Goal: Transaction & Acquisition: Book appointment/travel/reservation

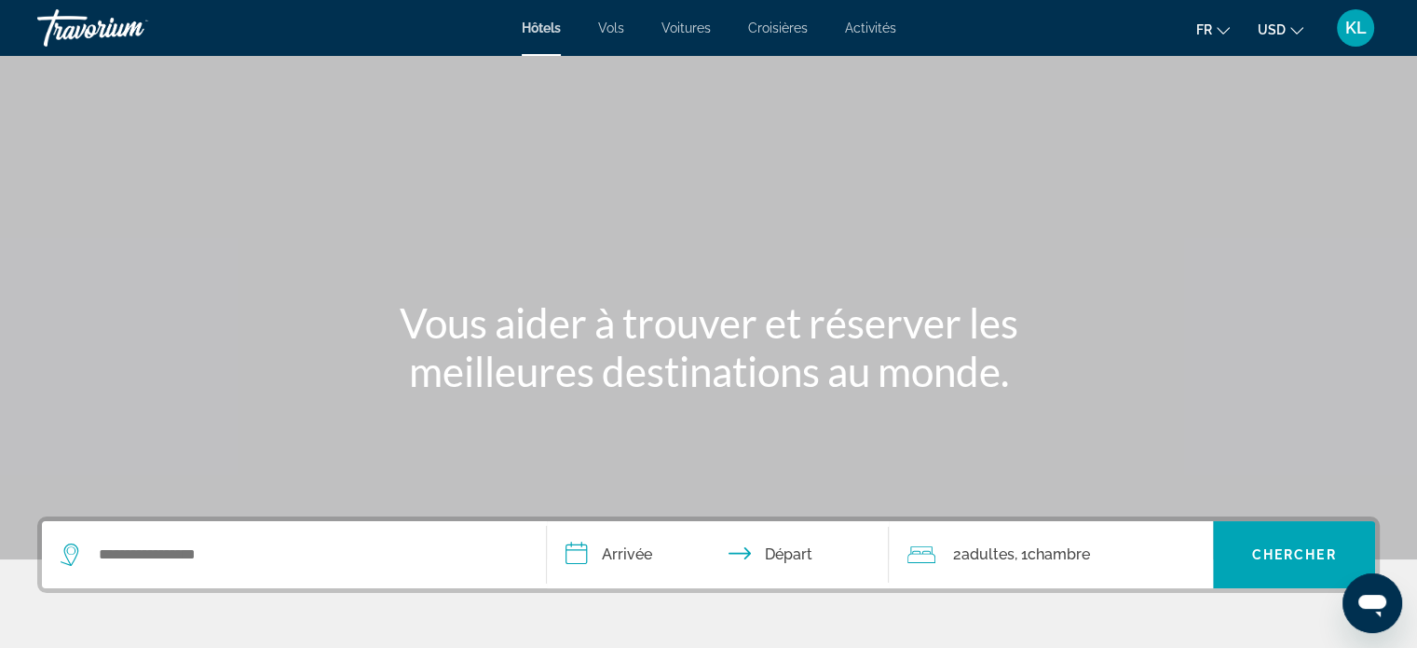
click at [1353, 28] on span "KL" at bounding box center [1356, 28] width 21 height 19
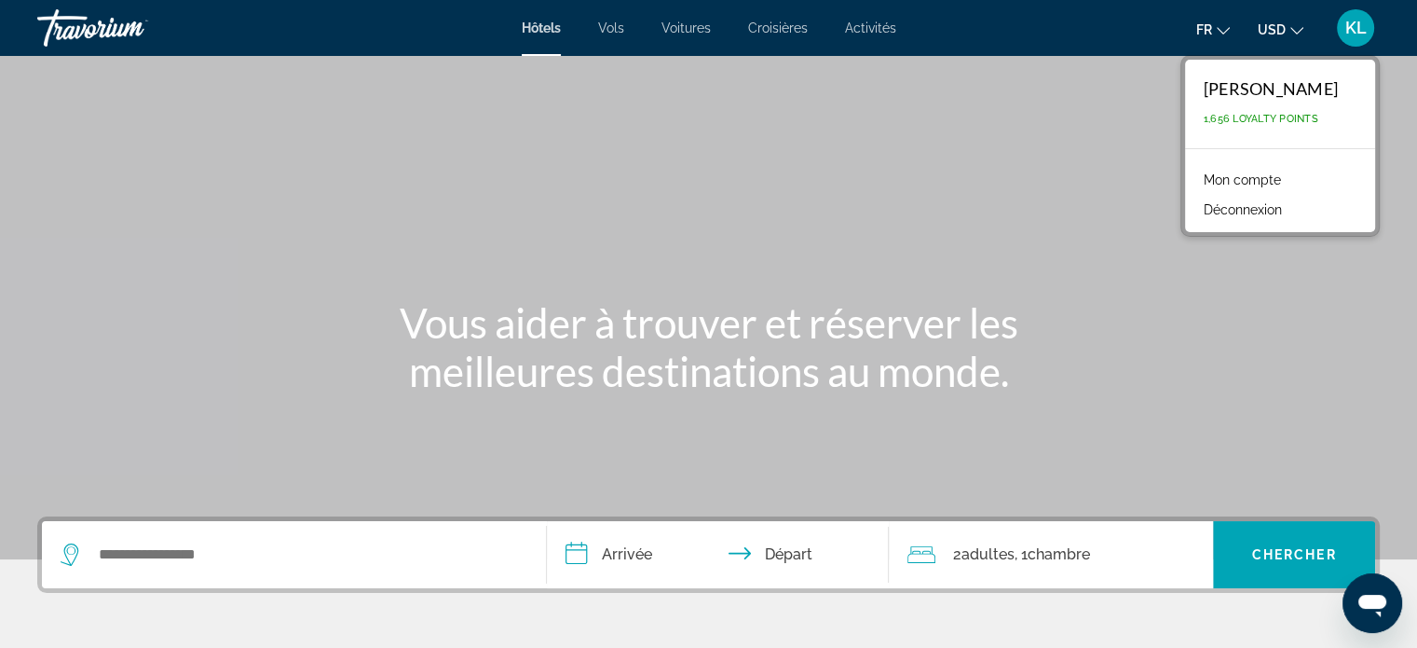
click at [1197, 180] on link "Mon compte" at bounding box center [1243, 180] width 96 height 24
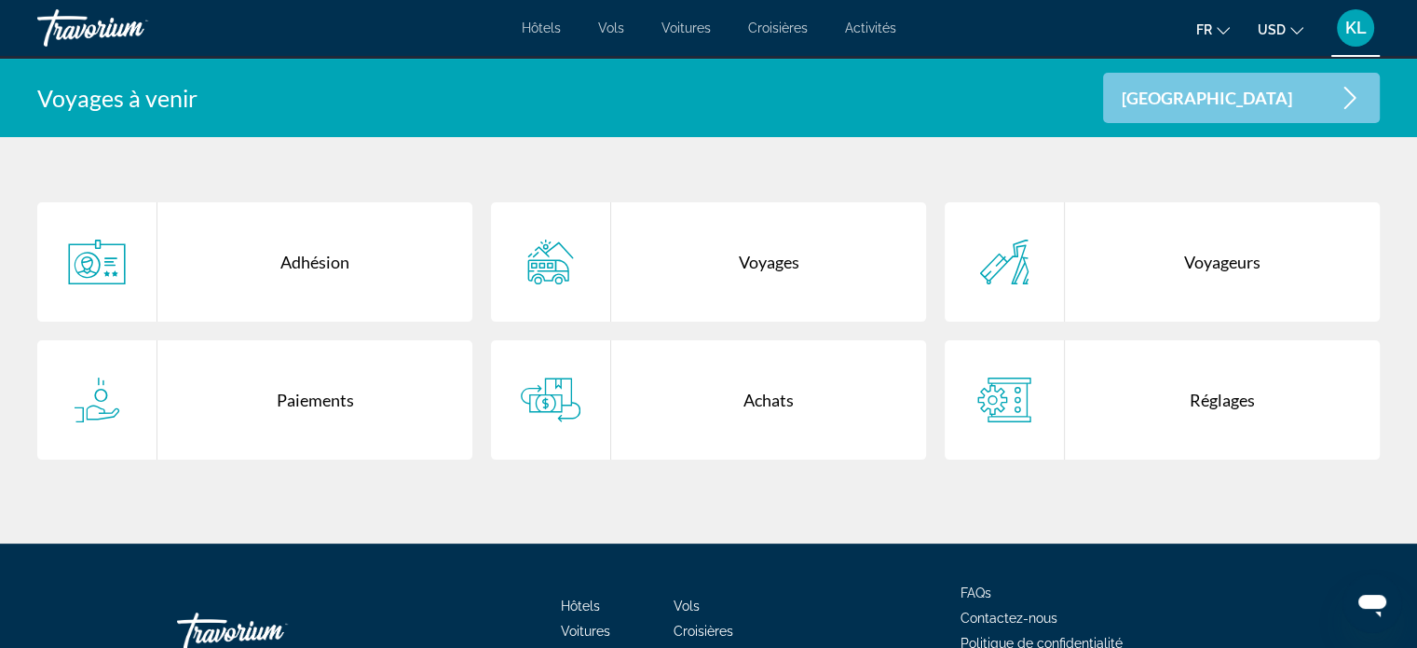
scroll to position [363, 0]
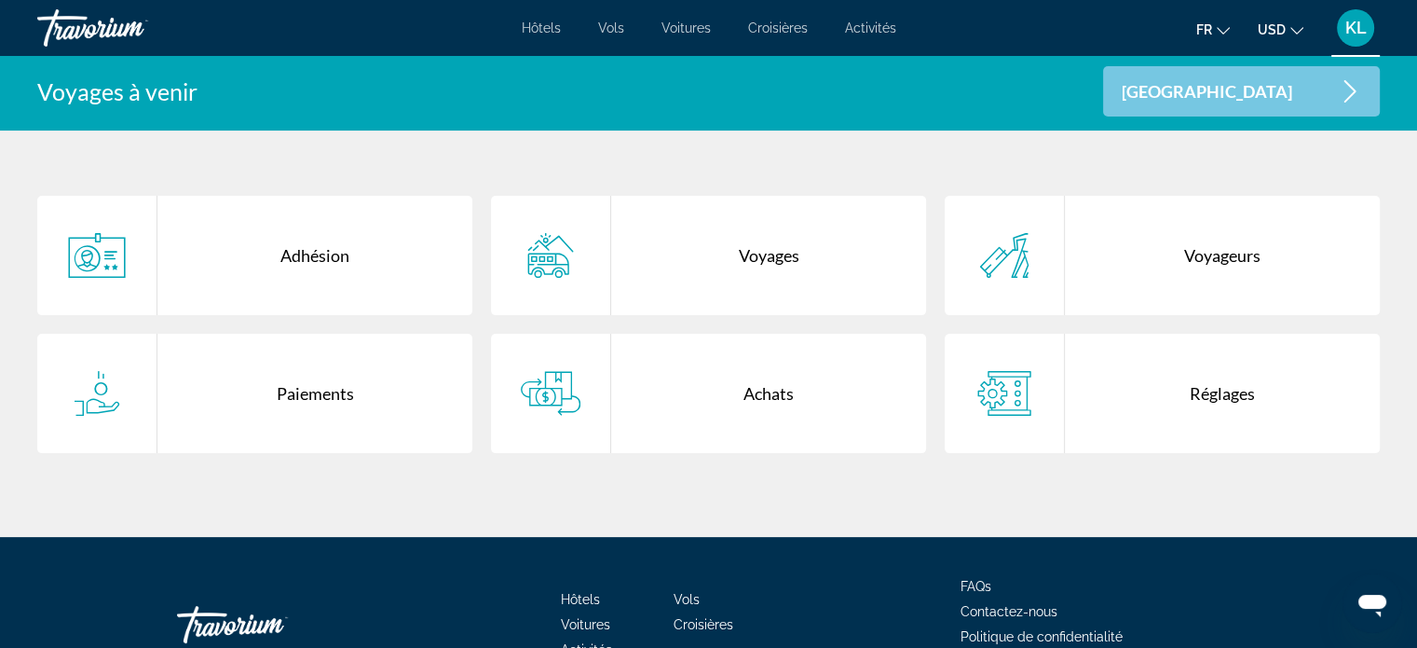
click at [1200, 385] on div "Réglages" at bounding box center [1222, 393] width 315 height 119
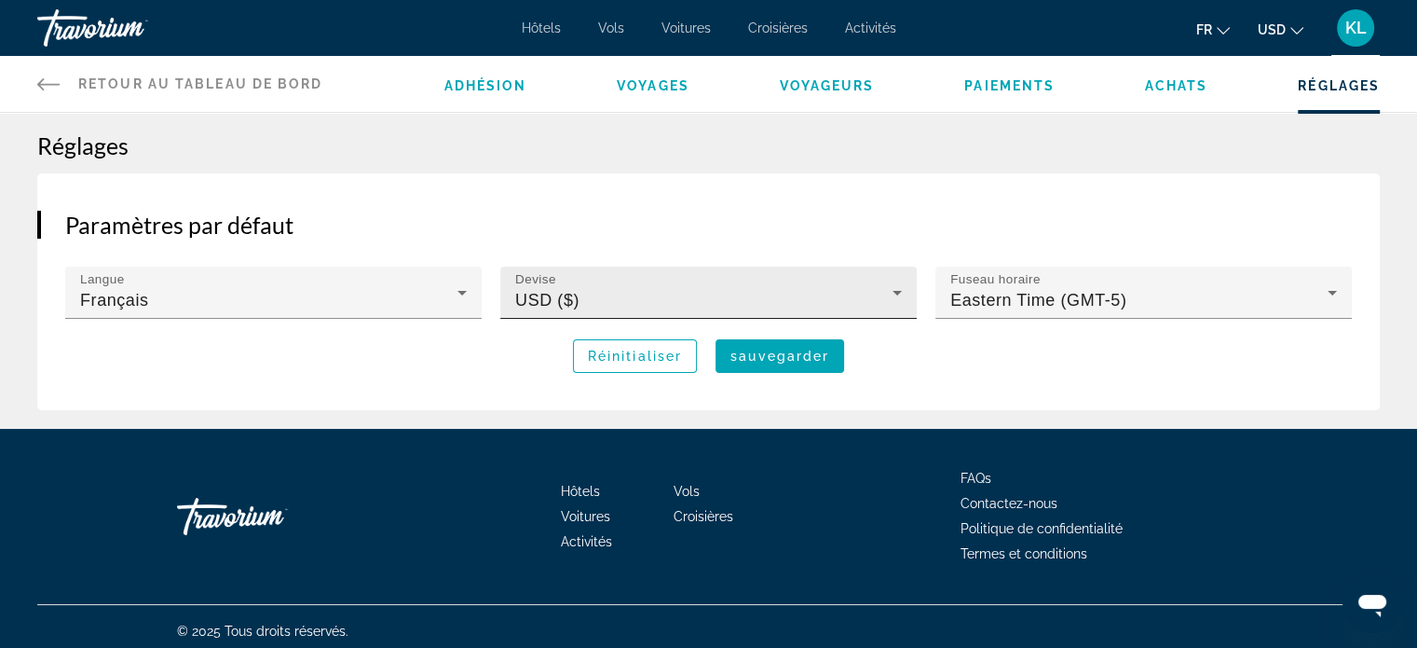
click at [607, 292] on div "USD ($)" at bounding box center [703, 300] width 377 height 22
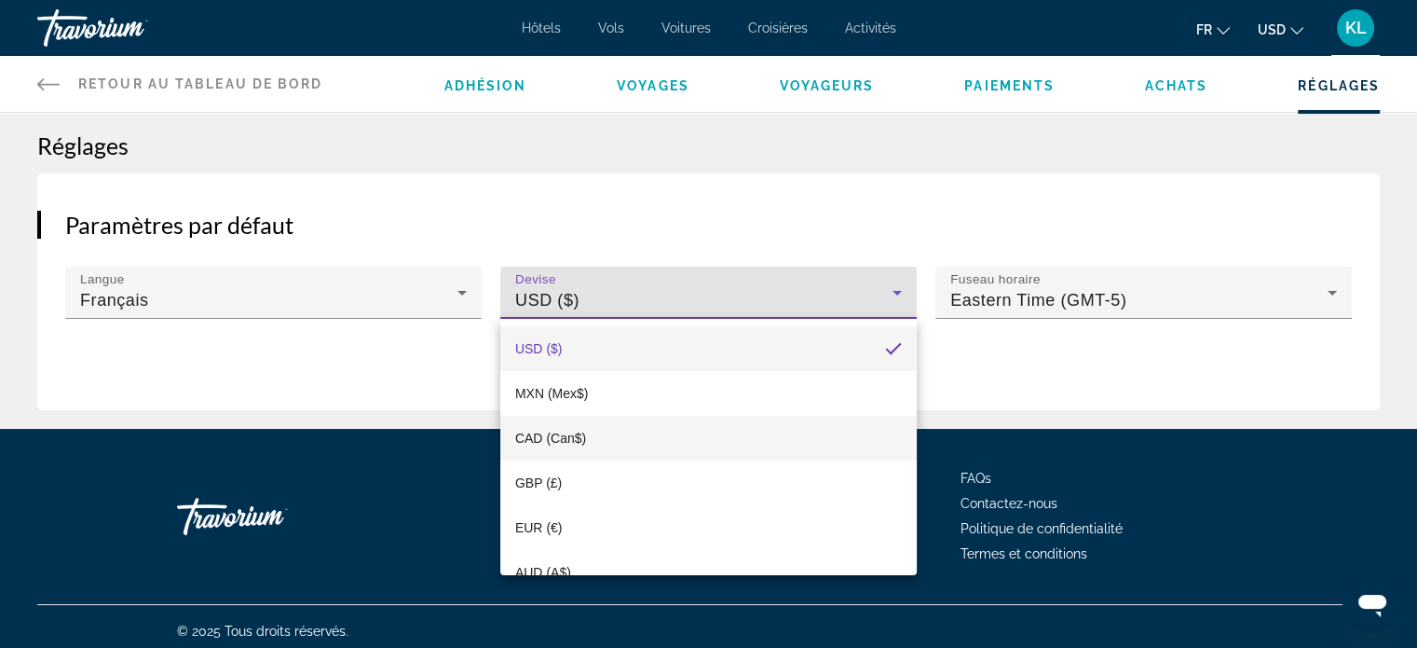
click at [550, 429] on span "CAD (Can$)" at bounding box center [550, 438] width 71 height 22
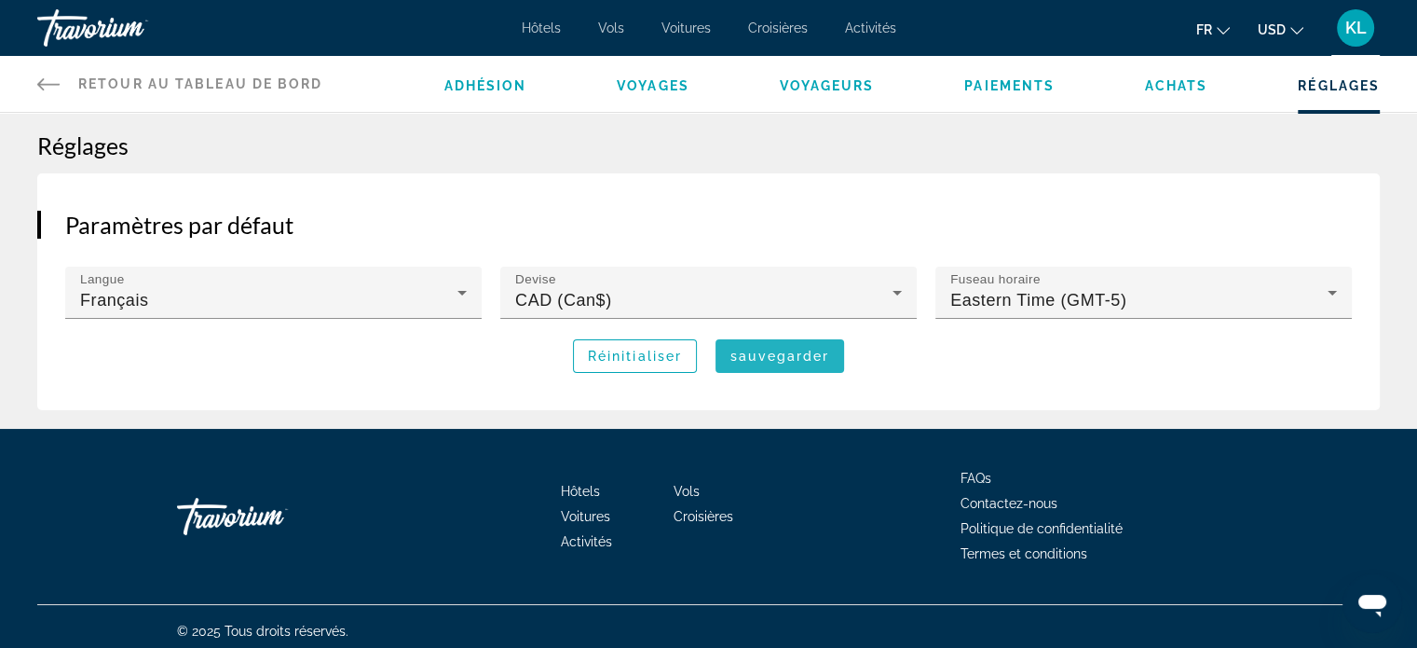
click at [799, 356] on span "sauvegarder" at bounding box center [780, 356] width 99 height 15
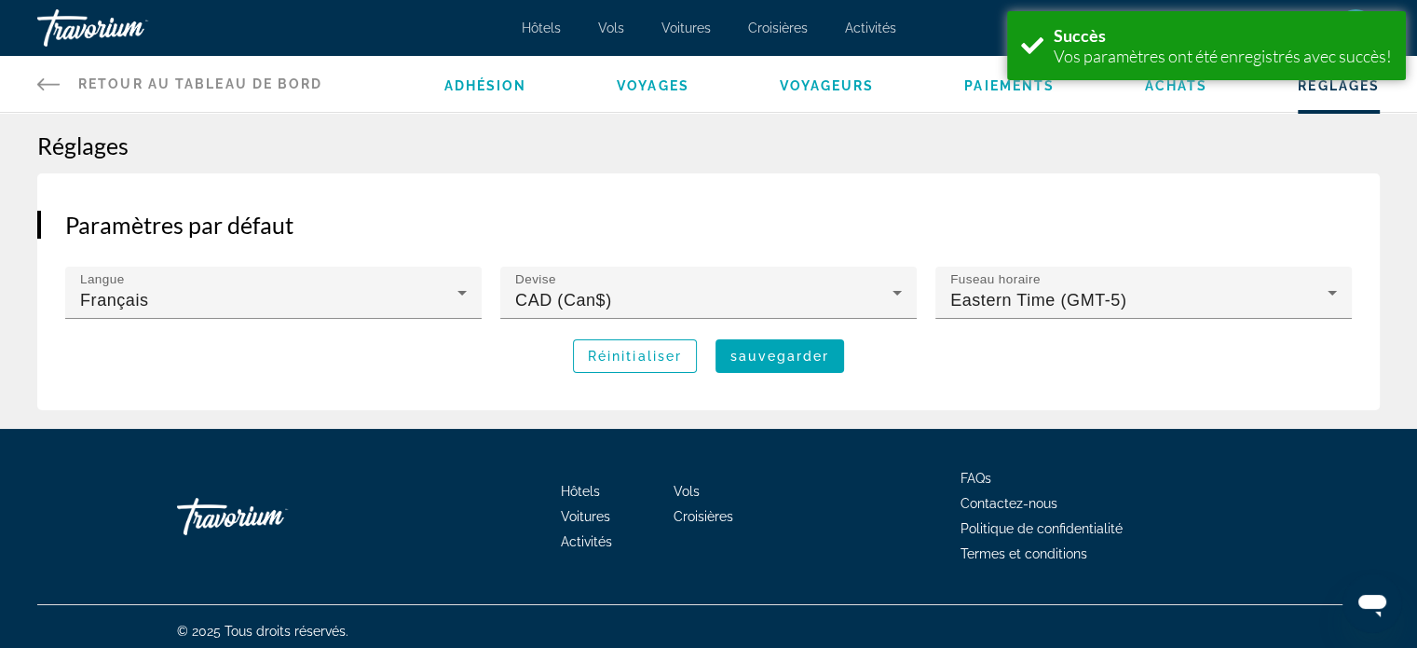
click at [1319, 203] on div "Paramètres par défaut Langue Français Devise CAD (Can$) Fuseau horaire Eastern …" at bounding box center [708, 291] width 1343 height 237
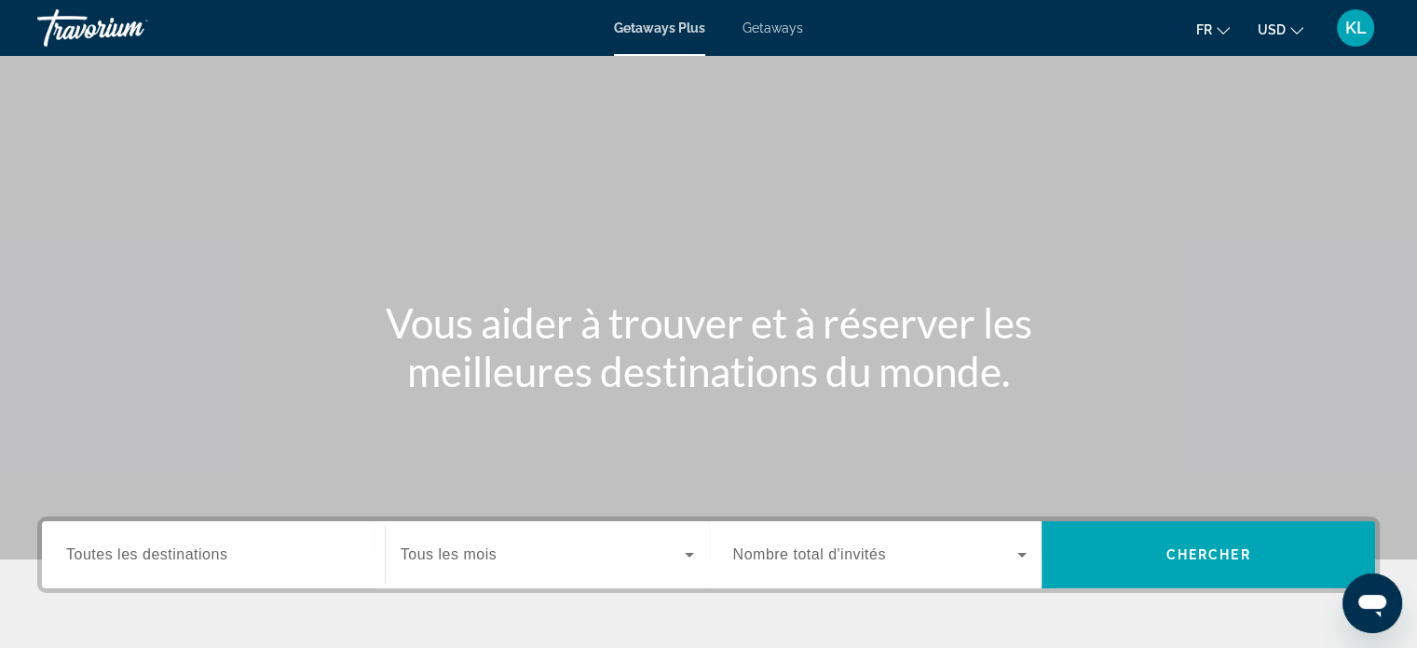
click at [1351, 30] on span "KL" at bounding box center [1356, 28] width 21 height 19
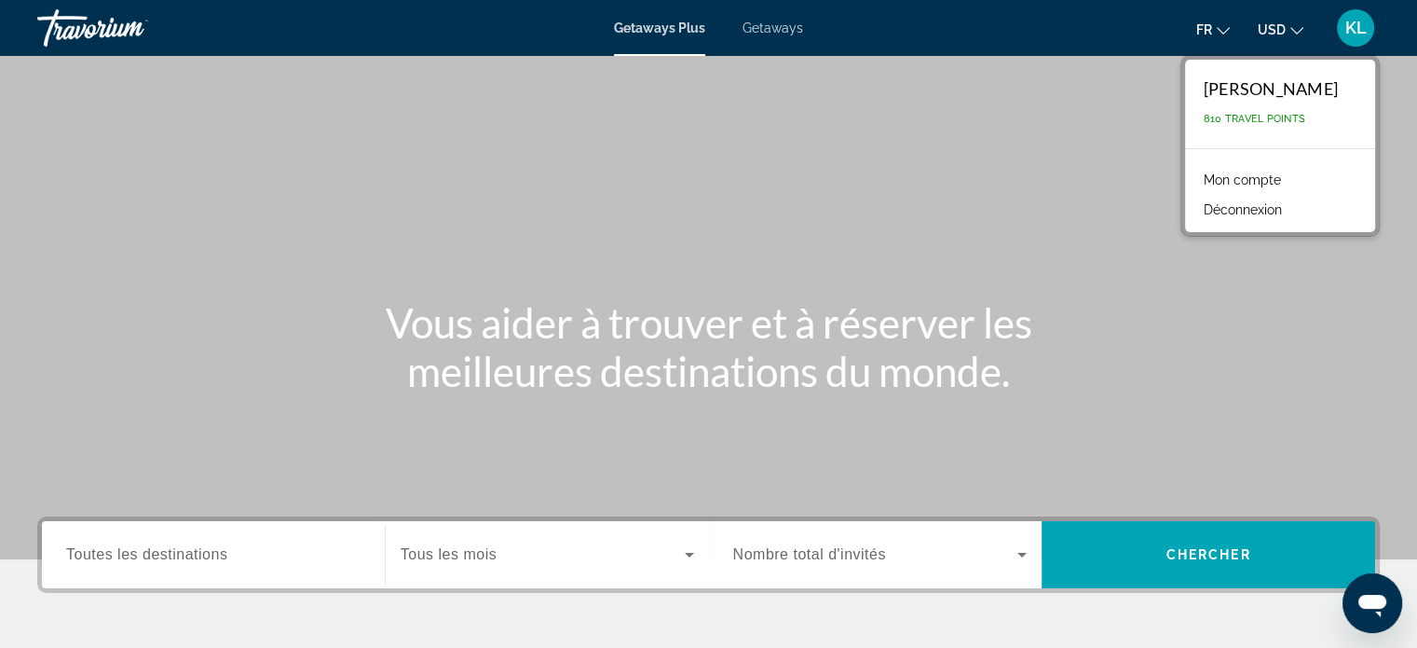
click at [1213, 179] on link "Mon compte" at bounding box center [1243, 180] width 96 height 24
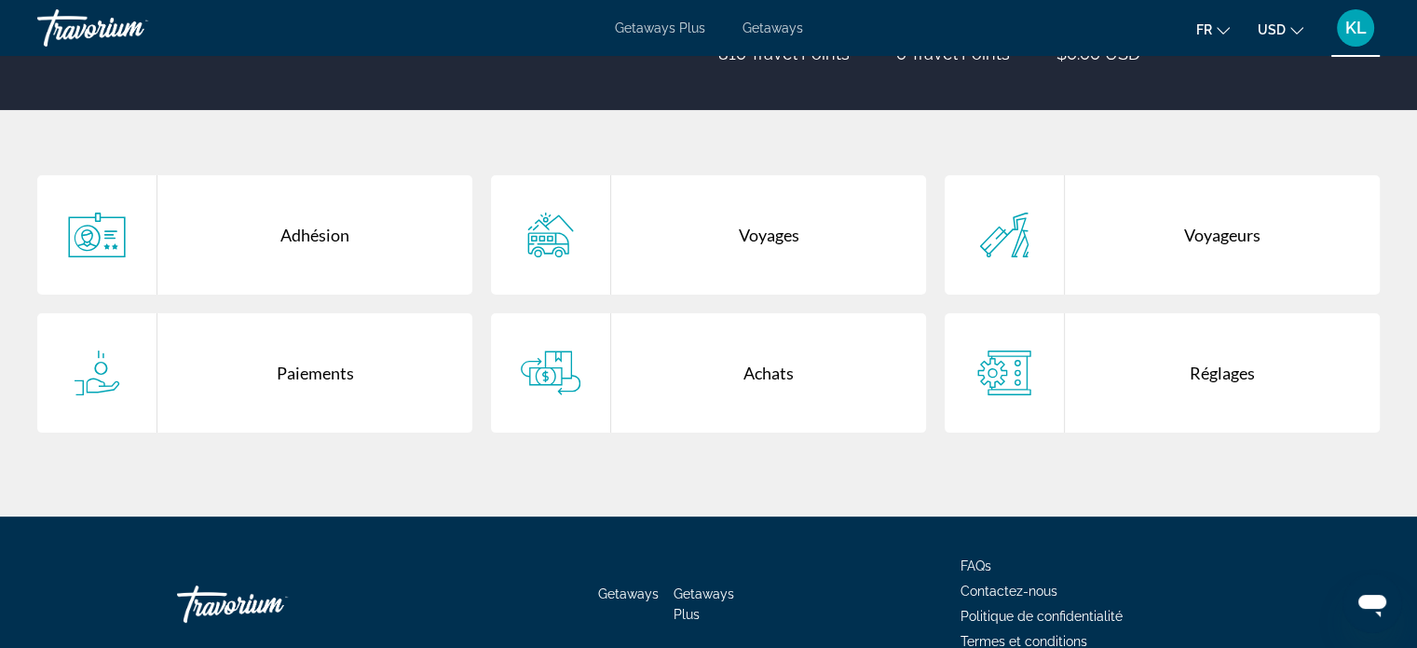
scroll to position [369, 0]
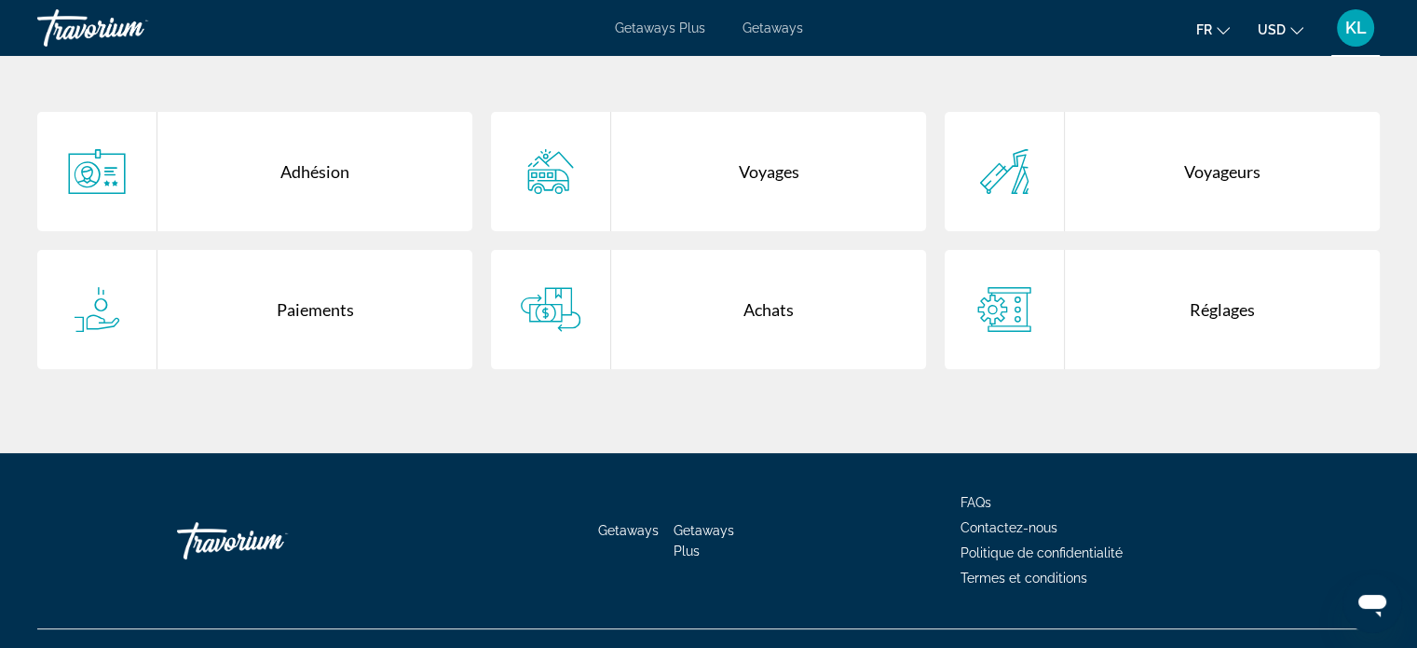
click at [1207, 309] on div "Réglages" at bounding box center [1222, 309] width 315 height 119
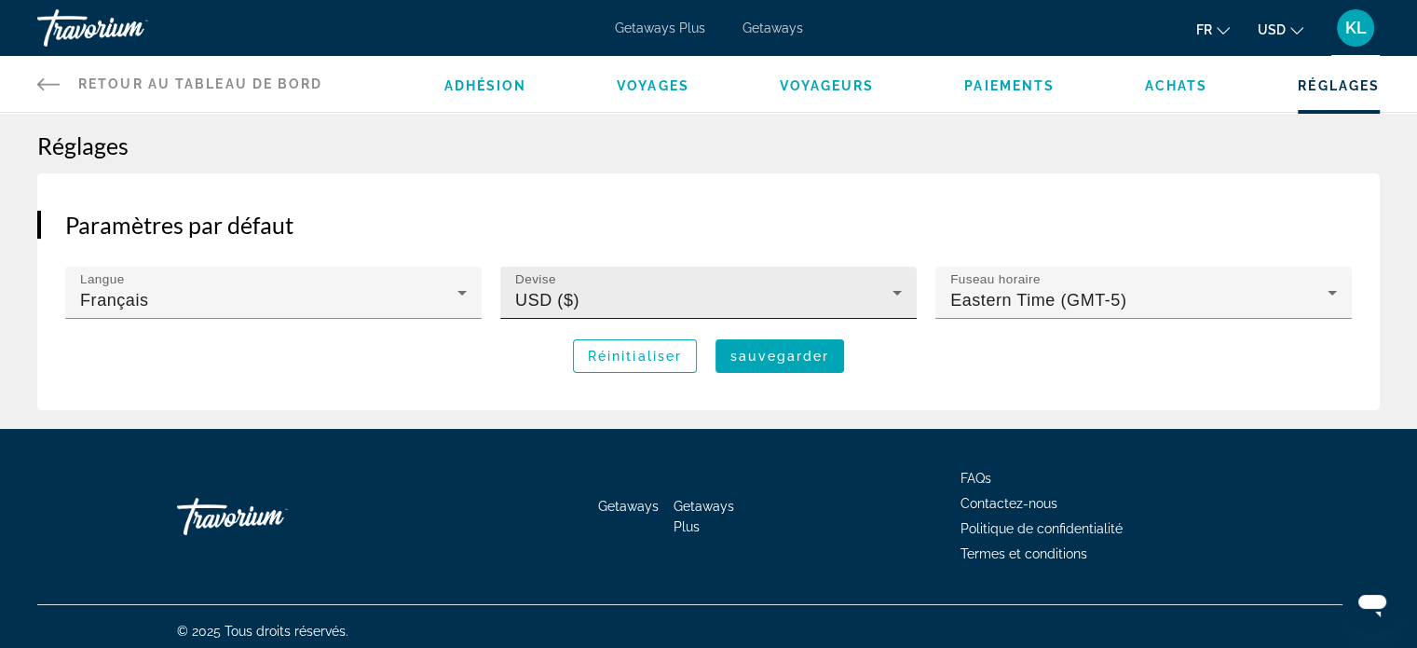
click at [578, 304] on span "USD ($)" at bounding box center [547, 300] width 64 height 19
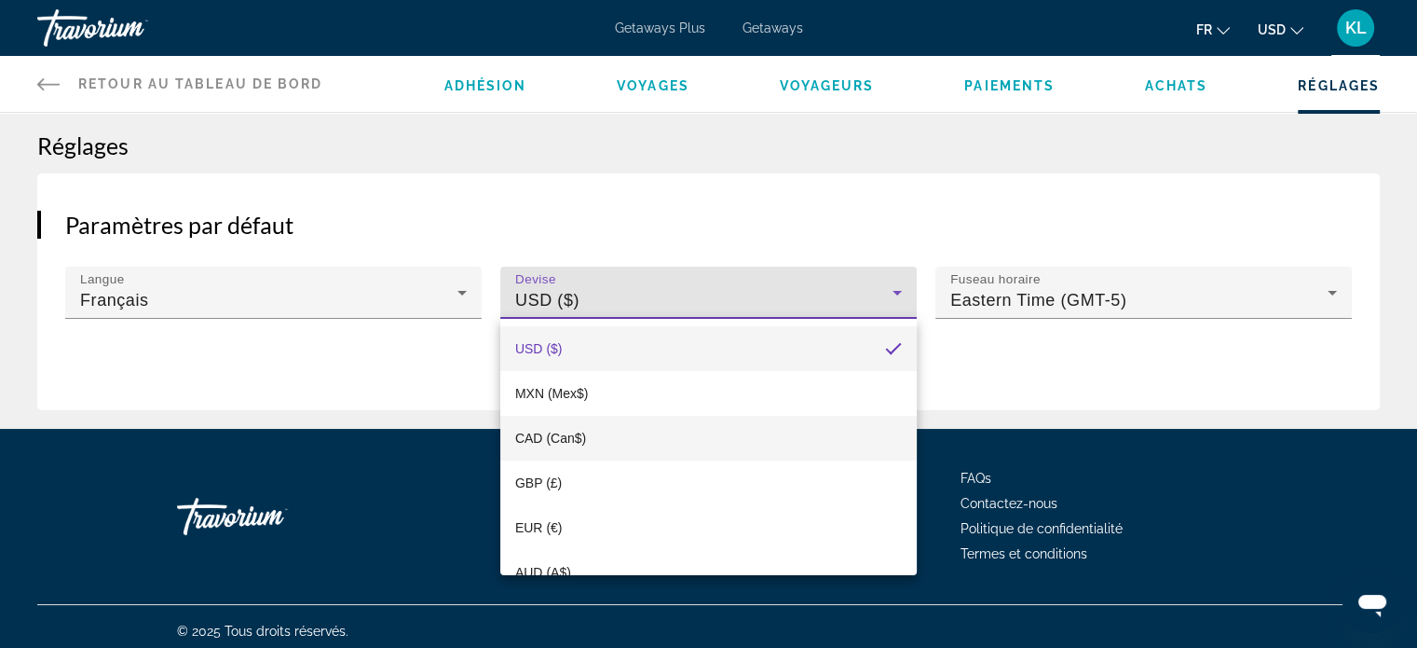
click at [559, 435] on span "CAD (Can$)" at bounding box center [550, 438] width 71 height 15
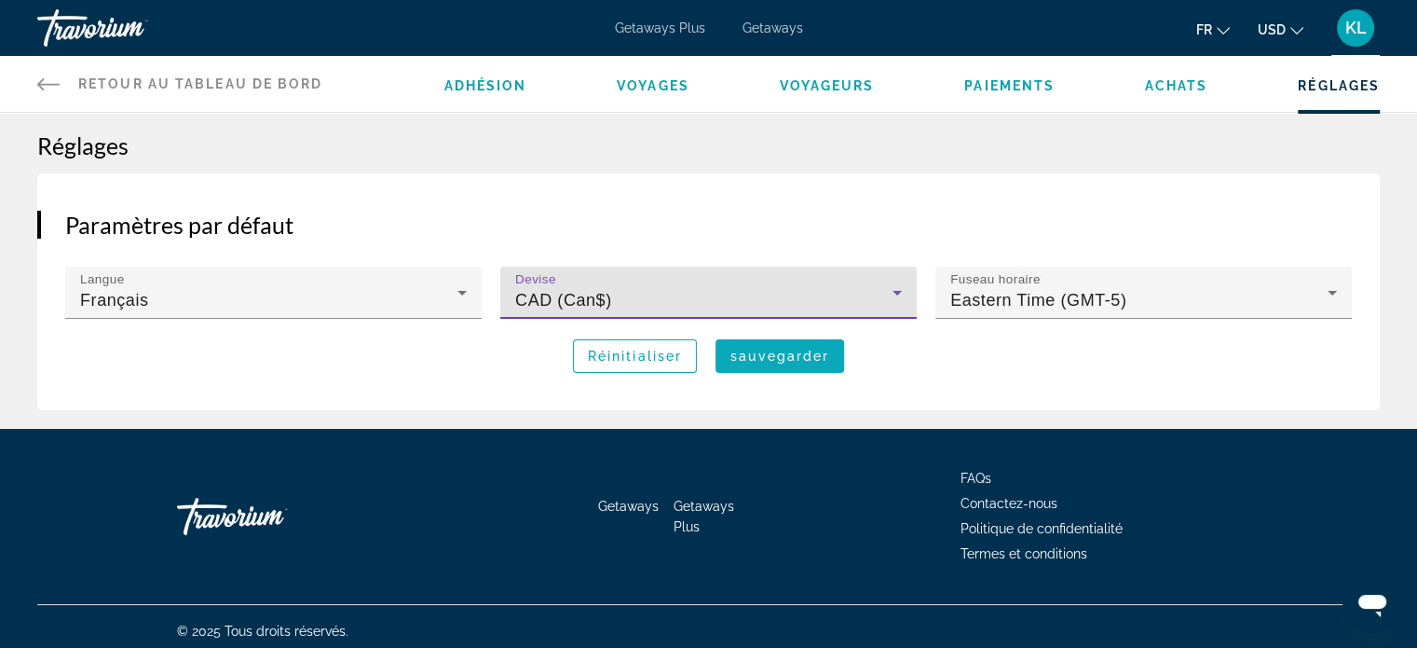
click at [790, 349] on span "sauvegarder" at bounding box center [780, 356] width 99 height 15
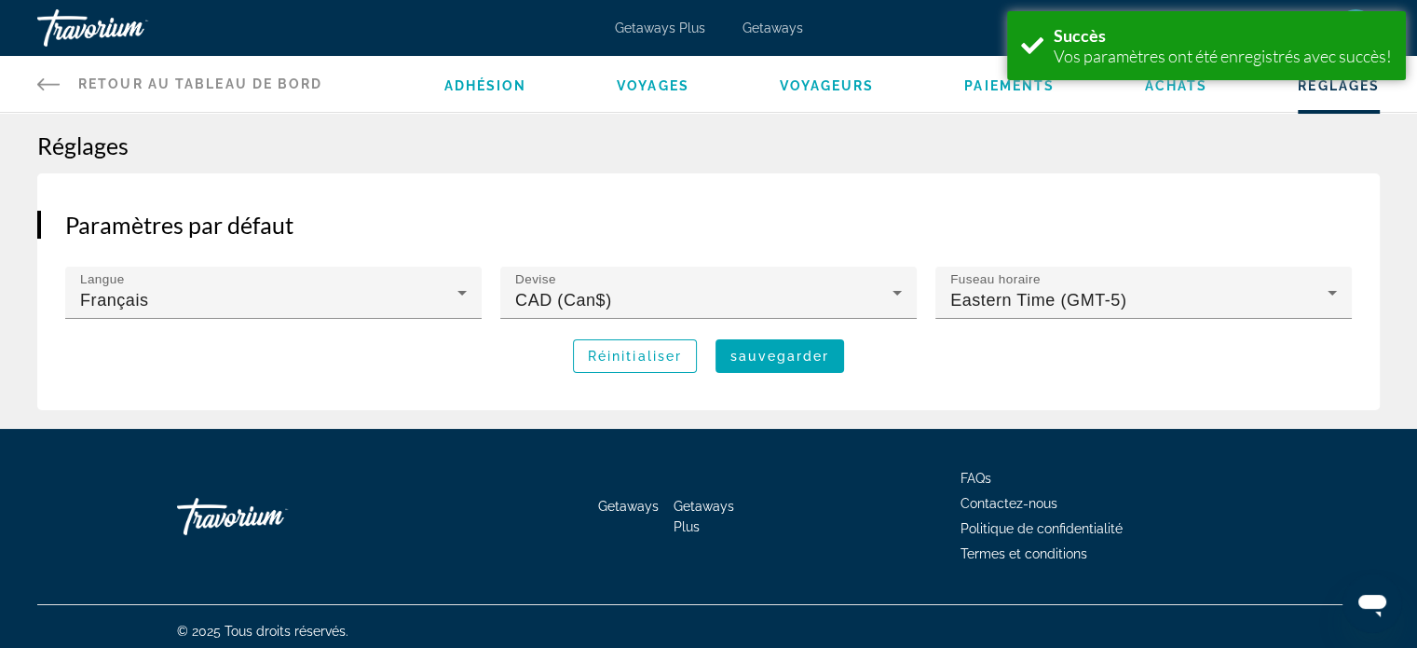
click at [1159, 189] on div "Paramètres par défaut Langue Français Devise CAD (Can$) Fuseau horaire Eastern …" at bounding box center [708, 291] width 1343 height 237
click at [664, 29] on span "Getaways Plus" at bounding box center [660, 28] width 90 height 15
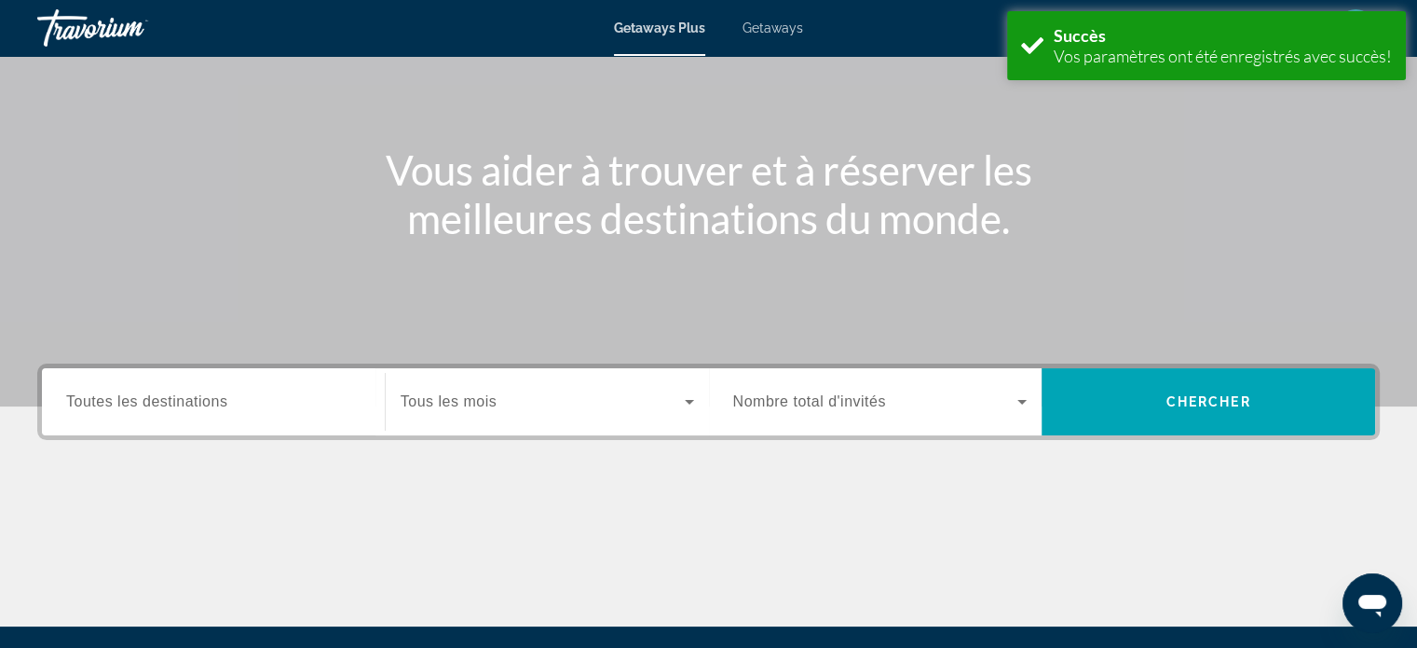
click at [278, 402] on input "Destination Toutes les destinations" at bounding box center [213, 402] width 294 height 22
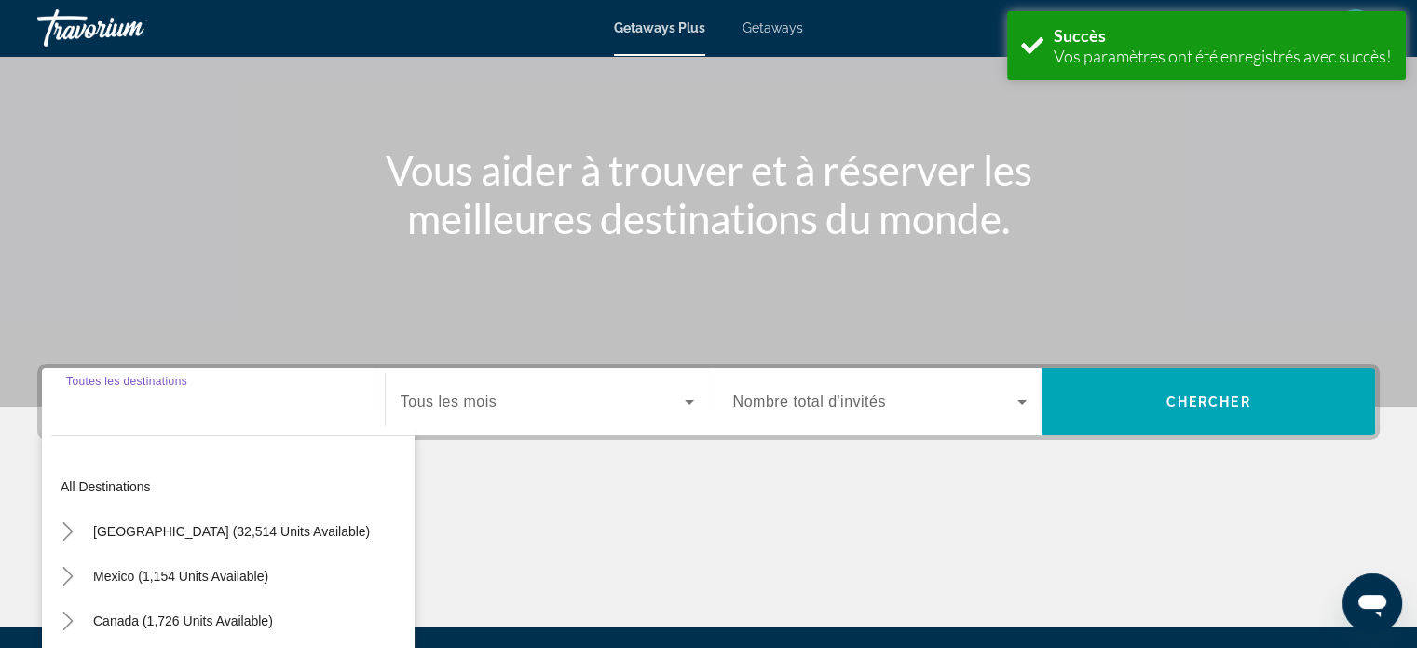
scroll to position [359, 0]
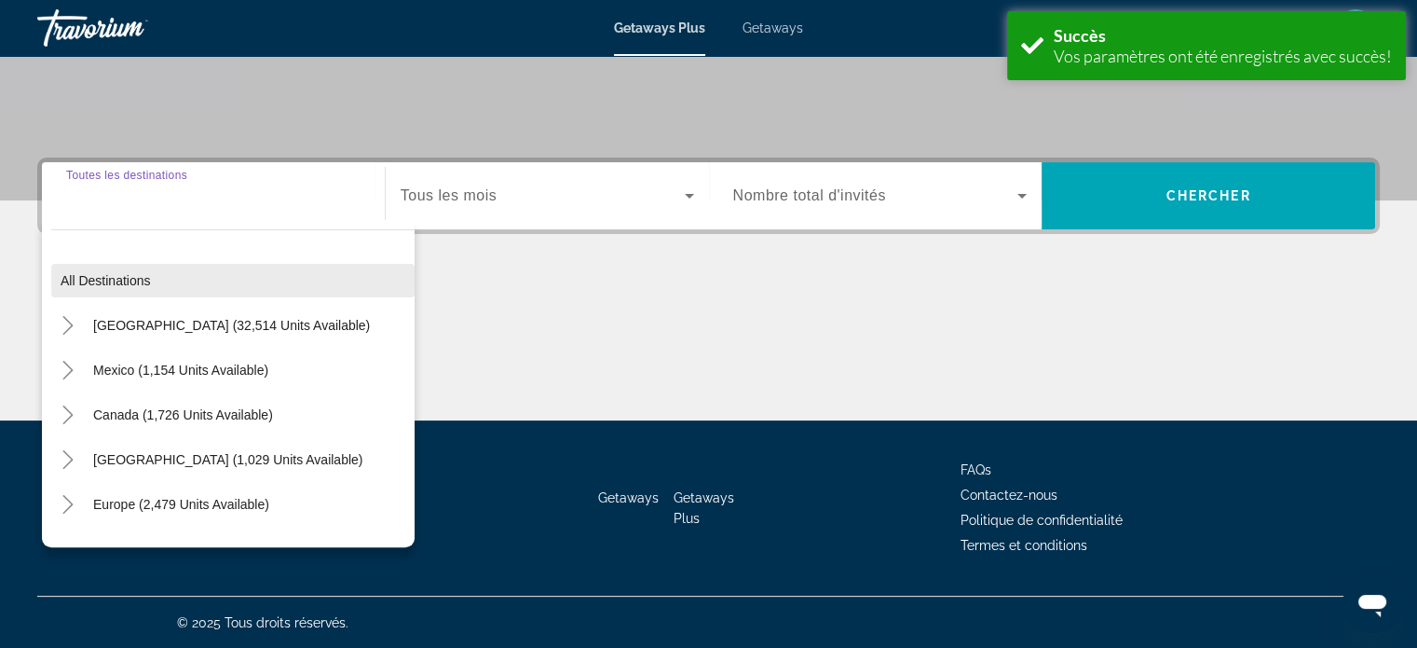
click at [123, 279] on span "All destinations" at bounding box center [106, 280] width 90 height 15
type input "**********"
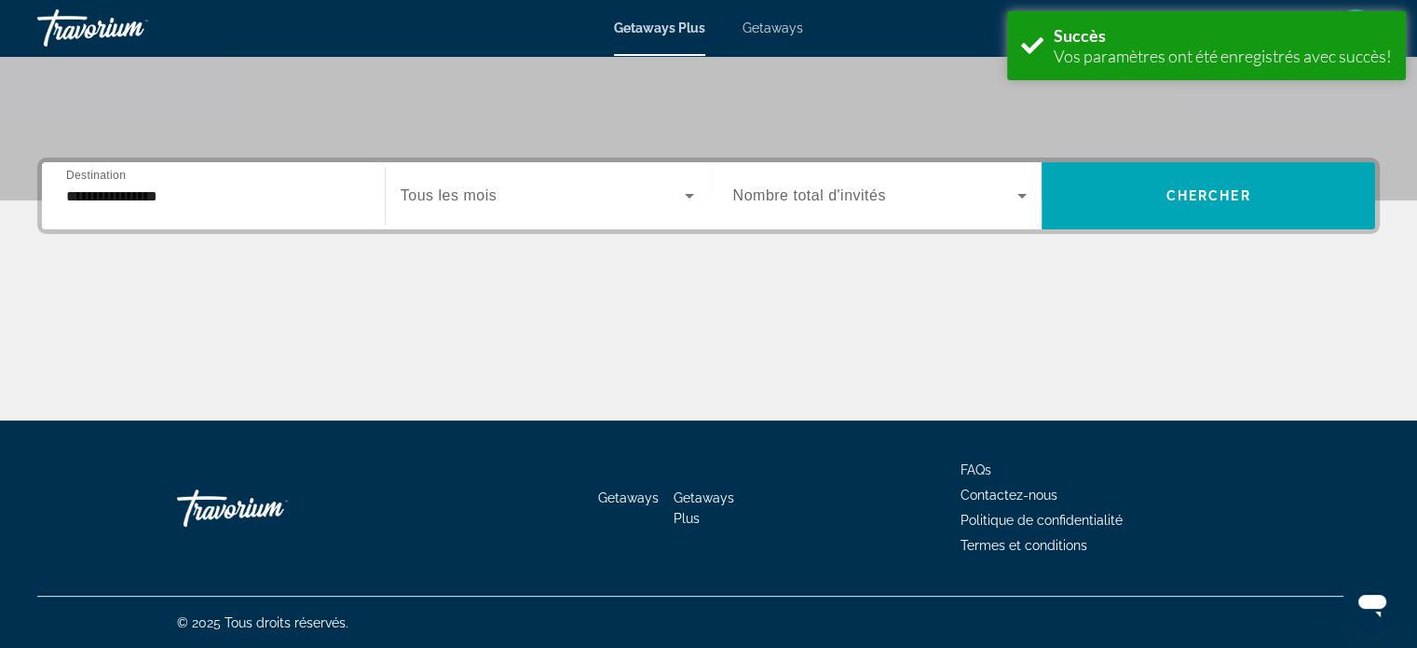
click at [585, 191] on span "Search widget" at bounding box center [543, 196] width 284 height 22
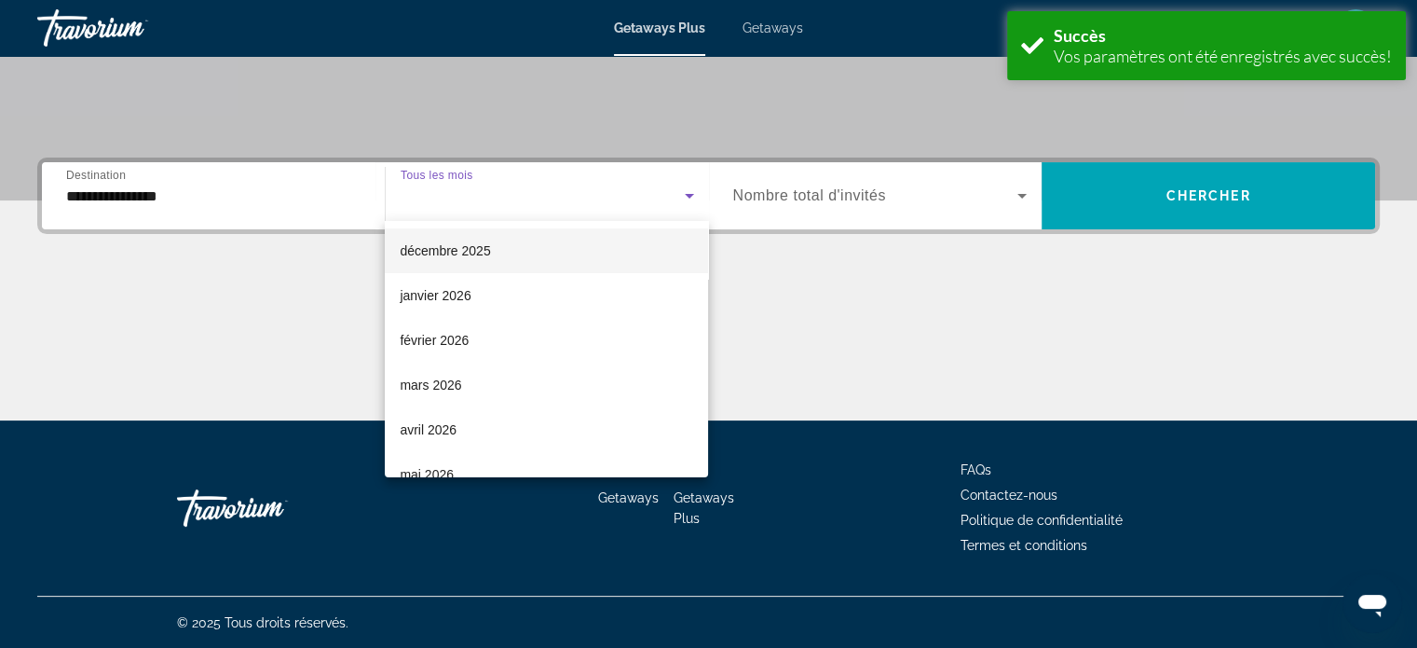
scroll to position [182, 0]
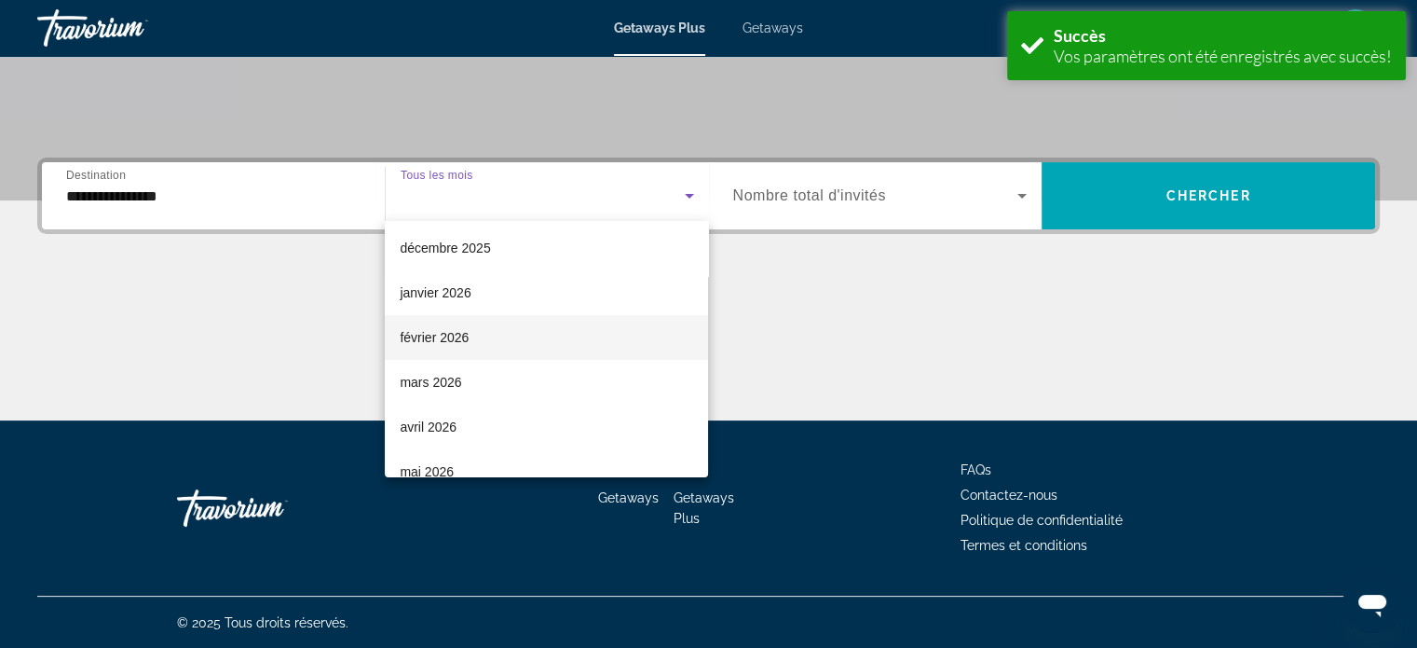
click at [462, 342] on span "février 2026" at bounding box center [434, 337] width 69 height 22
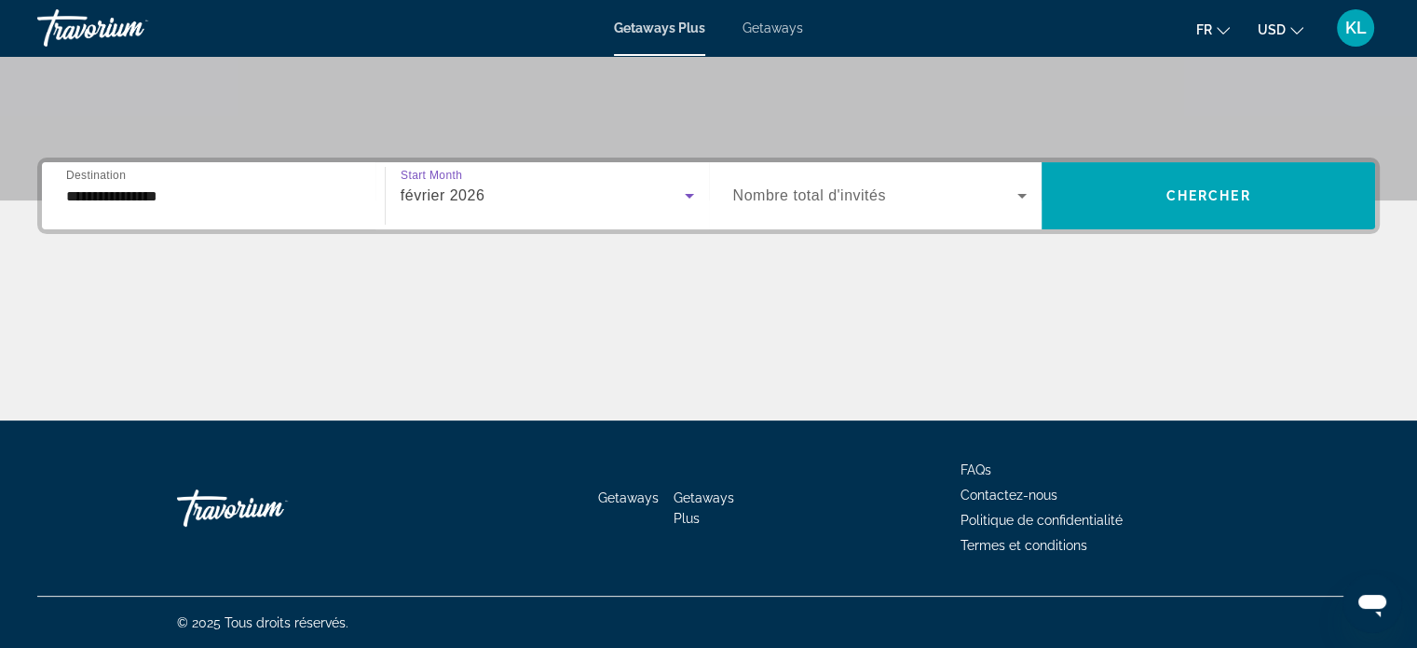
click at [923, 205] on span "Search widget" at bounding box center [875, 196] width 285 height 22
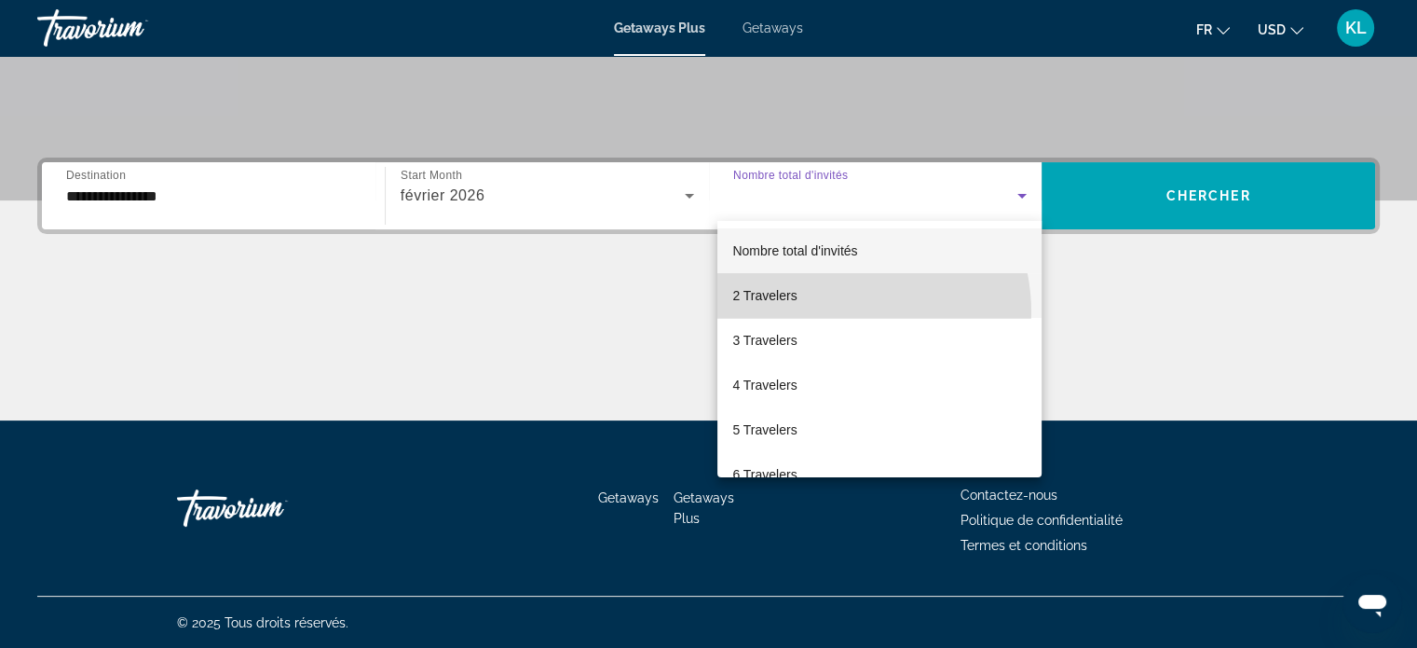
click at [835, 312] on mat-option "2 Travelers" at bounding box center [880, 295] width 324 height 45
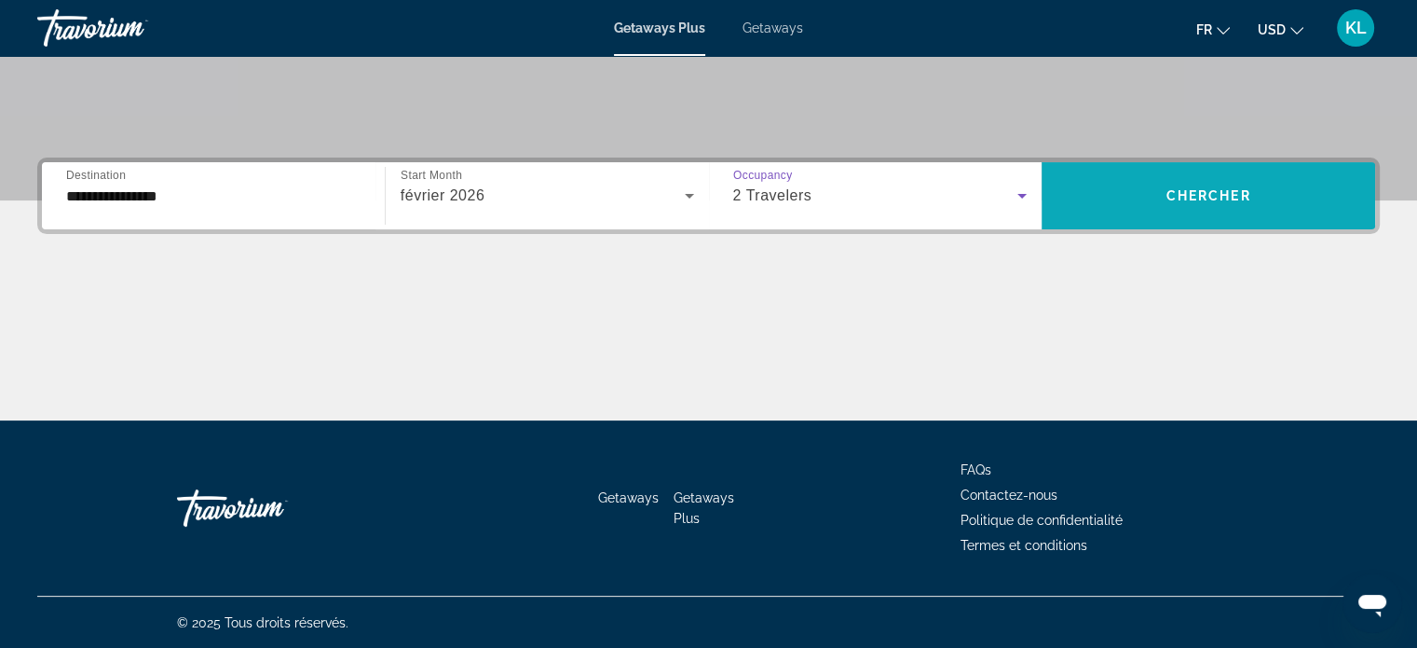
click at [1208, 204] on span "Search widget" at bounding box center [1209, 195] width 334 height 45
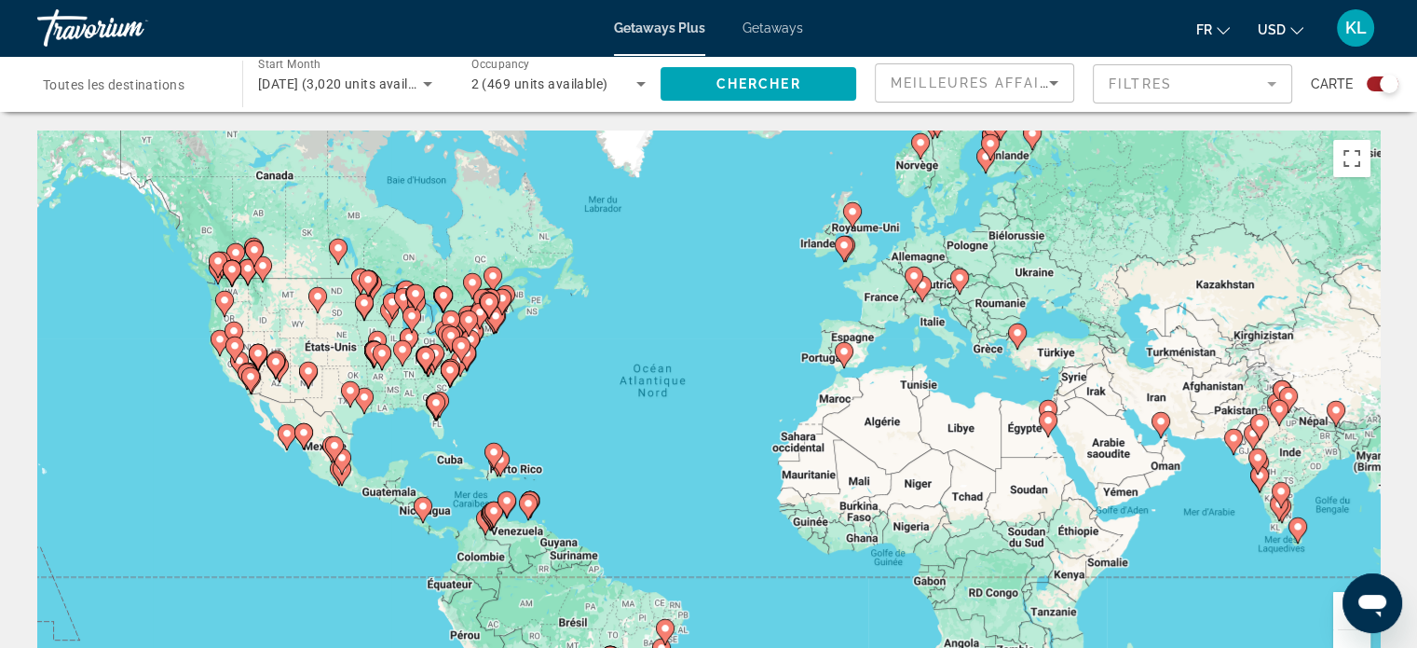
click at [172, 71] on div "Search widget" at bounding box center [130, 84] width 175 height 53
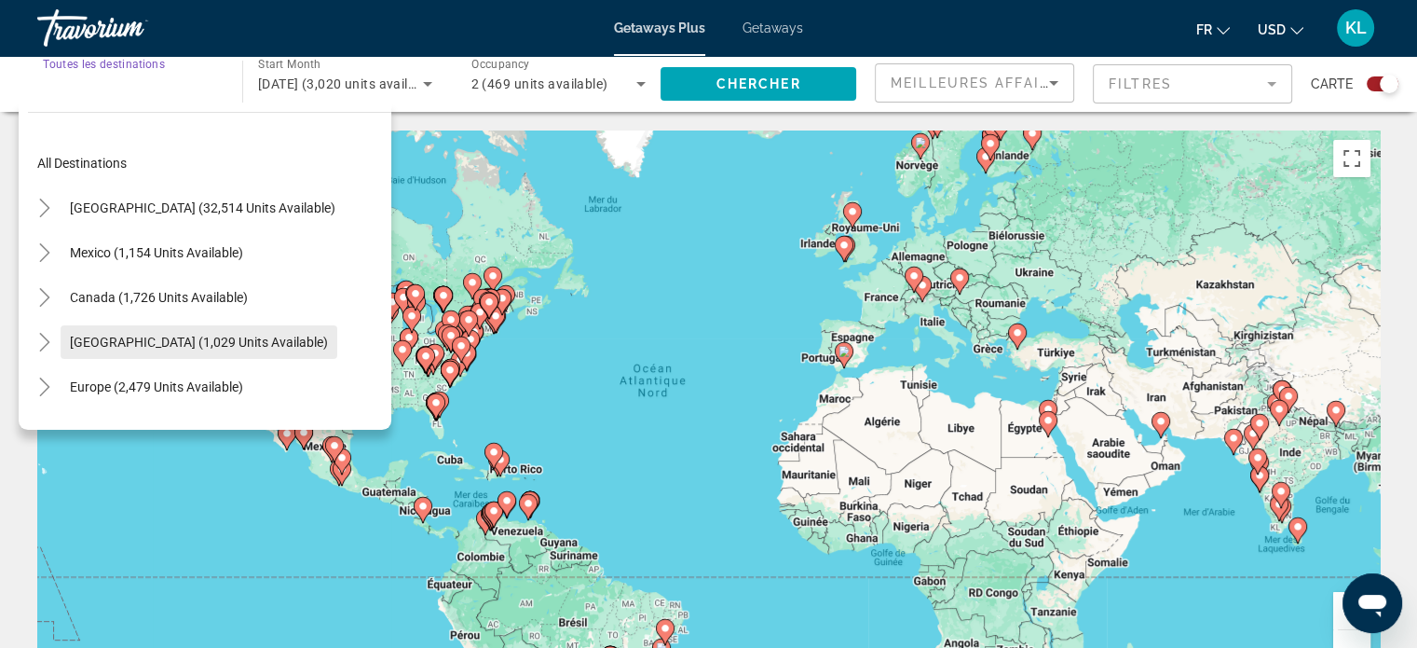
click at [161, 344] on span "[GEOGRAPHIC_DATA] (1,029 units available)" at bounding box center [199, 342] width 258 height 15
type input "**********"
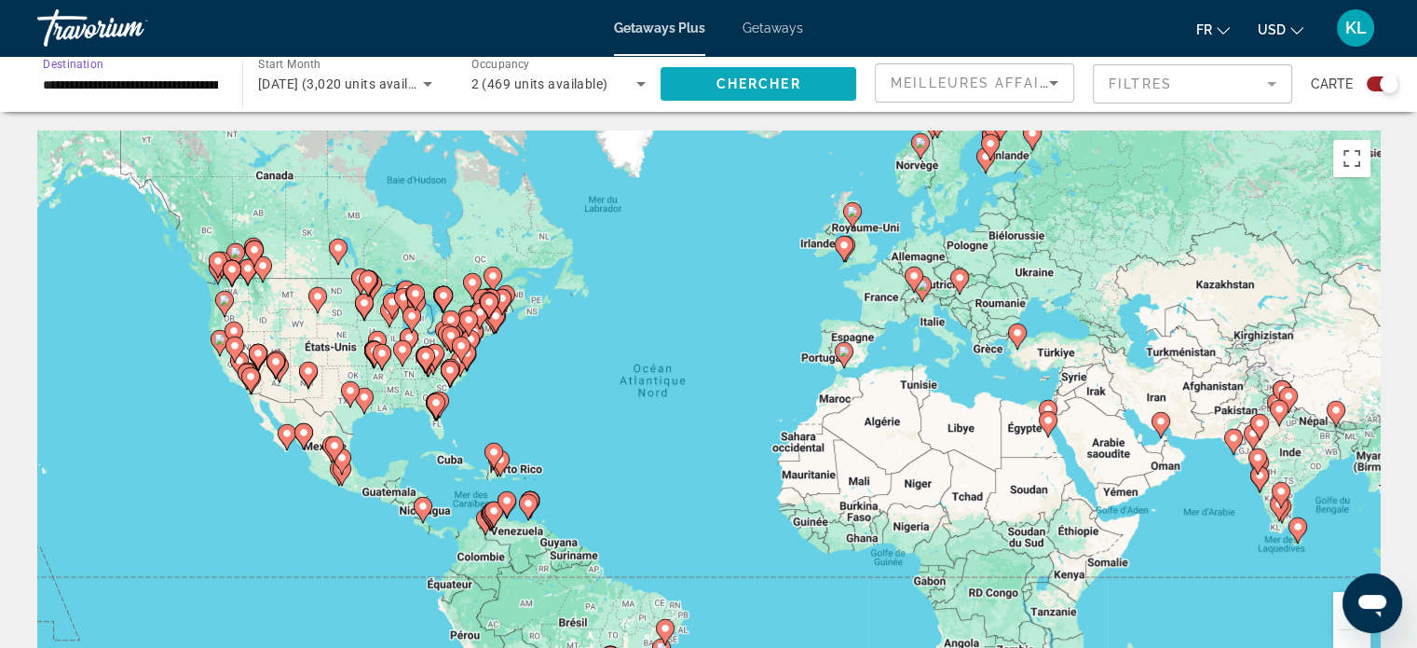
click at [778, 77] on span "Chercher" at bounding box center [759, 83] width 85 height 15
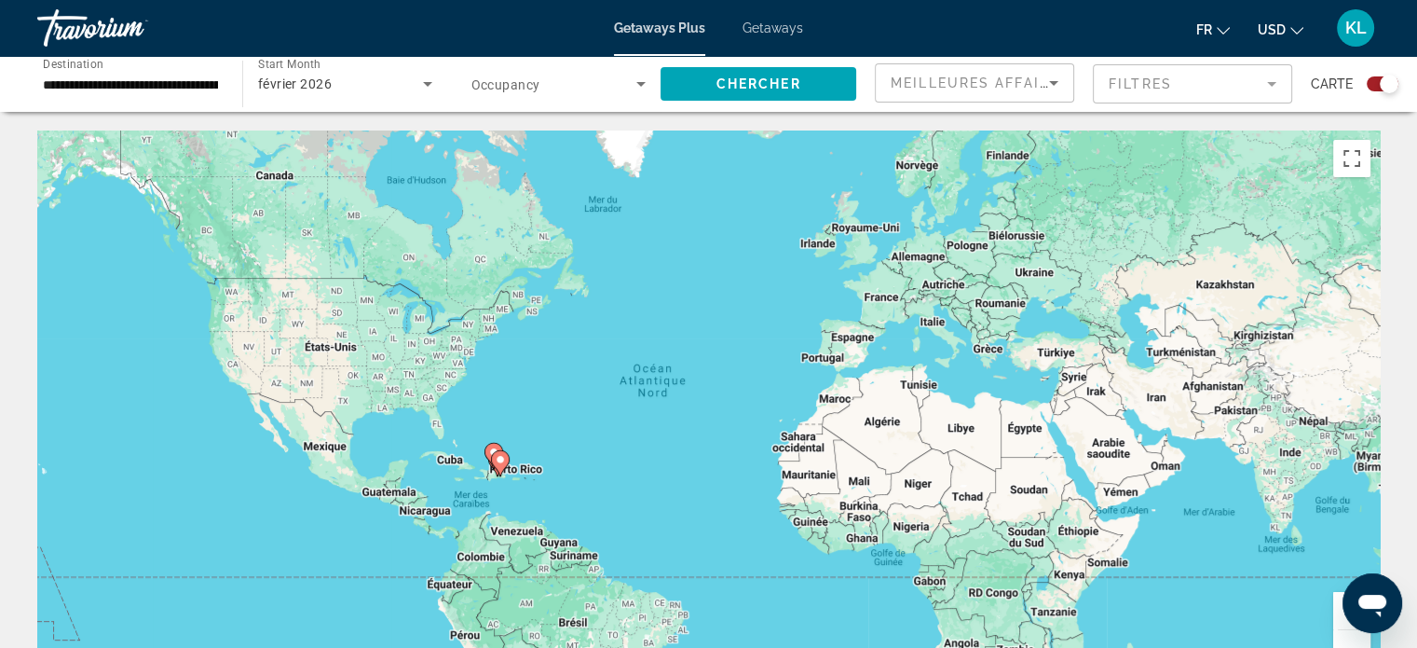
scroll to position [2, 0]
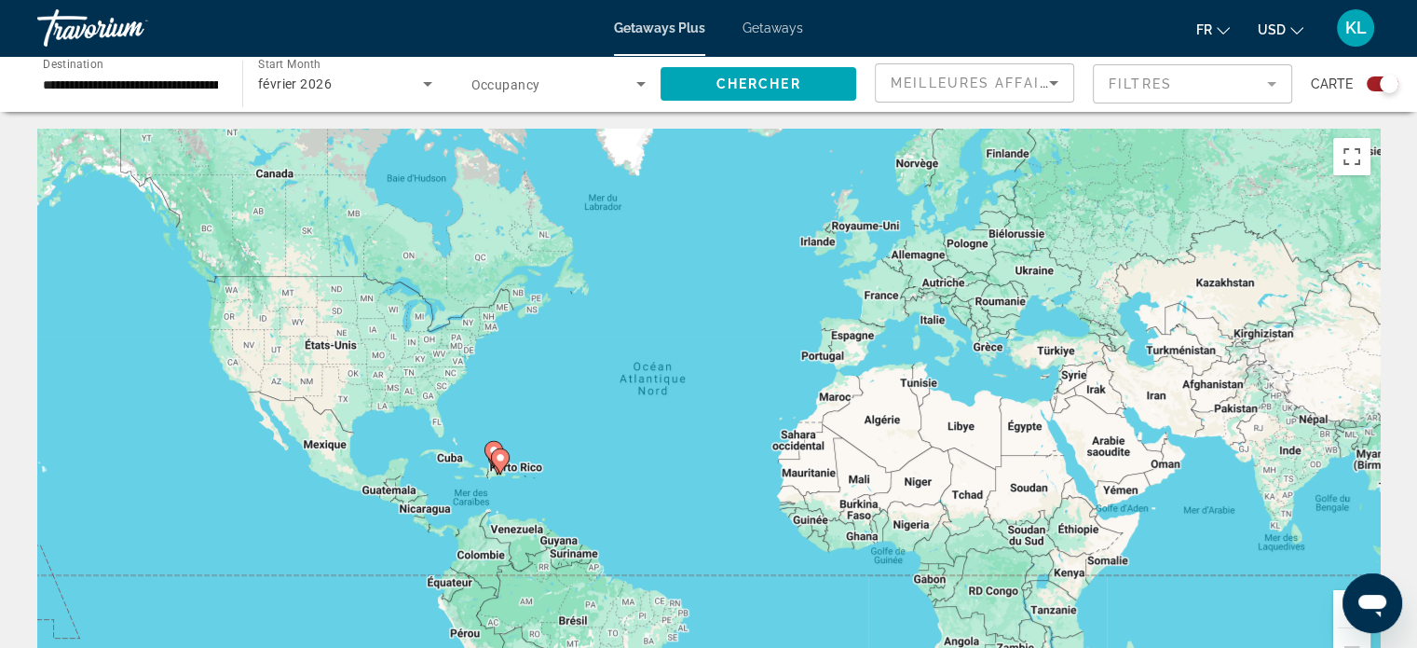
click at [755, 28] on span "Getaways" at bounding box center [773, 28] width 61 height 15
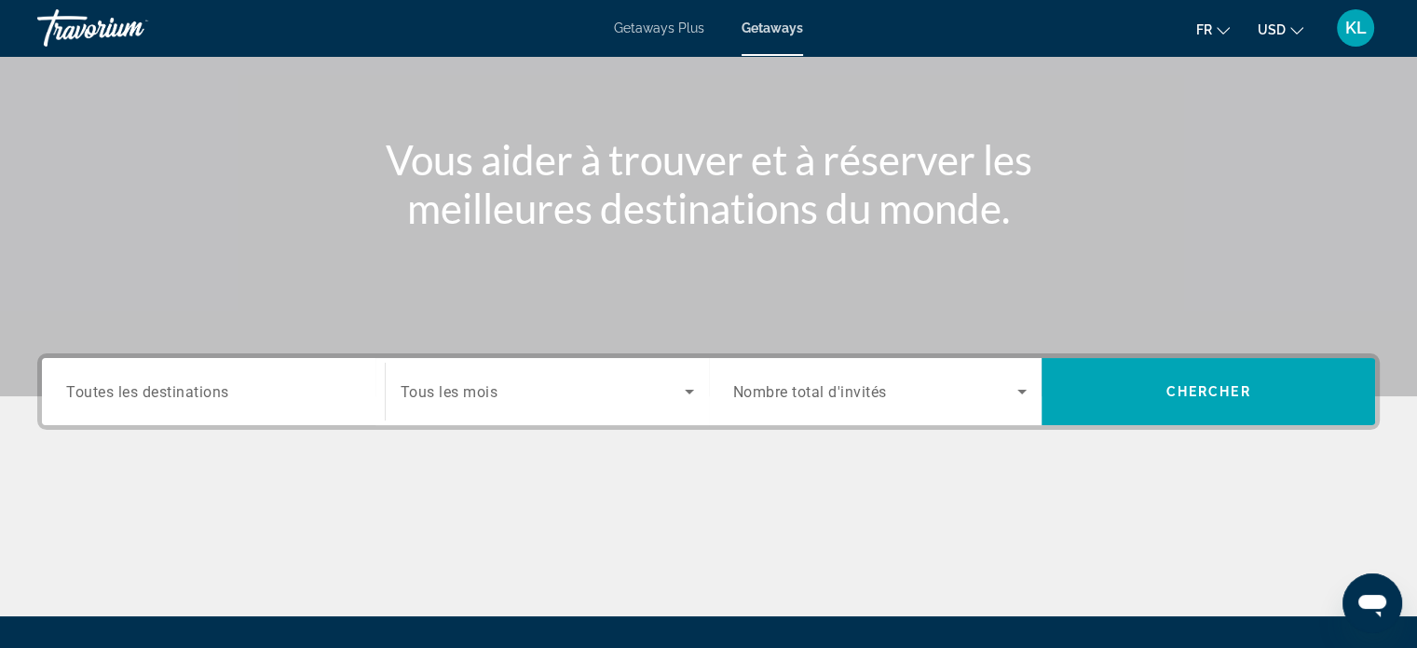
click at [237, 384] on input "Destination Toutes les destinations" at bounding box center [213, 392] width 294 height 22
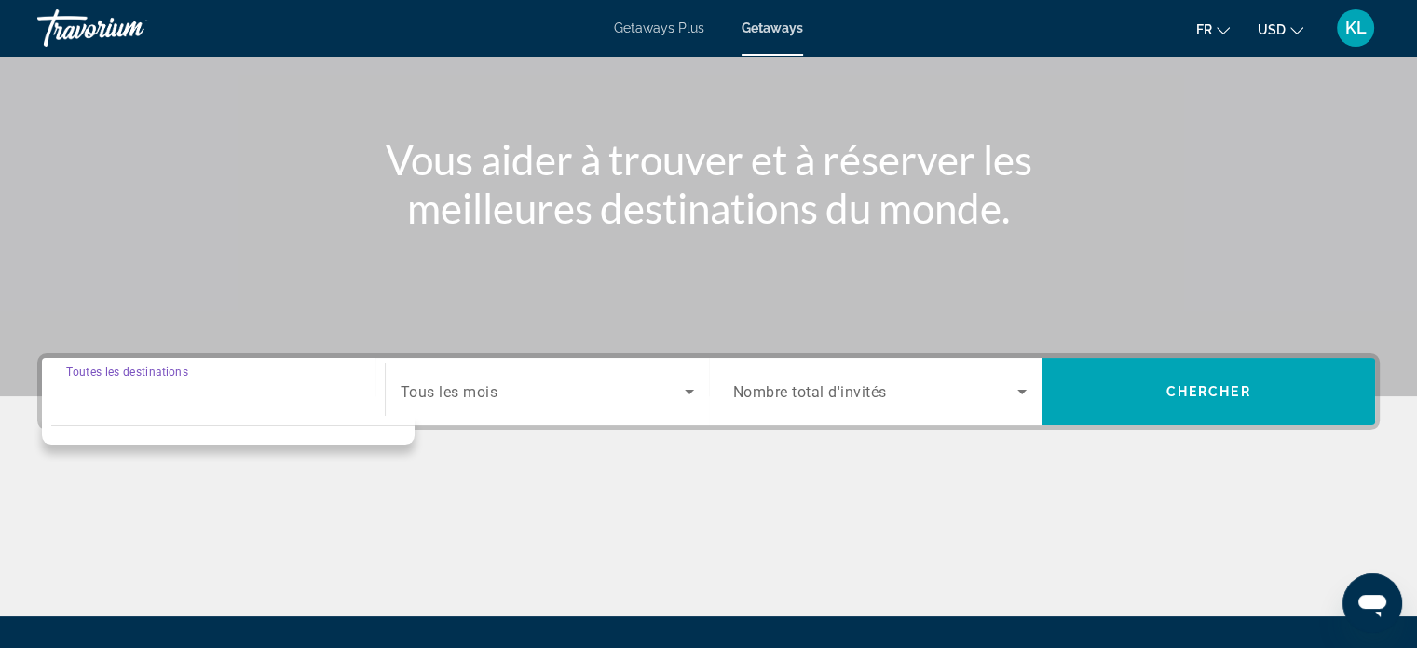
scroll to position [359, 0]
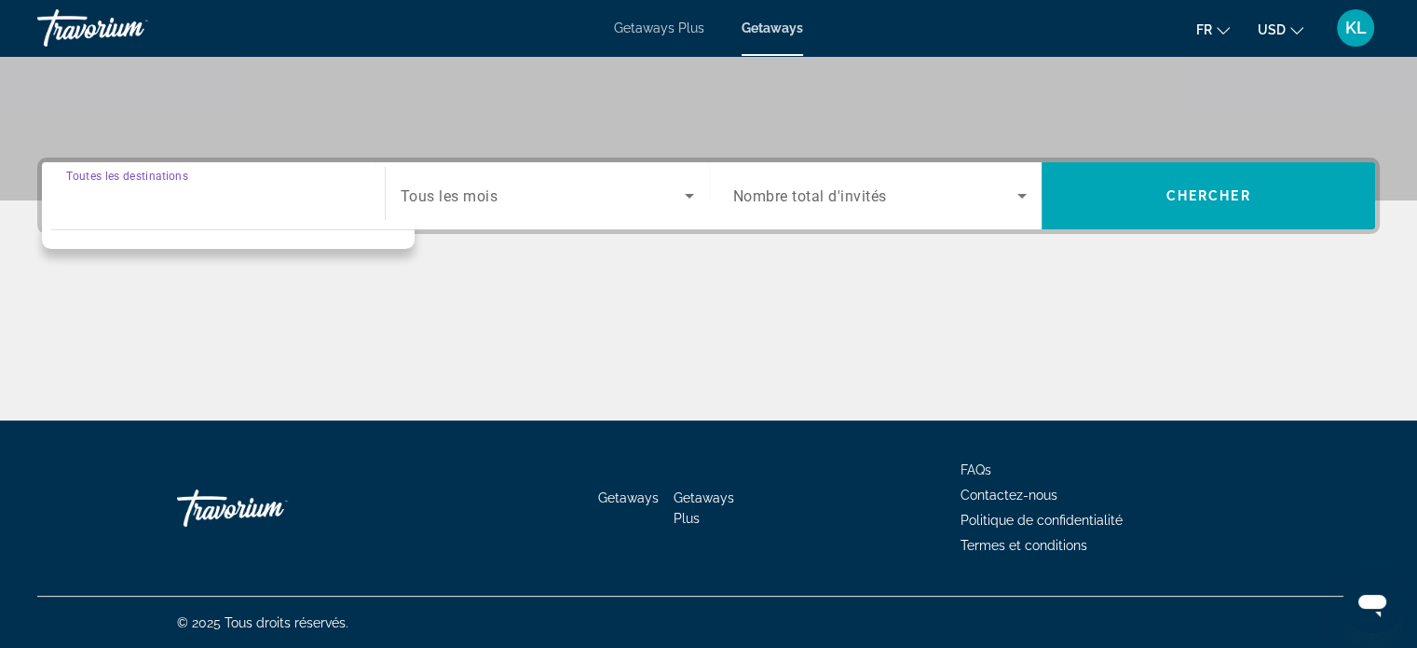
click at [321, 202] on input "Destination Toutes les destinations" at bounding box center [213, 196] width 294 height 22
click at [603, 198] on span "Search widget" at bounding box center [543, 196] width 284 height 22
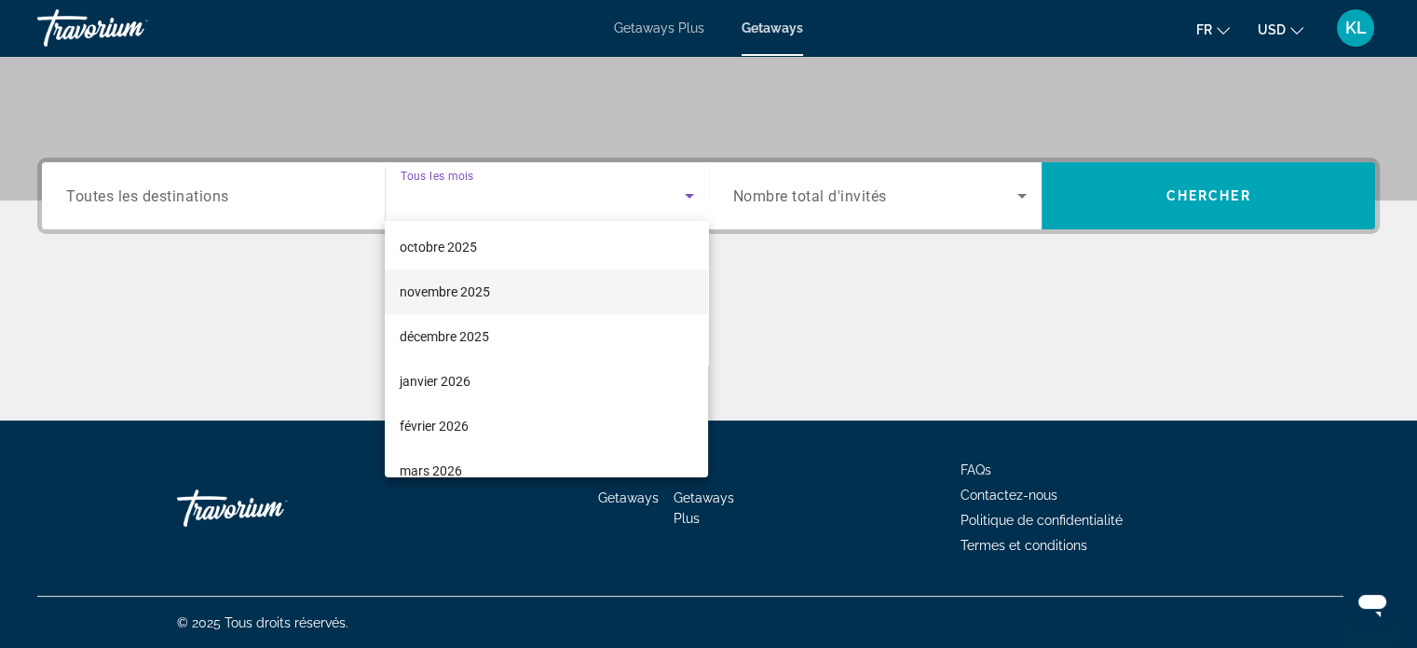
scroll to position [95, 0]
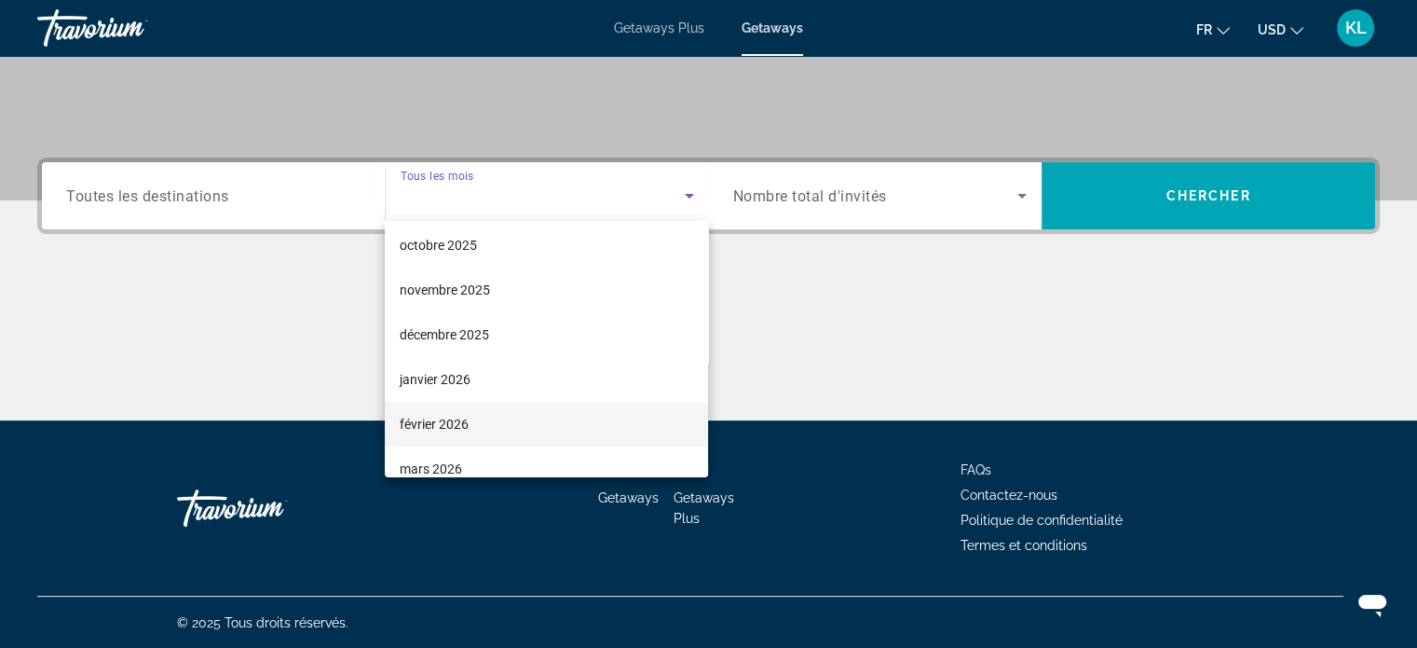
click at [432, 420] on span "février 2026" at bounding box center [434, 424] width 69 height 22
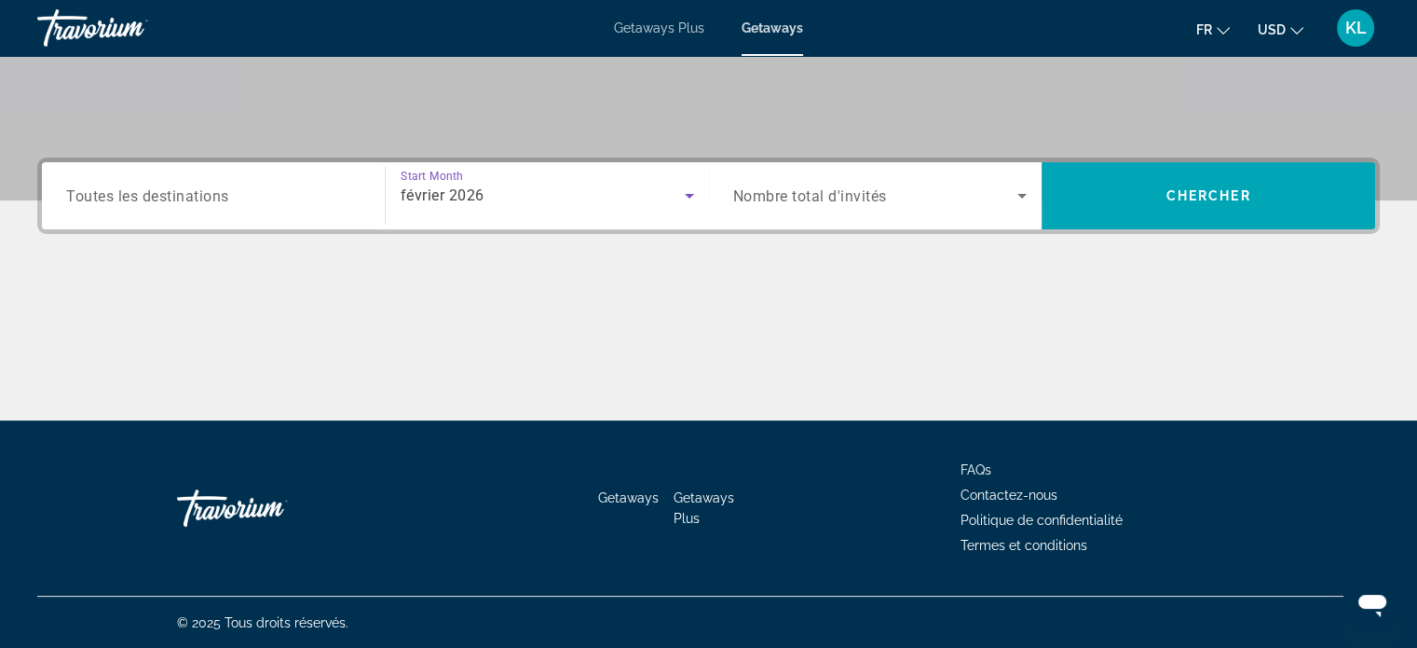
click at [846, 199] on span "Nombre total d'invités" at bounding box center [810, 196] width 154 height 18
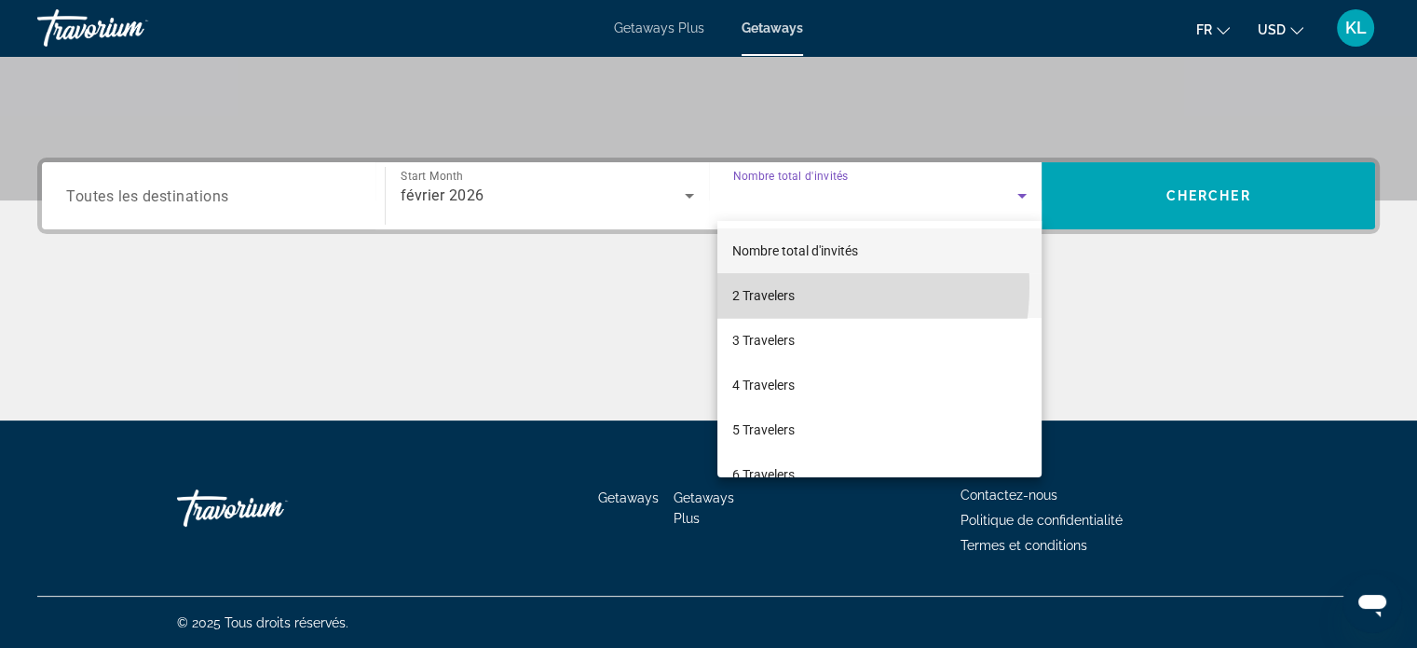
click at [783, 286] on span "2 Travelers" at bounding box center [763, 295] width 62 height 22
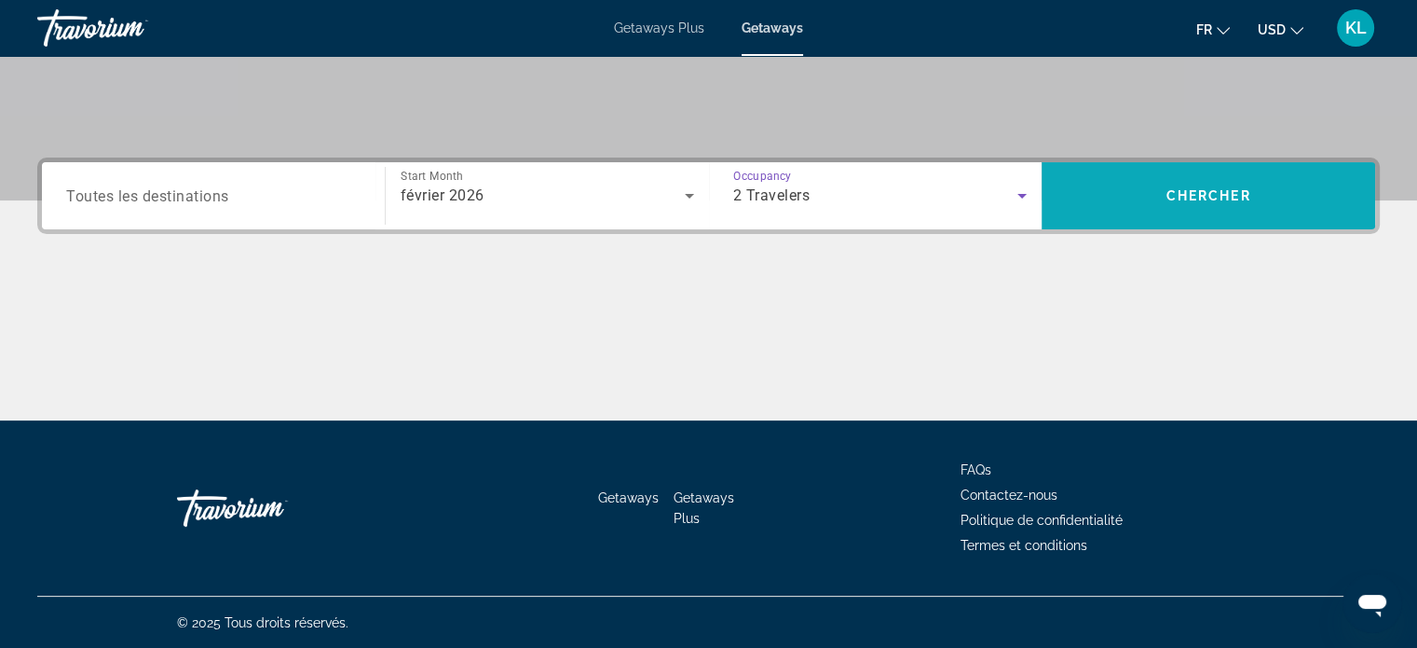
click at [1189, 189] on span "Chercher" at bounding box center [1209, 195] width 85 height 15
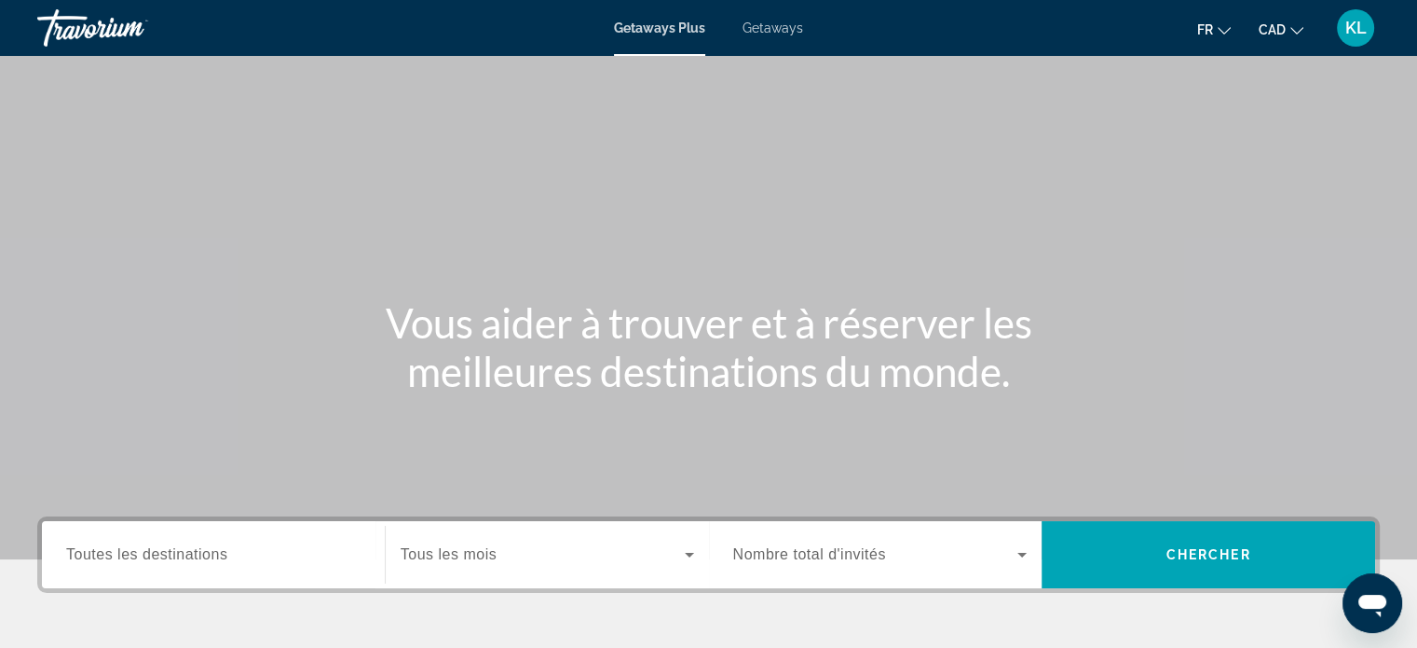
scroll to position [56, 0]
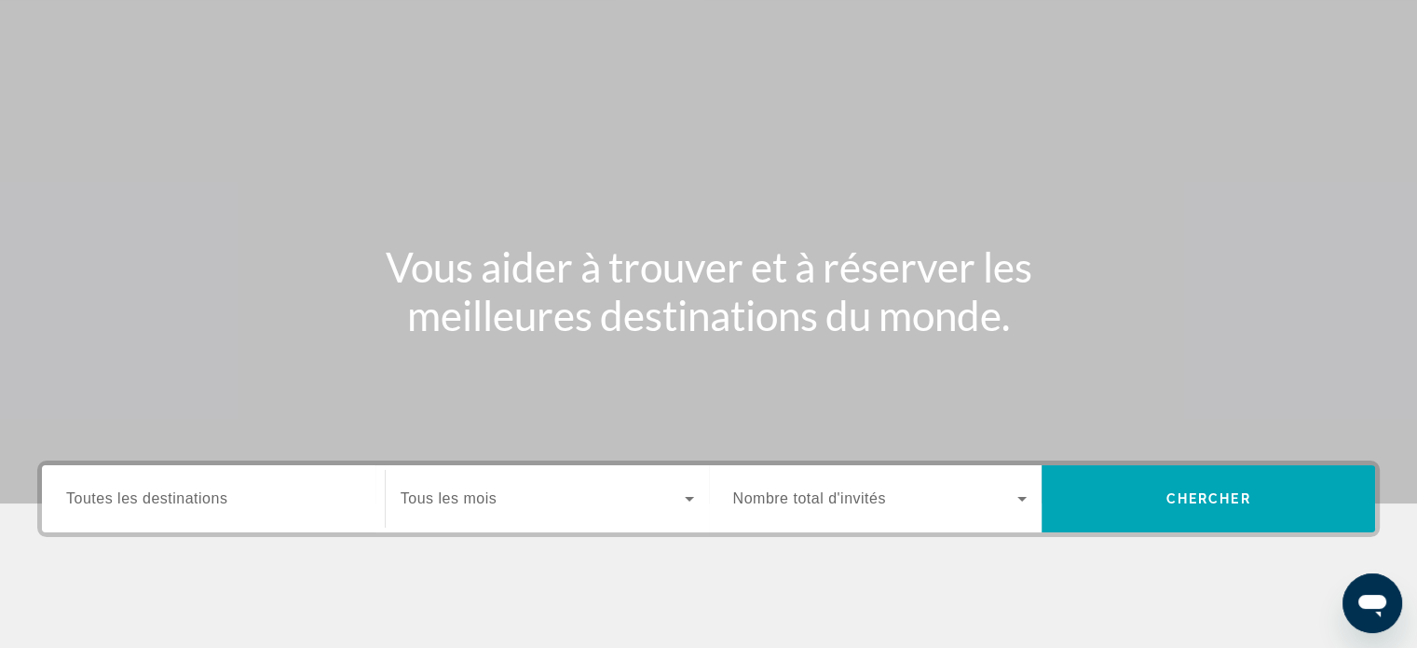
click at [493, 325] on h1 "Vous aider à trouver et à réserver les meilleures destinations du monde." at bounding box center [709, 290] width 699 height 97
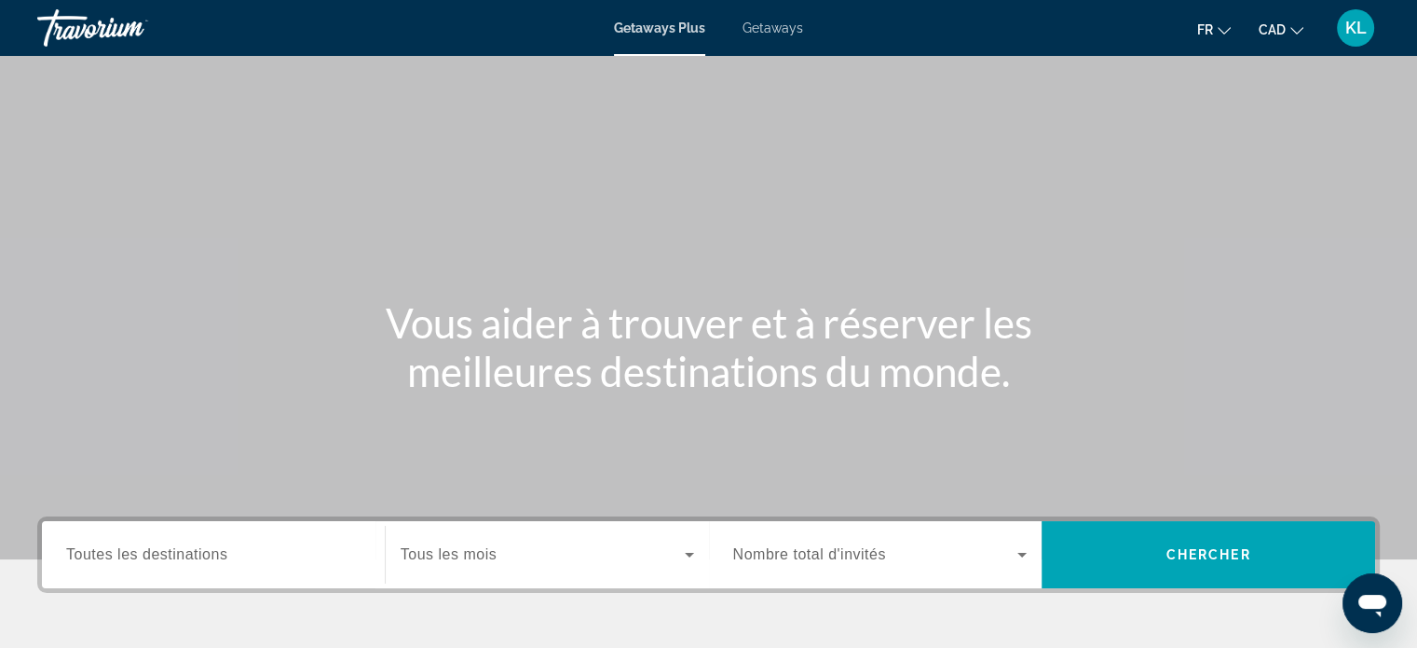
click at [764, 21] on span "Getaways" at bounding box center [773, 28] width 61 height 15
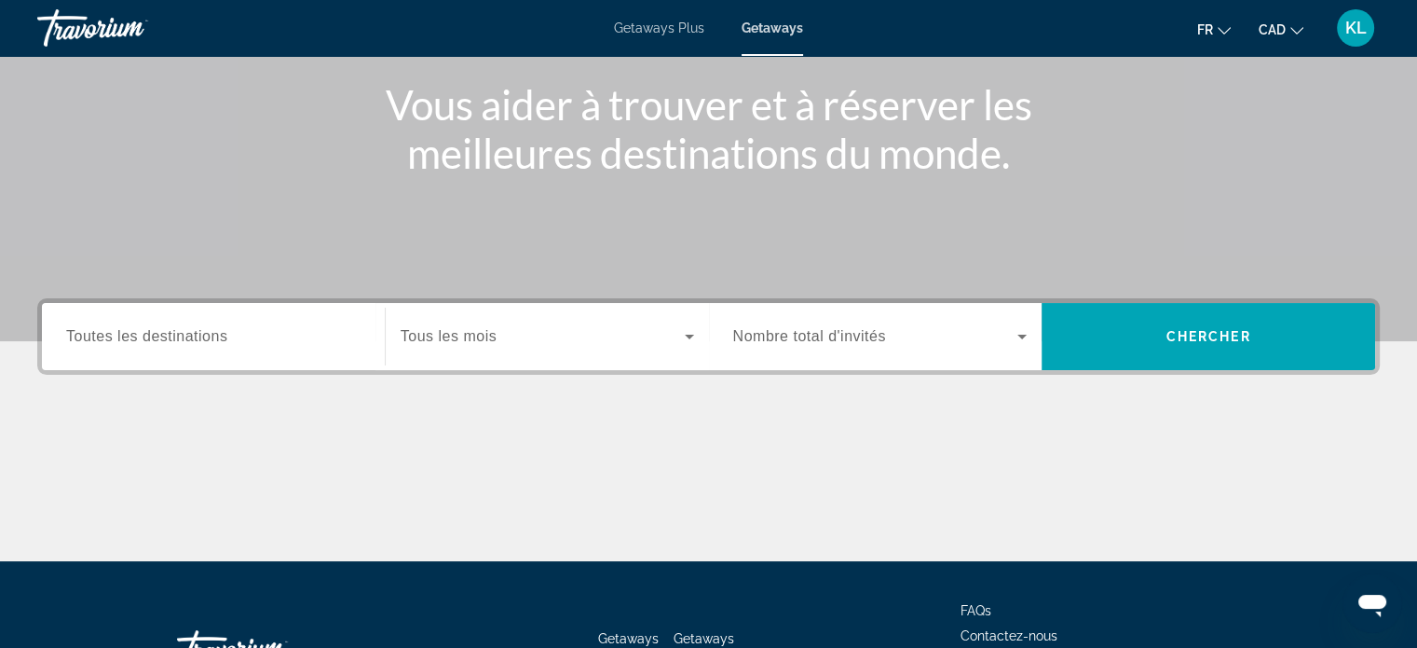
click at [191, 328] on span "Toutes les destinations" at bounding box center [146, 336] width 161 height 16
click at [191, 327] on input "Destination Toutes les destinations" at bounding box center [213, 337] width 294 height 22
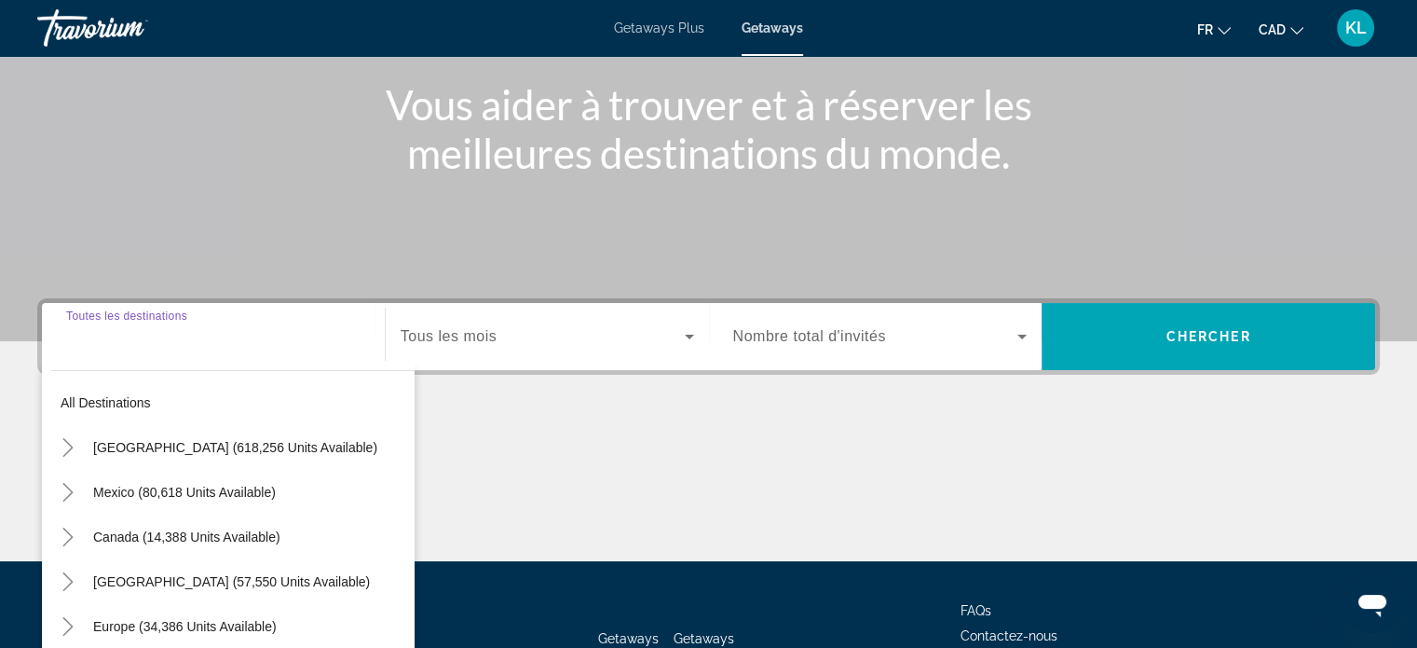
scroll to position [359, 0]
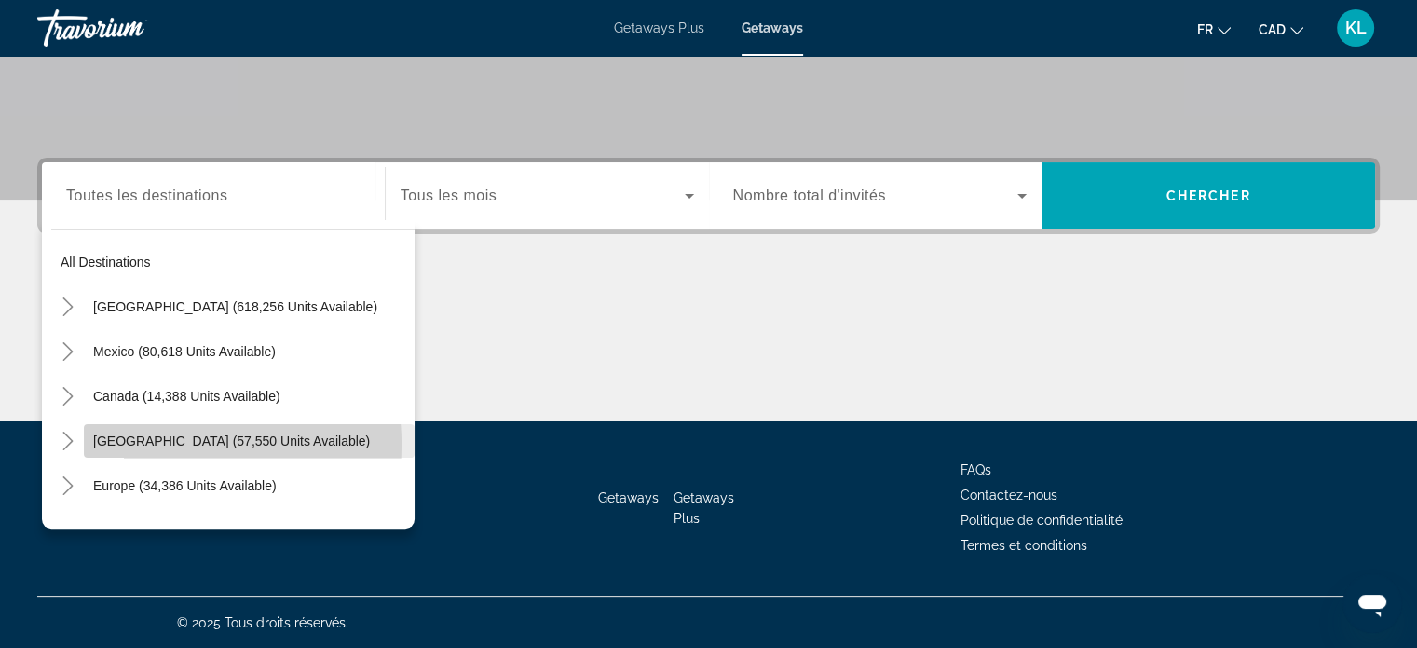
click at [144, 444] on span "[GEOGRAPHIC_DATA] (57,550 units available)" at bounding box center [231, 440] width 277 height 15
type input "**********"
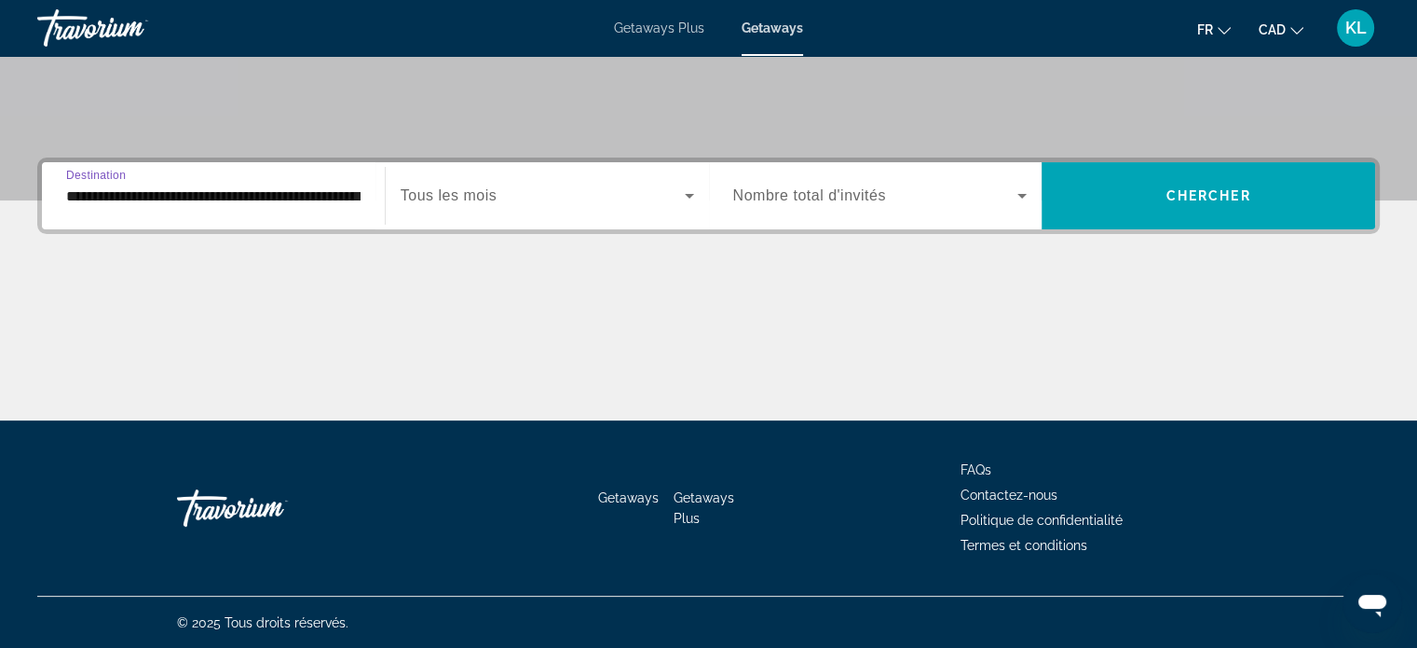
click at [600, 198] on span "Search widget" at bounding box center [543, 196] width 284 height 22
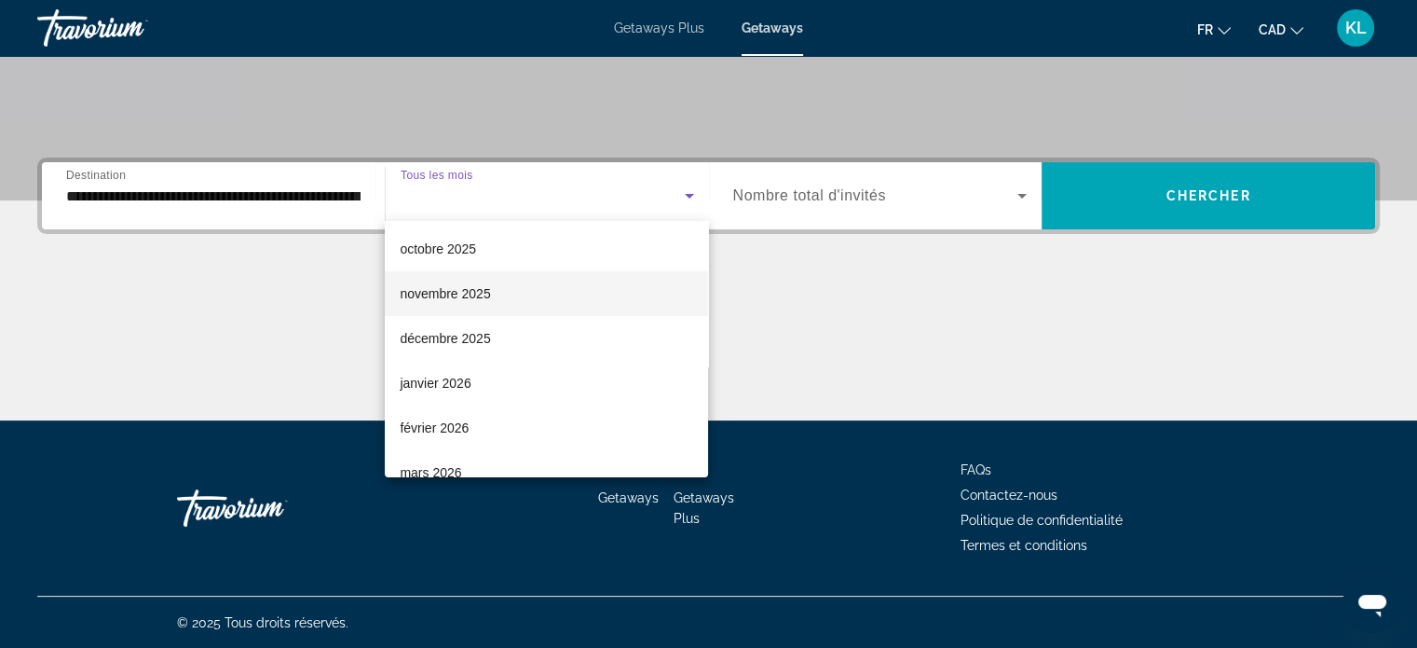
scroll to position [93, 0]
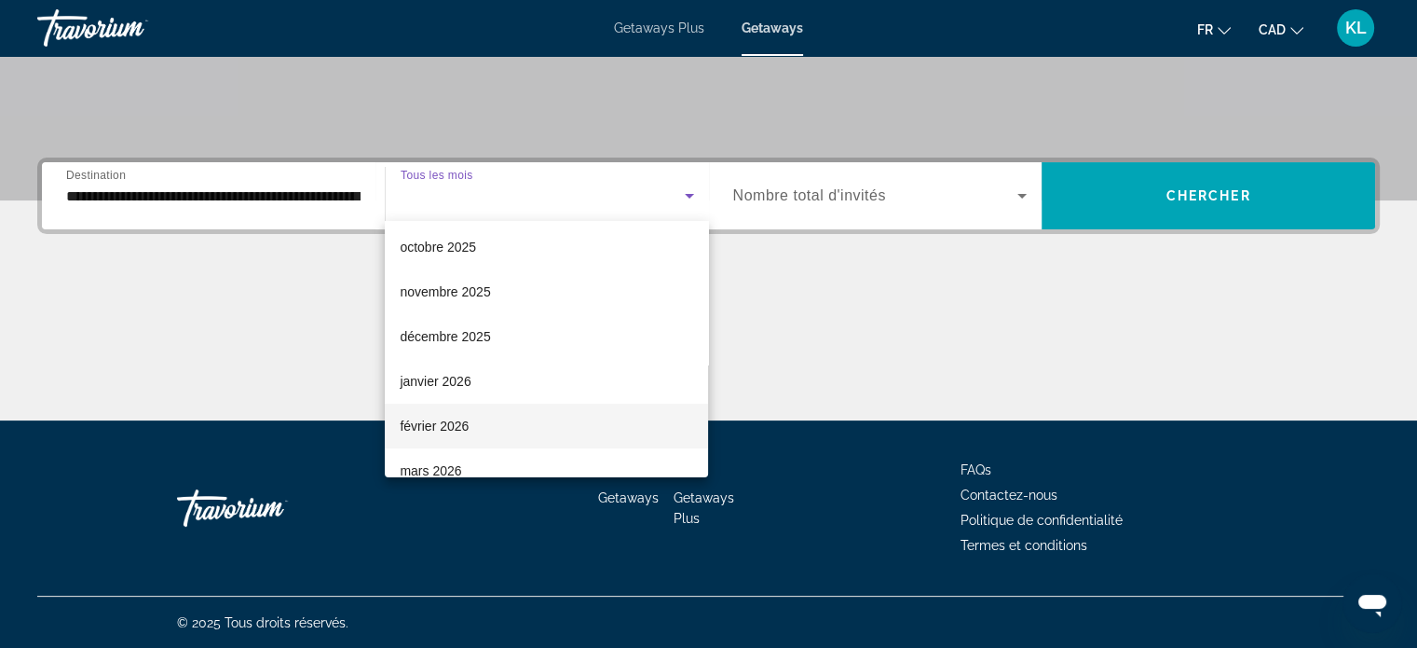
click at [453, 417] on span "février 2026" at bounding box center [434, 426] width 69 height 22
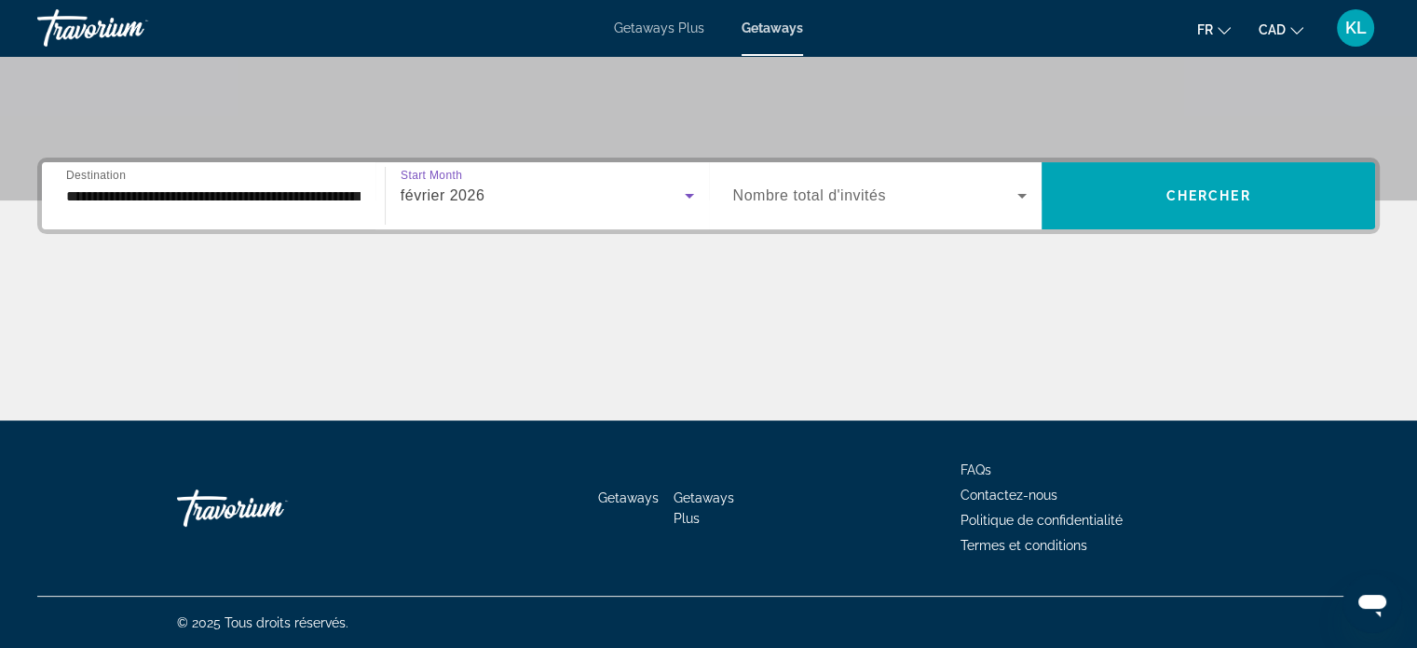
click at [920, 189] on span "Search widget" at bounding box center [875, 196] width 285 height 22
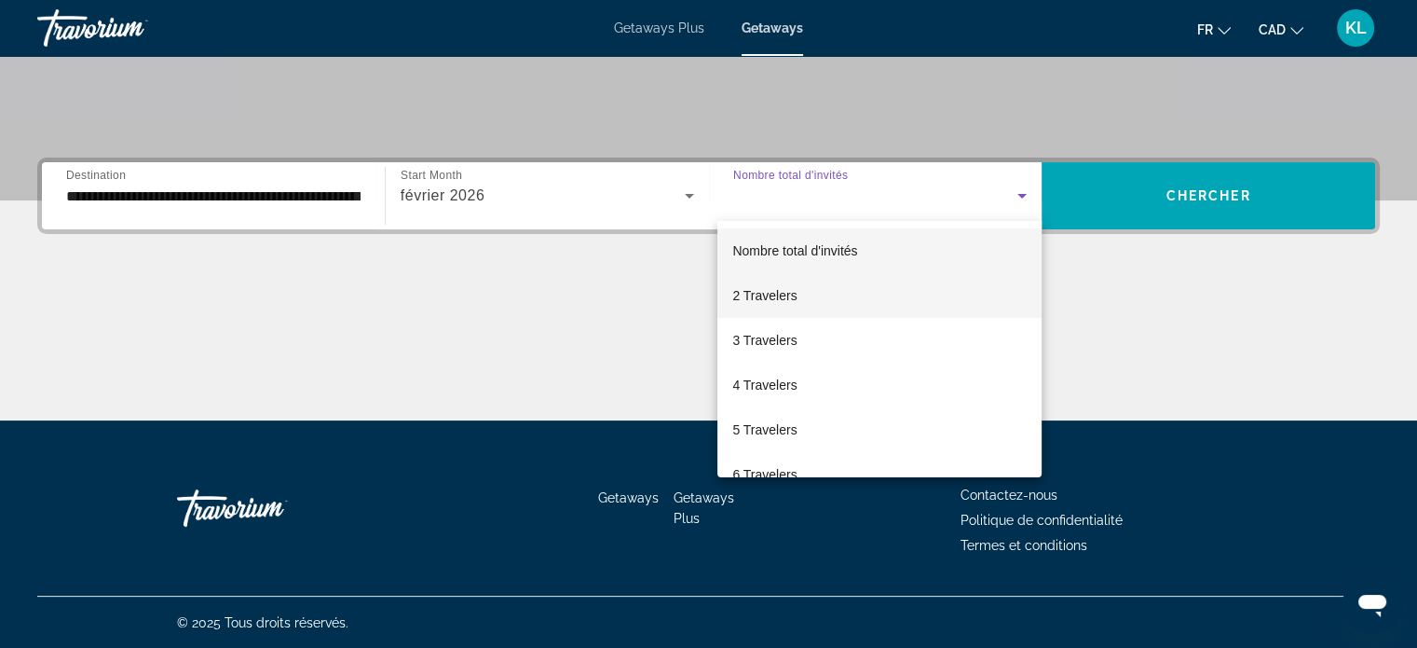
click at [785, 297] on span "2 Travelers" at bounding box center [764, 295] width 64 height 22
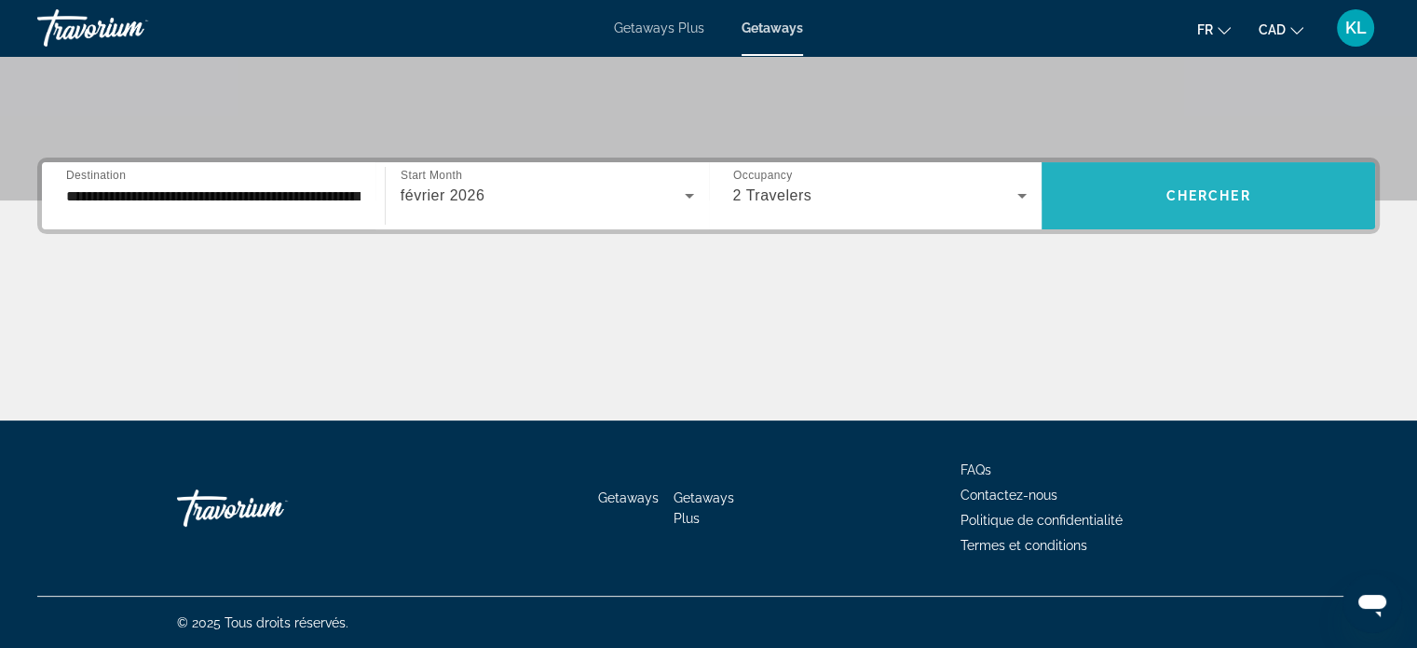
click at [1191, 198] on span "Chercher" at bounding box center [1209, 195] width 85 height 15
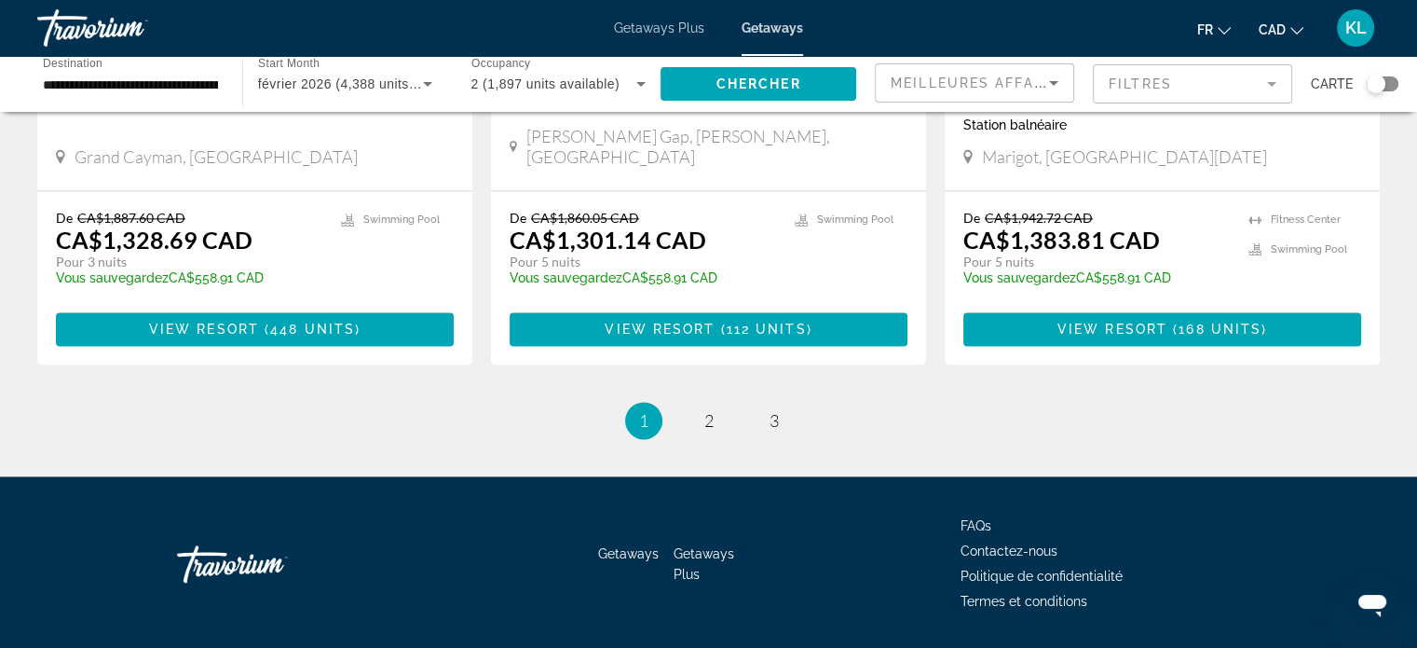
scroll to position [2423, 0]
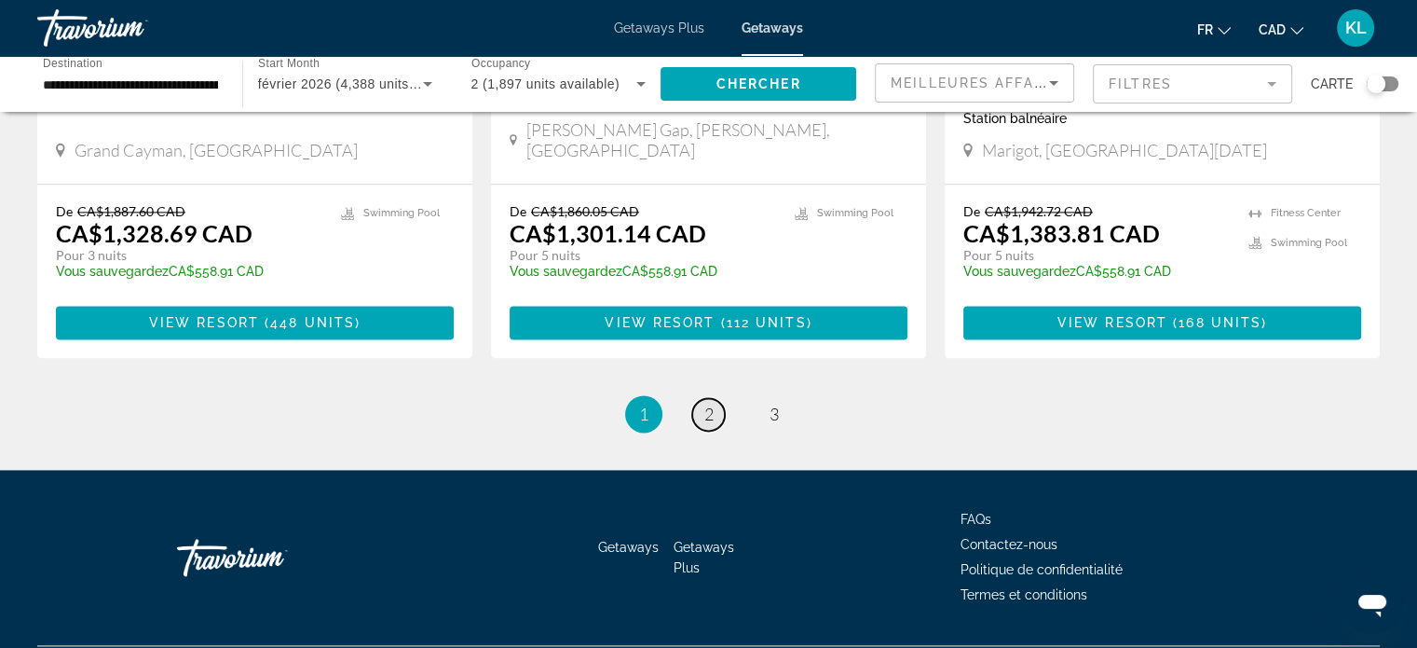
click at [708, 404] on span "2" at bounding box center [709, 414] width 9 height 21
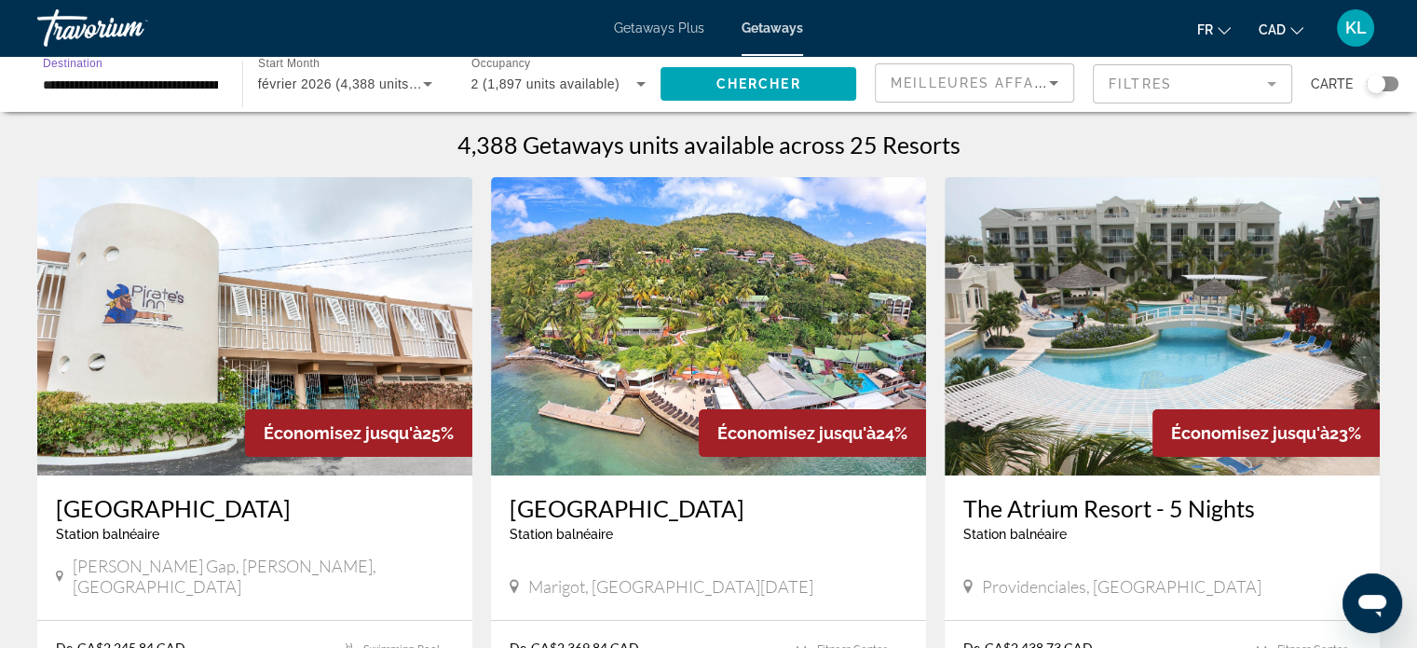
click at [134, 80] on input "**********" at bounding box center [130, 85] width 175 height 22
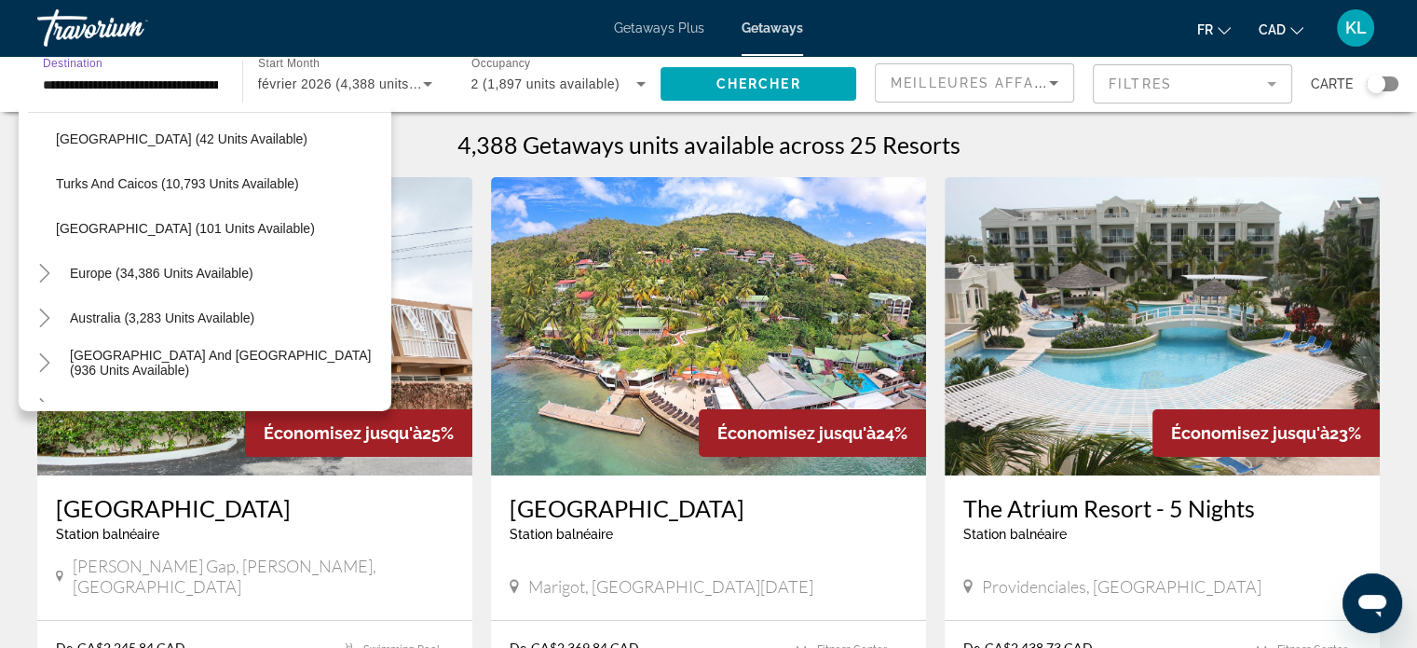
scroll to position [769, 0]
click at [146, 284] on span "Search widget" at bounding box center [226, 270] width 331 height 45
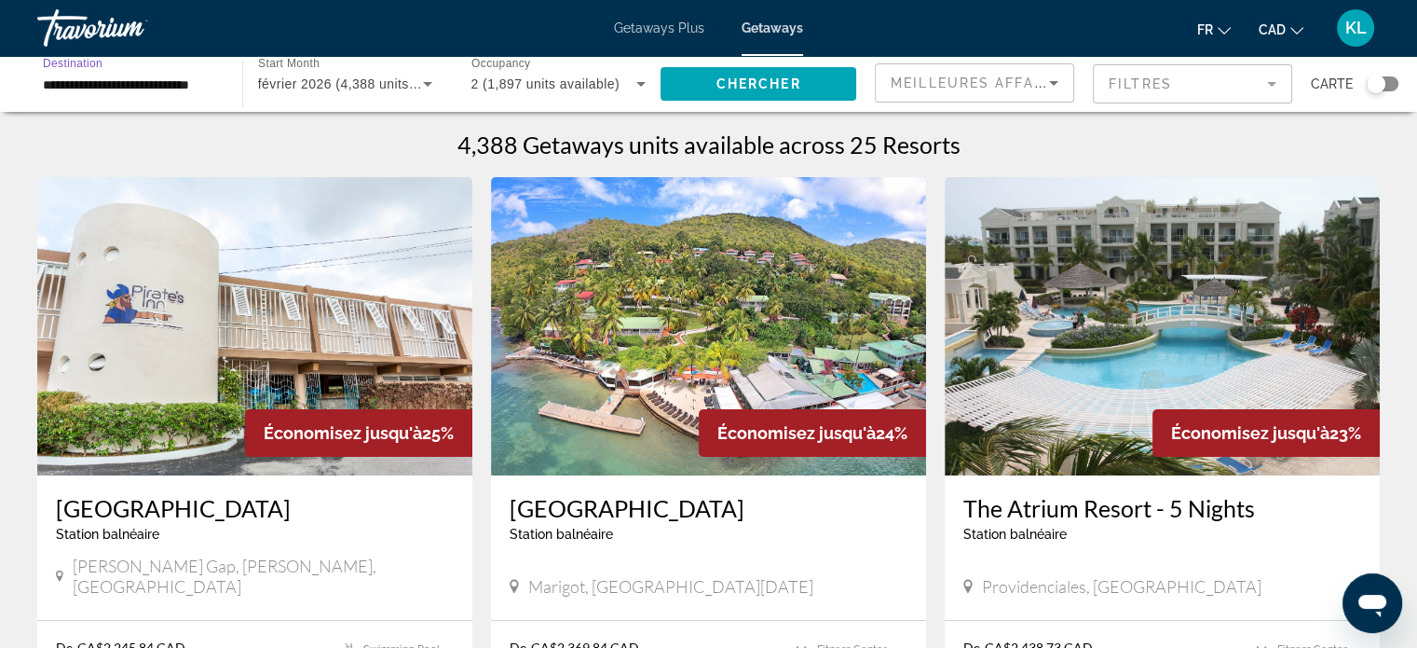
click at [147, 74] on input "**********" at bounding box center [130, 85] width 175 height 22
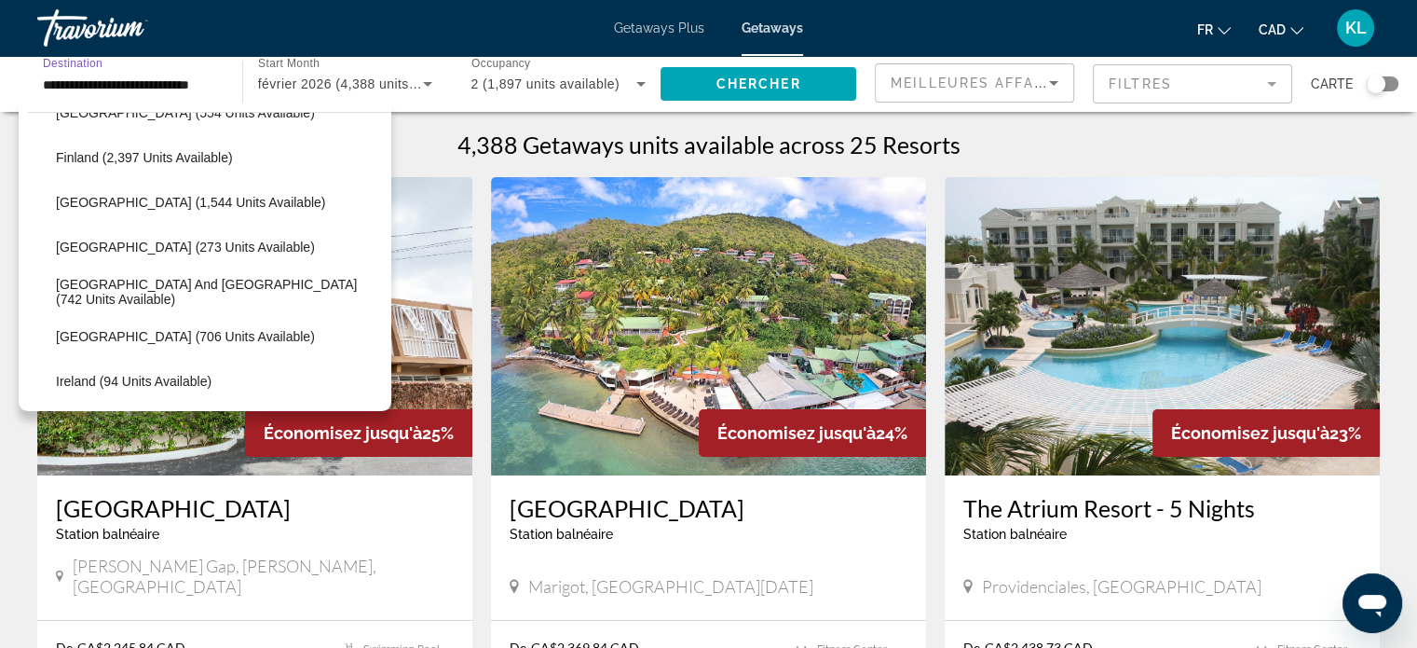
scroll to position [1145, 0]
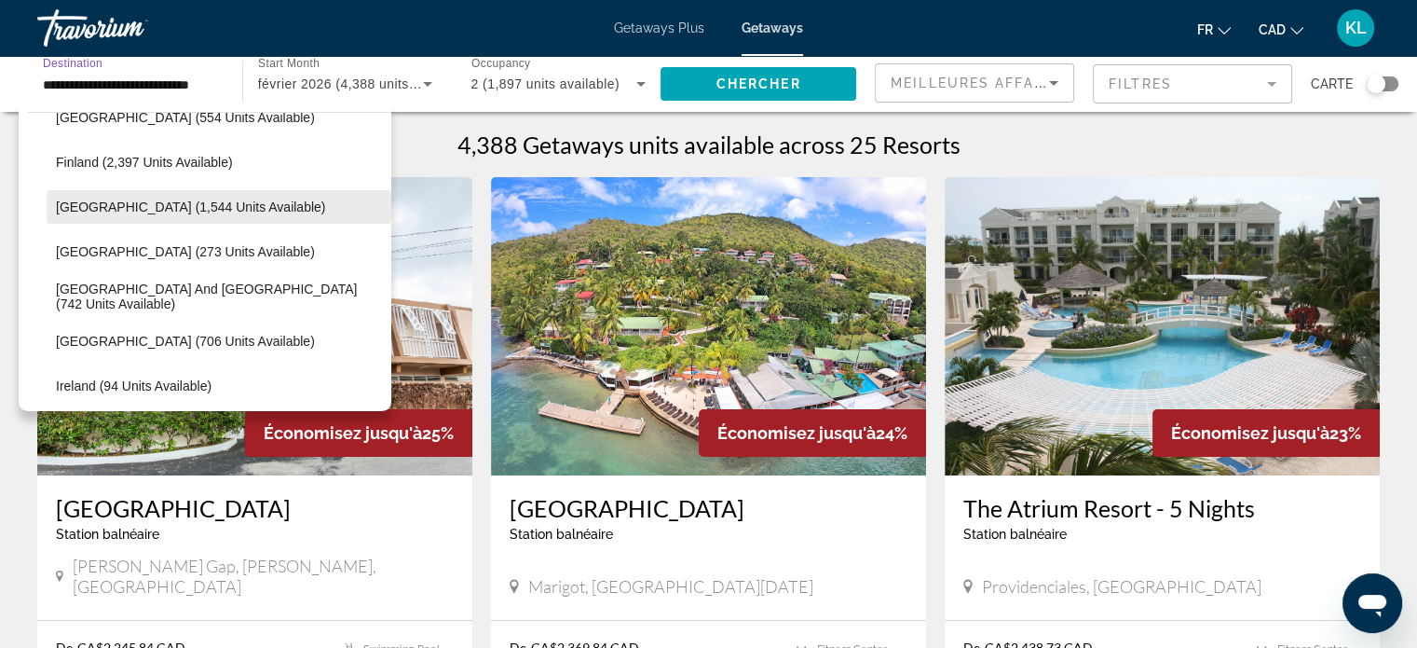
click at [123, 185] on span "Search widget" at bounding box center [219, 207] width 345 height 45
type input "**********"
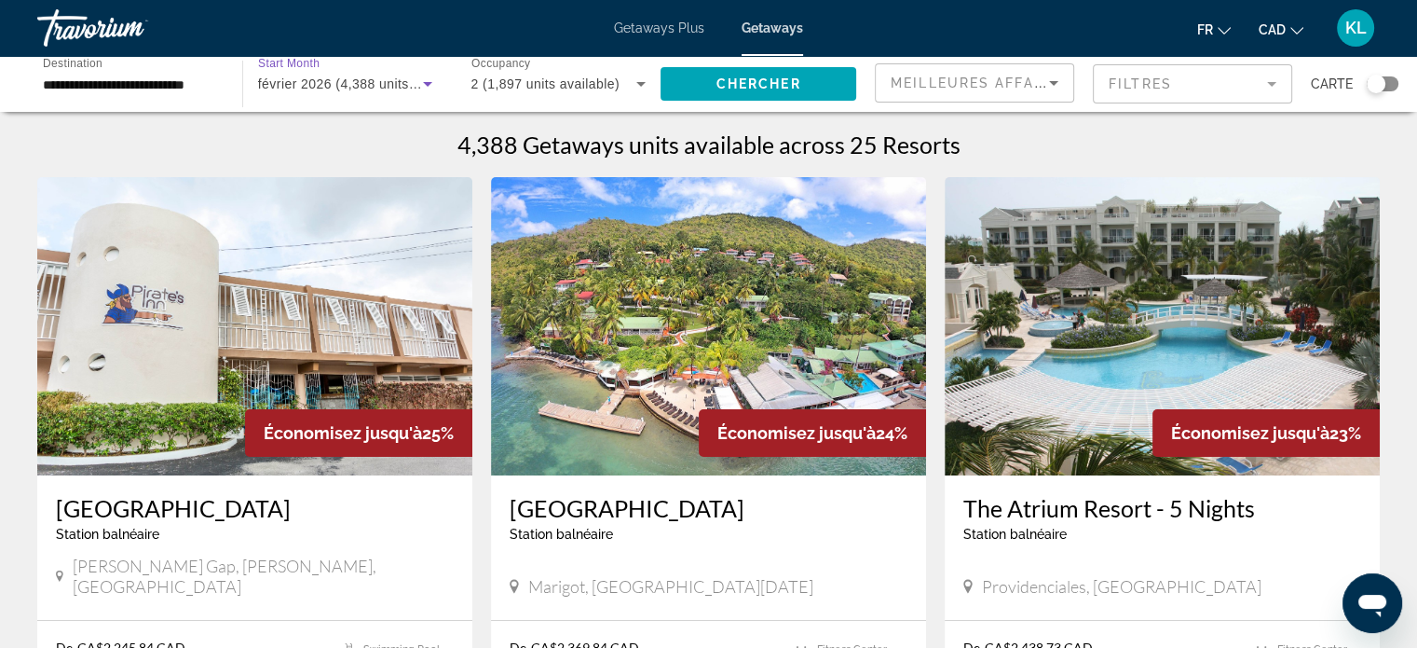
click at [362, 86] on span "février 2026 (4,388 units available)" at bounding box center [365, 83] width 215 height 15
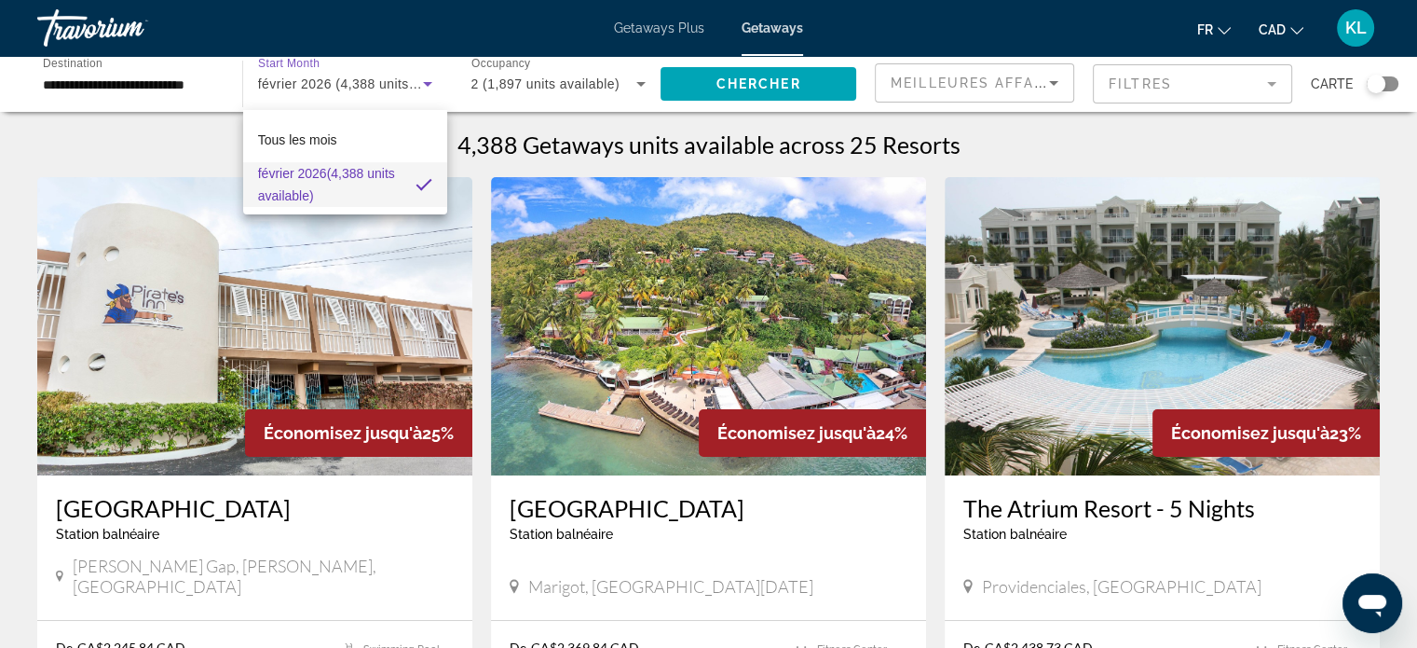
click at [362, 86] on div at bounding box center [708, 324] width 1417 height 648
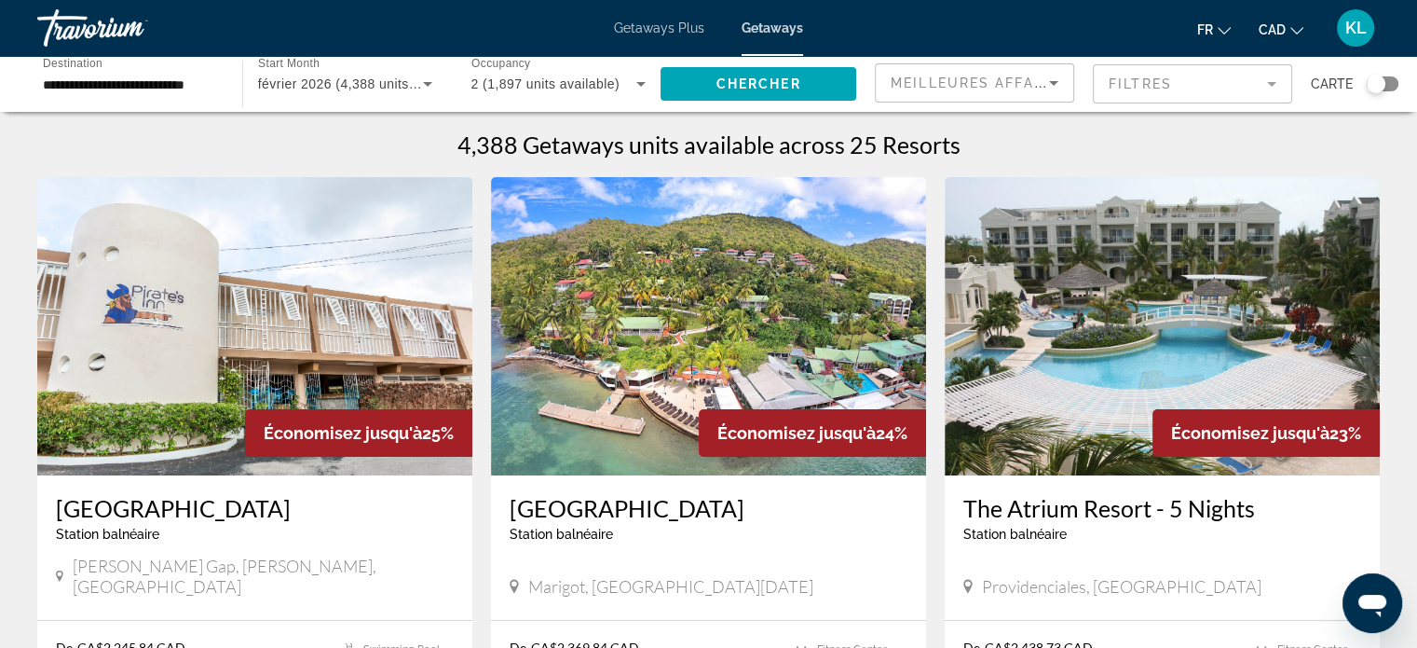
click at [421, 81] on icon "Search widget" at bounding box center [428, 84] width 22 height 22
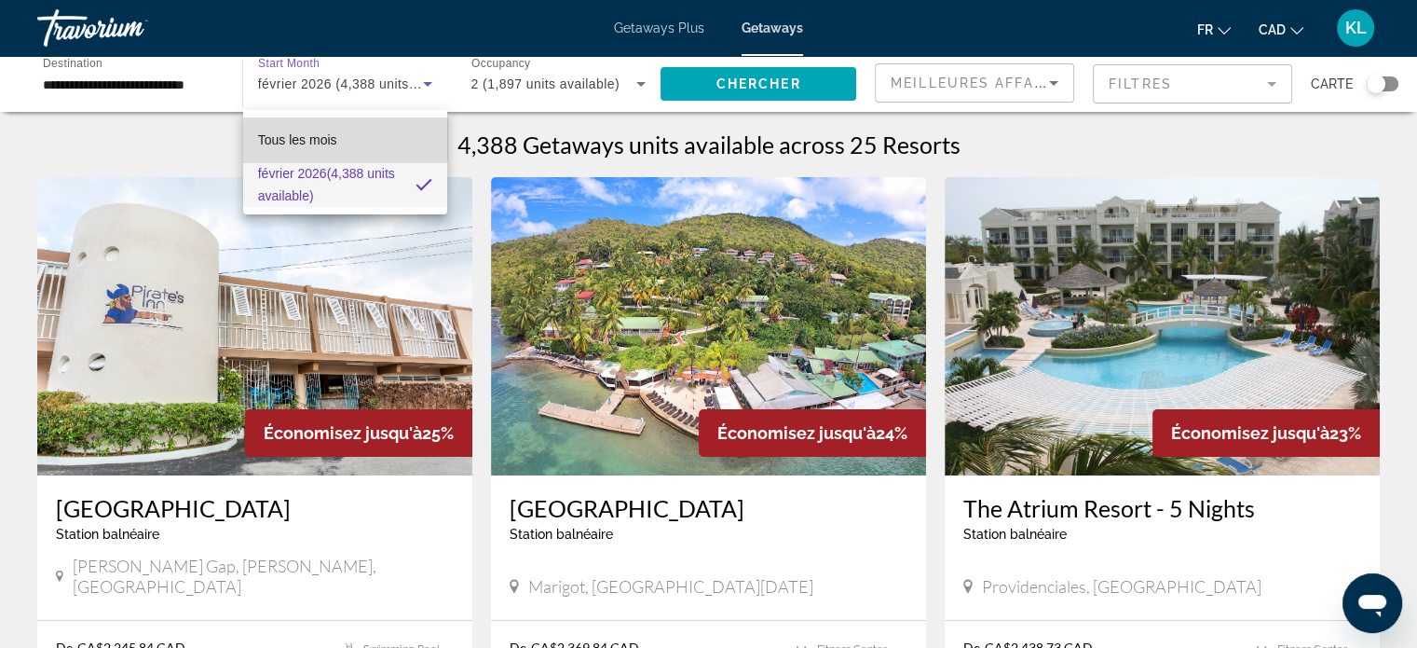
click at [331, 137] on span "Tous les mois" at bounding box center [297, 139] width 79 height 15
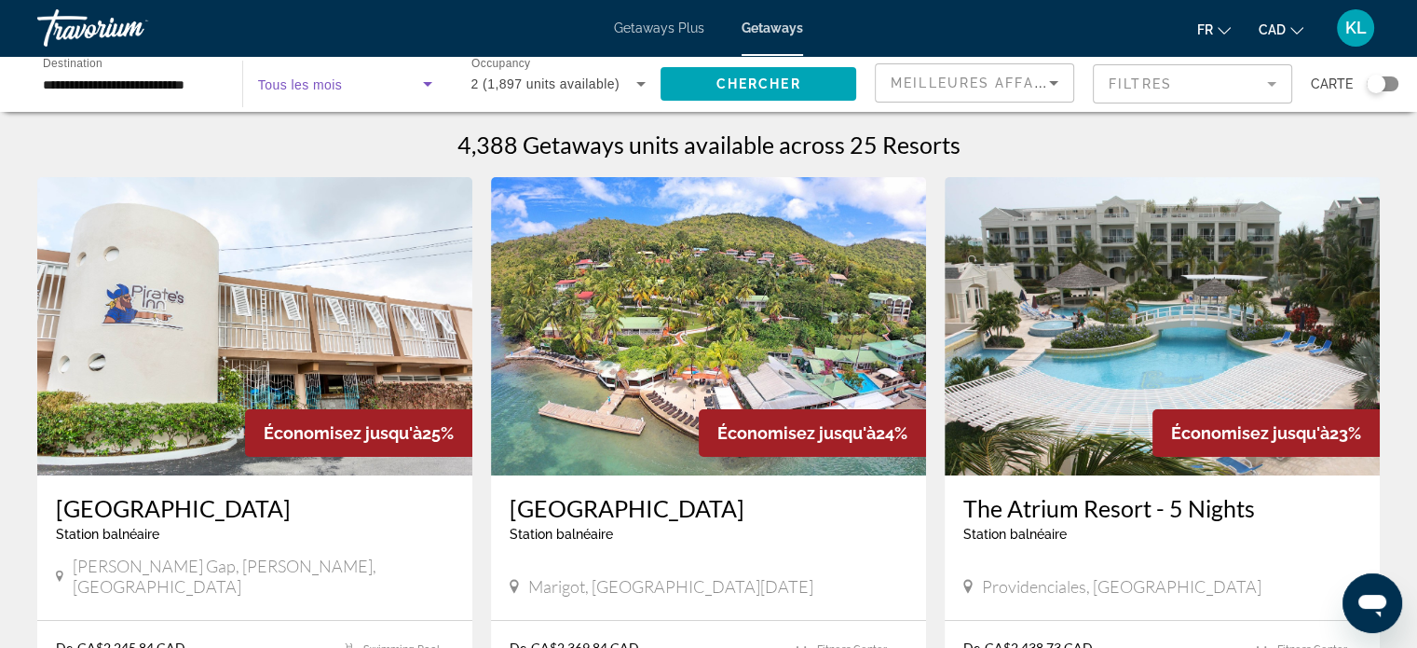
click at [406, 77] on span "Search widget" at bounding box center [340, 84] width 165 height 22
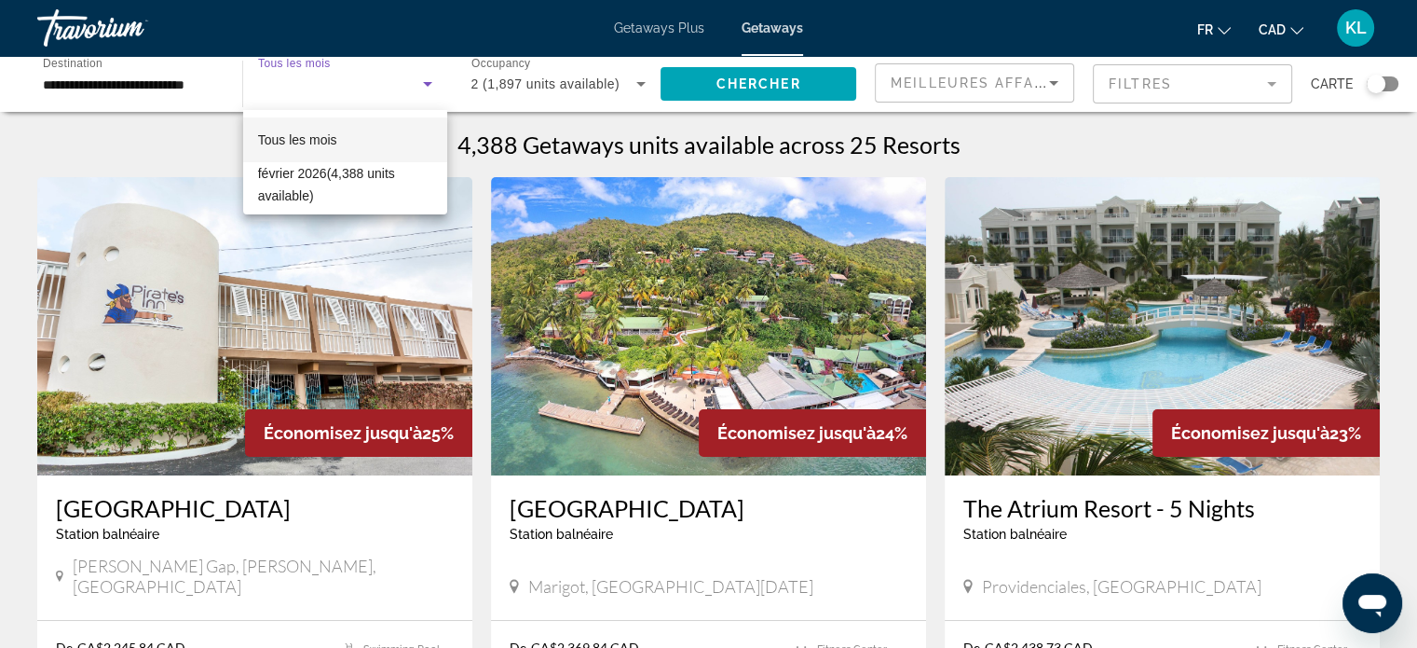
click at [357, 83] on div at bounding box center [708, 324] width 1417 height 648
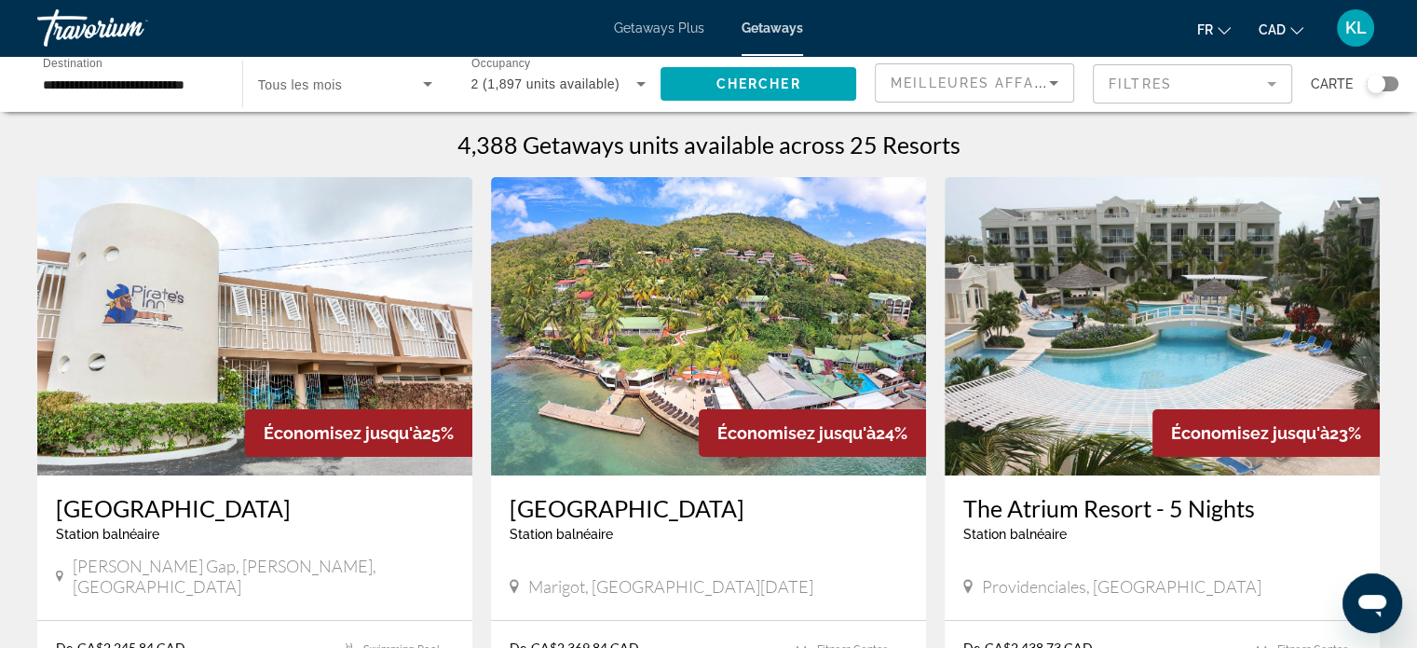
click at [512, 96] on div "2 (1,897 units available)" at bounding box center [559, 84] width 175 height 52
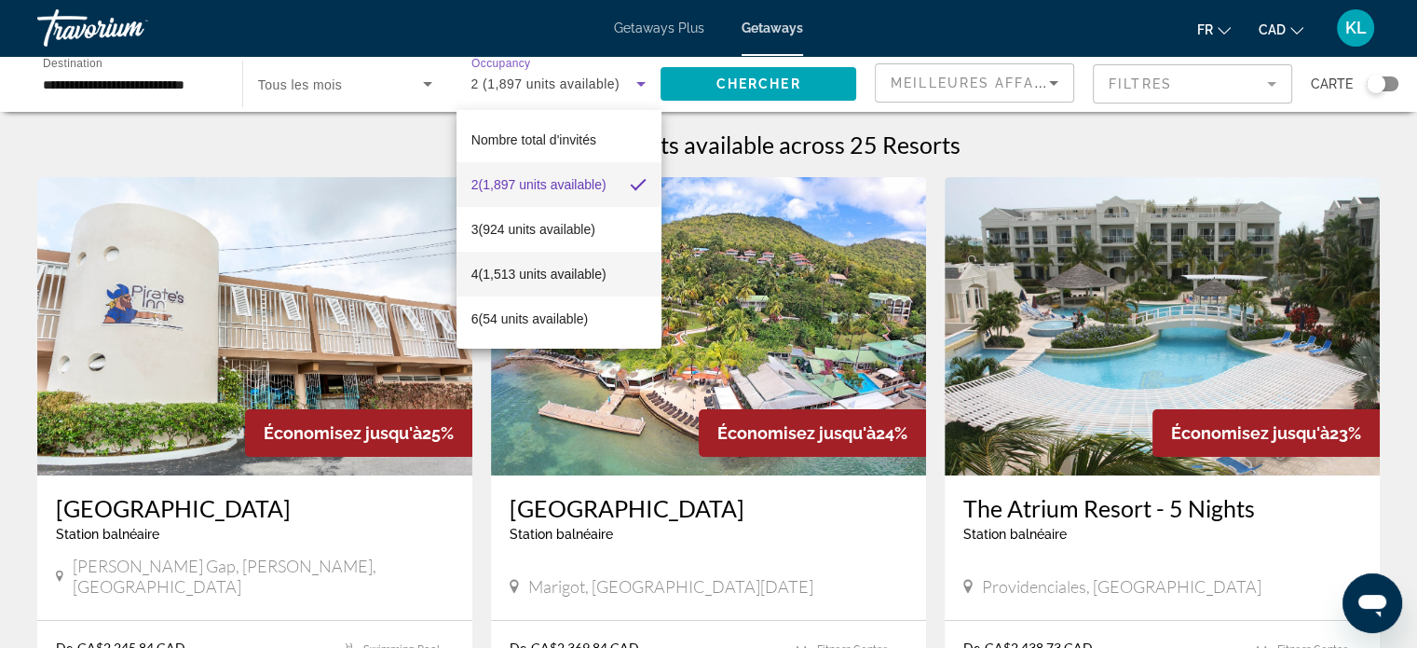
click at [544, 264] on span "4 (1,513 units available)" at bounding box center [539, 274] width 135 height 22
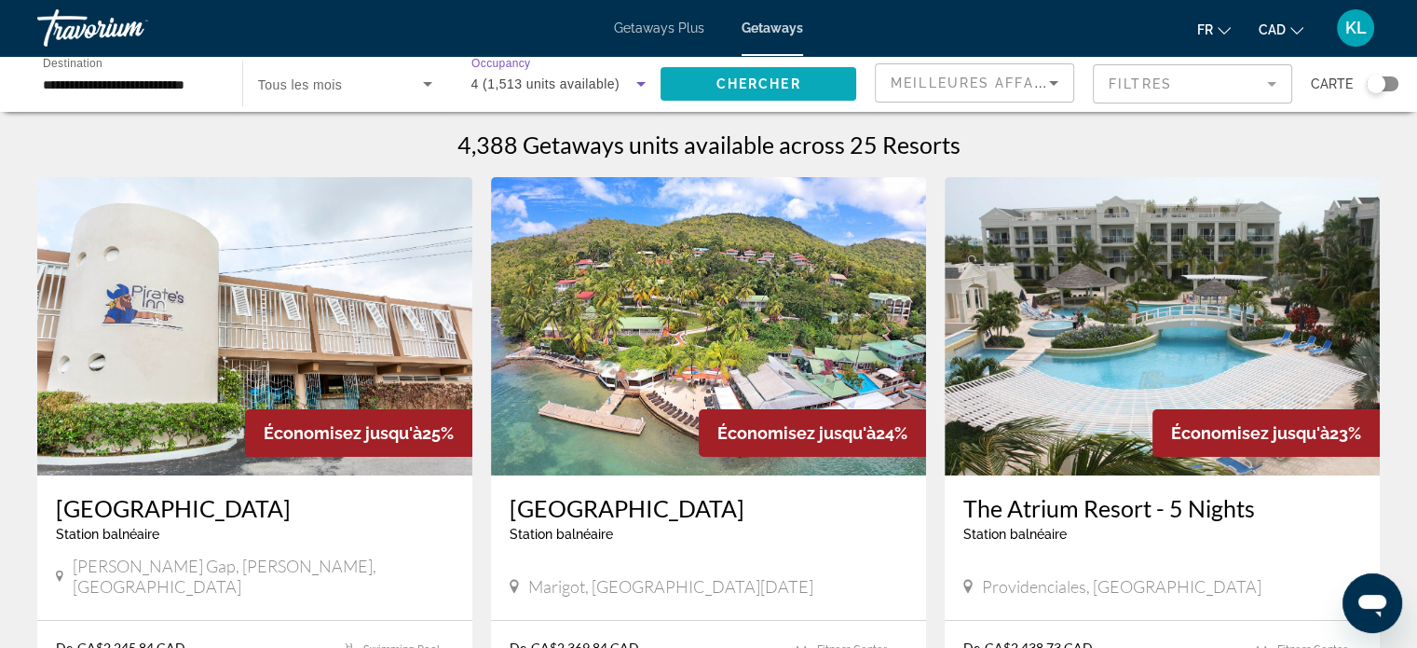
click at [760, 79] on span "Chercher" at bounding box center [759, 83] width 85 height 15
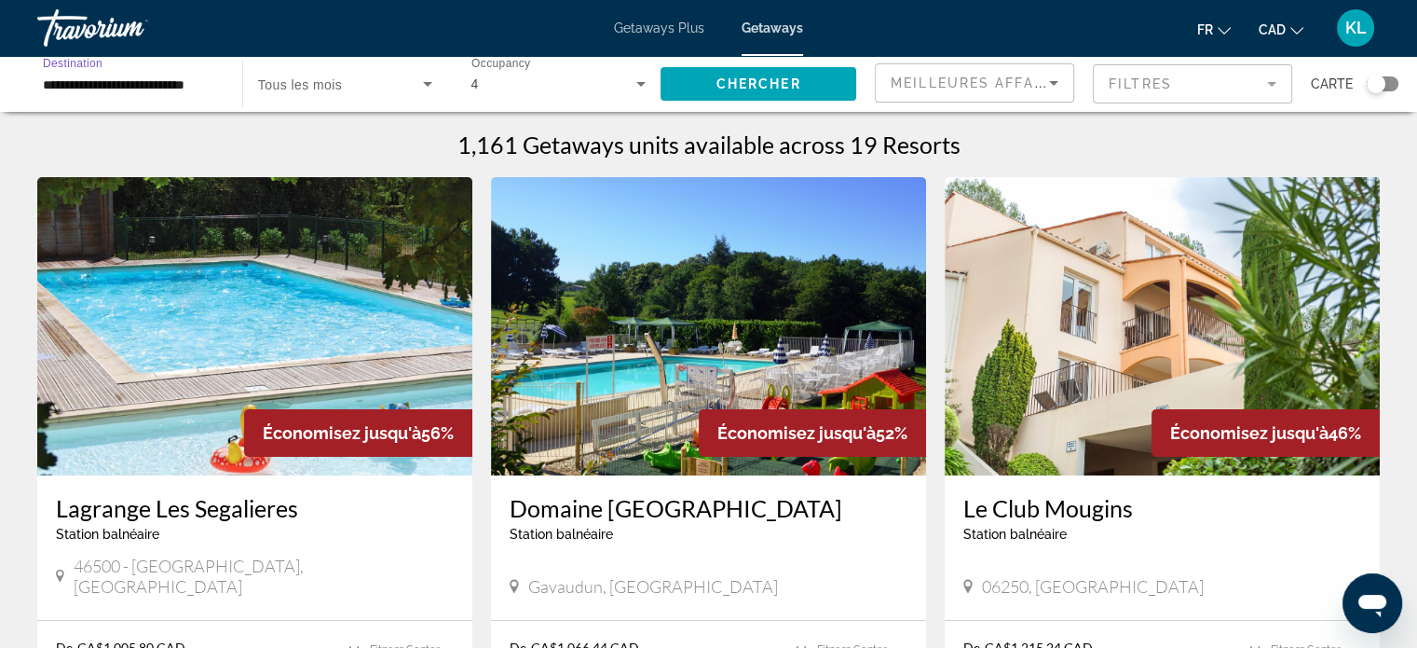
click at [124, 86] on input "**********" at bounding box center [130, 85] width 175 height 22
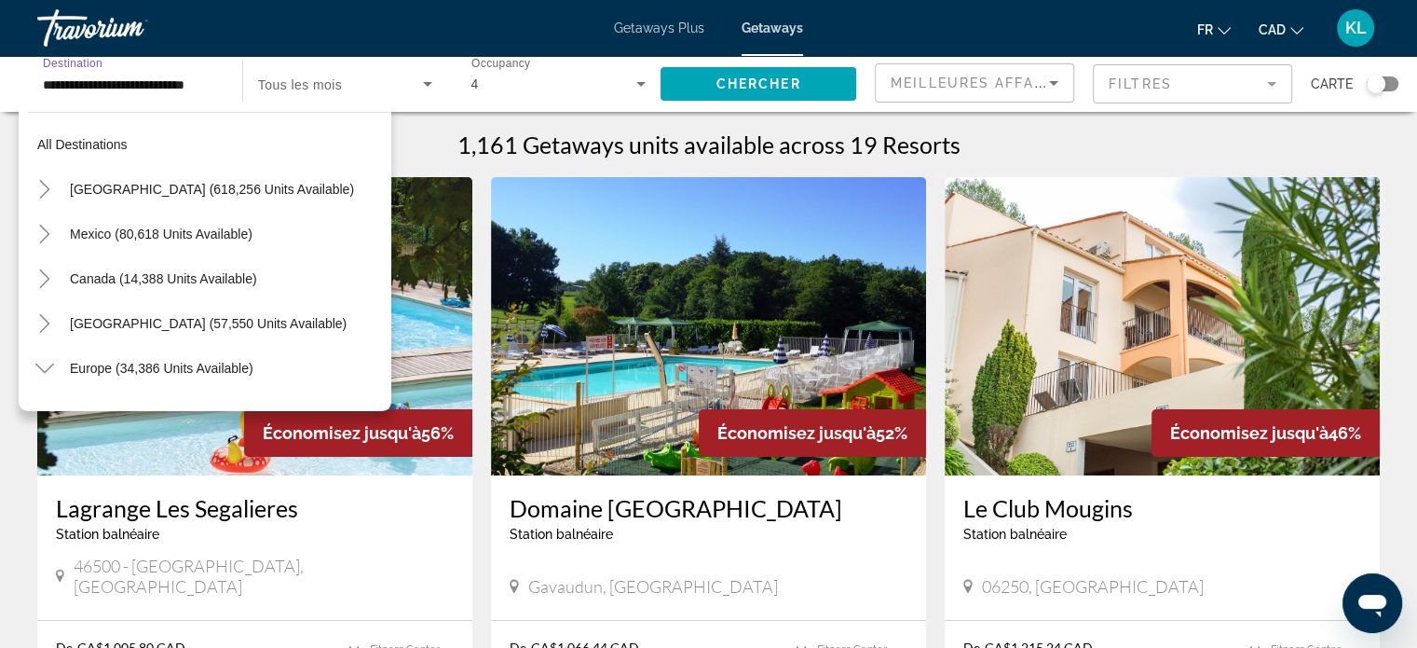
scroll to position [424, 0]
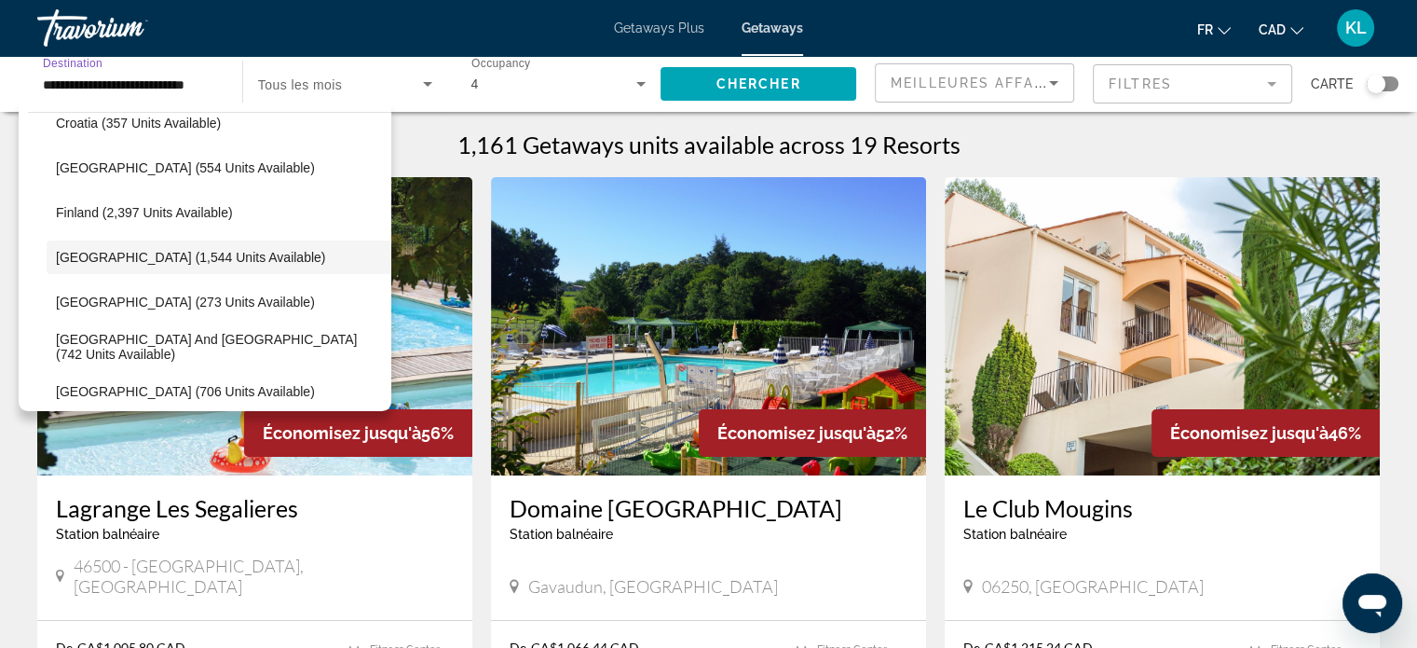
click at [124, 86] on input "**********" at bounding box center [130, 85] width 175 height 22
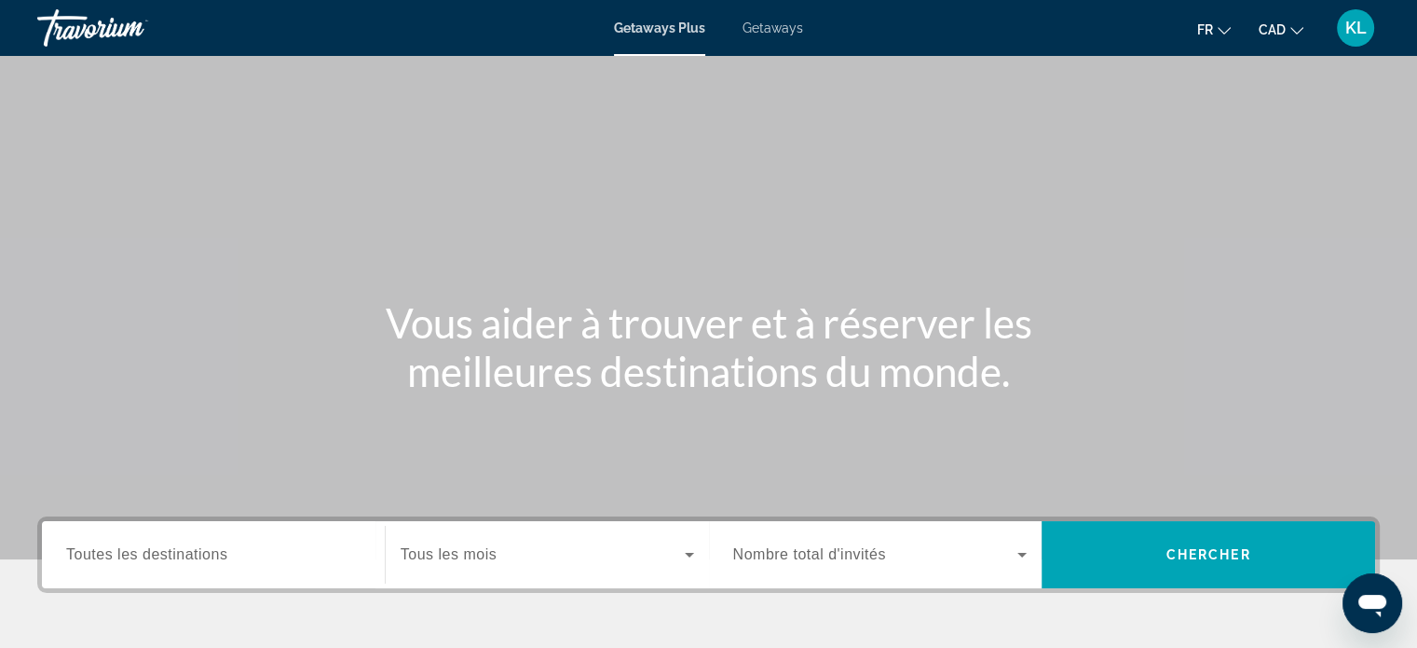
click at [790, 30] on span "Getaways" at bounding box center [773, 28] width 61 height 15
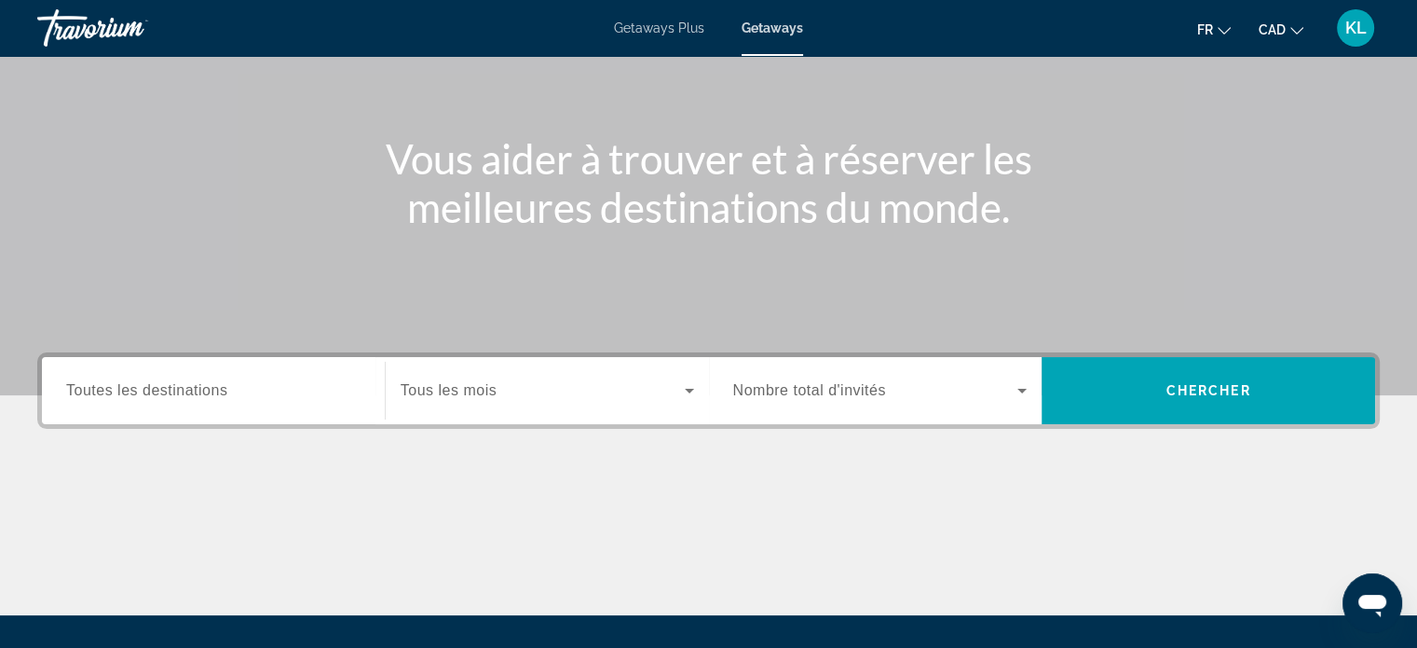
click at [200, 393] on span "Toutes les destinations" at bounding box center [146, 390] width 161 height 16
click at [200, 393] on input "Destination Toutes les destinations" at bounding box center [213, 391] width 294 height 22
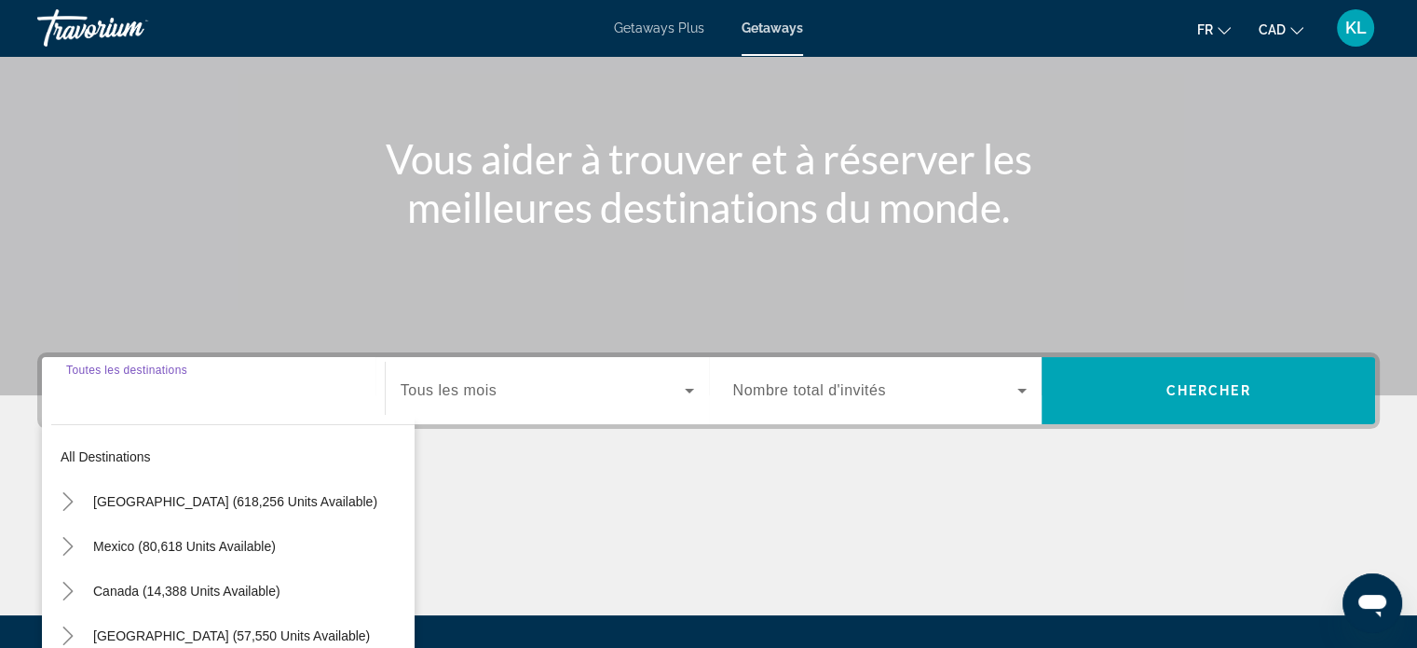
scroll to position [359, 0]
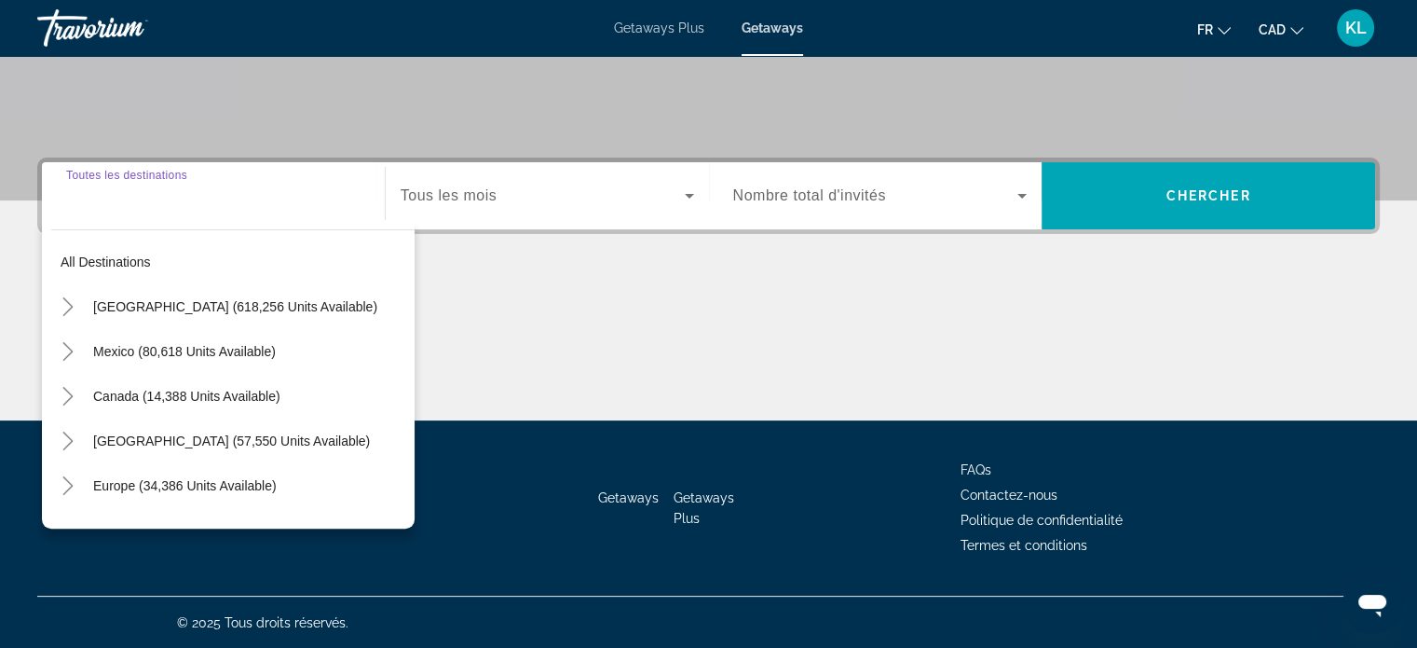
click at [220, 200] on input "Destination Toutes les destinations" at bounding box center [213, 196] width 294 height 22
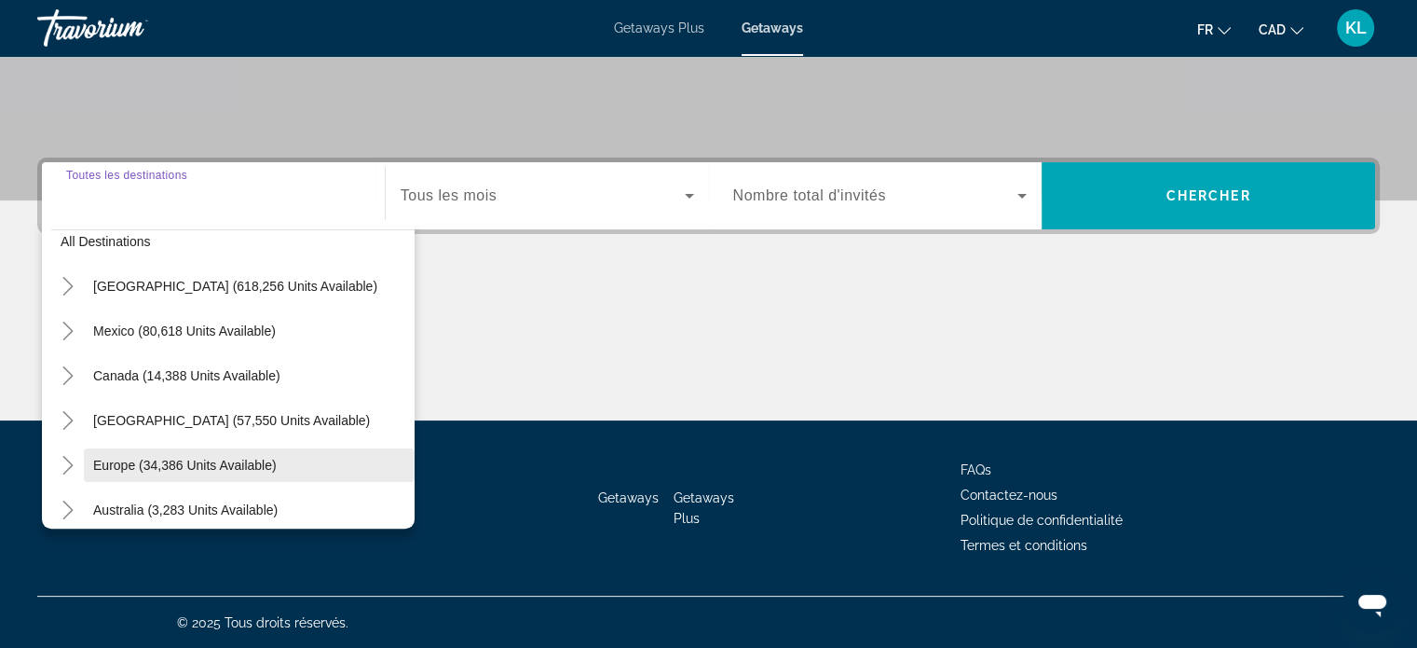
click at [155, 459] on span "Europe (34,386 units available)" at bounding box center [185, 465] width 184 height 15
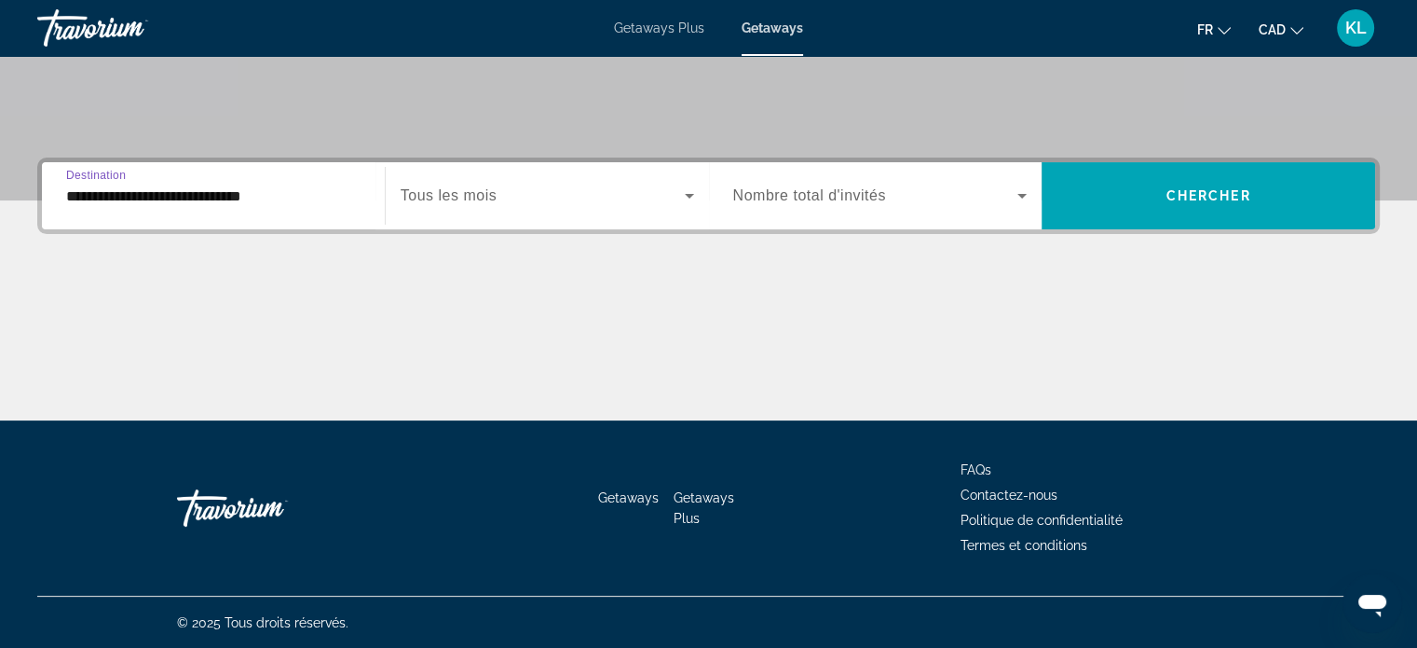
click at [246, 207] on div "**********" at bounding box center [213, 196] width 294 height 53
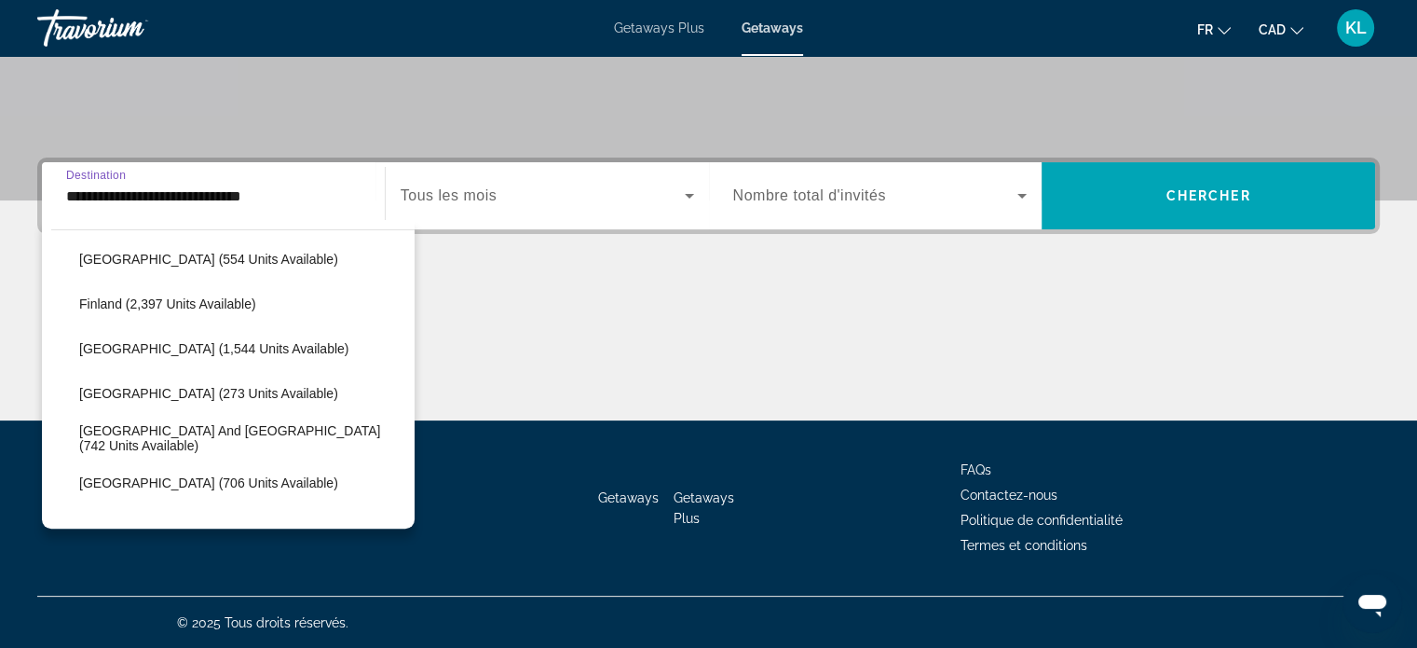
scroll to position [465, 0]
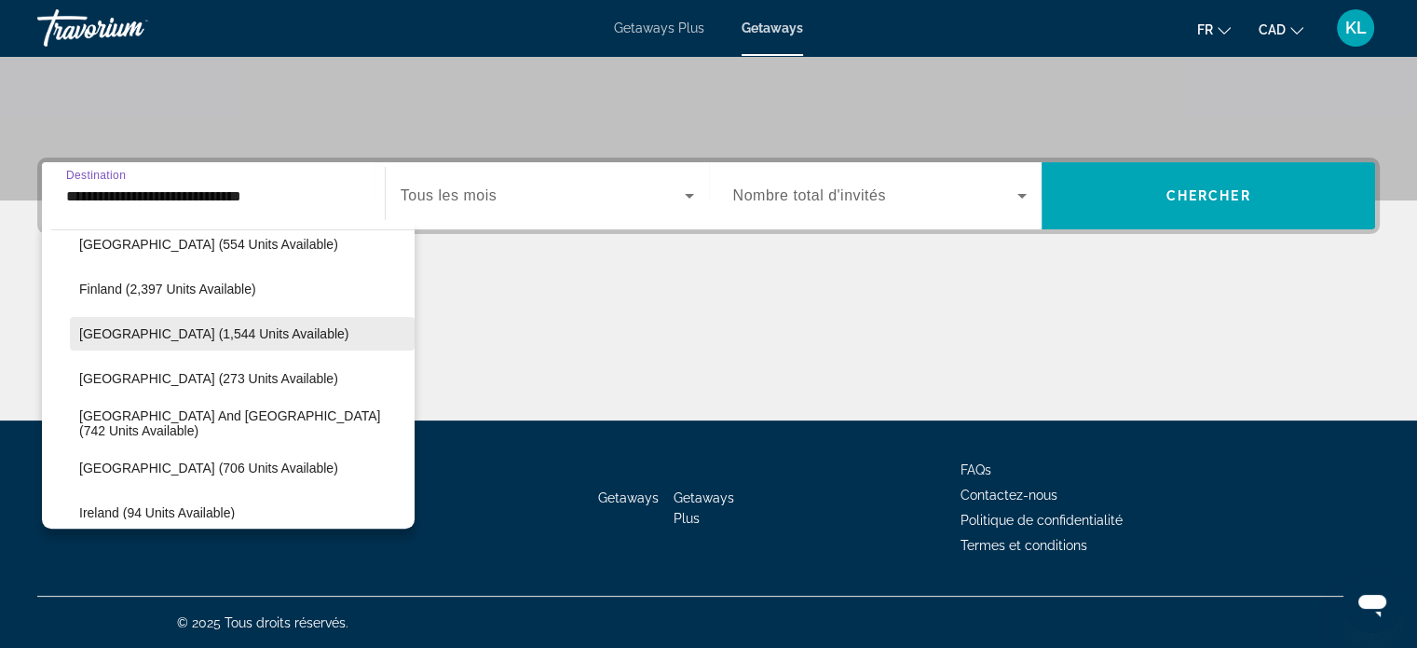
click at [198, 323] on span "Search widget" at bounding box center [242, 333] width 345 height 45
type input "**********"
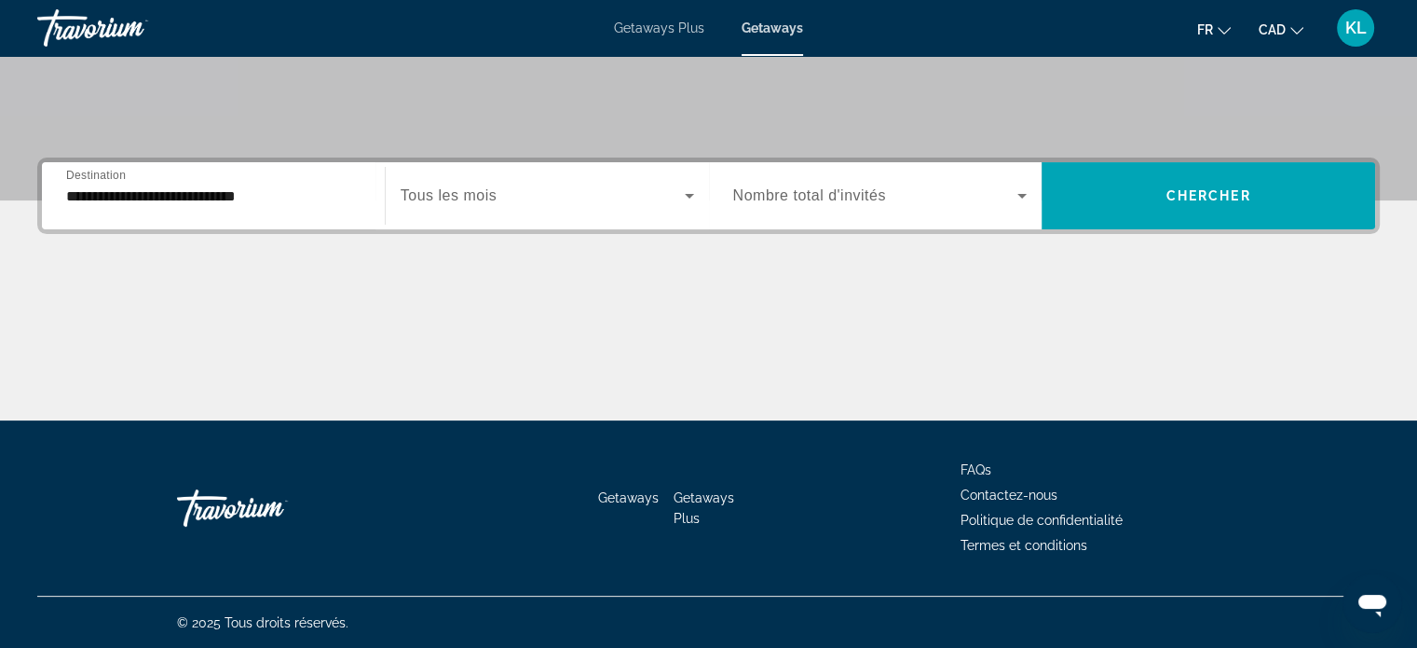
click at [492, 196] on span "Tous les mois" at bounding box center [449, 195] width 96 height 16
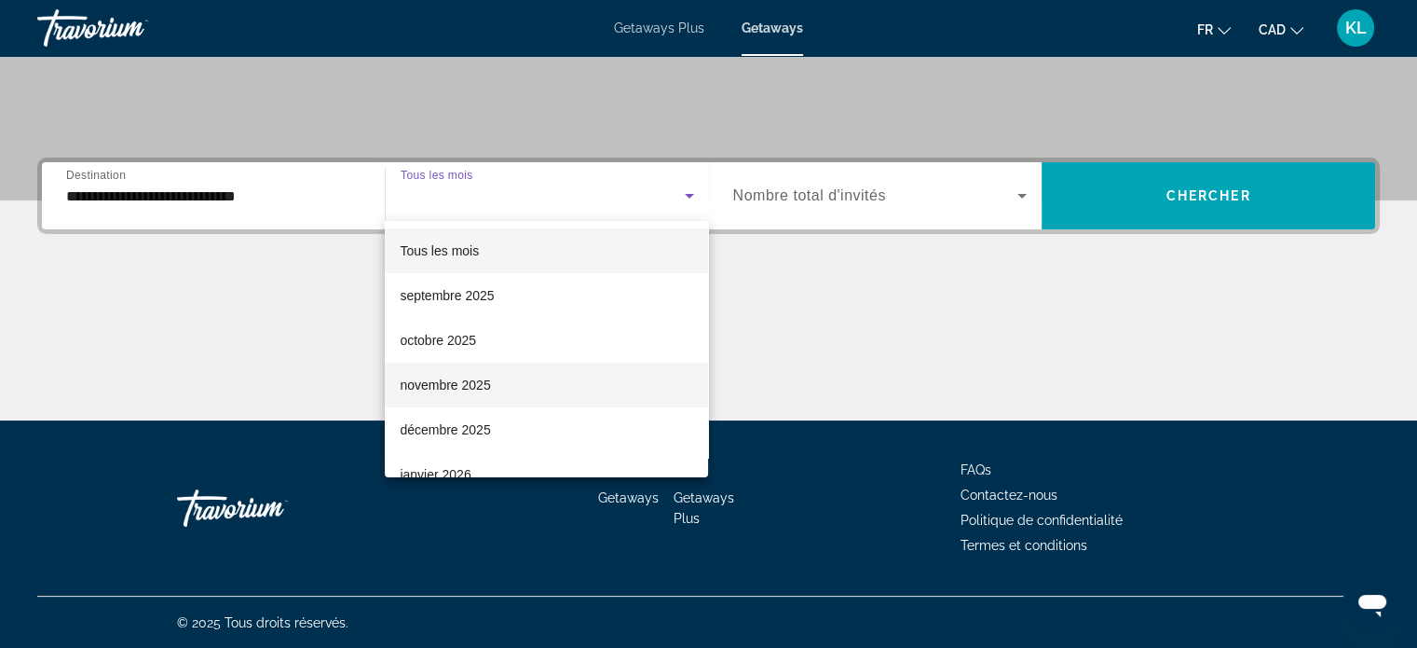
click at [481, 384] on span "novembre 2025" at bounding box center [445, 385] width 90 height 22
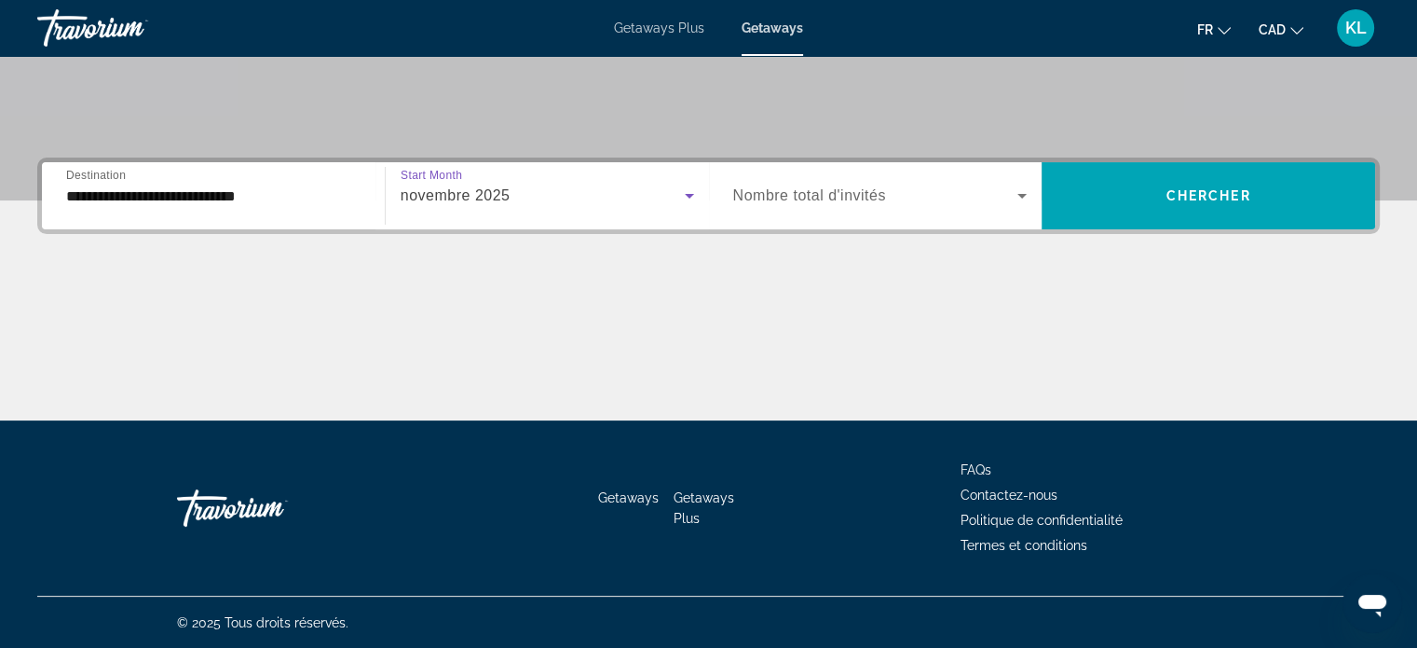
click at [883, 187] on span "Nombre total d'invités" at bounding box center [809, 195] width 153 height 16
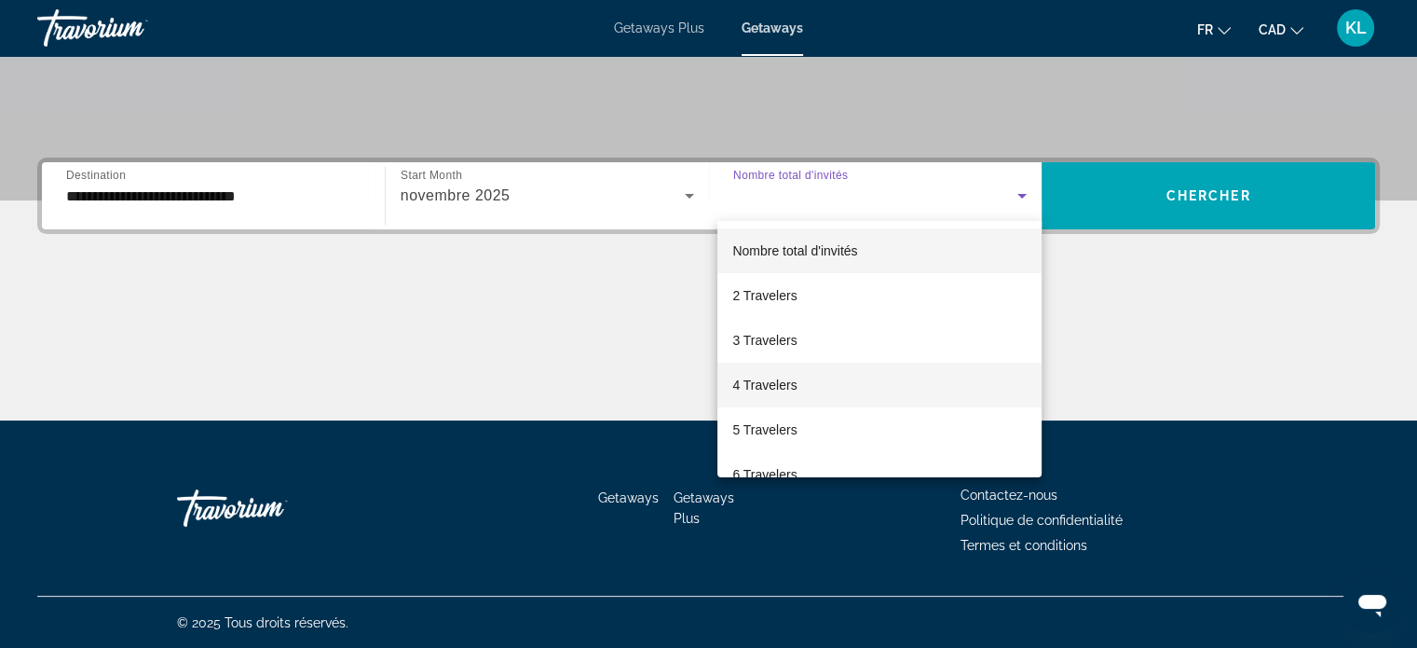
click at [824, 387] on mat-option "4 Travelers" at bounding box center [880, 385] width 324 height 45
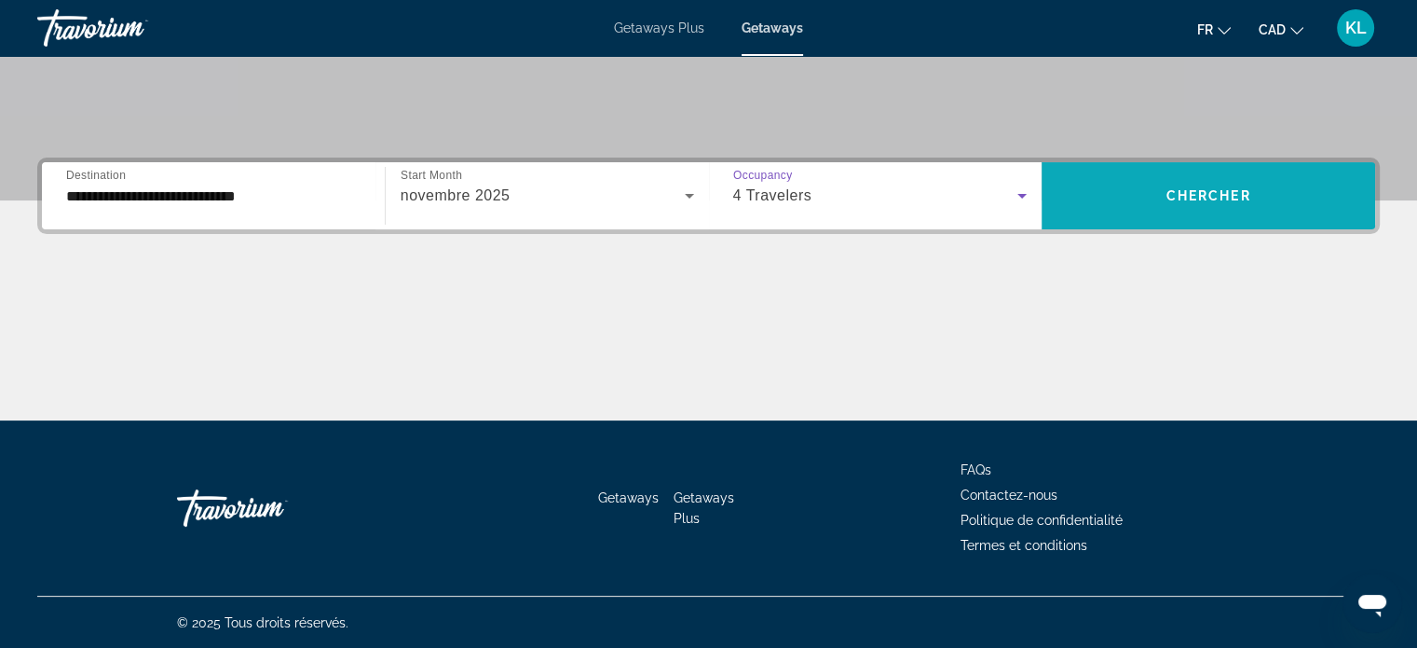
click at [1208, 177] on span "Search widget" at bounding box center [1209, 195] width 334 height 45
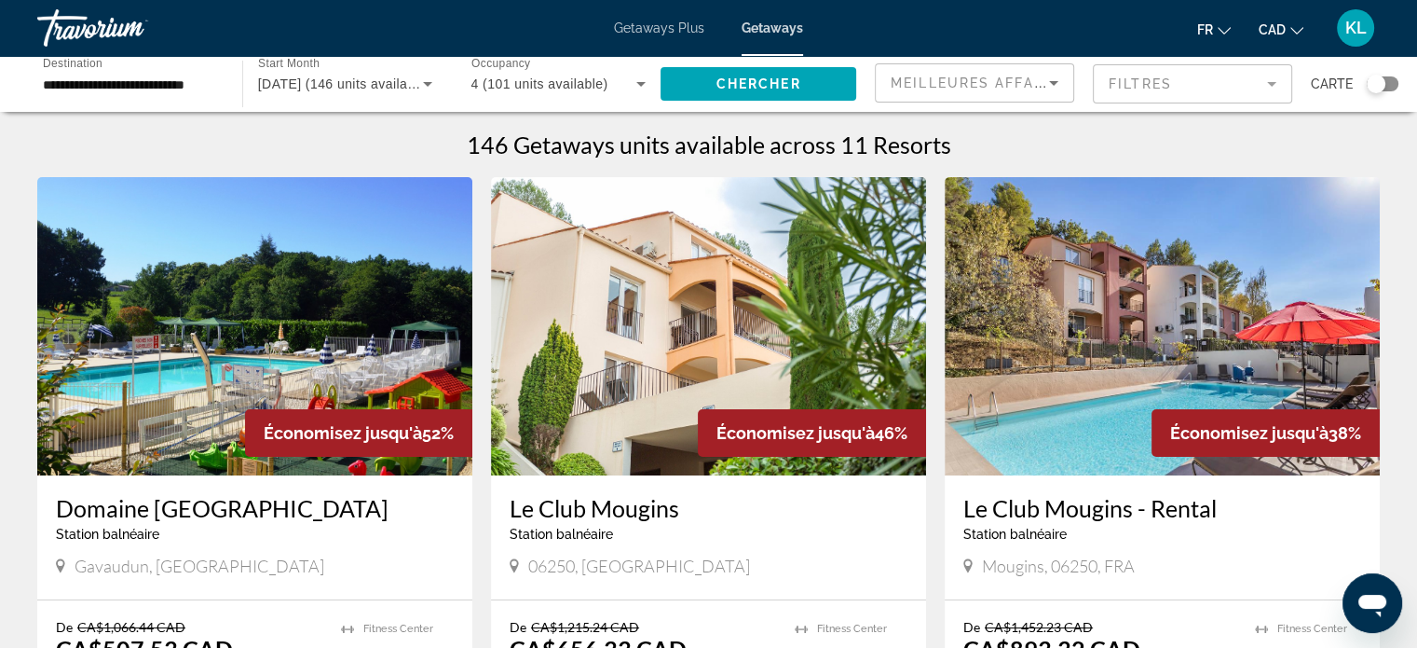
click at [1386, 88] on div "Search widget" at bounding box center [1383, 83] width 32 height 15
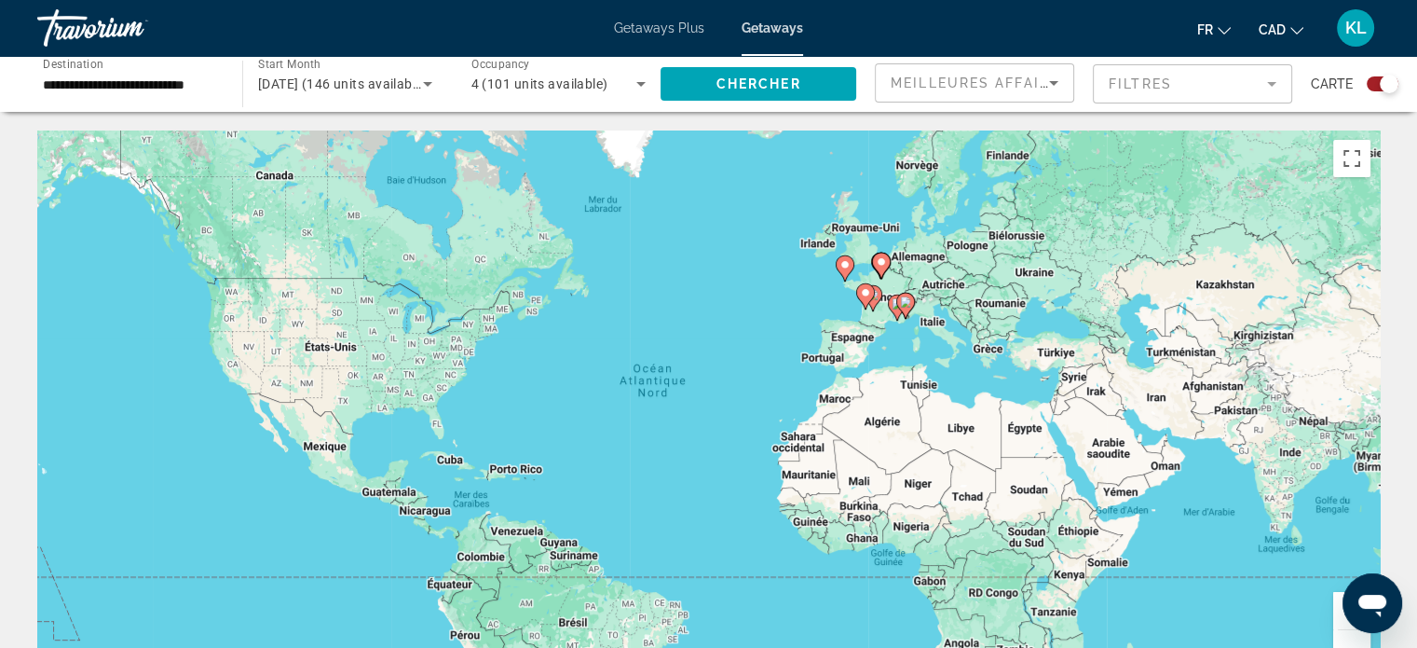
click at [811, 289] on div "Pour activer le glissement du marqueur avec le clavier, appuyez sur Alt+Entrée.…" at bounding box center [708, 409] width 1343 height 559
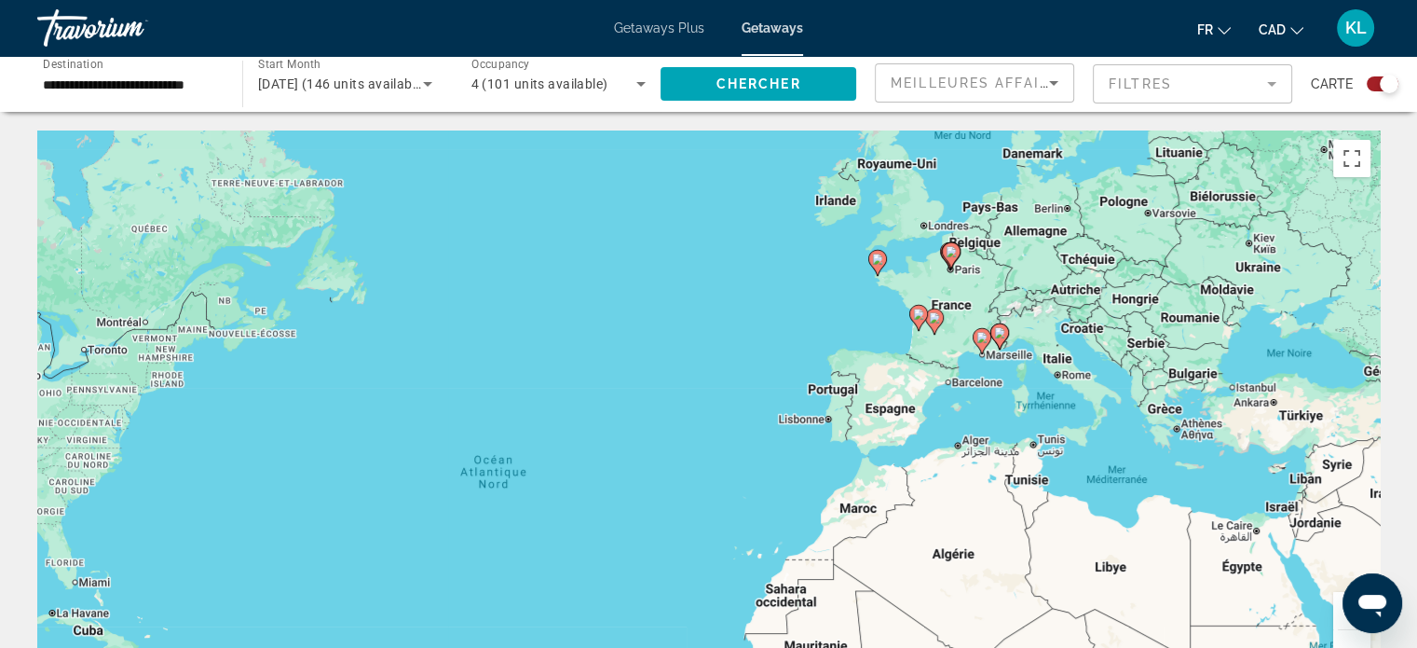
click at [894, 323] on div "Pour activer le glissement du marqueur avec le clavier, appuyez sur Alt+Entrée.…" at bounding box center [708, 409] width 1343 height 559
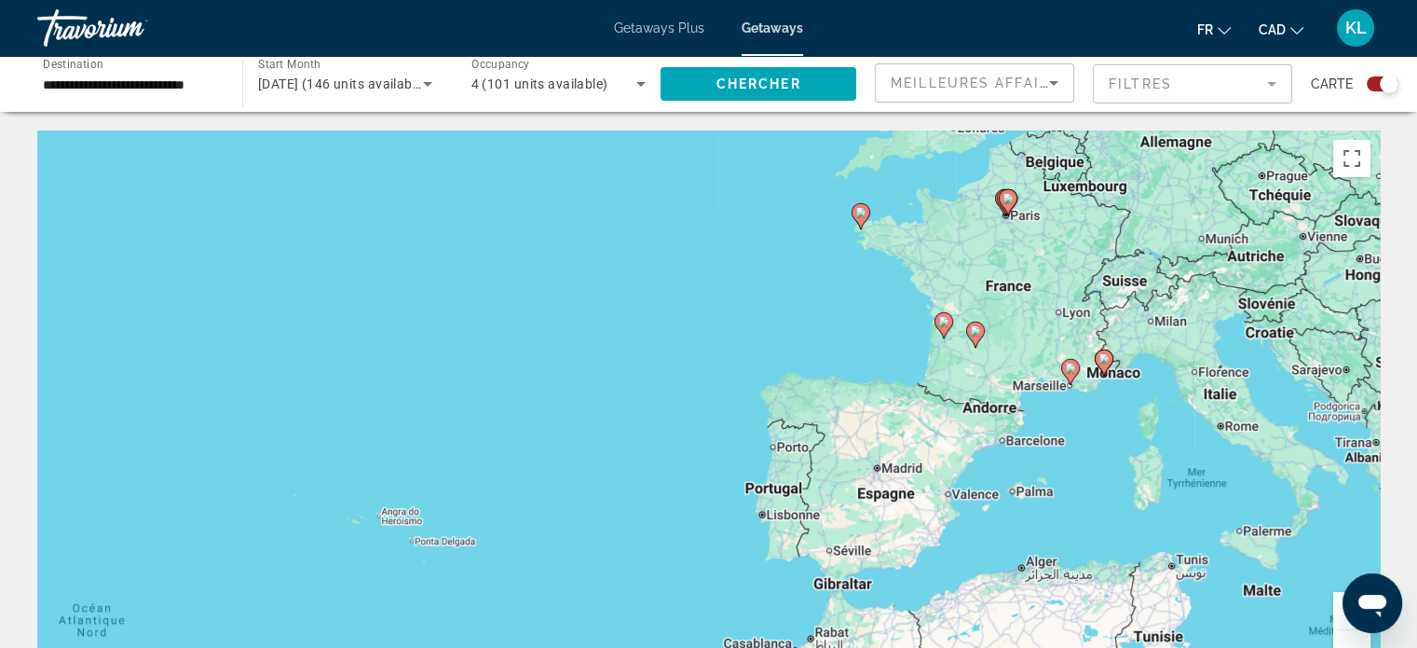
click at [1006, 230] on div "Pour activer le glissement du marqueur avec le clavier, appuyez sur Alt+Entrée.…" at bounding box center [708, 409] width 1343 height 559
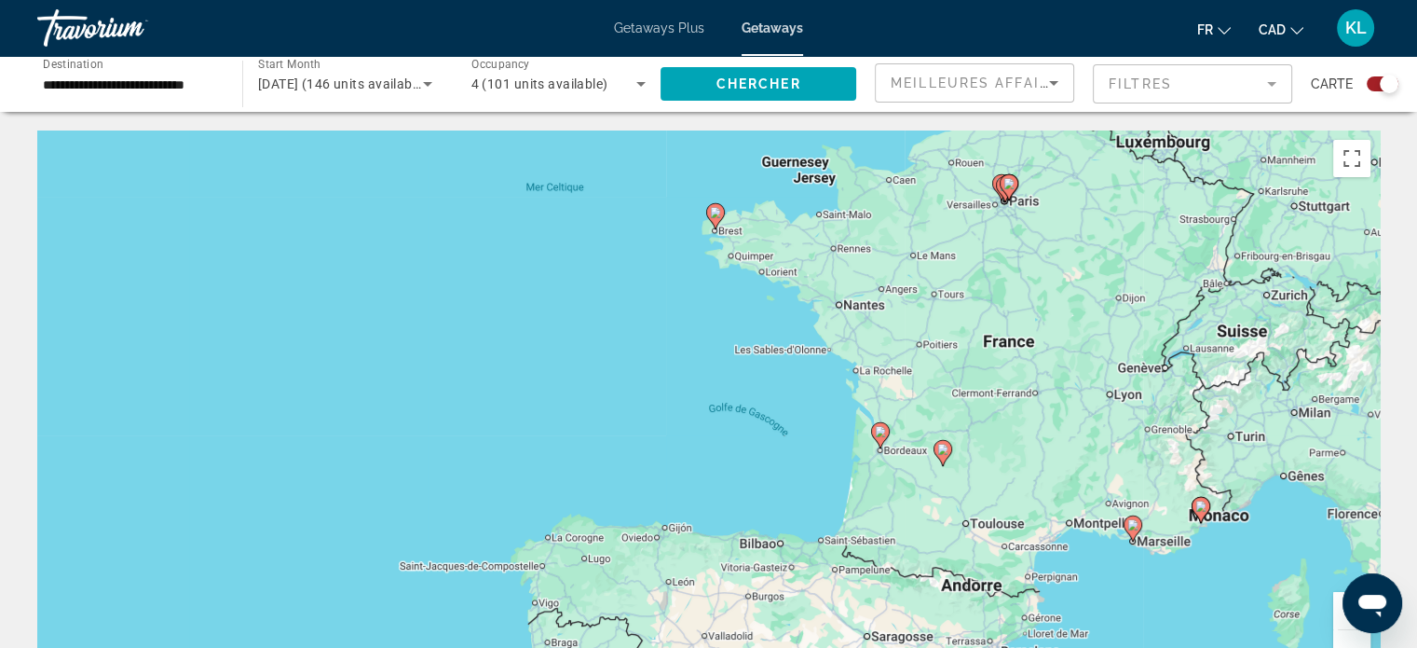
click at [1007, 229] on div "Pour activer le glissement du marqueur avec le clavier, appuyez sur Alt+Entrée.…" at bounding box center [708, 409] width 1343 height 559
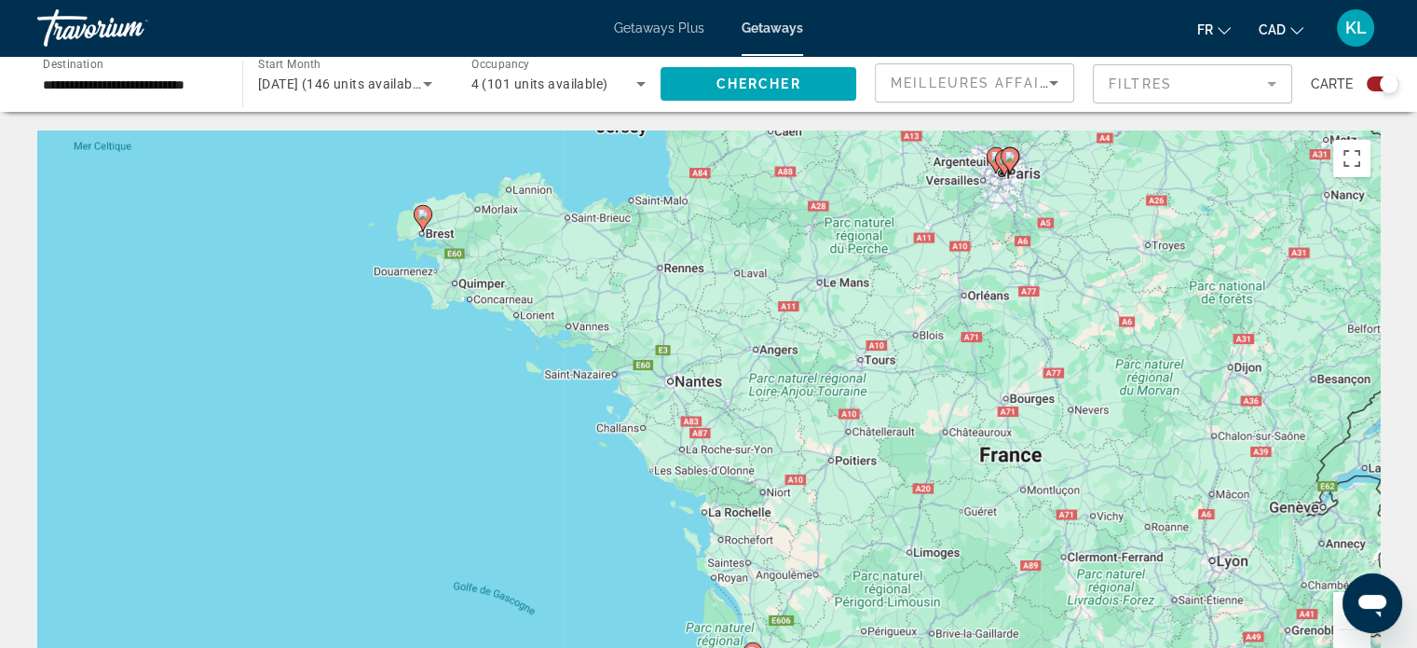
click at [1007, 185] on div "Pour activer le glissement du marqueur avec le clavier, appuyez sur Alt+Entrée.…" at bounding box center [708, 409] width 1343 height 559
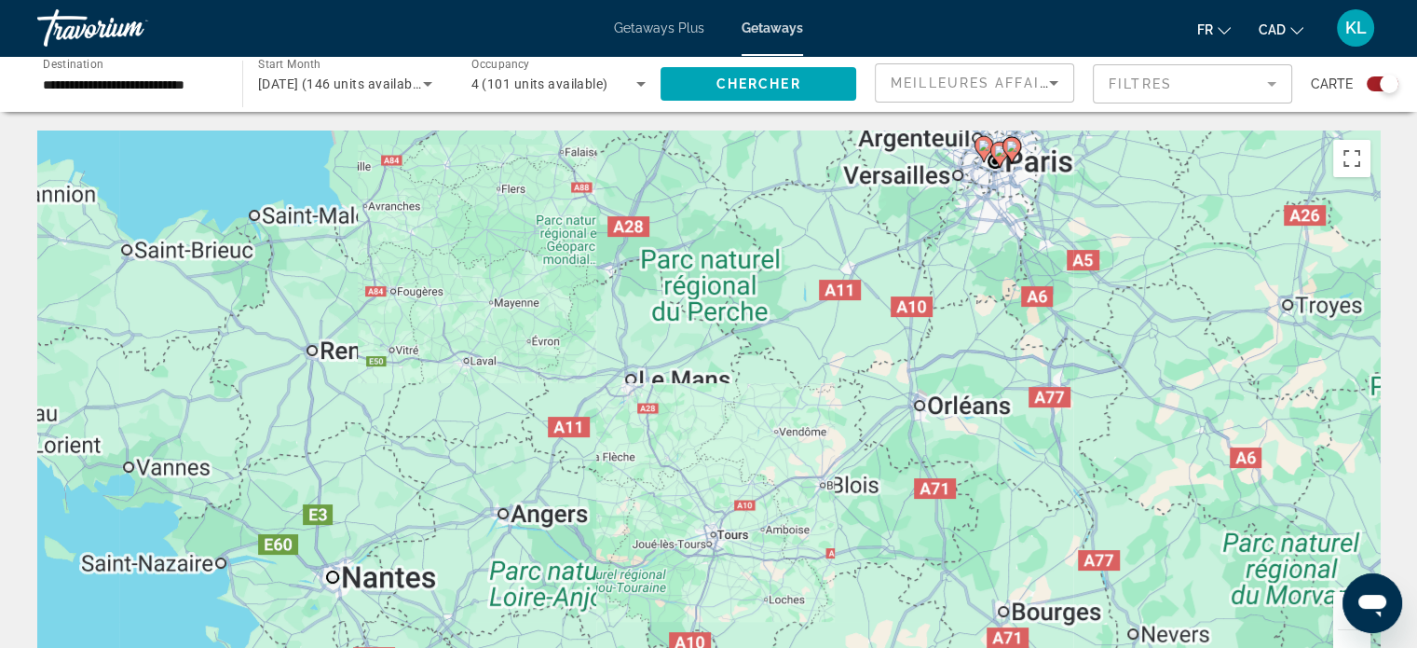
click at [995, 174] on div "Pour activer le glissement du marqueur avec le clavier, appuyez sur Alt+Entrée.…" at bounding box center [708, 409] width 1343 height 559
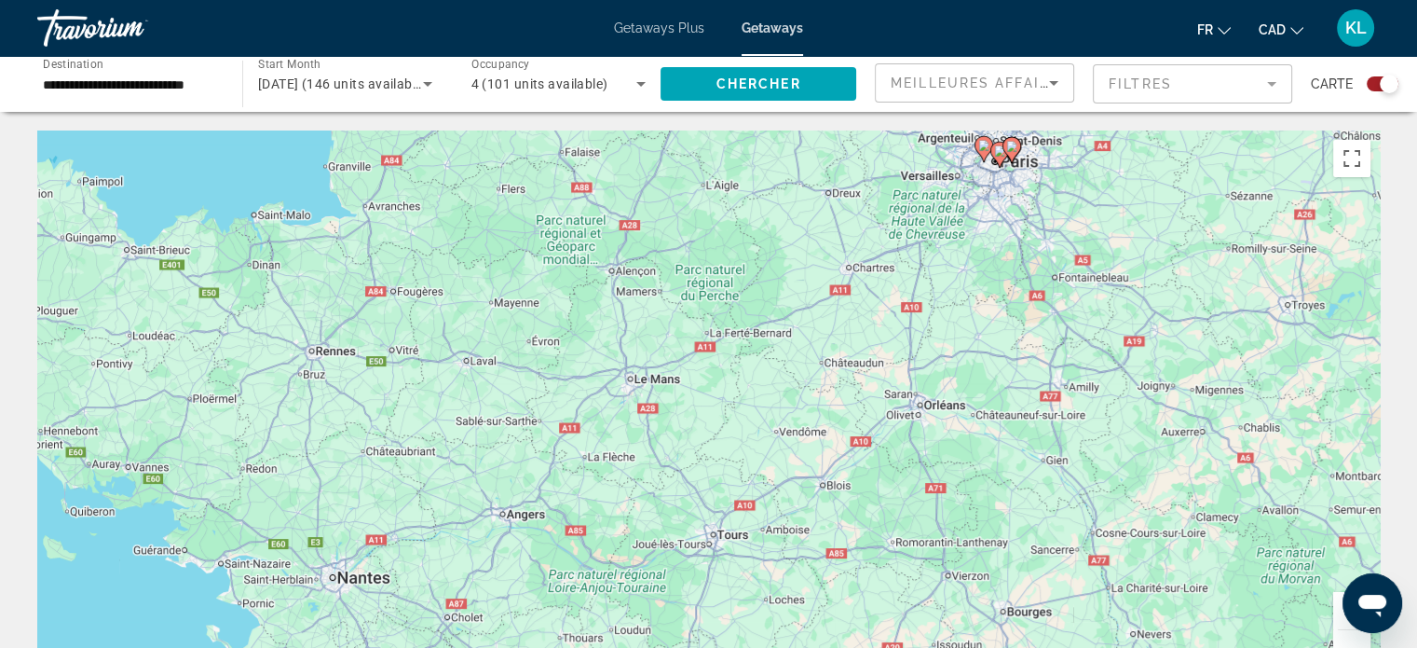
click at [995, 174] on div "Pour activer le glissement du marqueur avec le clavier, appuyez sur Alt+Entrée.…" at bounding box center [708, 409] width 1343 height 559
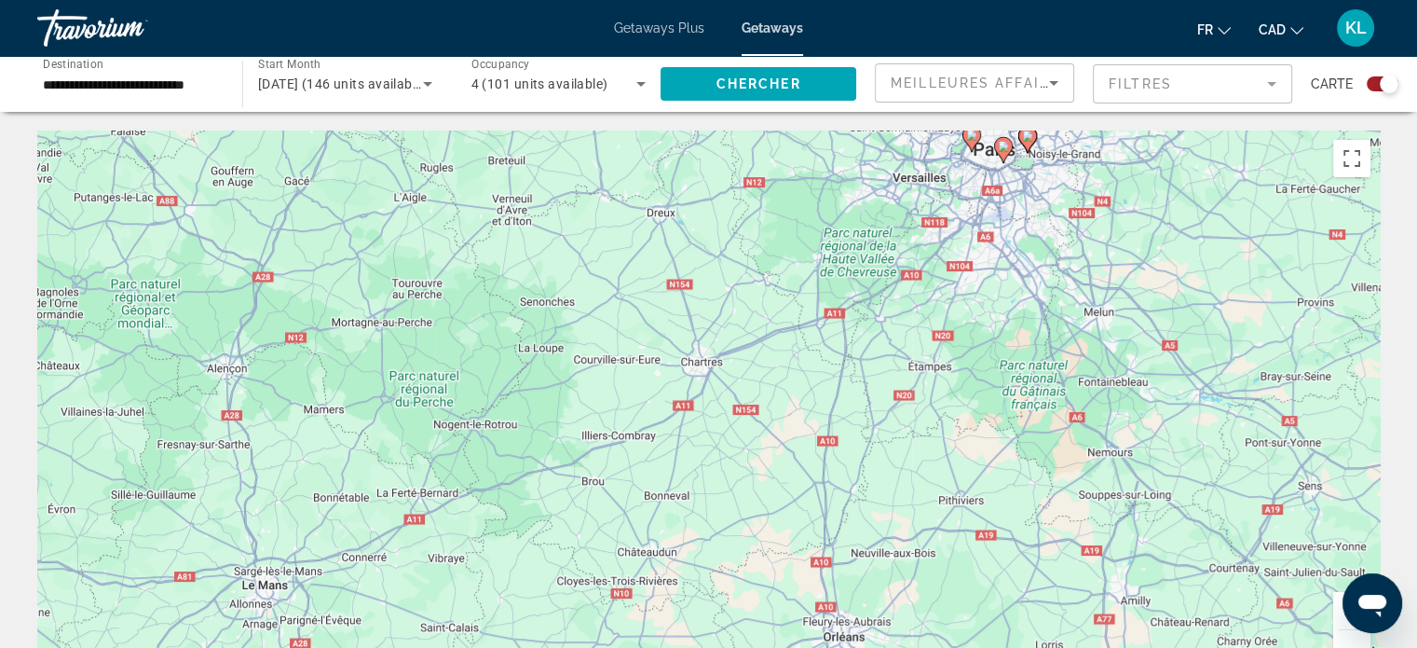
click at [995, 174] on div "Pour activer le glissement du marqueur avec le clavier, appuyez sur Alt+Entrée.…" at bounding box center [708, 409] width 1343 height 559
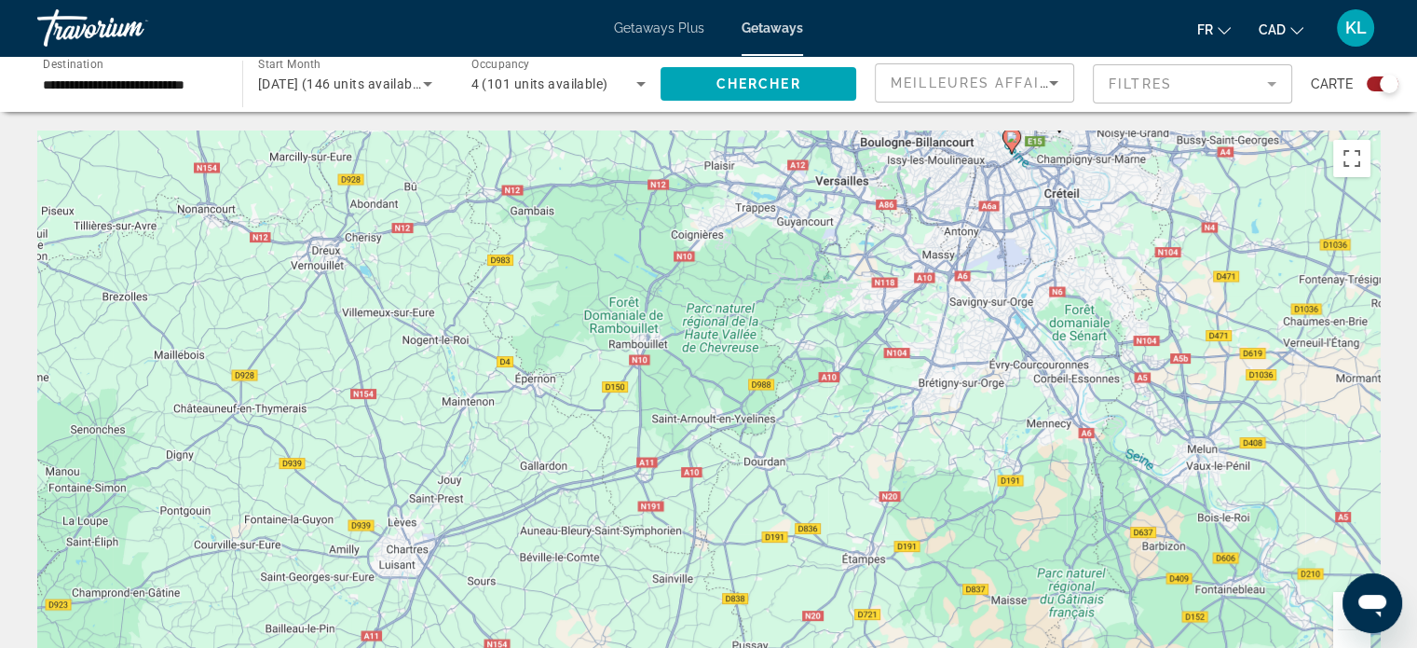
click at [995, 174] on div "Pour activer le glissement du marqueur avec le clavier, appuyez sur Alt+Entrée.…" at bounding box center [708, 409] width 1343 height 559
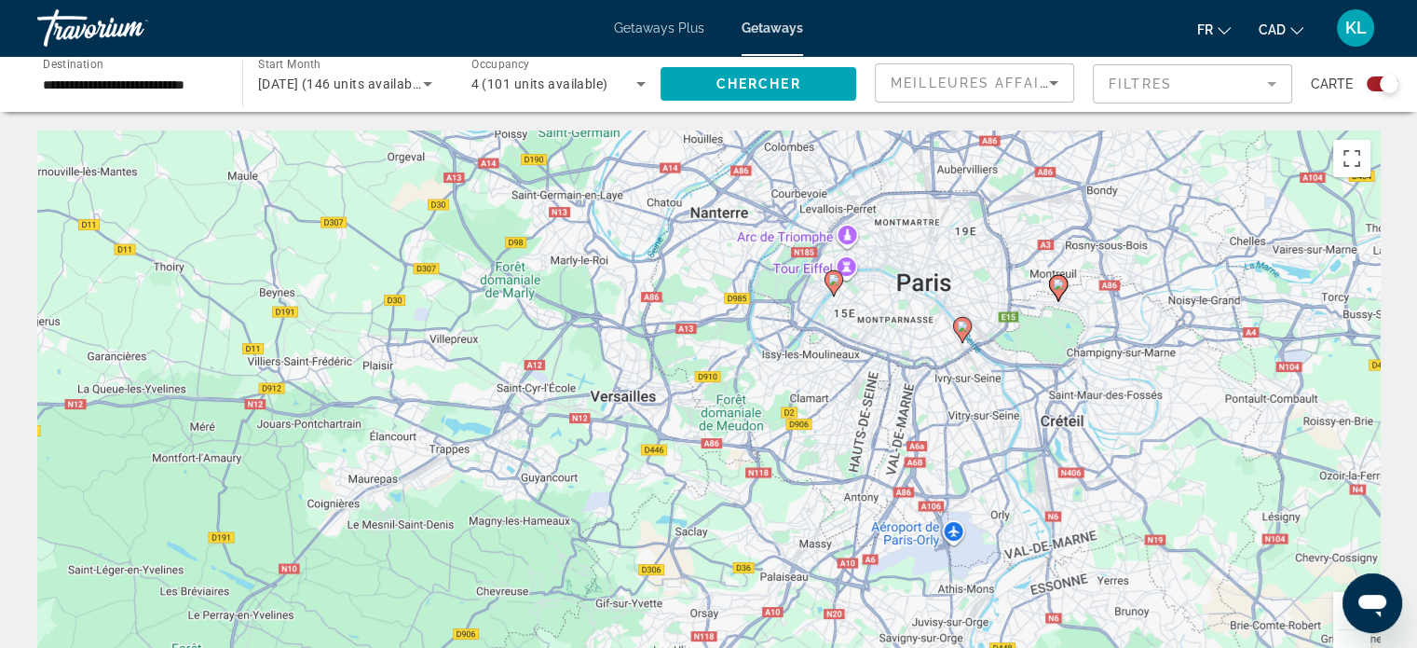
drag, startPoint x: 1020, startPoint y: 160, endPoint x: 954, endPoint y: 372, distance: 221.6
click at [954, 372] on div "Pour activer le glissement du marqueur avec le clavier, appuyez sur Alt+Entrée.…" at bounding box center [708, 409] width 1343 height 559
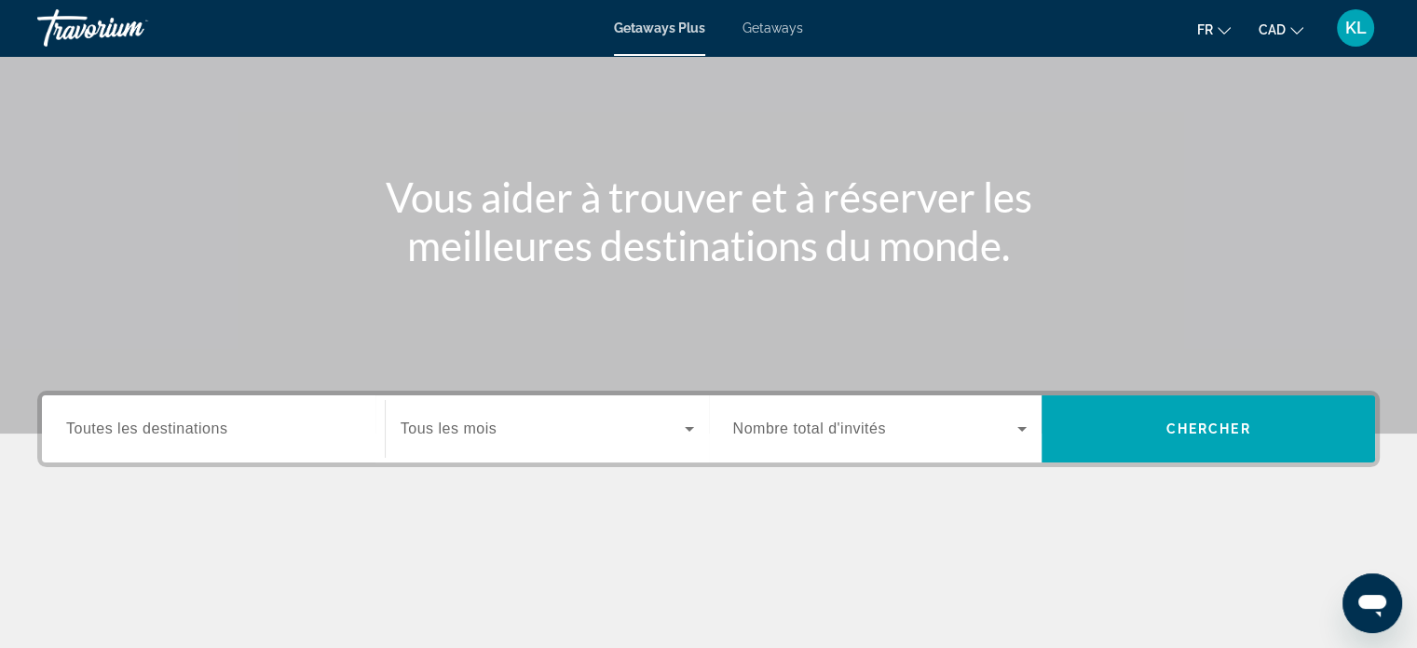
click at [224, 422] on span "Toutes les destinations" at bounding box center [146, 428] width 161 height 16
click at [224, 422] on input "Destination Toutes les destinations" at bounding box center [213, 429] width 294 height 22
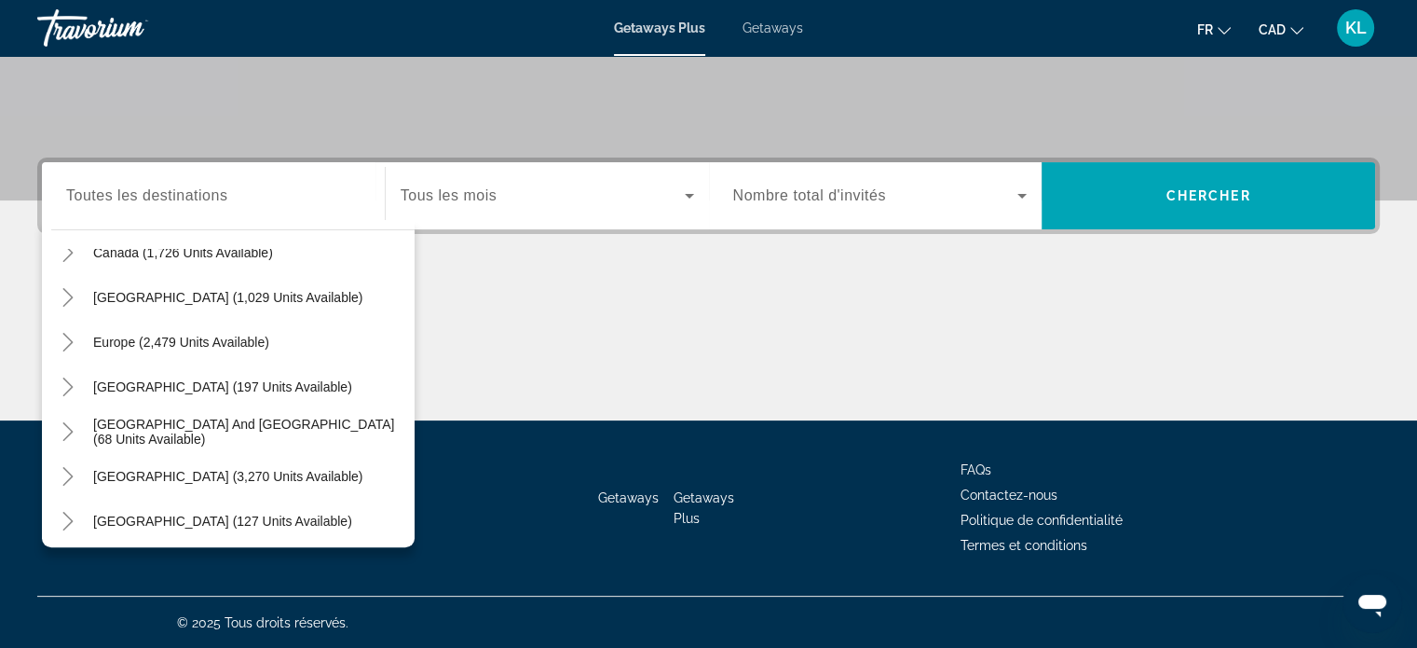
scroll to position [144, 0]
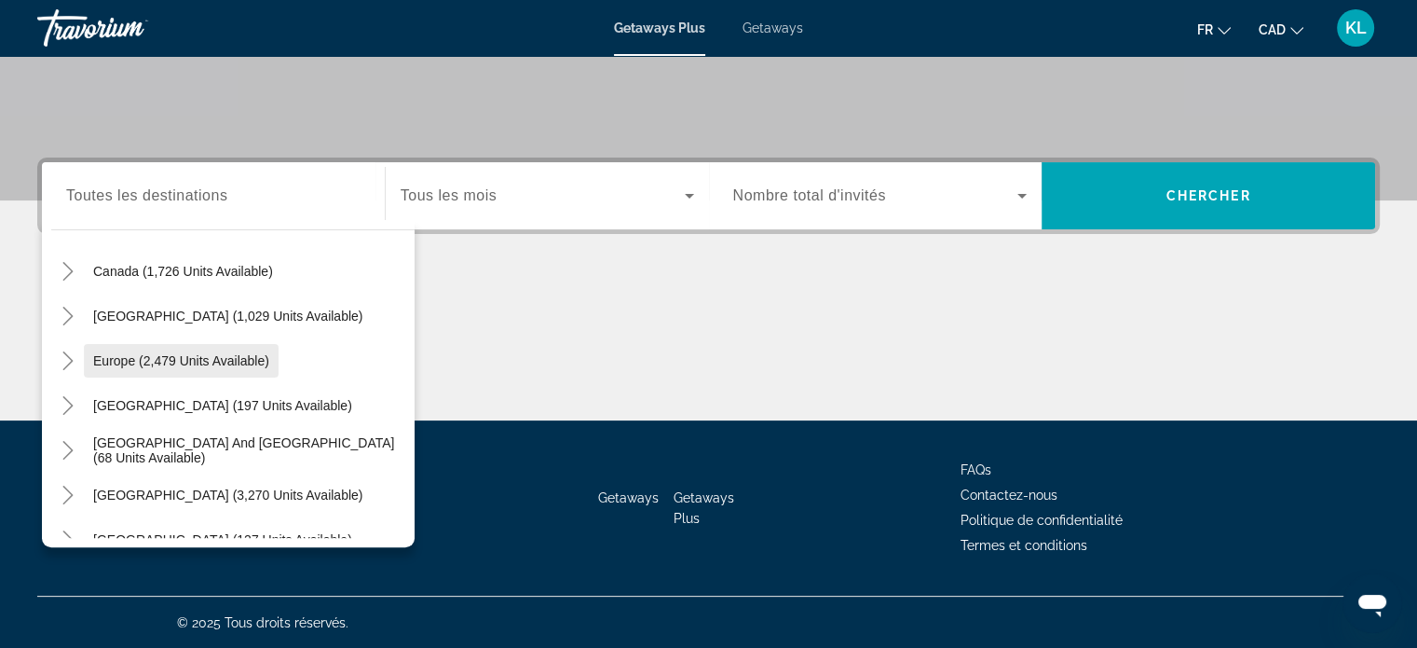
click at [183, 365] on span "Europe (2,479 units available)" at bounding box center [181, 360] width 176 height 15
type input "**********"
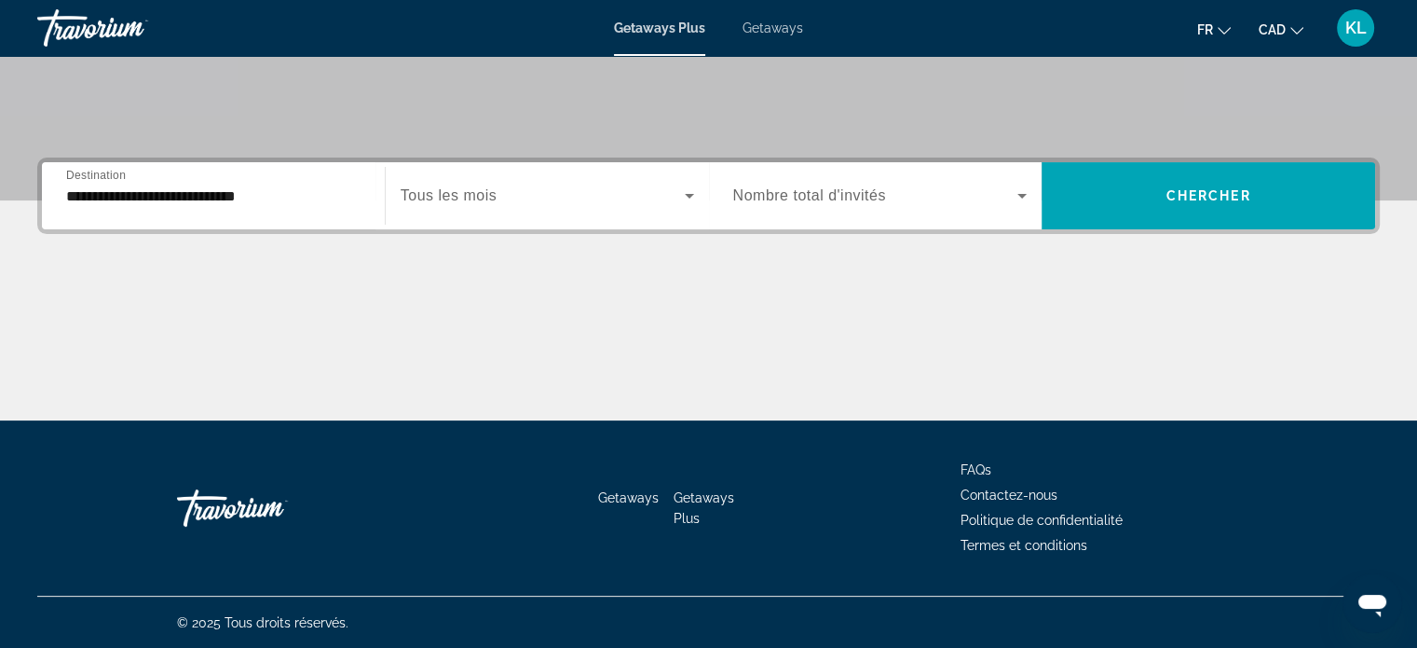
click at [511, 212] on div "Search widget" at bounding box center [548, 196] width 294 height 52
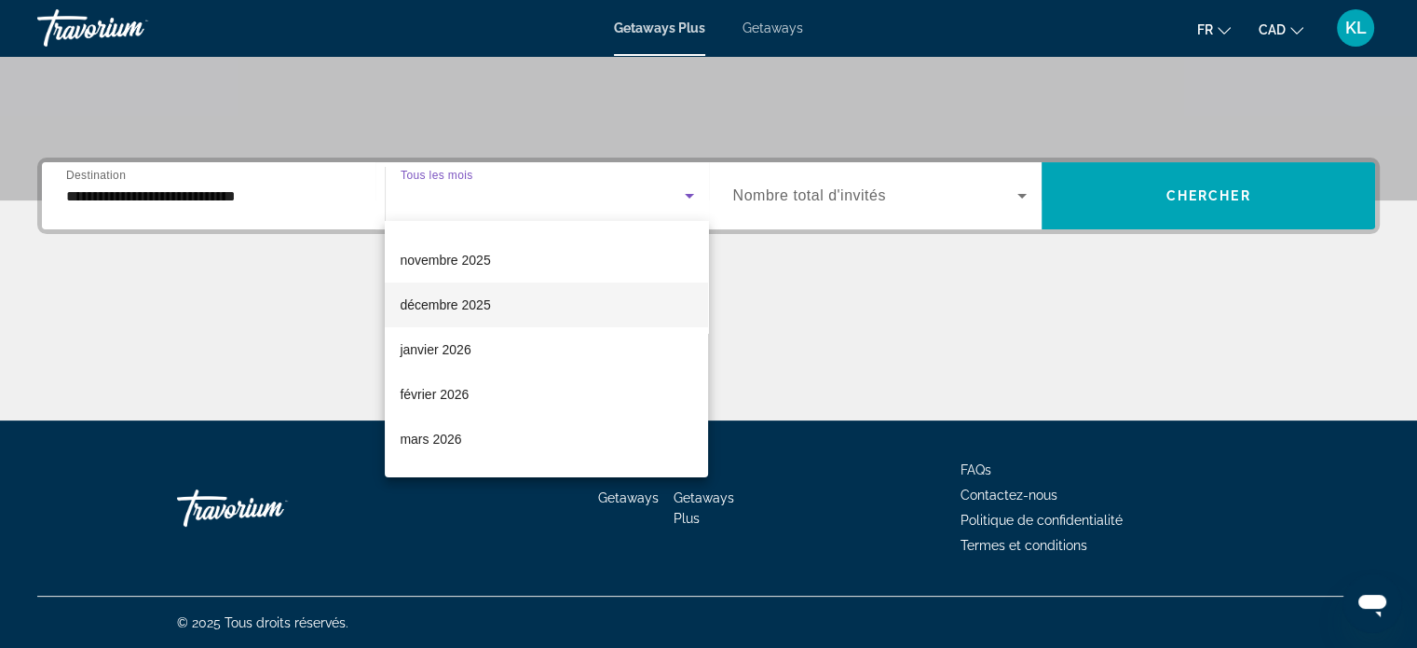
scroll to position [134, 0]
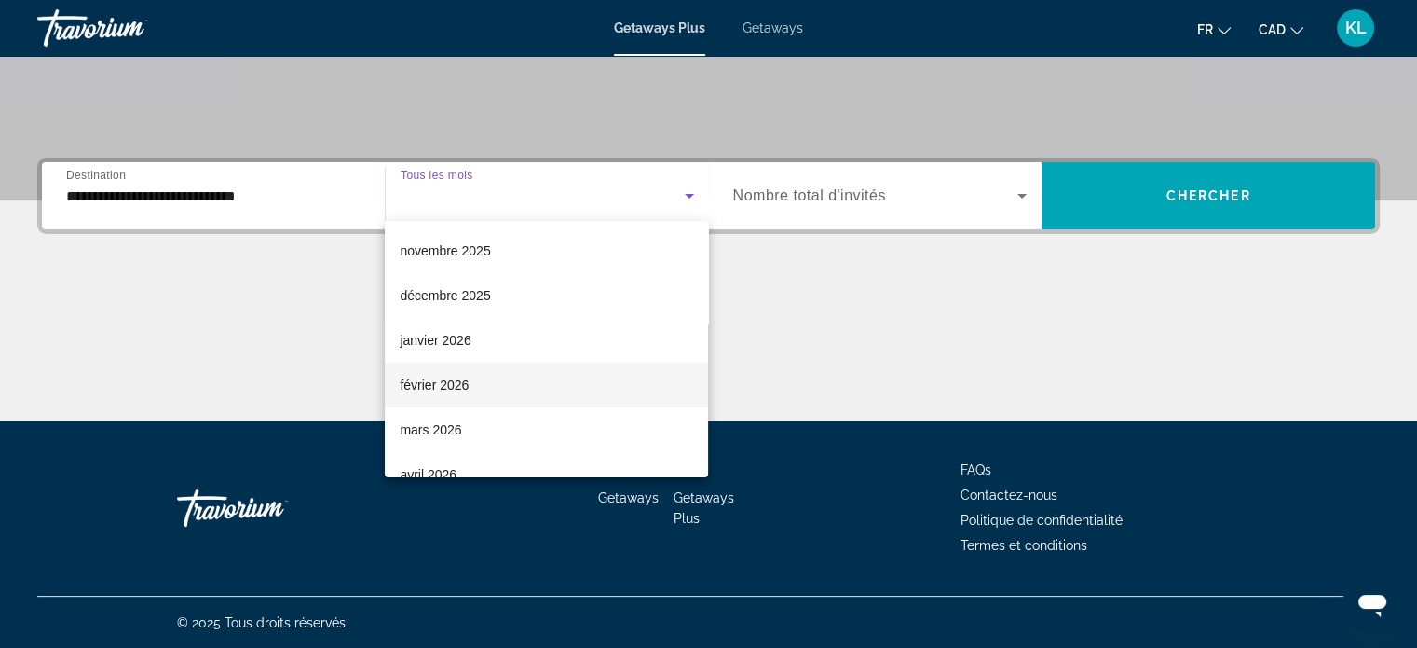
click at [472, 369] on mat-option "février 2026" at bounding box center [546, 385] width 323 height 45
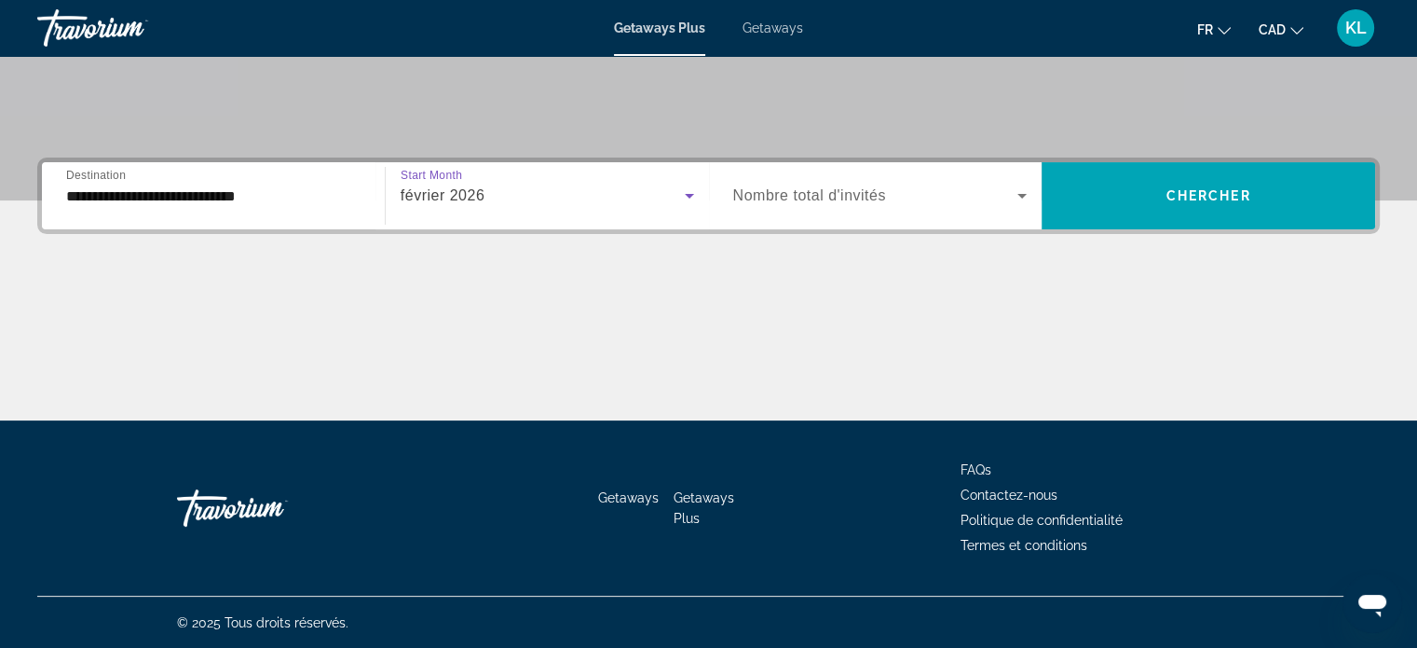
click at [928, 200] on span "Search widget" at bounding box center [875, 196] width 285 height 22
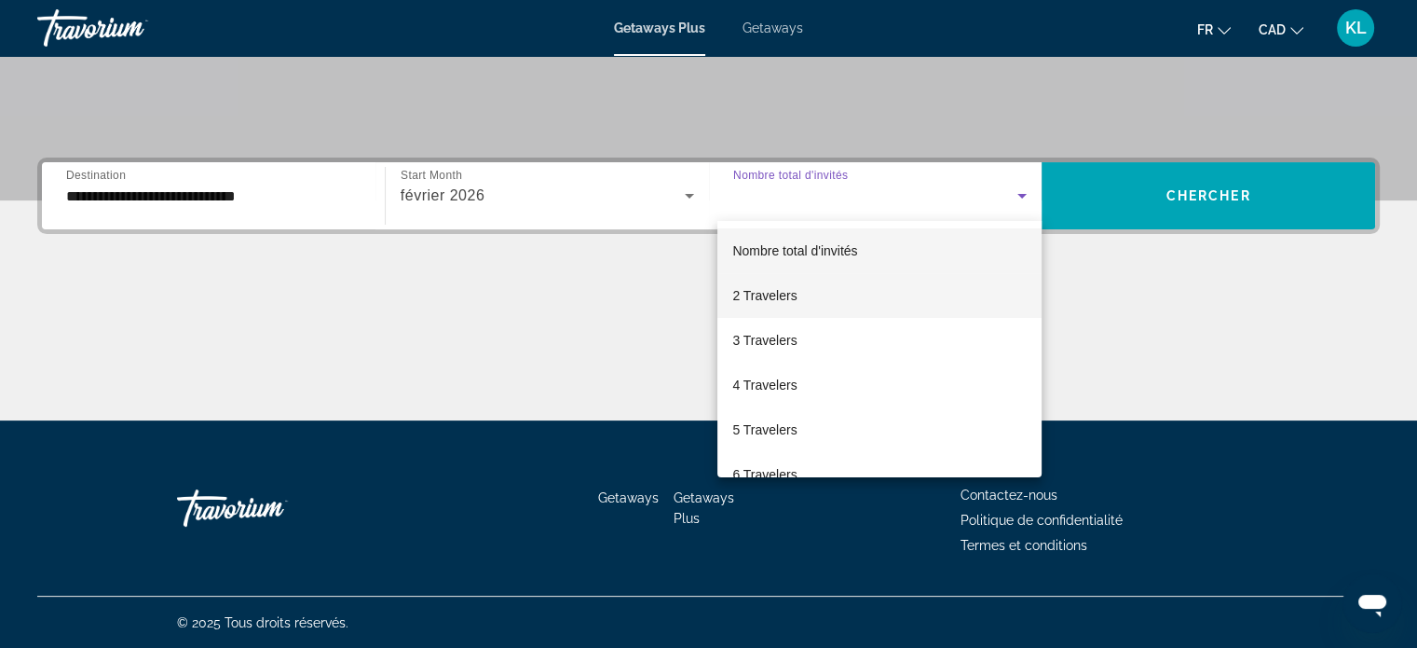
click at [830, 302] on mat-option "2 Travelers" at bounding box center [880, 295] width 324 height 45
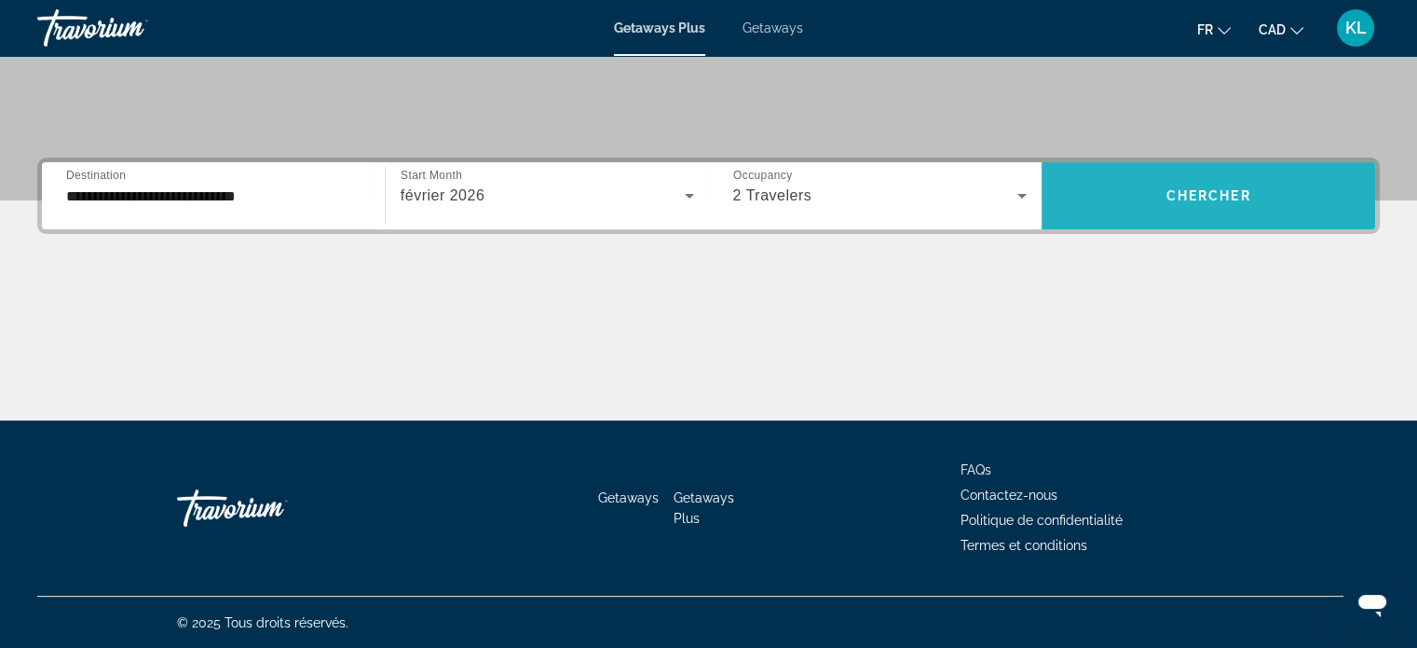
click at [1246, 211] on span "Search widget" at bounding box center [1209, 195] width 334 height 45
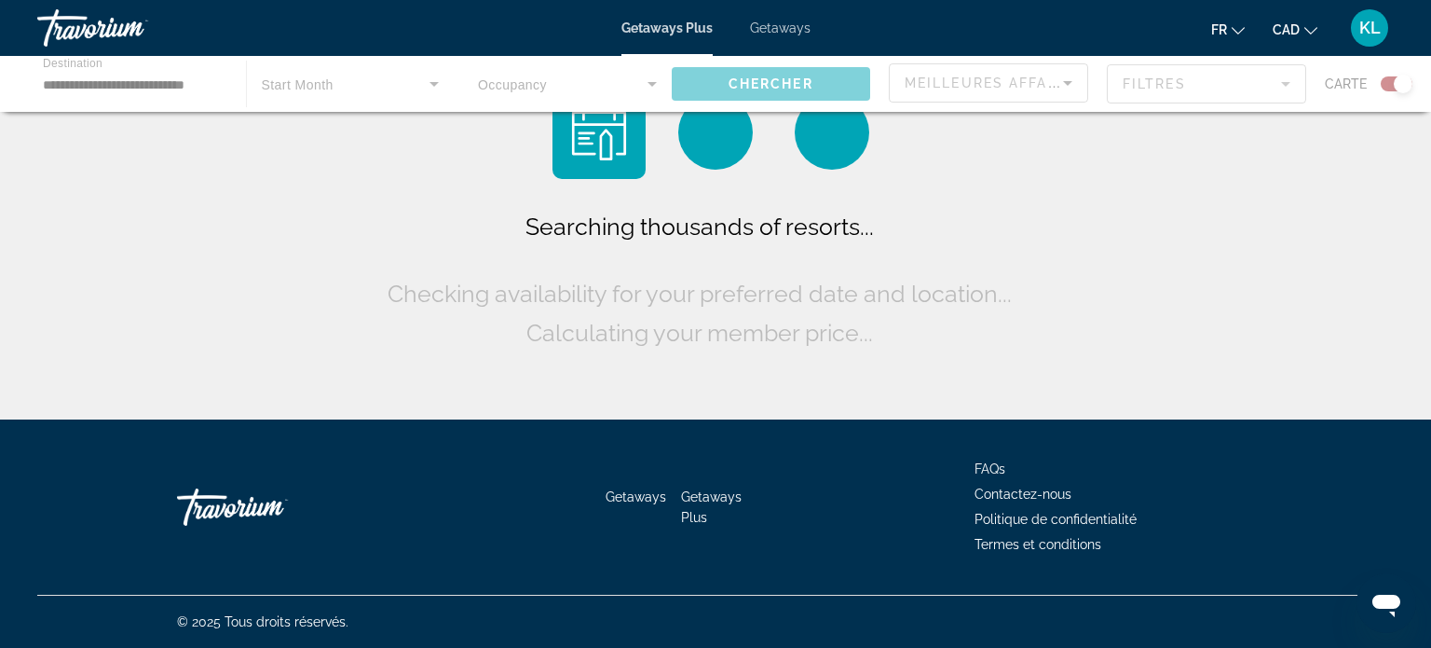
click at [1246, 211] on div "Searching thousands of resorts... Checking availability for your preferred date…" at bounding box center [715, 214] width 1431 height 429
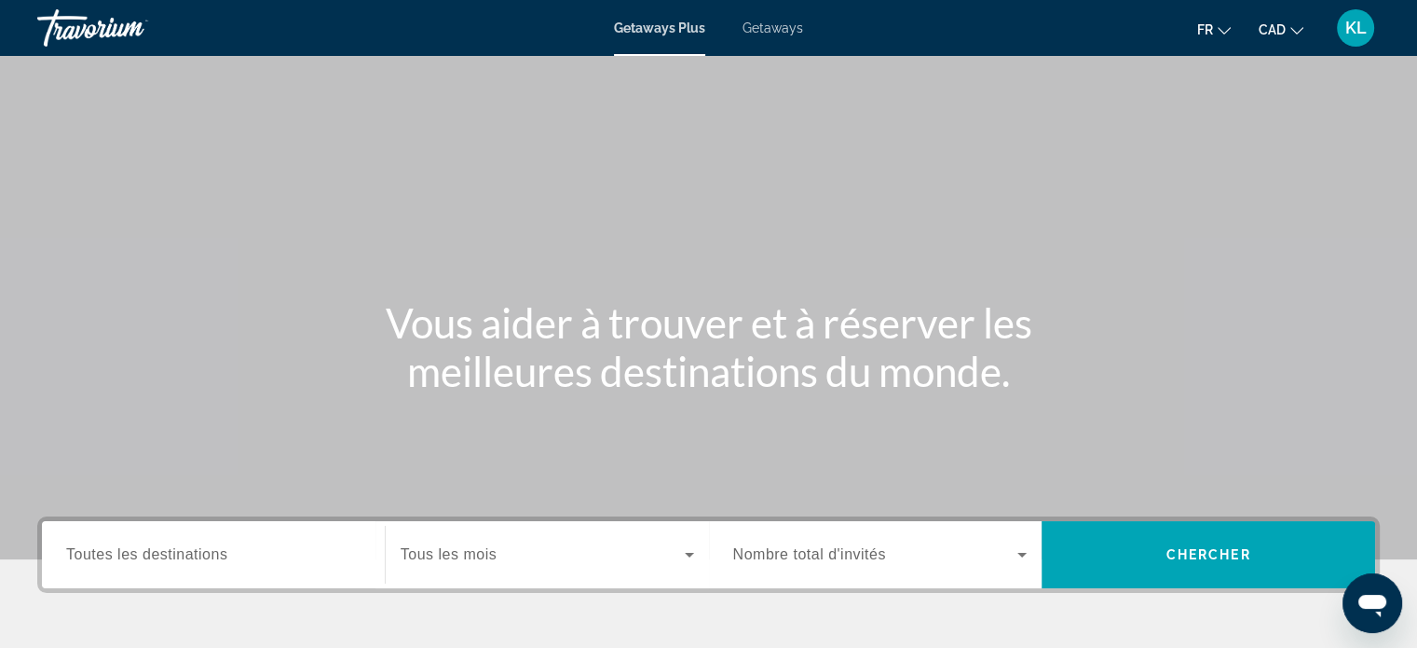
click at [251, 537] on div "Search widget" at bounding box center [213, 554] width 294 height 53
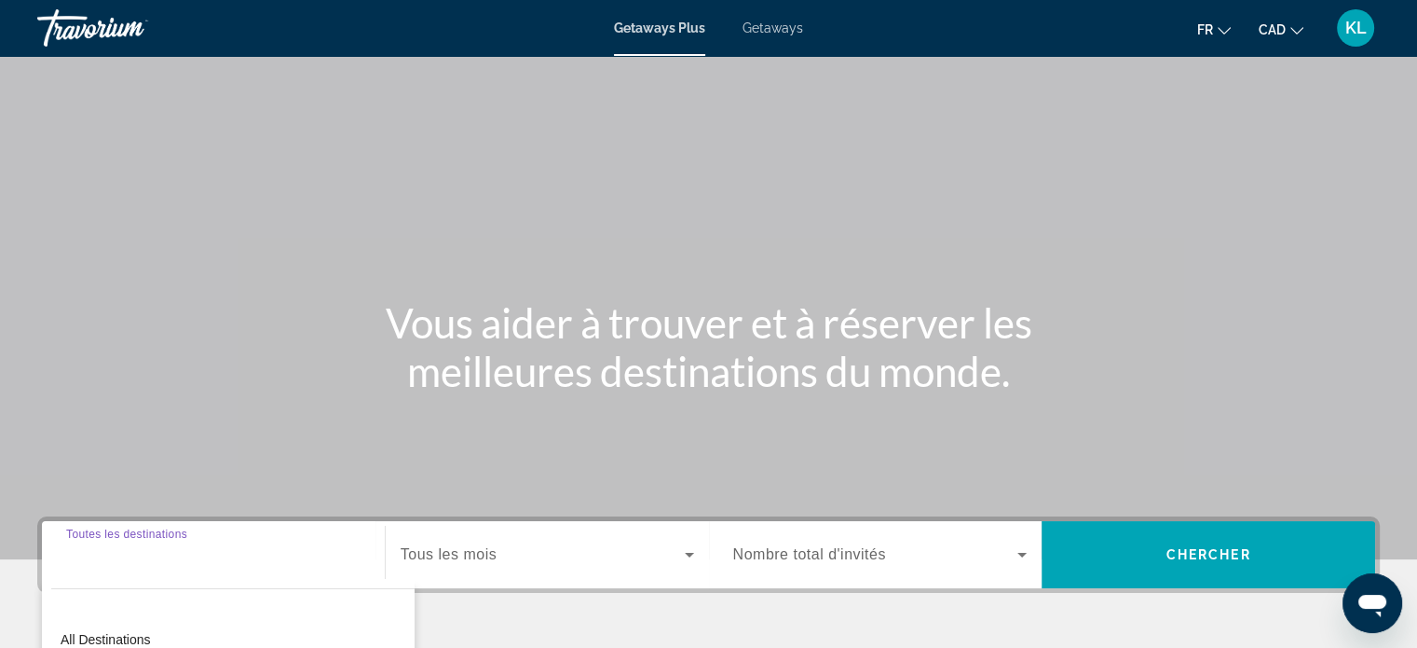
scroll to position [359, 0]
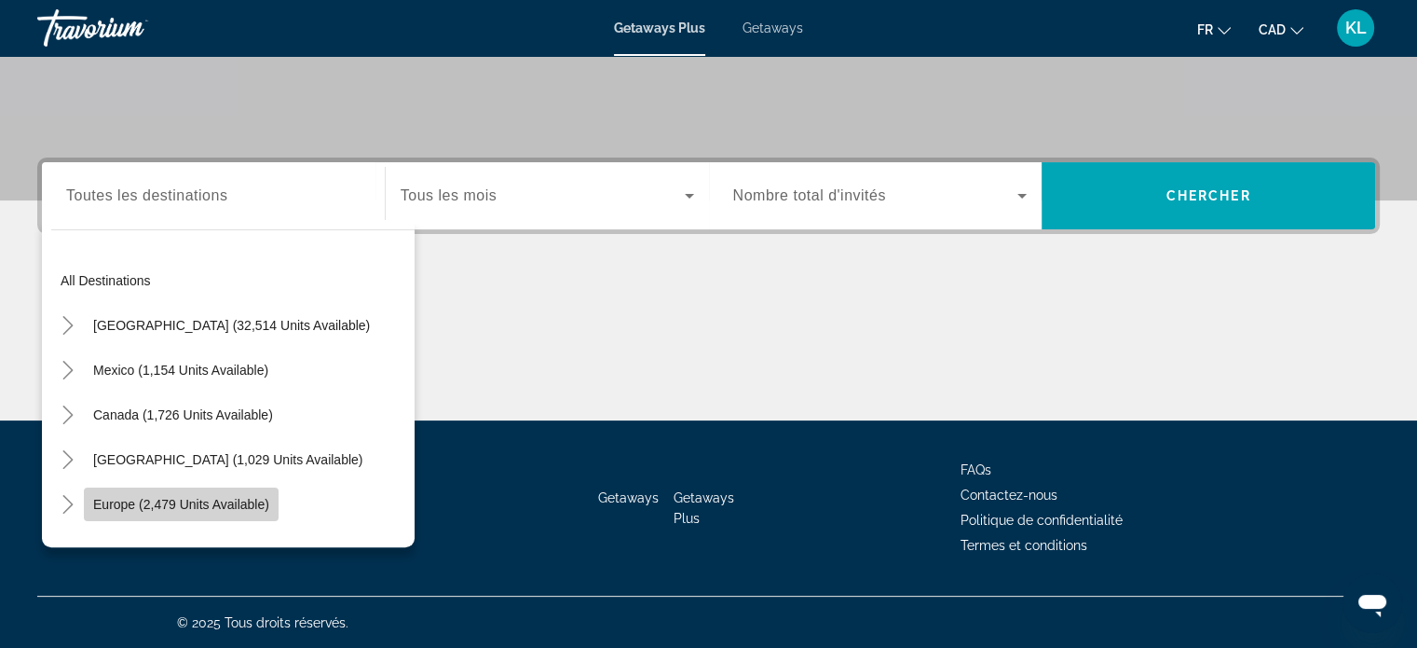
click at [184, 500] on span "Europe (2,479 units available)" at bounding box center [181, 504] width 176 height 15
type input "**********"
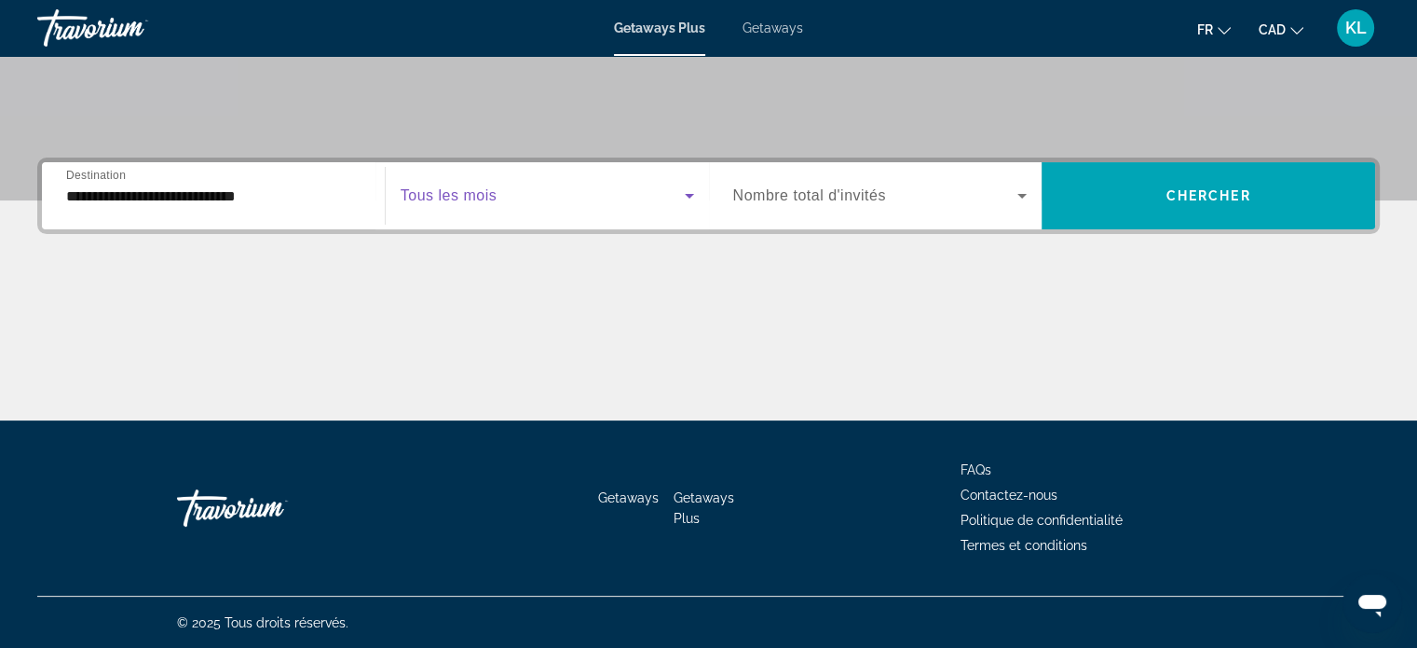
click at [554, 202] on span "Search widget" at bounding box center [543, 196] width 284 height 22
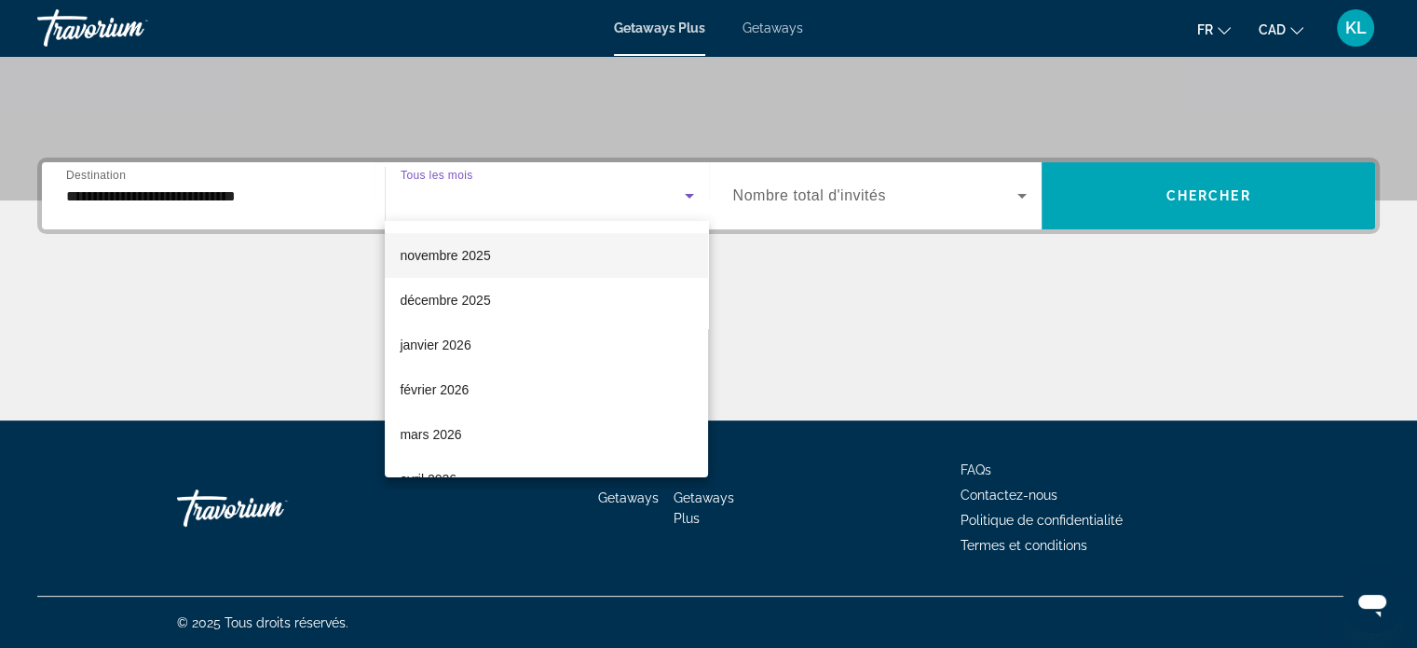
scroll to position [133, 0]
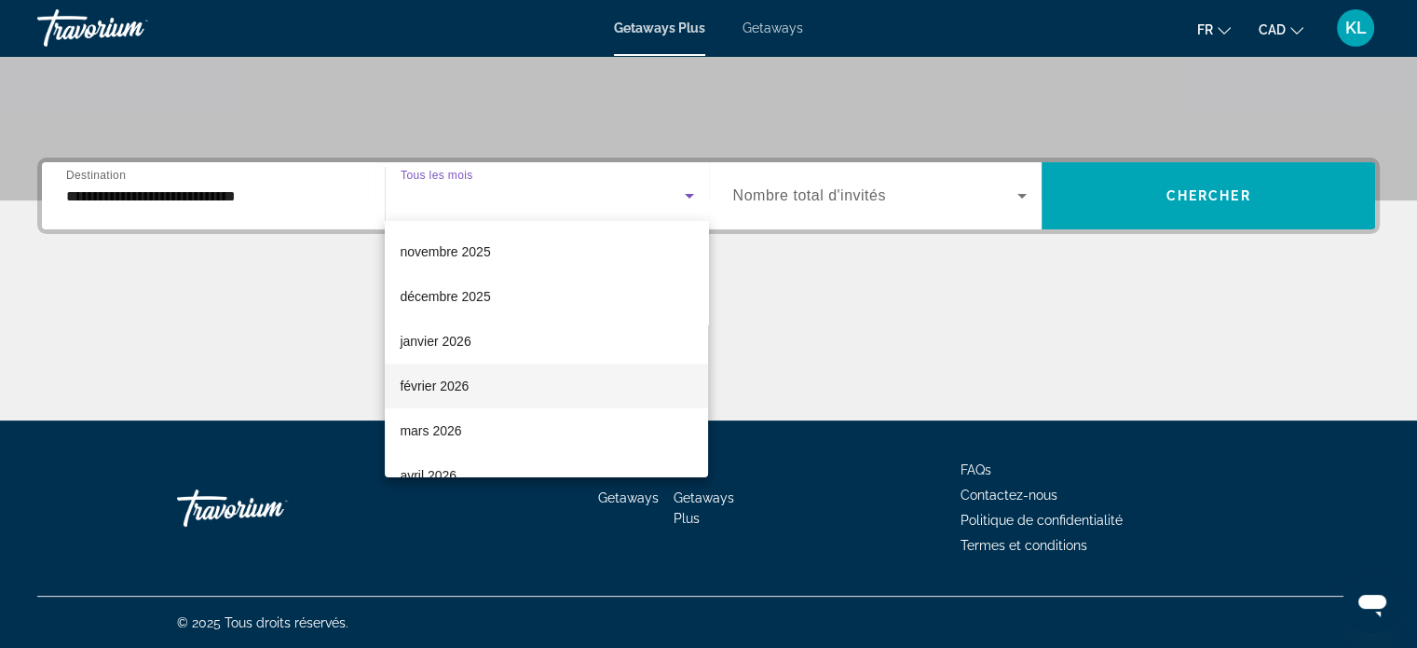
click at [479, 402] on mat-option "février 2026" at bounding box center [546, 385] width 323 height 45
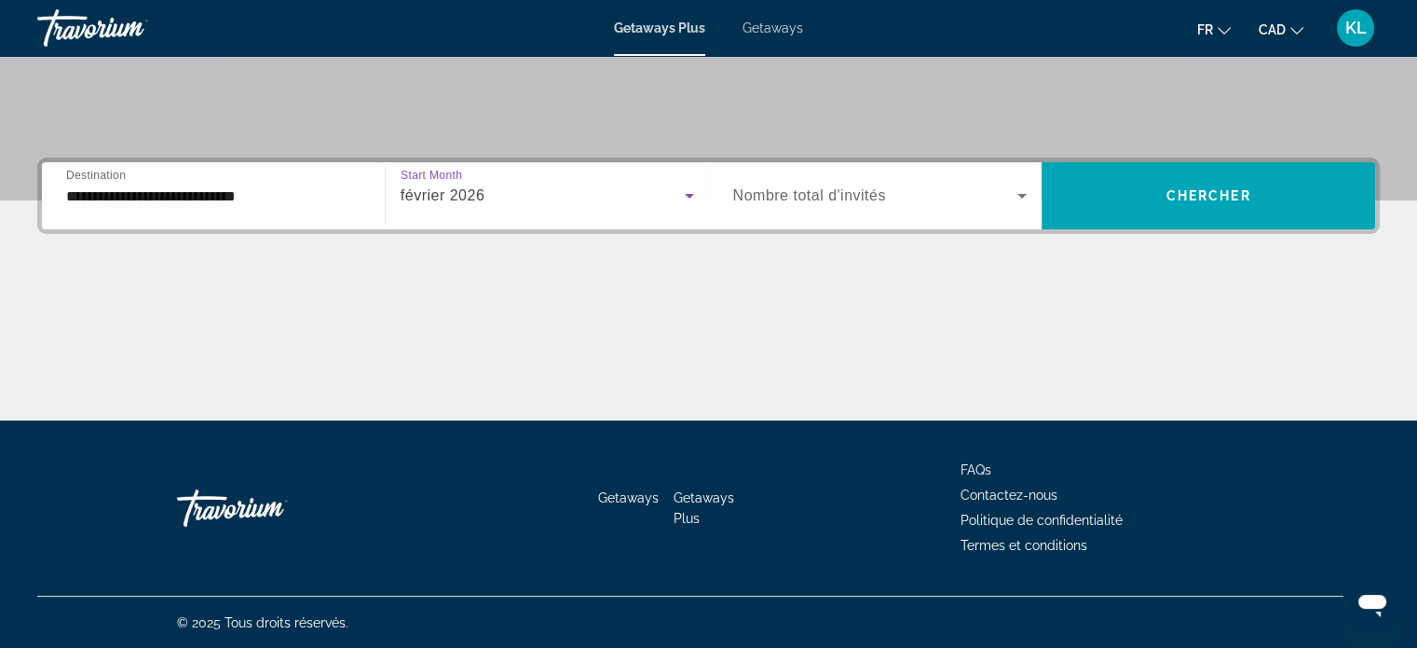
click at [844, 206] on div "Search widget" at bounding box center [880, 196] width 294 height 52
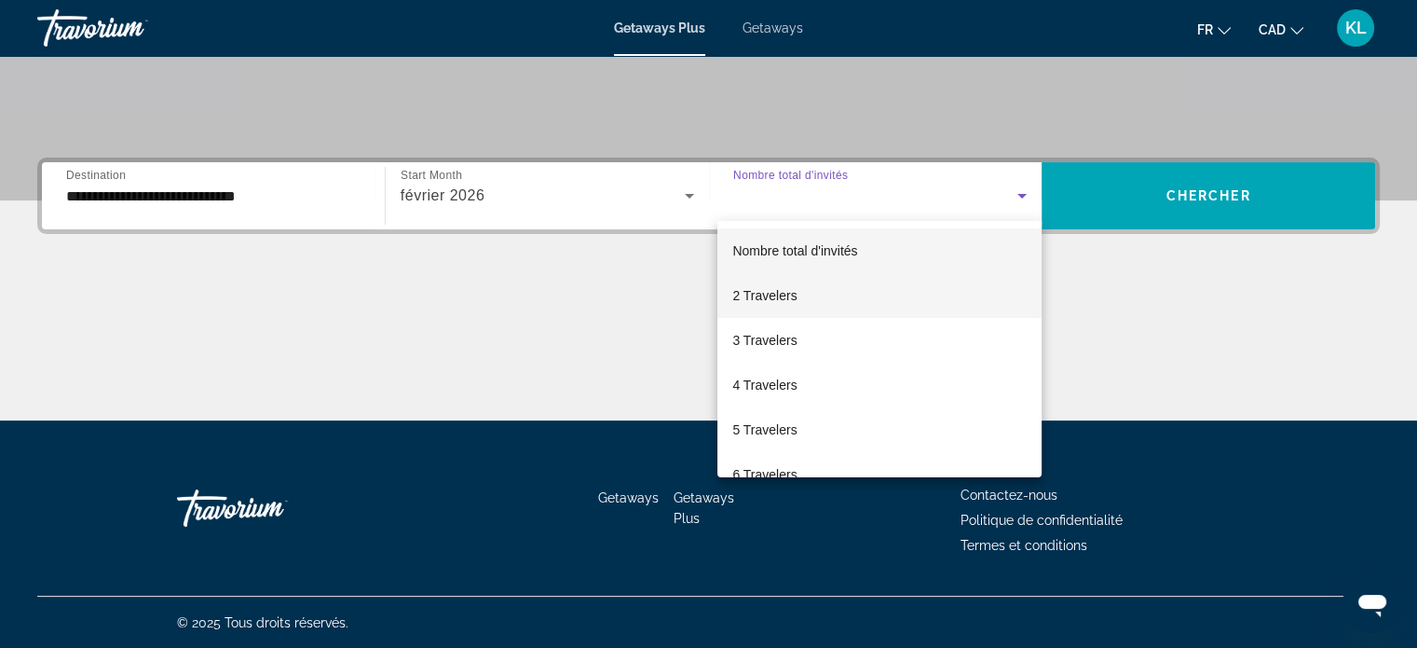
click at [811, 306] on mat-option "2 Travelers" at bounding box center [880, 295] width 324 height 45
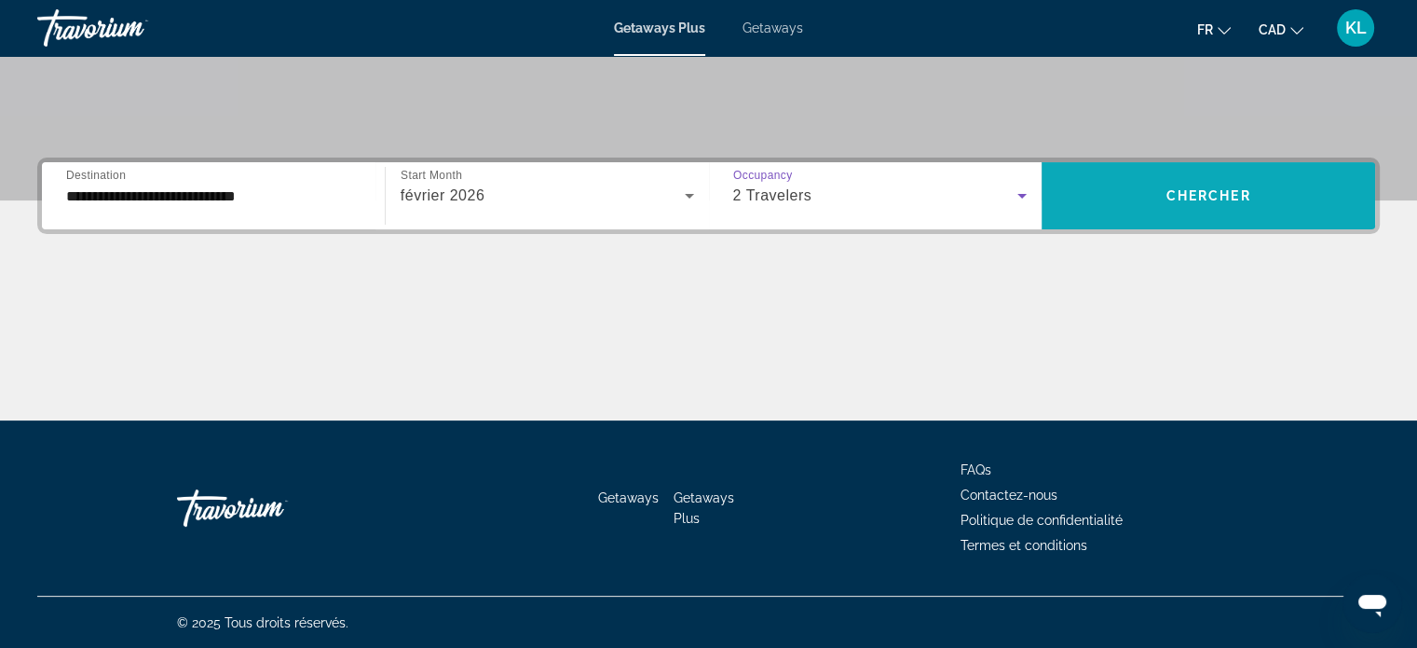
click at [1216, 199] on span "Chercher" at bounding box center [1209, 195] width 85 height 15
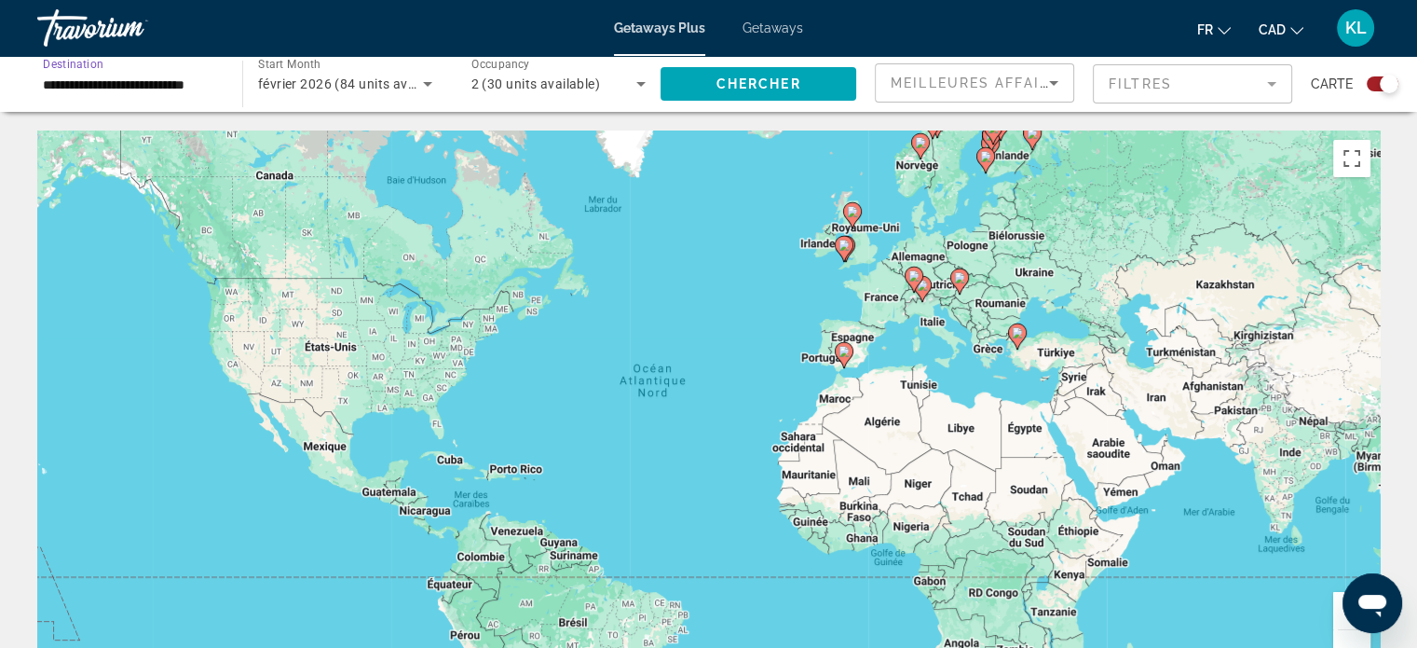
click at [177, 74] on input "**********" at bounding box center [130, 85] width 175 height 22
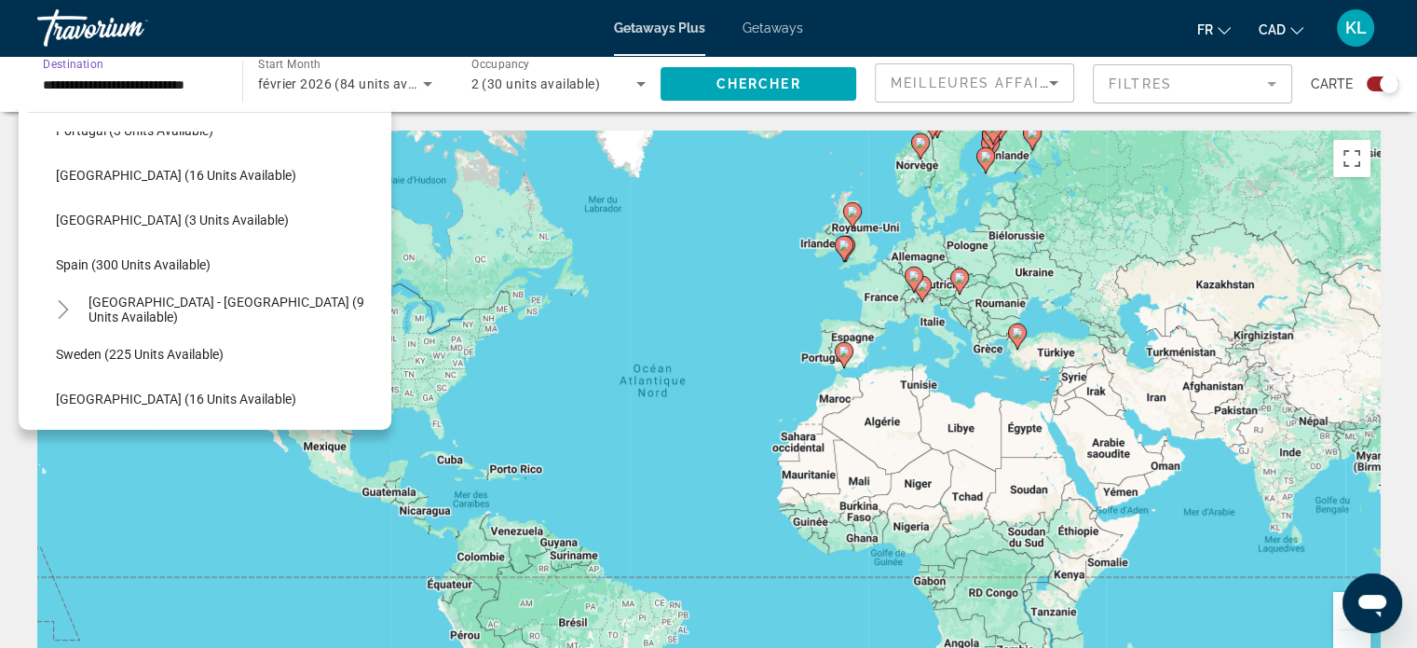
scroll to position [804, 0]
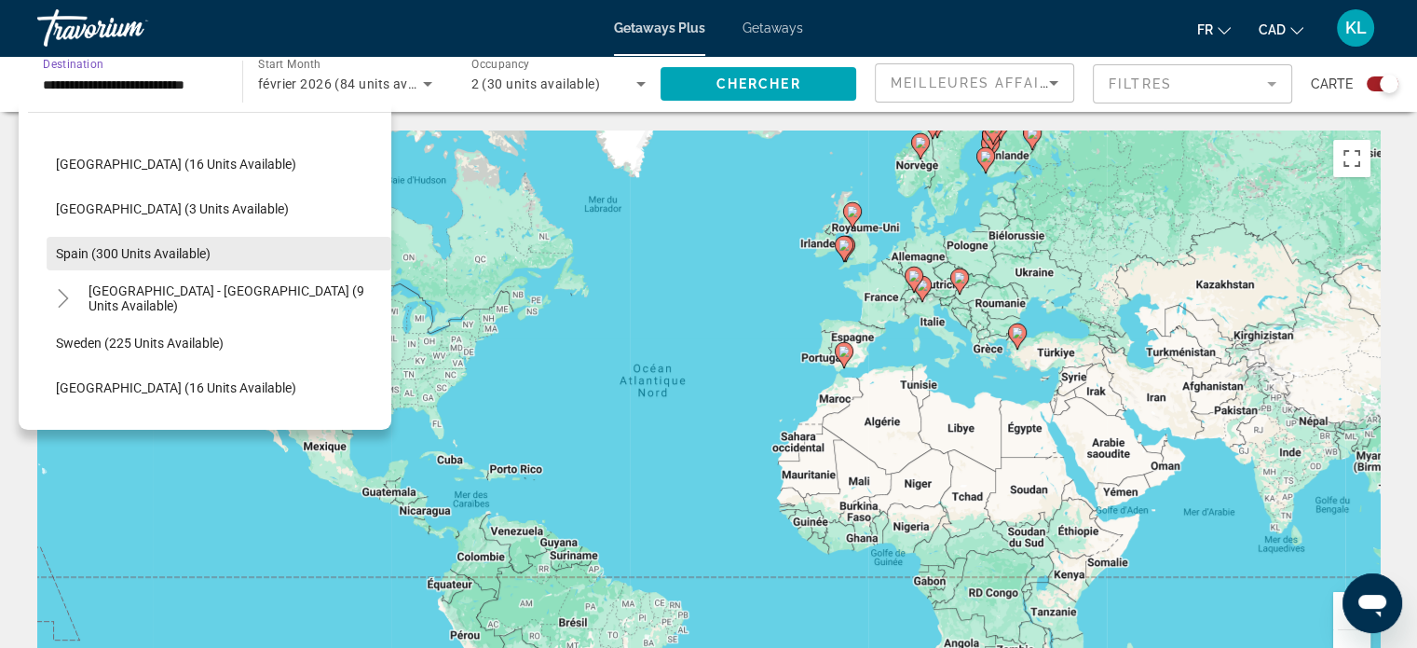
click at [147, 253] on span "Spain (300 units available)" at bounding box center [133, 253] width 155 height 15
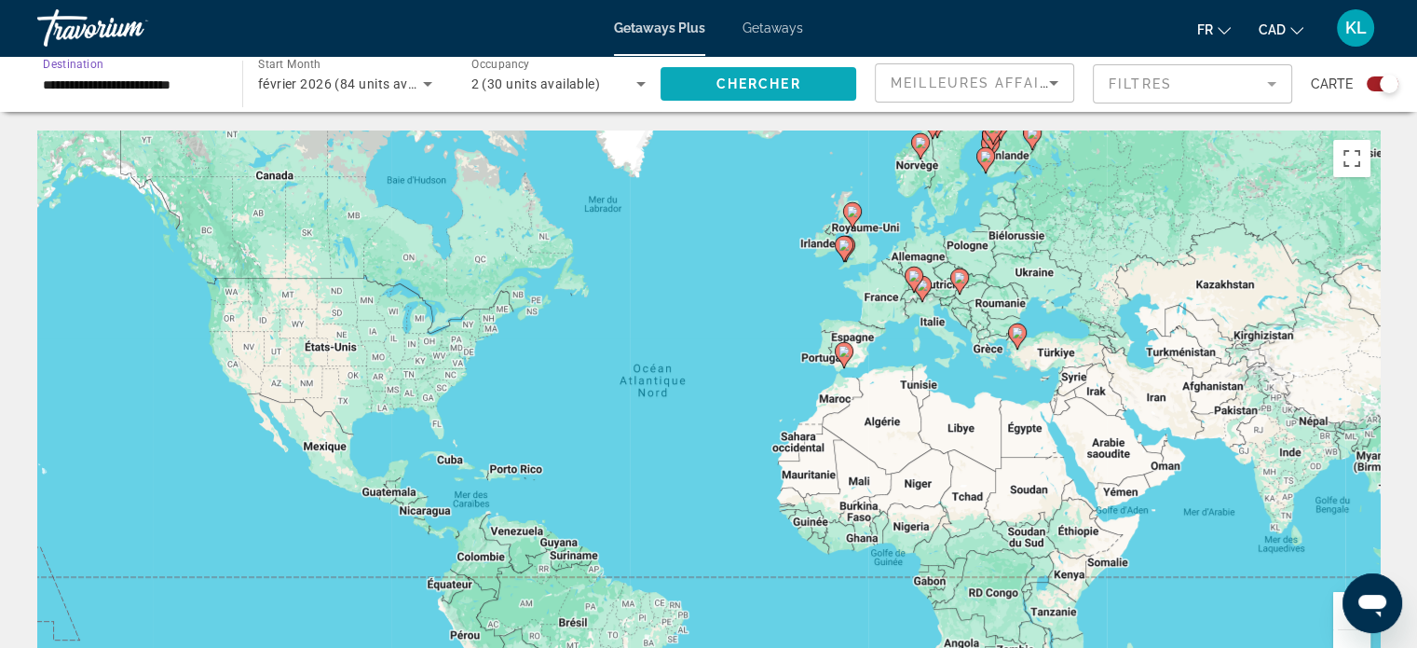
click at [785, 79] on span "Chercher" at bounding box center [759, 83] width 85 height 15
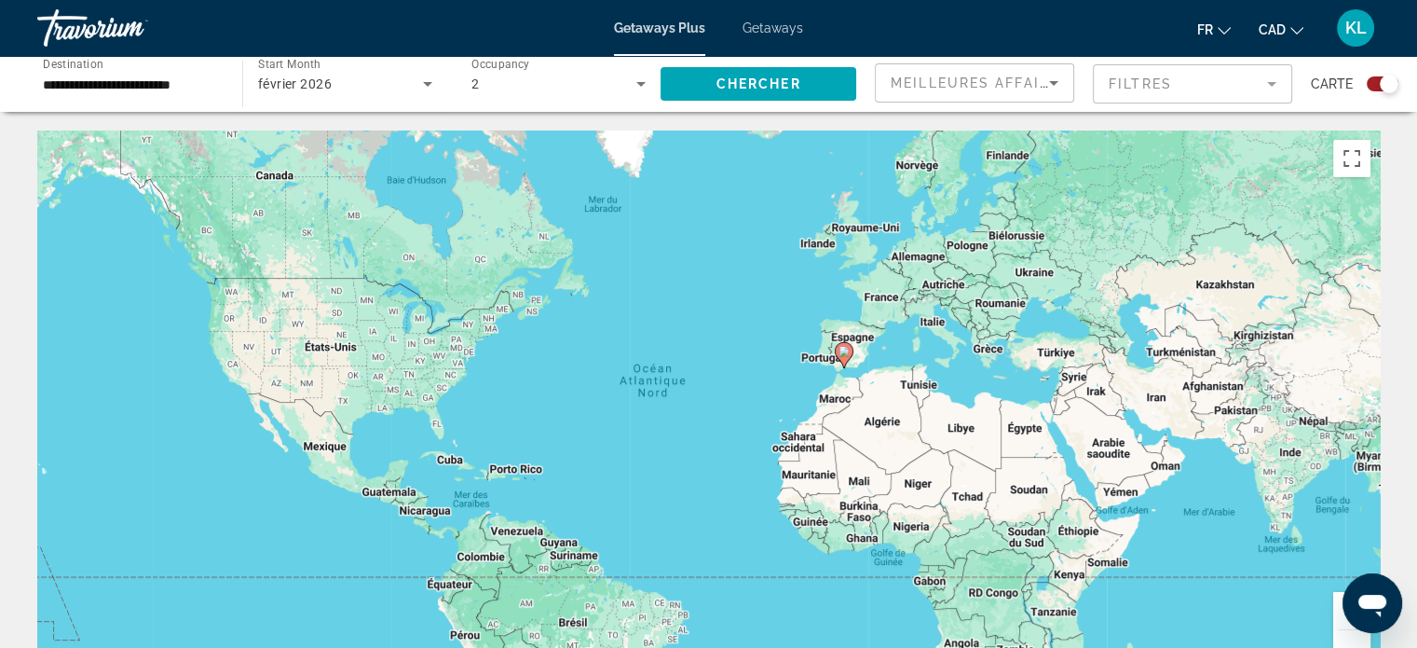
click at [177, 78] on input "**********" at bounding box center [130, 85] width 175 height 22
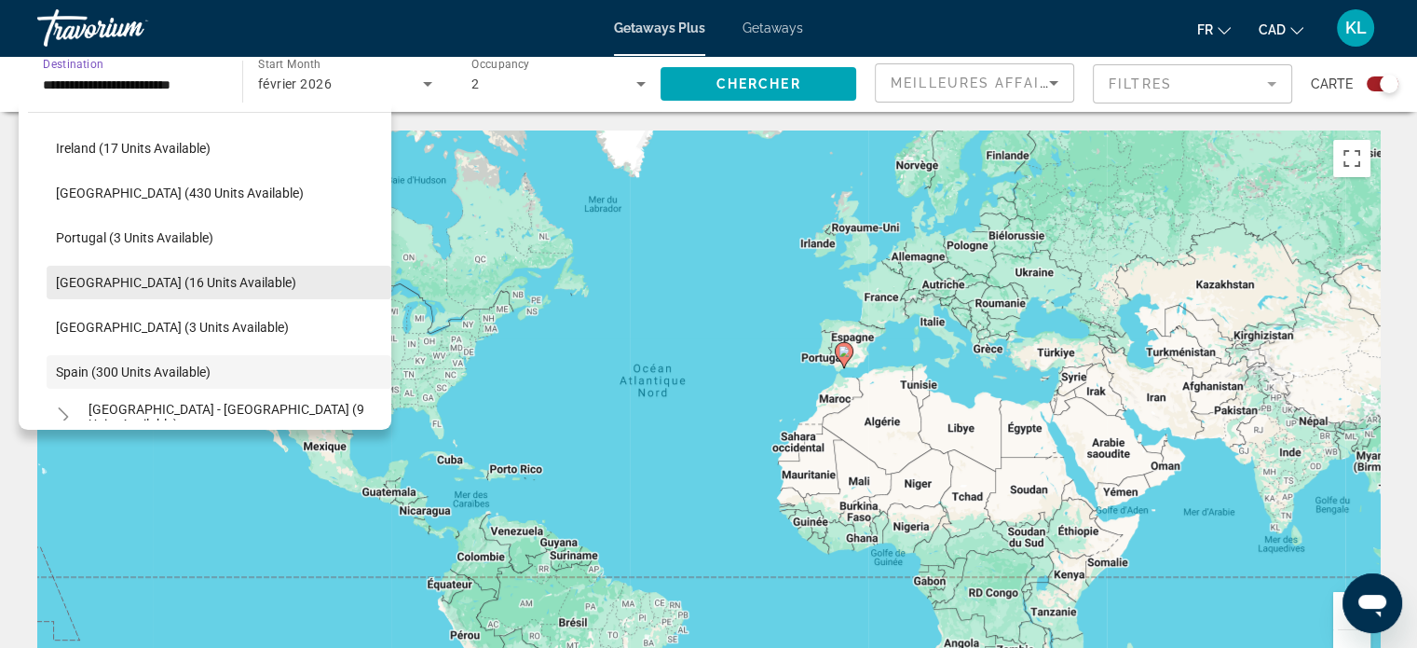
scroll to position [676, 0]
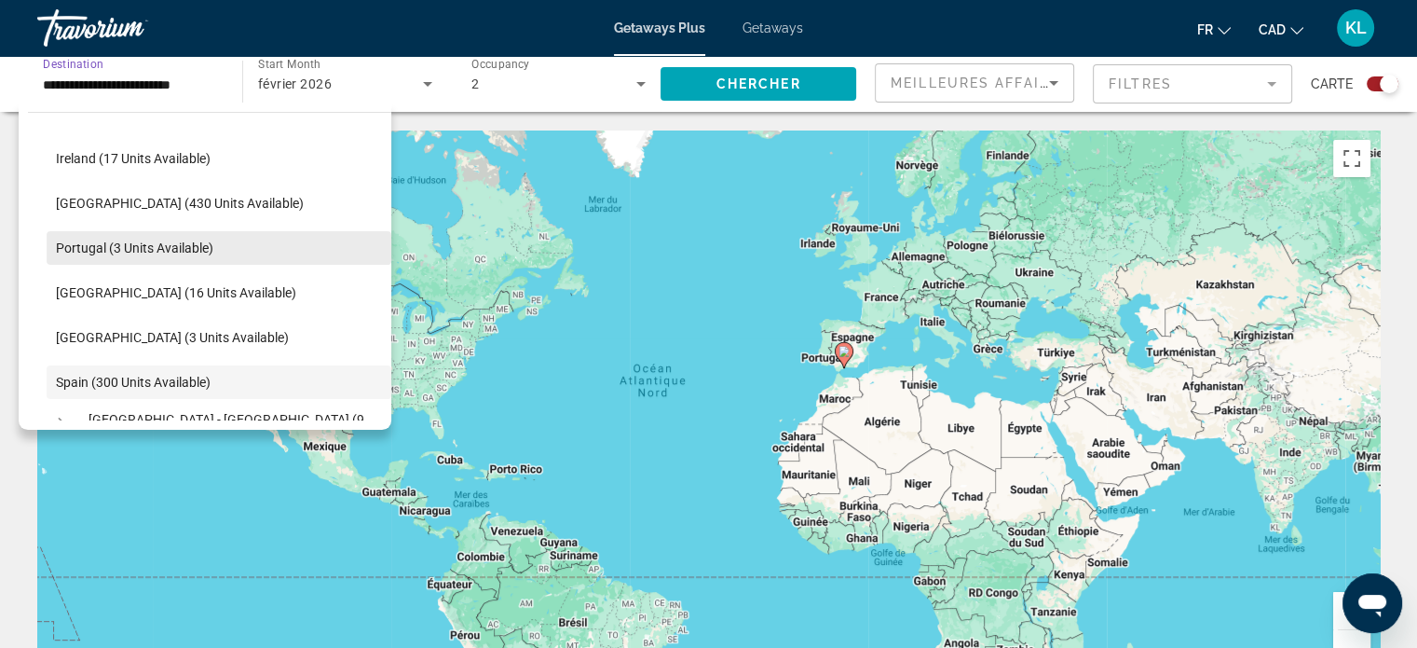
click at [147, 244] on span "Portugal (3 units available)" at bounding box center [134, 247] width 157 height 15
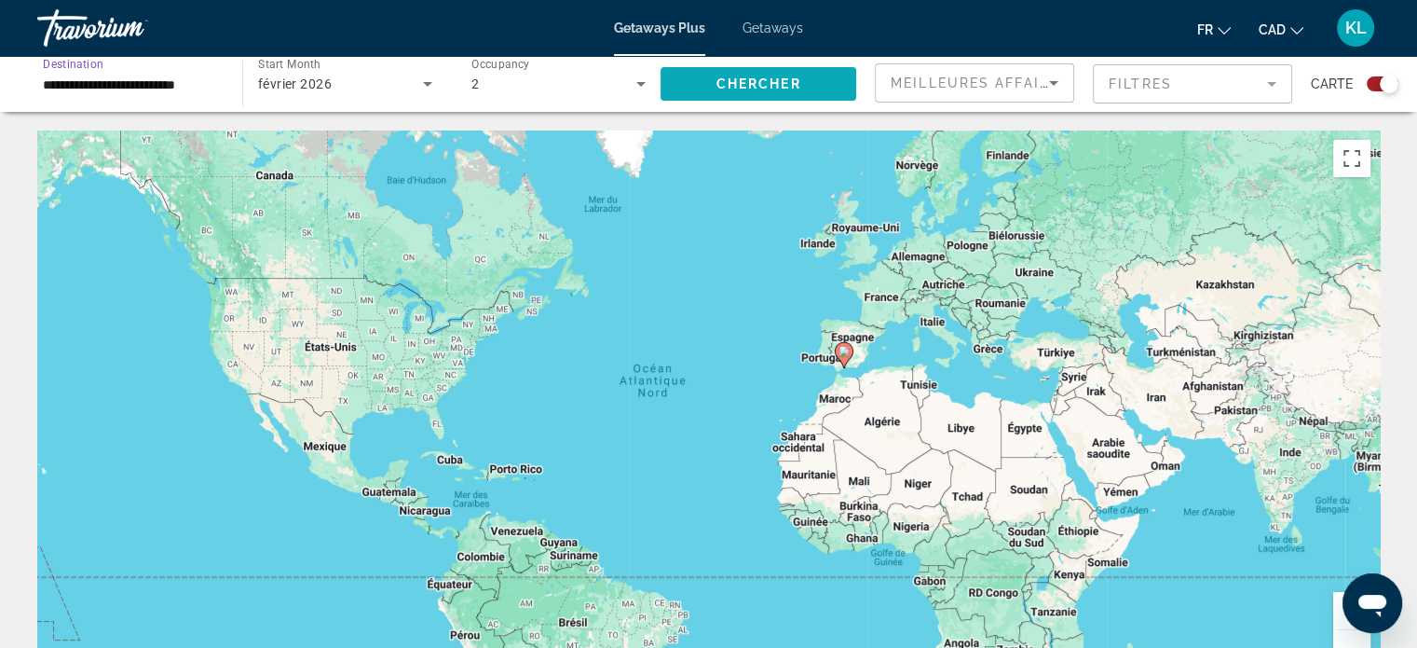
click at [744, 89] on span "Chercher" at bounding box center [759, 83] width 85 height 15
click at [105, 79] on input "**********" at bounding box center [130, 85] width 175 height 22
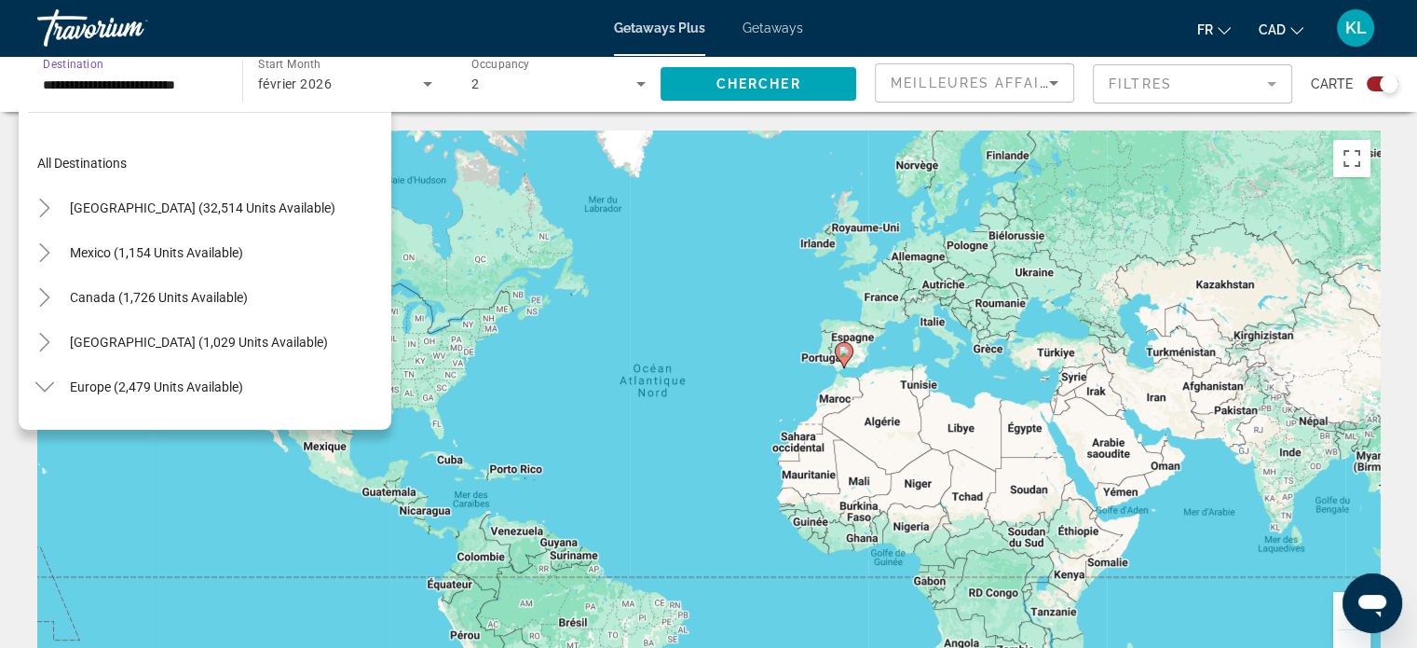
scroll to position [648, 0]
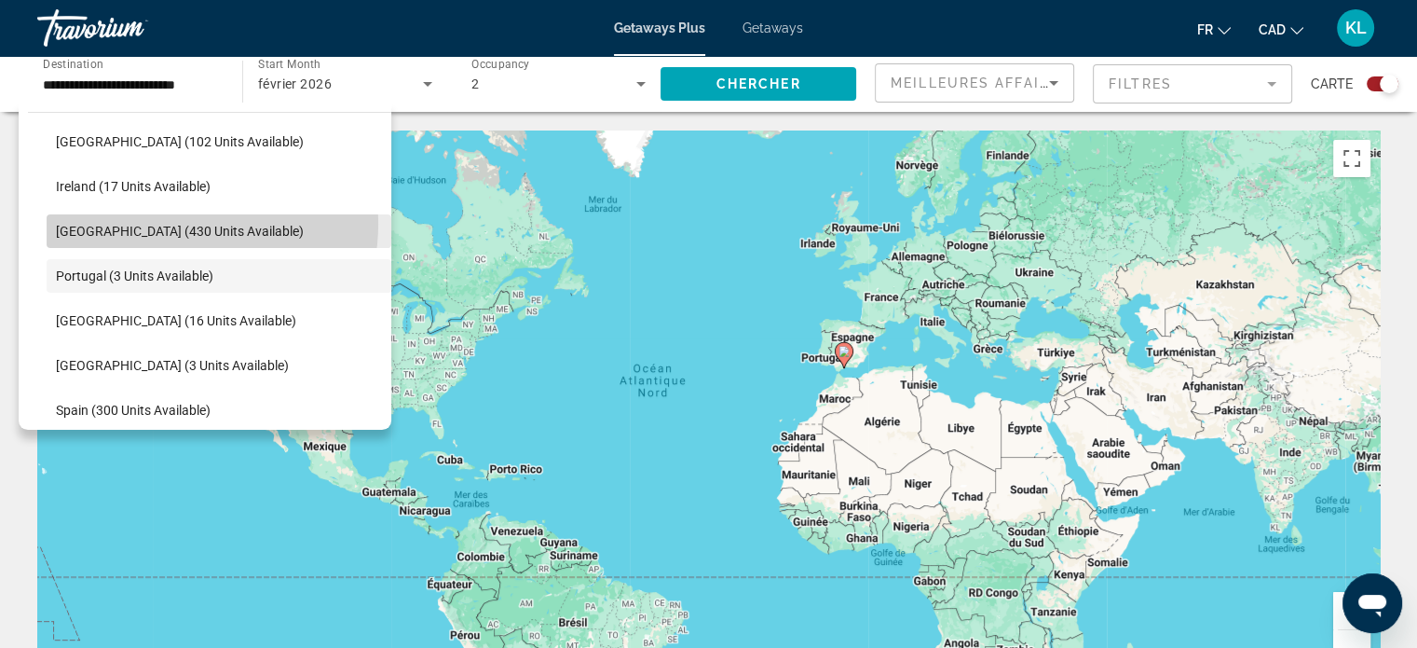
click at [168, 224] on span "[GEOGRAPHIC_DATA] (430 units available)" at bounding box center [180, 231] width 248 height 15
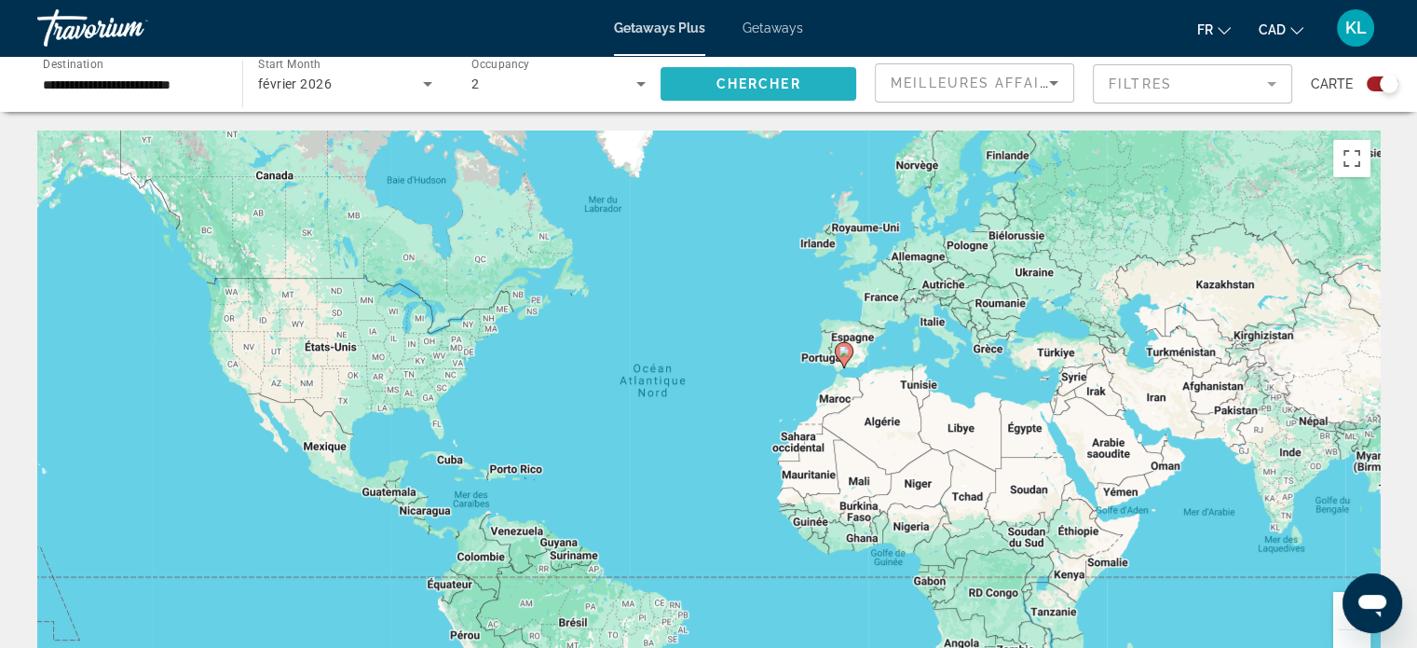
click at [790, 77] on span "Chercher" at bounding box center [759, 83] width 85 height 15
click at [200, 81] on input "**********" at bounding box center [130, 85] width 175 height 22
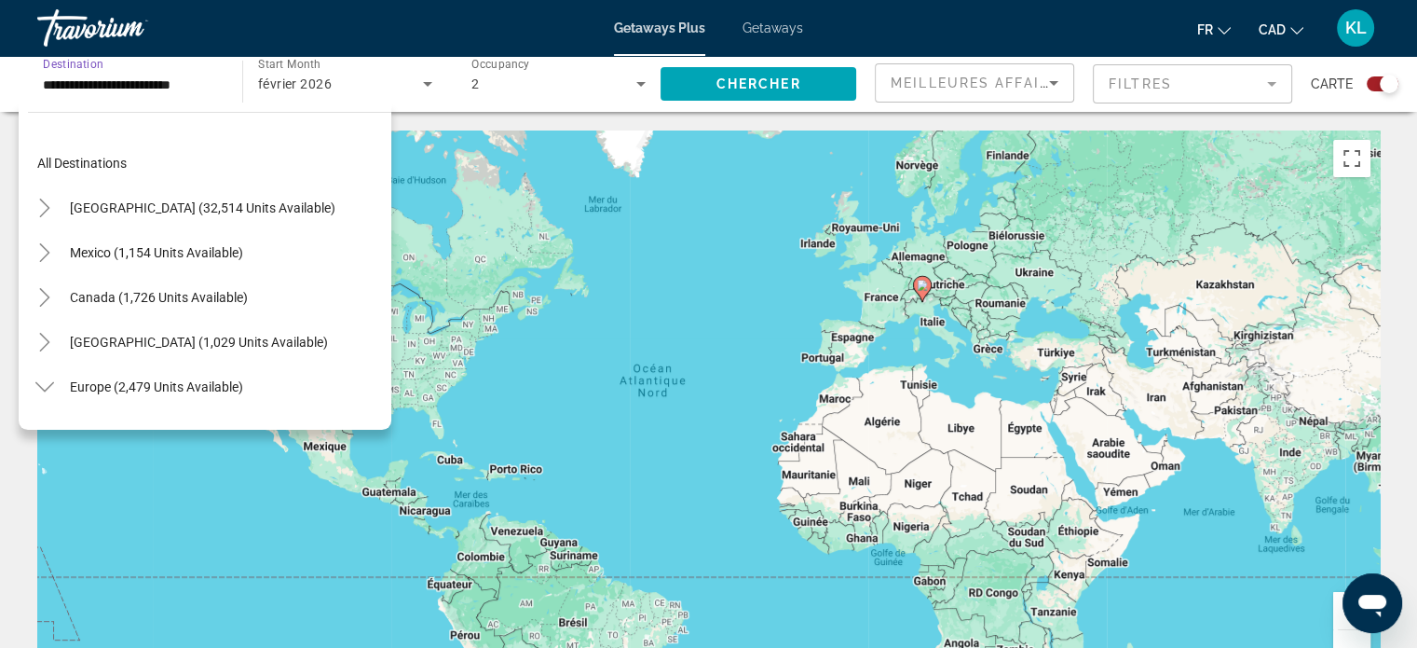
scroll to position [603, 0]
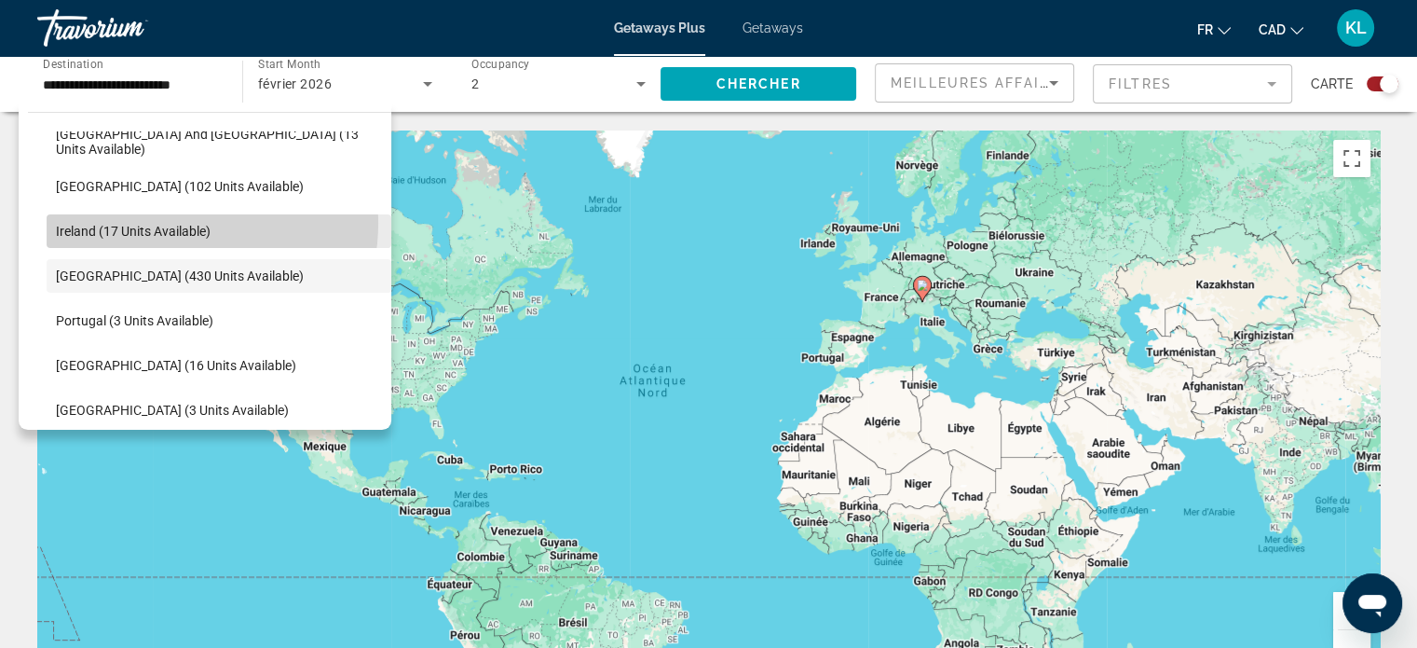
click at [166, 222] on span "Search widget" at bounding box center [219, 231] width 345 height 45
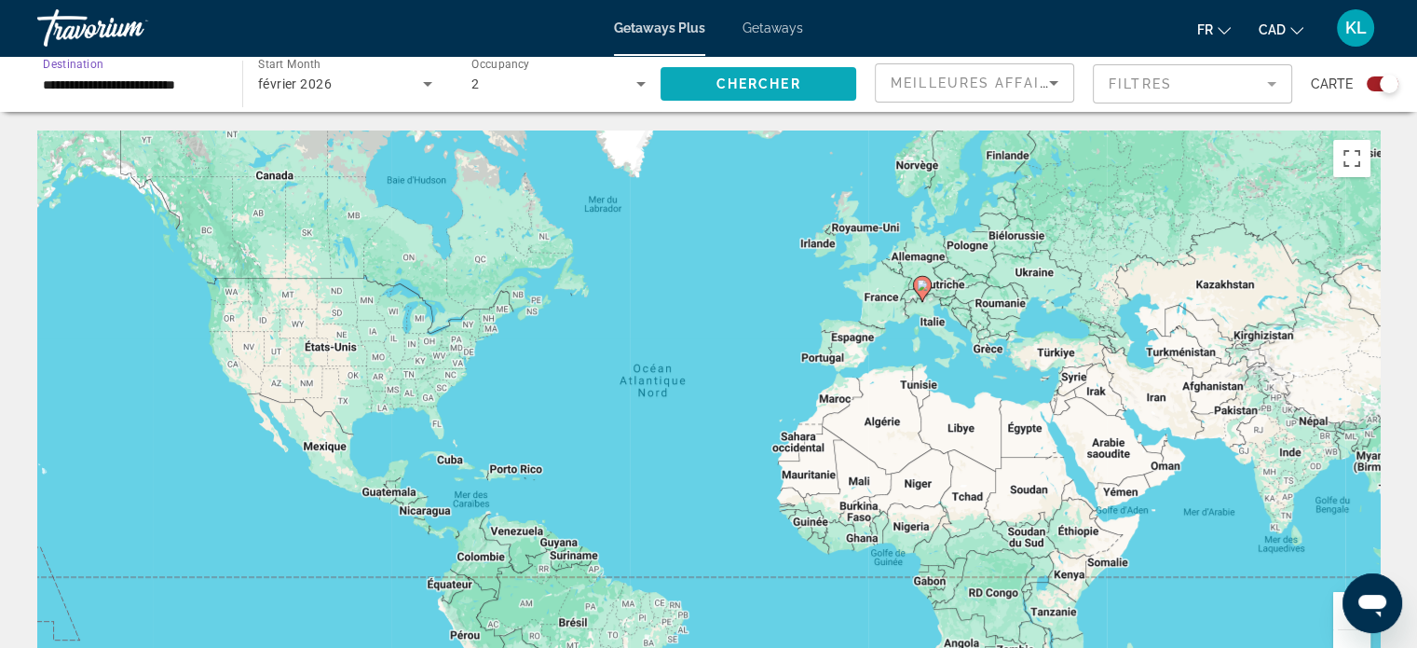
click at [775, 74] on span "Search widget" at bounding box center [759, 84] width 196 height 45
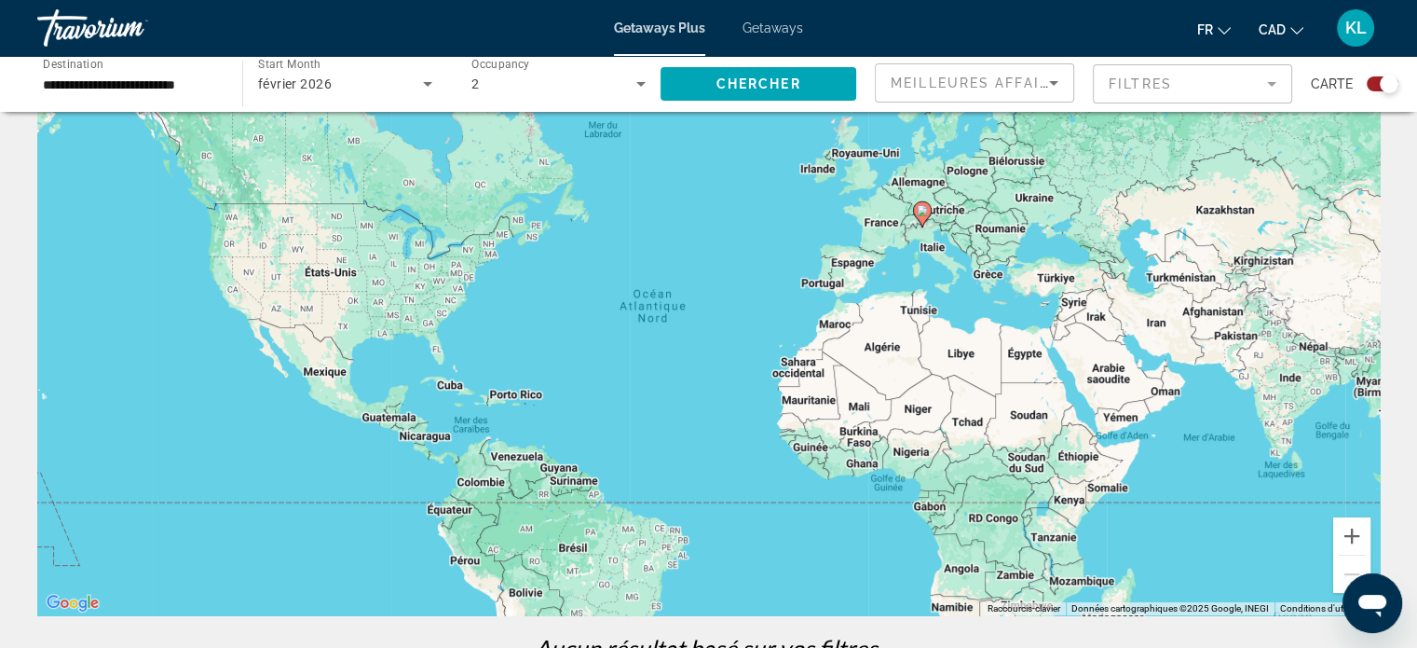
scroll to position [72, 0]
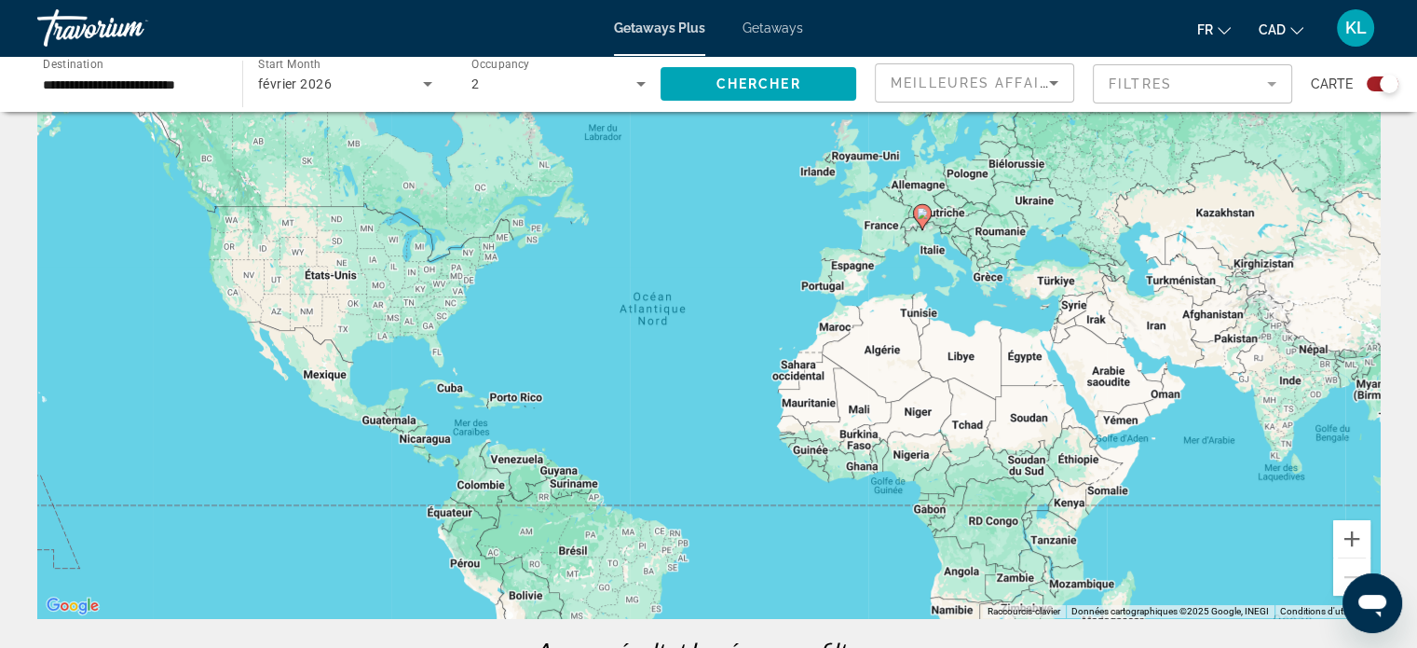
click at [221, 82] on div "**********" at bounding box center [130, 84] width 205 height 53
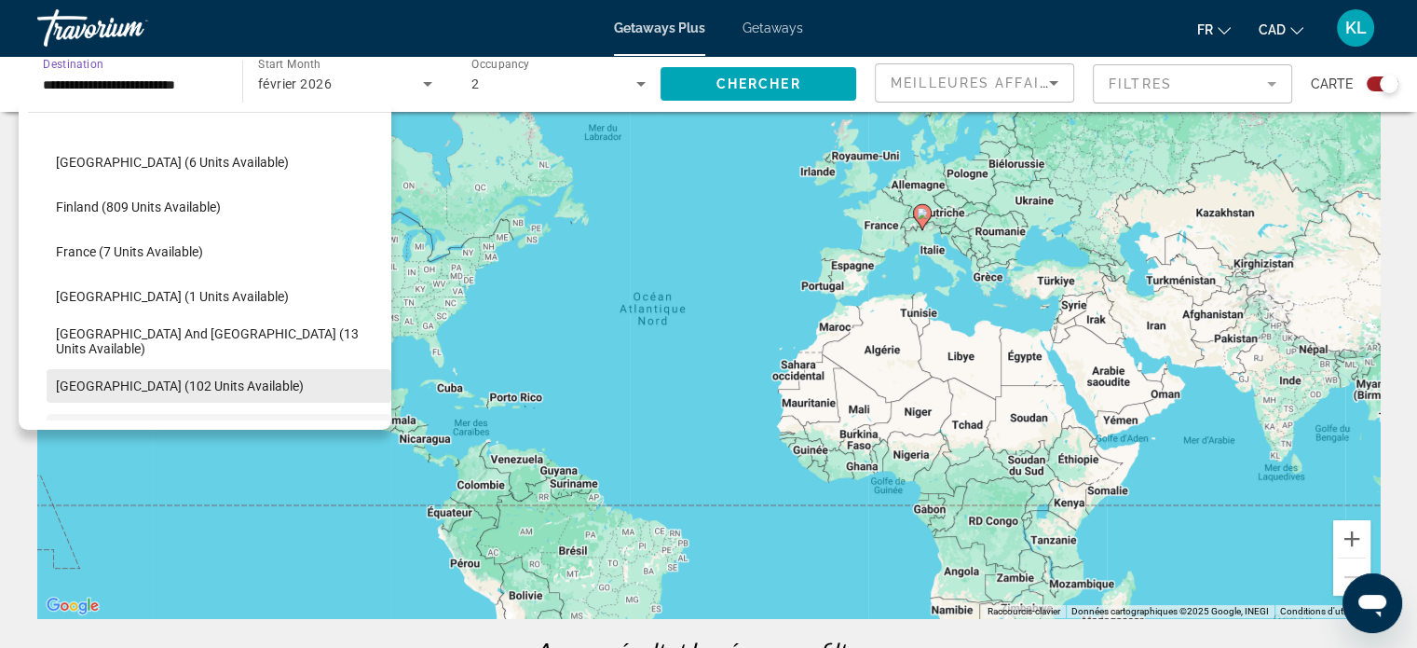
scroll to position [402, 0]
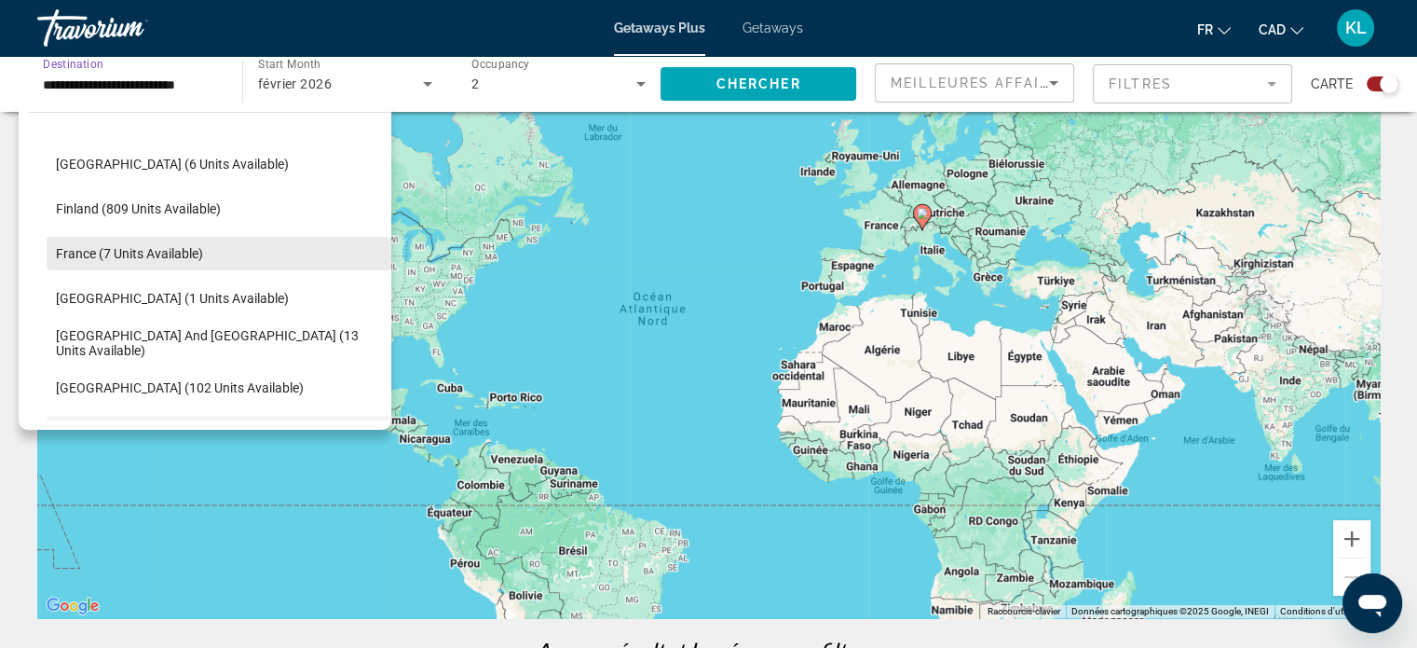
click at [138, 253] on span "France (7 units available)" at bounding box center [129, 253] width 147 height 15
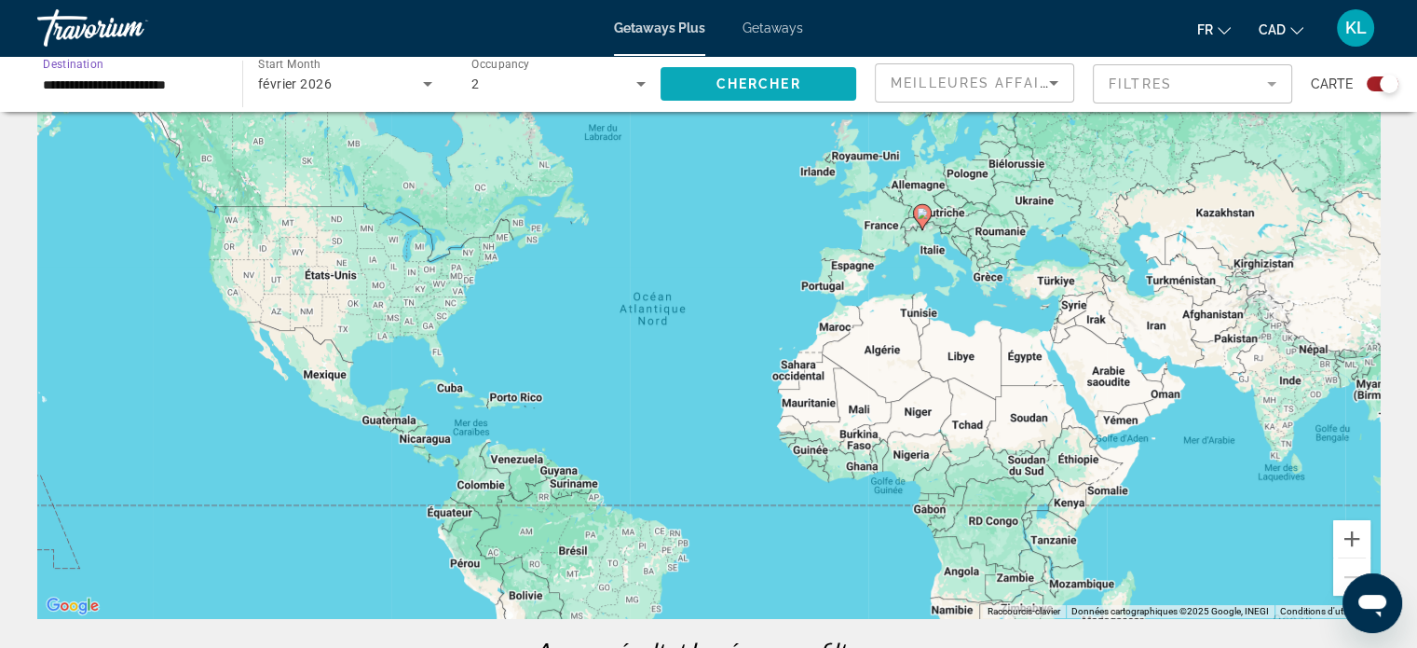
click at [766, 79] on span "Chercher" at bounding box center [759, 83] width 85 height 15
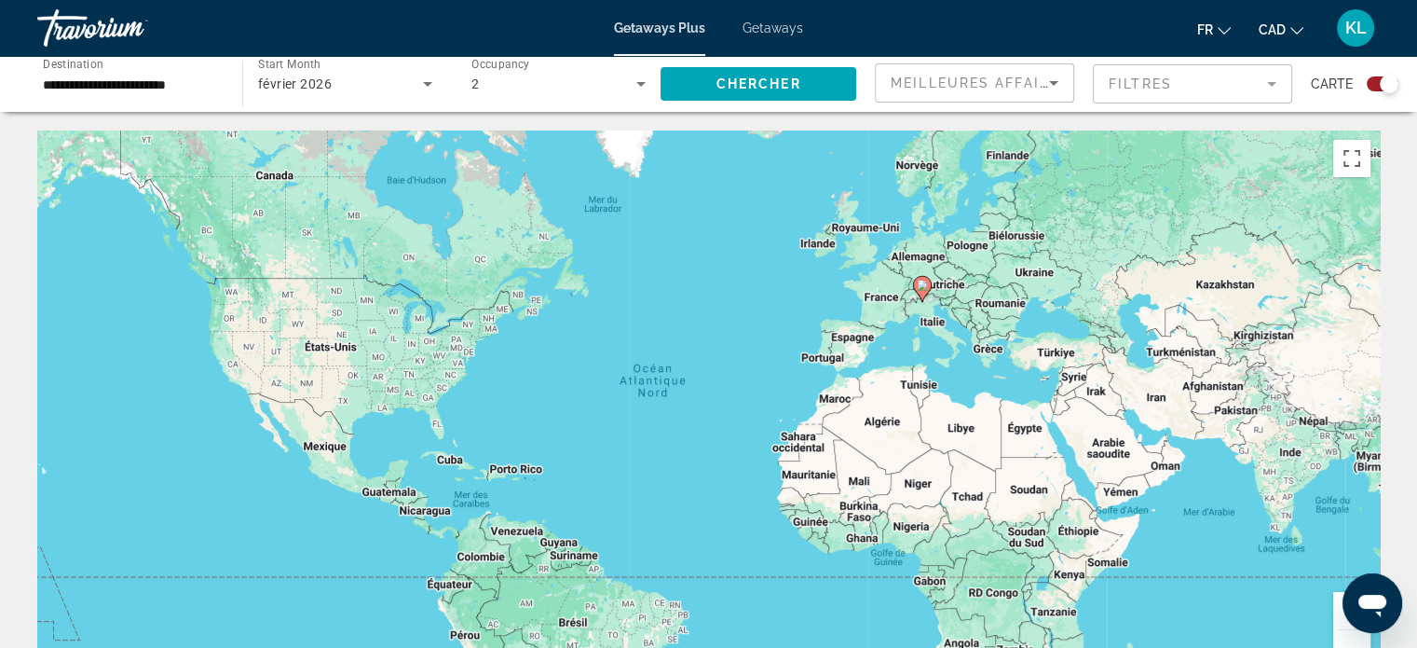
scroll to position [330, 0]
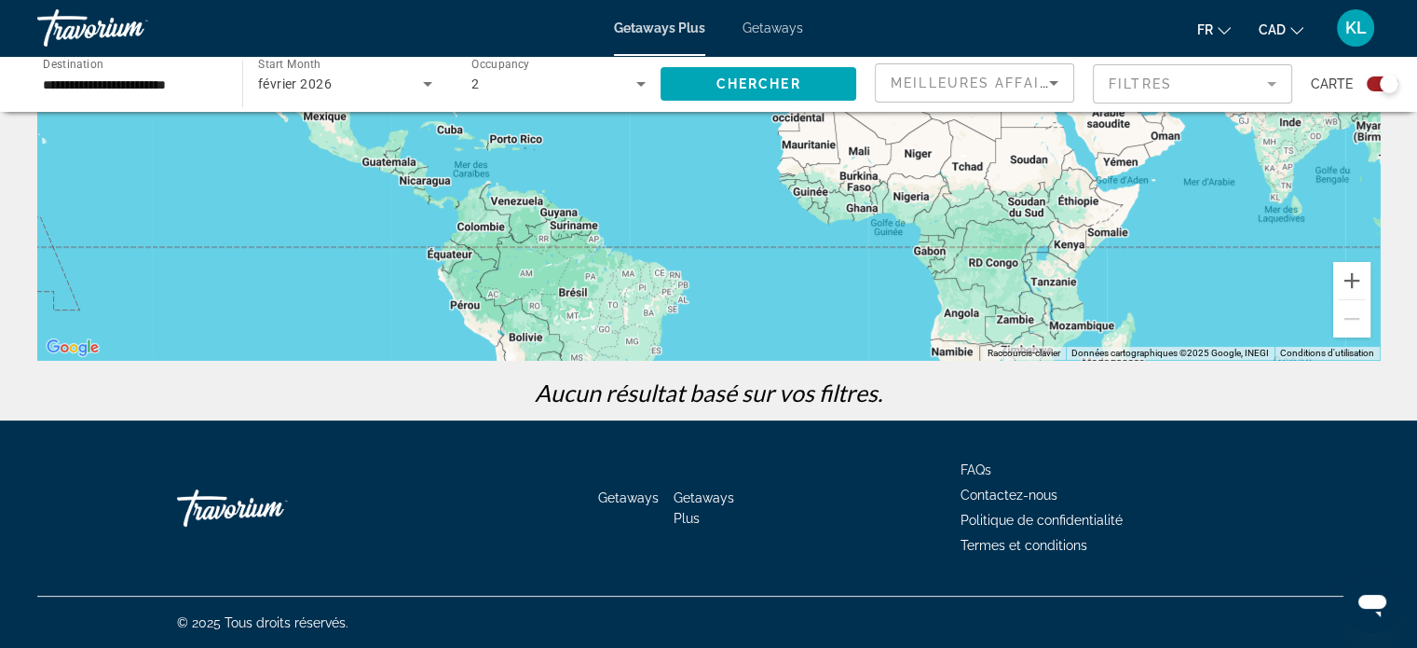
click at [201, 78] on input "**********" at bounding box center [130, 85] width 175 height 22
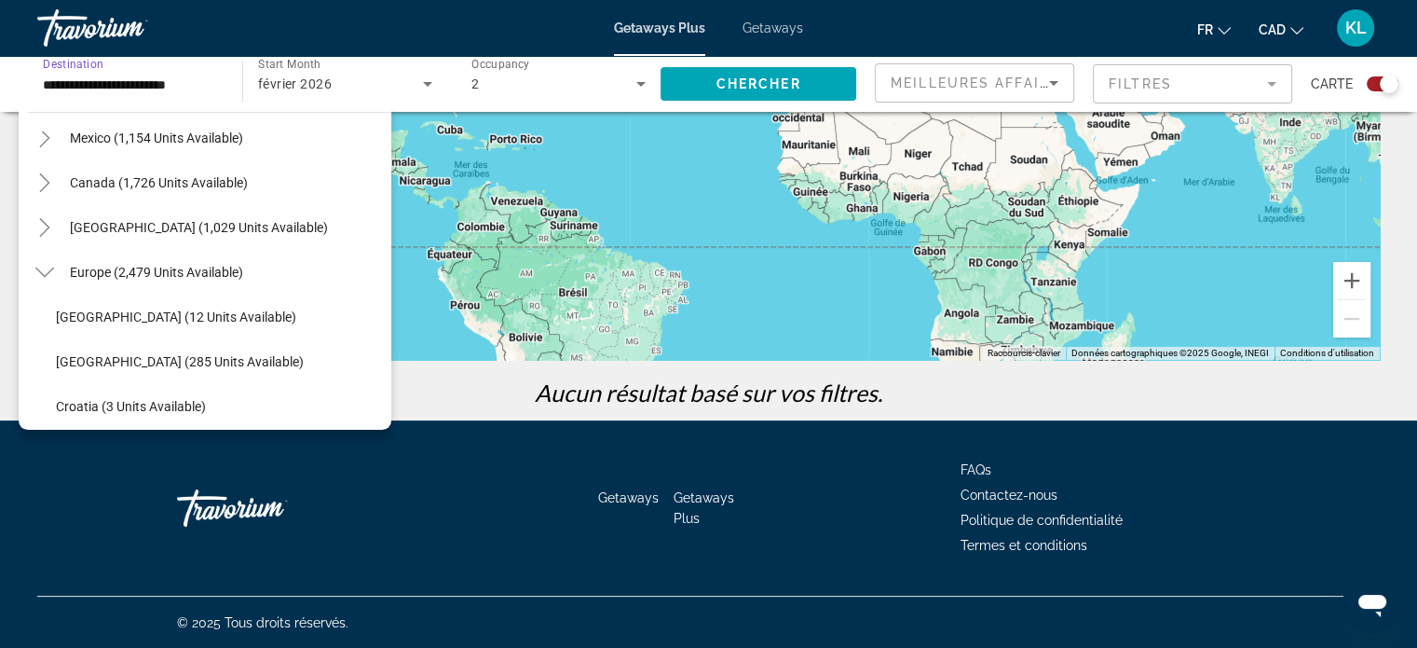
scroll to position [114, 0]
click at [41, 270] on icon "Toggle Europe (2,479 units available)" at bounding box center [44, 273] width 19 height 19
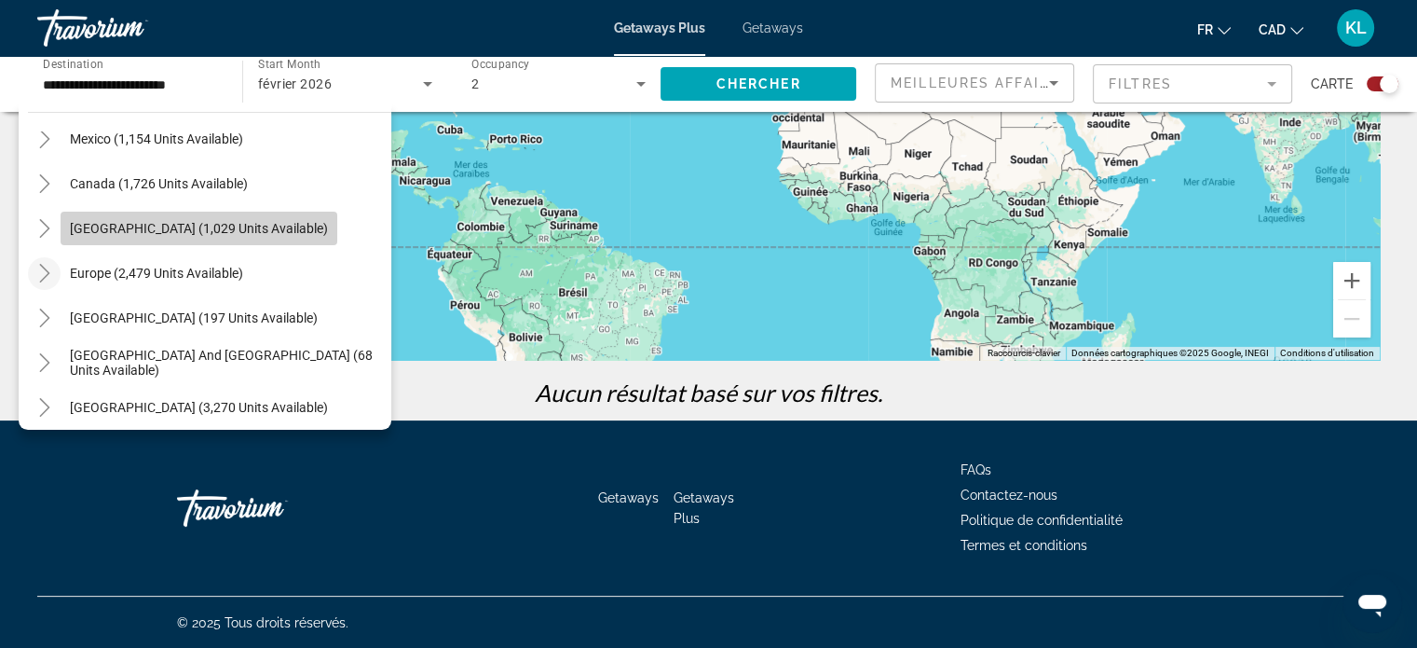
click at [131, 228] on span "[GEOGRAPHIC_DATA] (1,029 units available)" at bounding box center [199, 228] width 258 height 15
type input "**********"
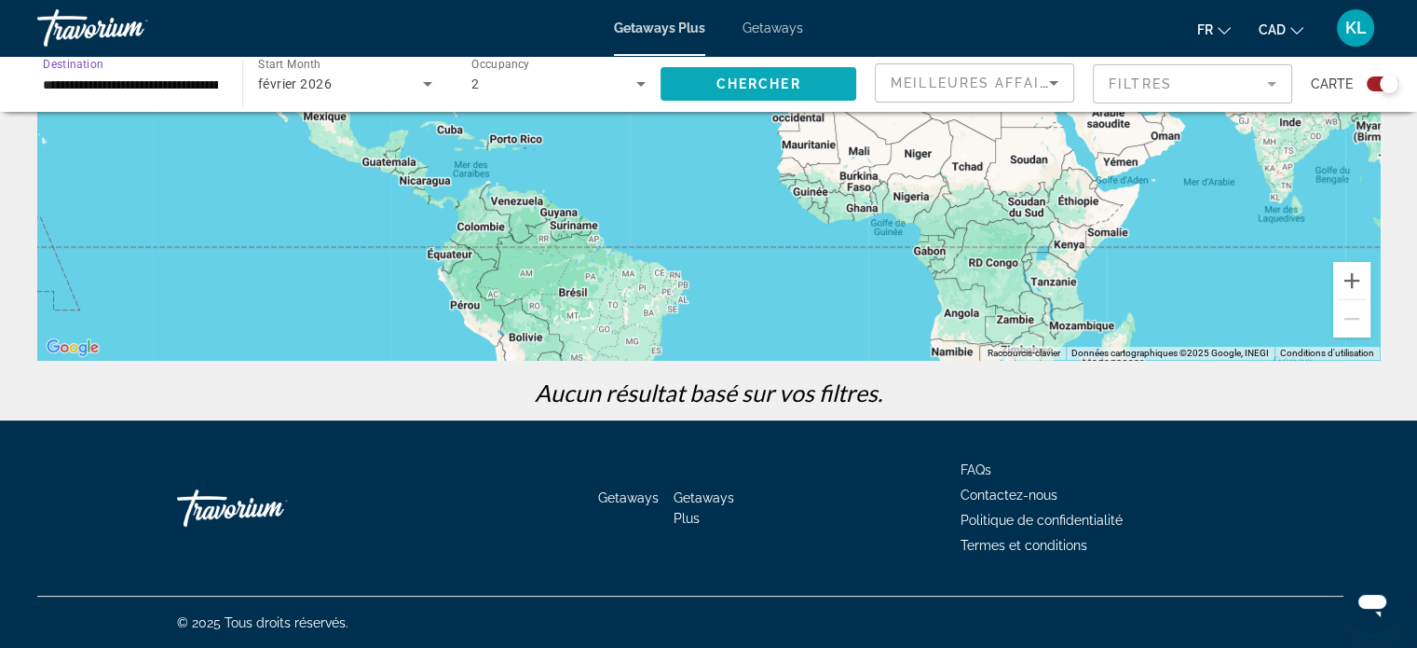
click at [771, 85] on span "Chercher" at bounding box center [759, 83] width 85 height 15
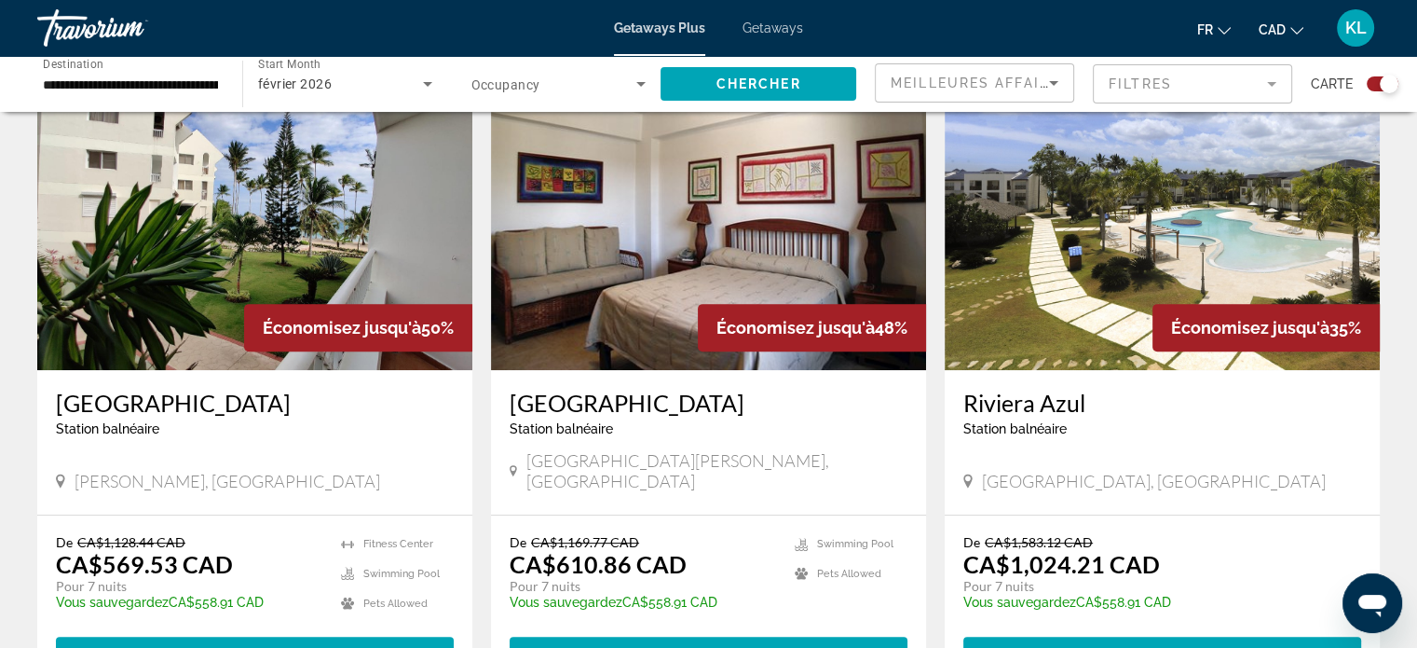
scroll to position [681, 0]
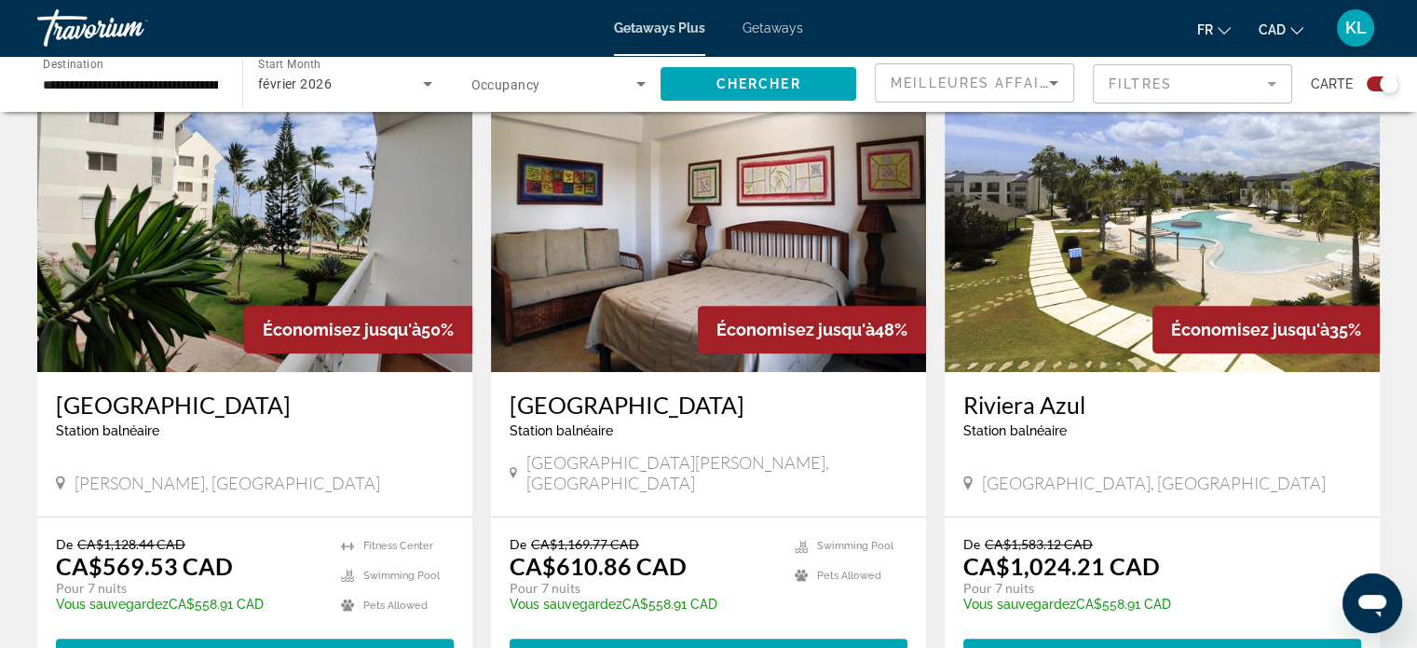
click at [769, 34] on span "Getaways" at bounding box center [773, 28] width 61 height 15
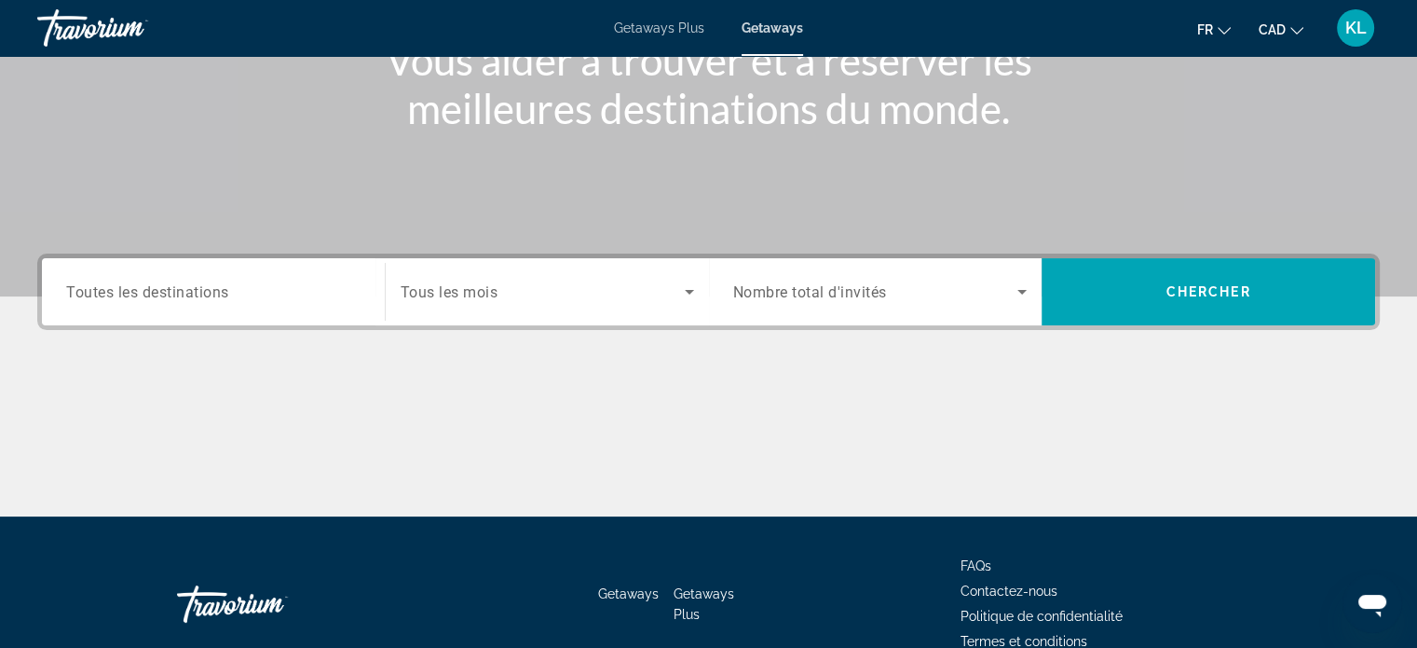
click at [244, 318] on div "Destination Toutes les destinations" at bounding box center [213, 291] width 324 height 67
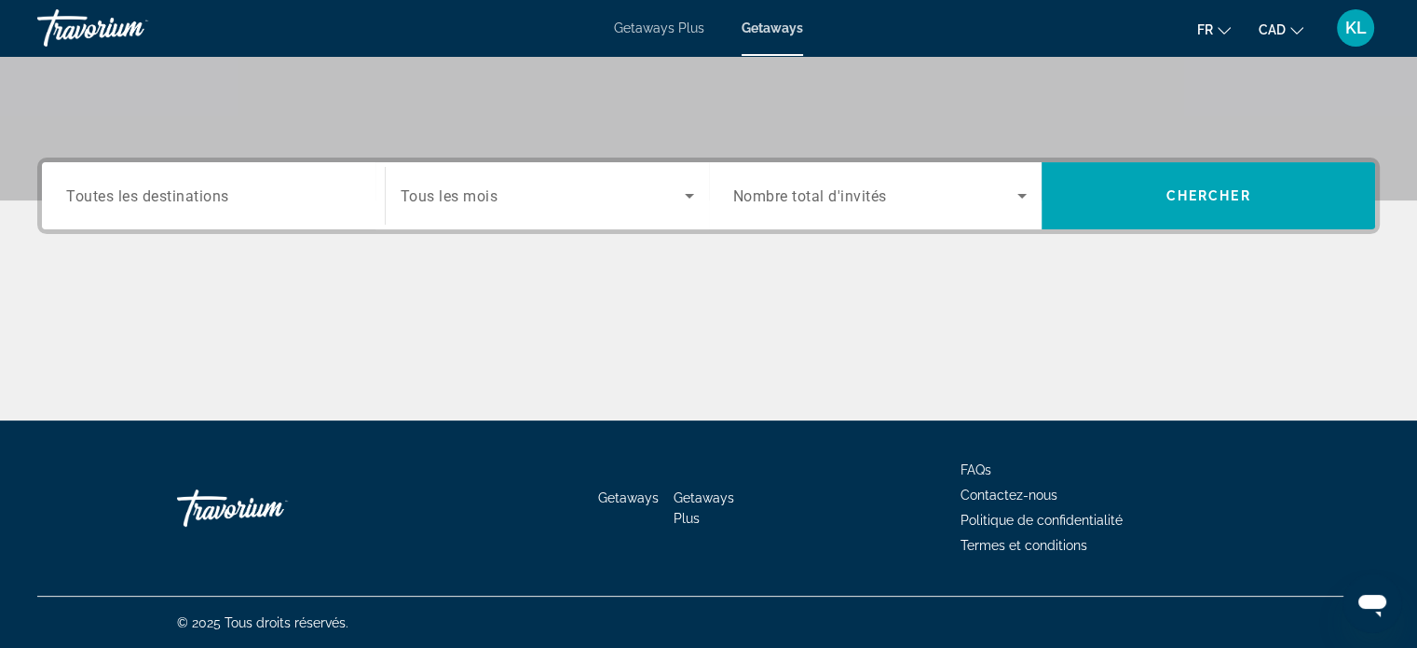
click at [257, 187] on input "Destination Toutes les destinations" at bounding box center [213, 196] width 294 height 22
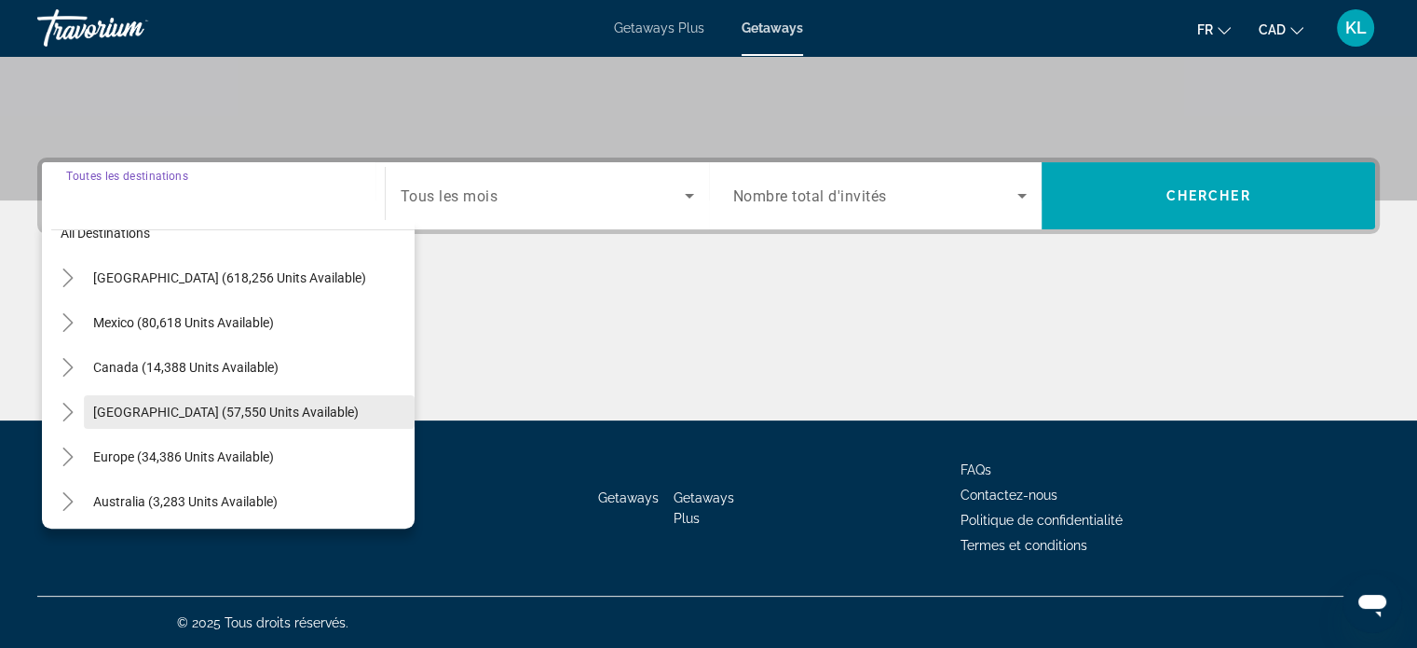
scroll to position [30, 0]
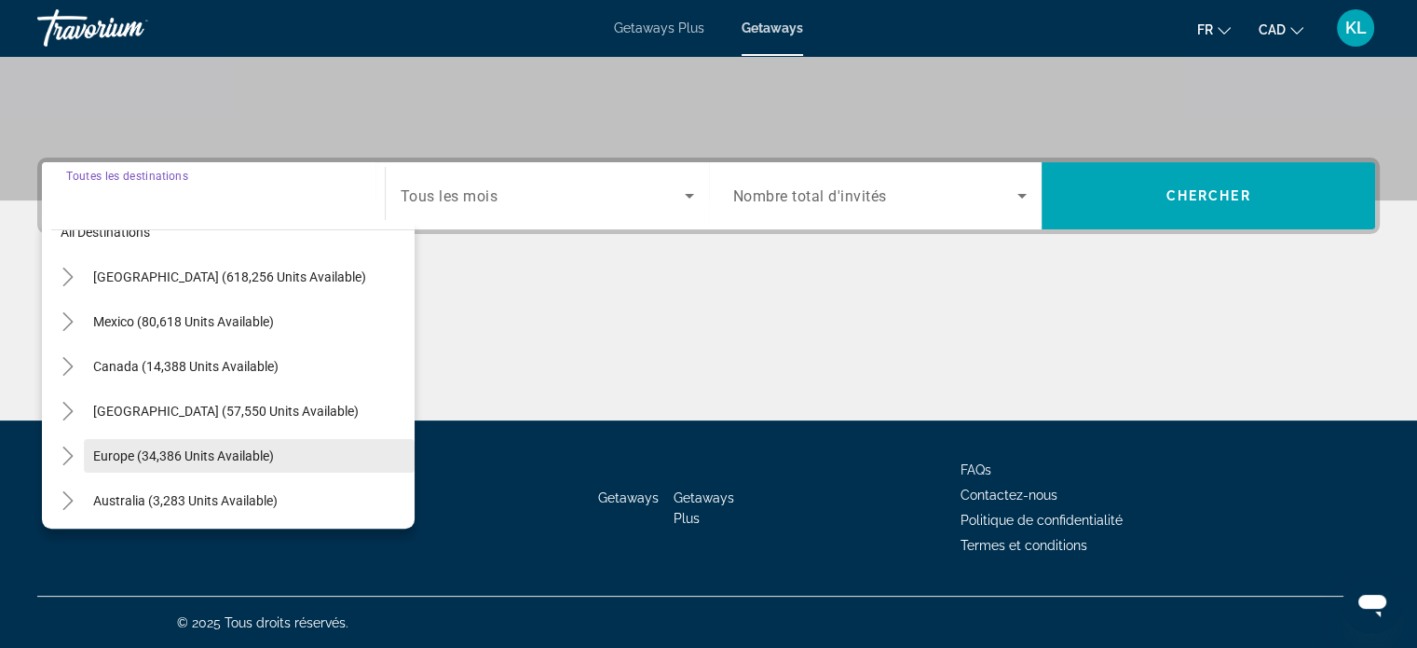
click at [175, 448] on span "Europe (34,386 units available)" at bounding box center [183, 455] width 181 height 15
type input "**********"
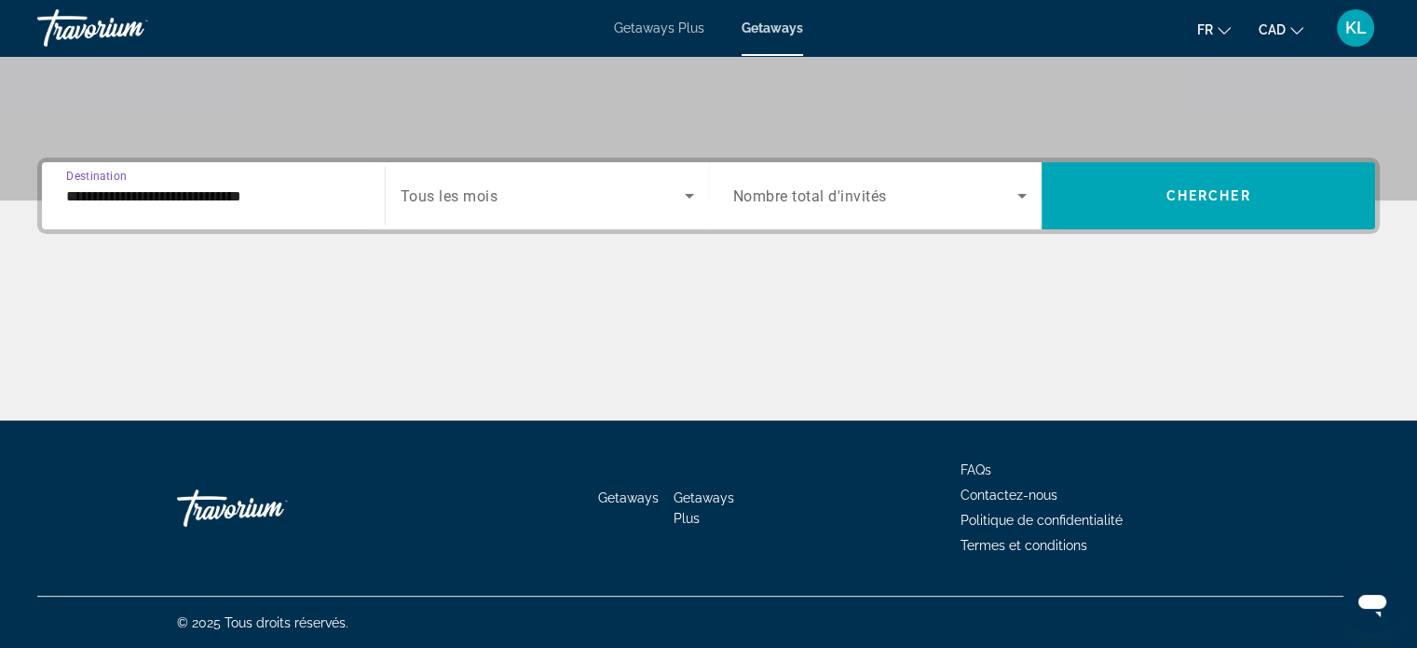
click at [530, 204] on span "Search widget" at bounding box center [543, 196] width 284 height 22
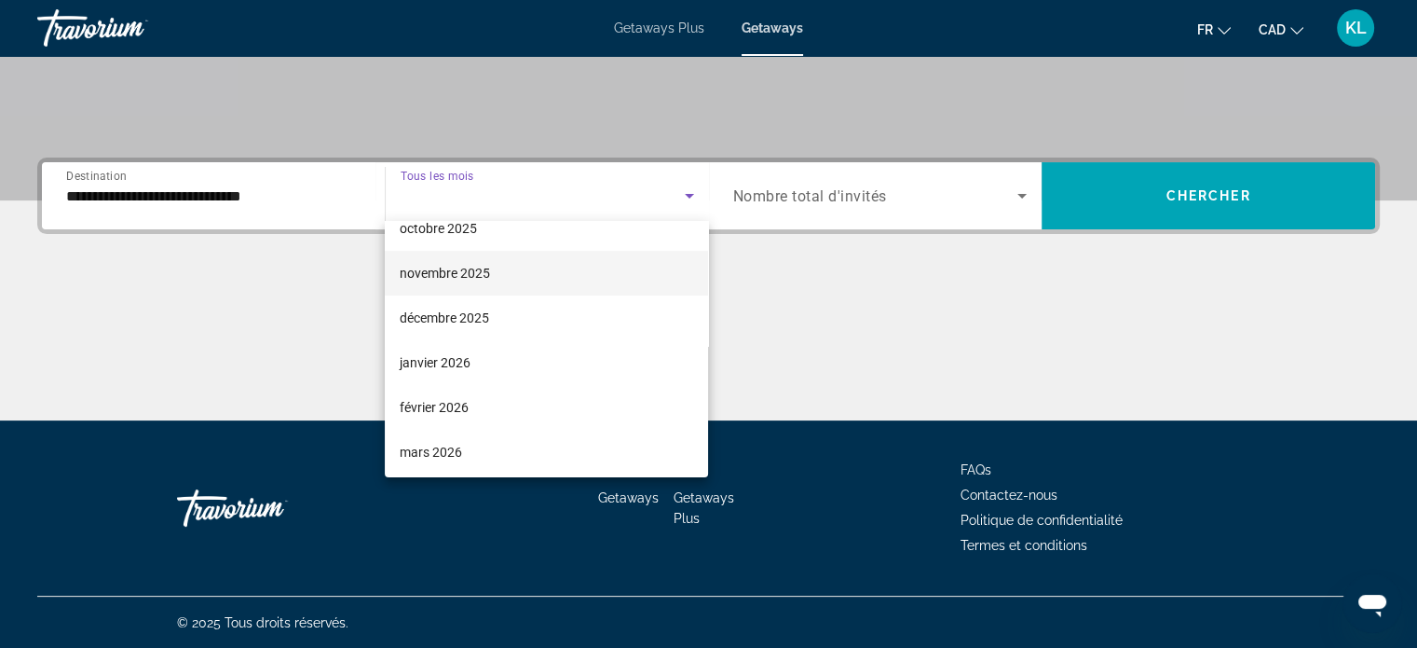
scroll to position [115, 0]
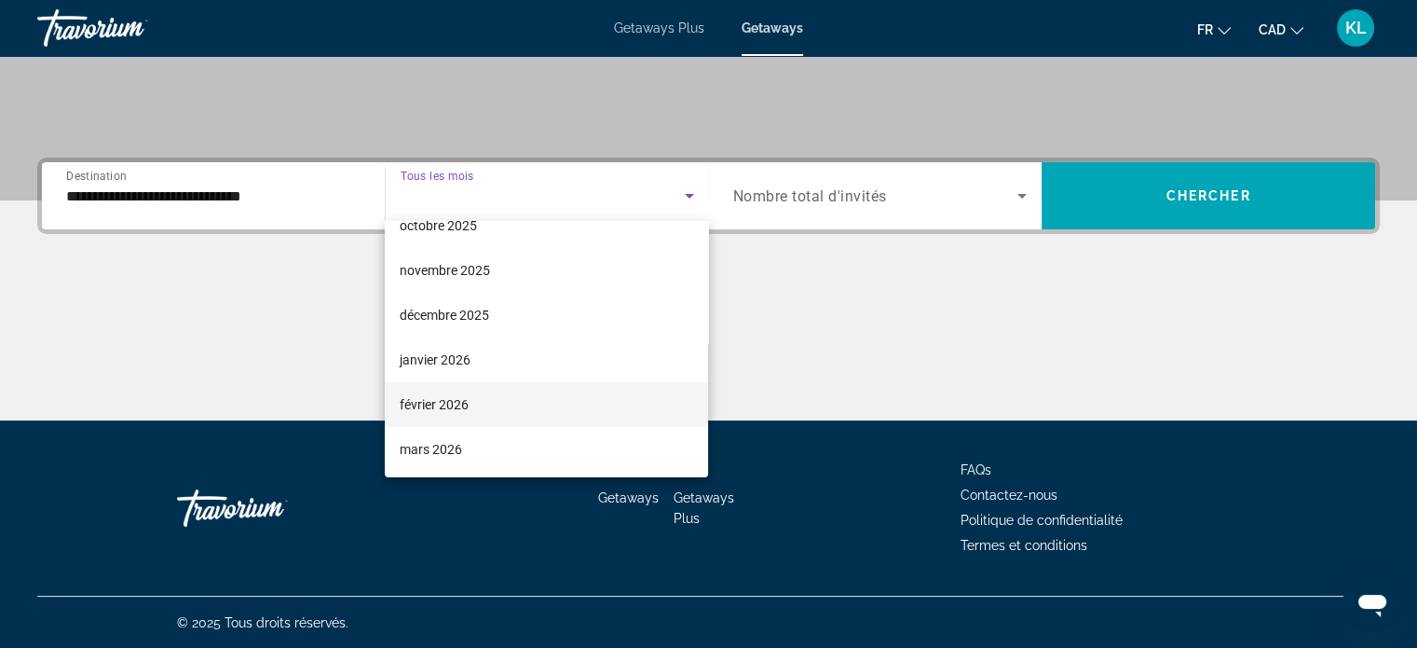
click at [437, 400] on span "février 2026" at bounding box center [434, 404] width 69 height 22
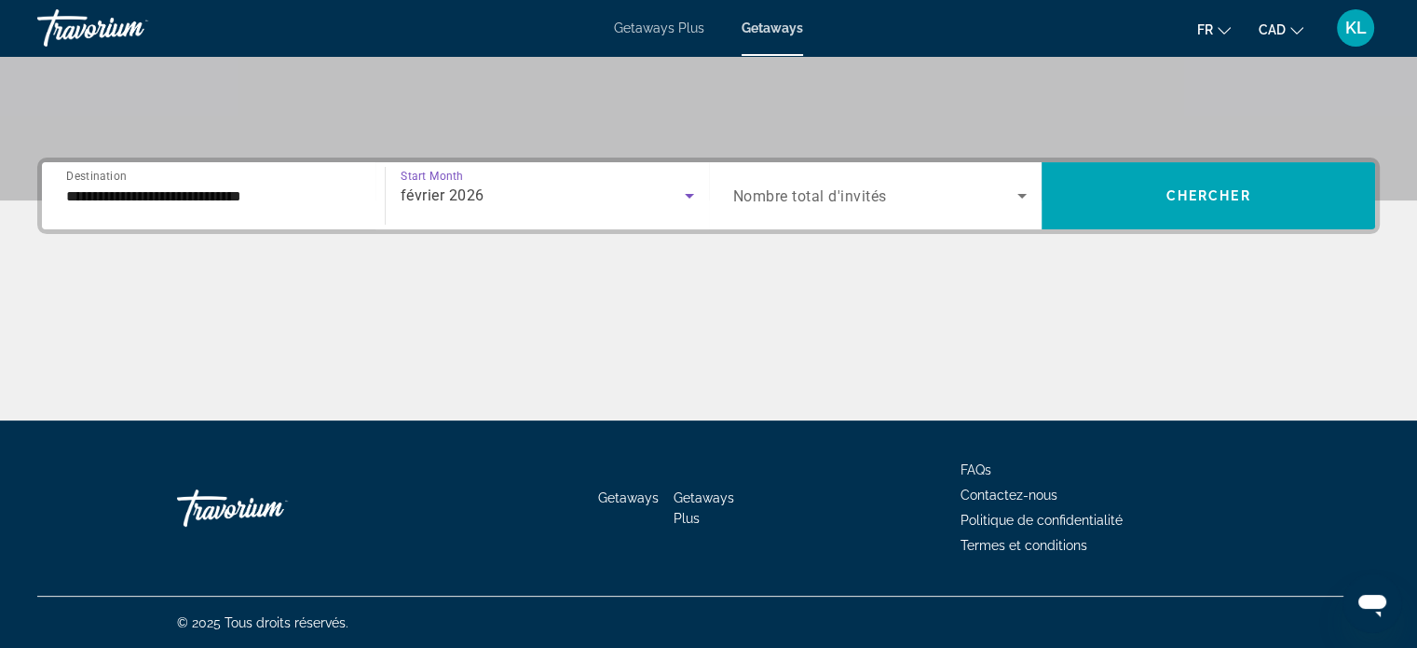
click at [849, 193] on span "Nombre total d'invités" at bounding box center [810, 196] width 154 height 18
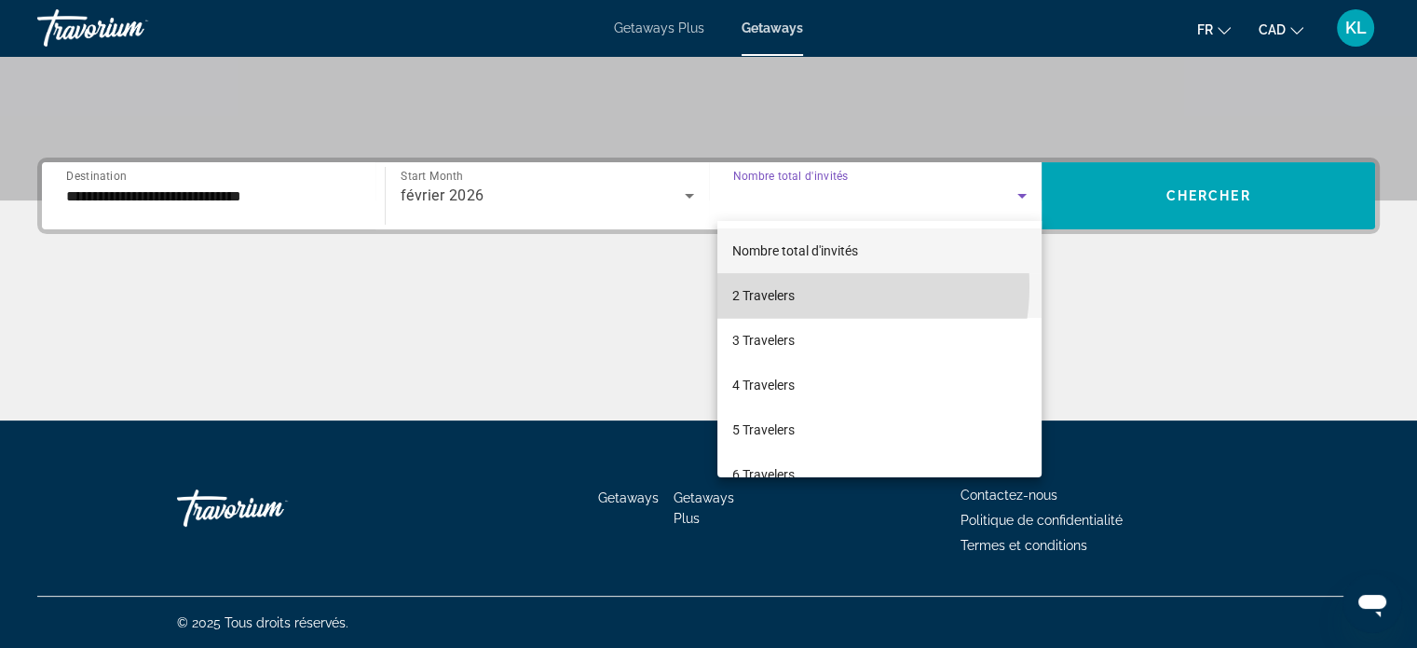
click at [801, 286] on mat-option "2 Travelers" at bounding box center [880, 295] width 324 height 45
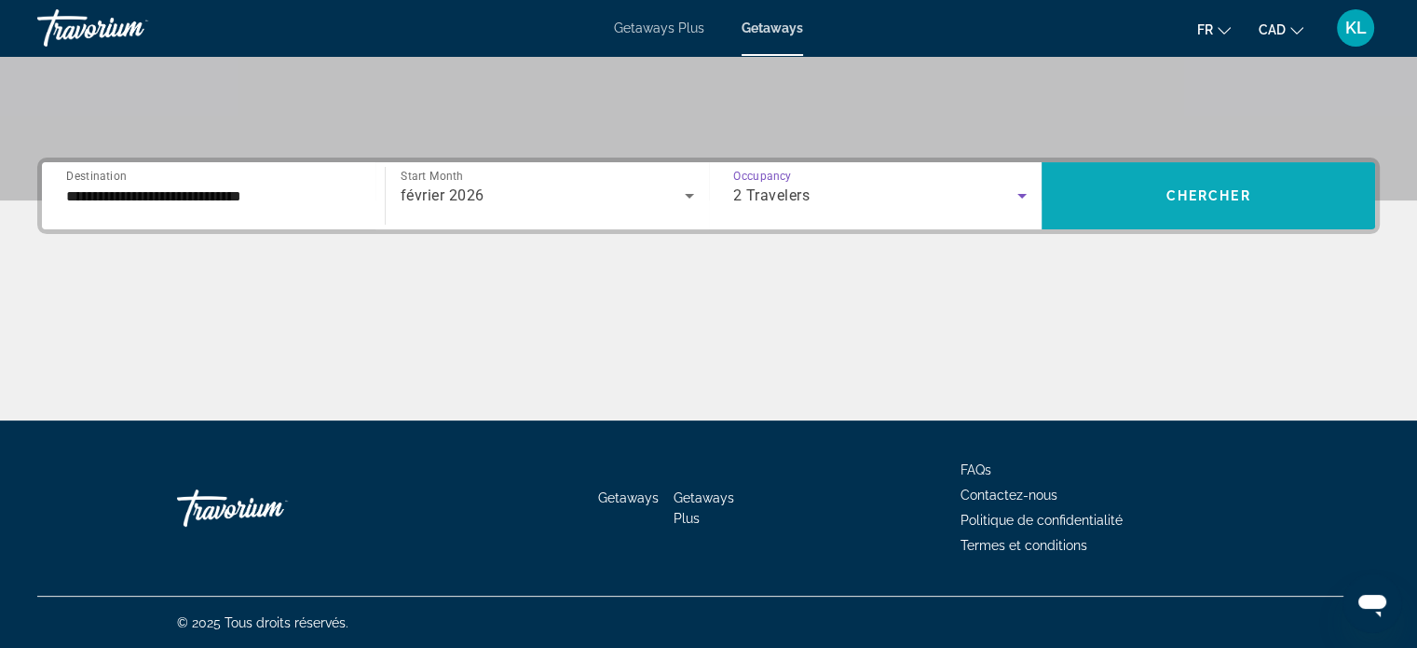
click at [1208, 181] on span "Search widget" at bounding box center [1209, 195] width 334 height 45
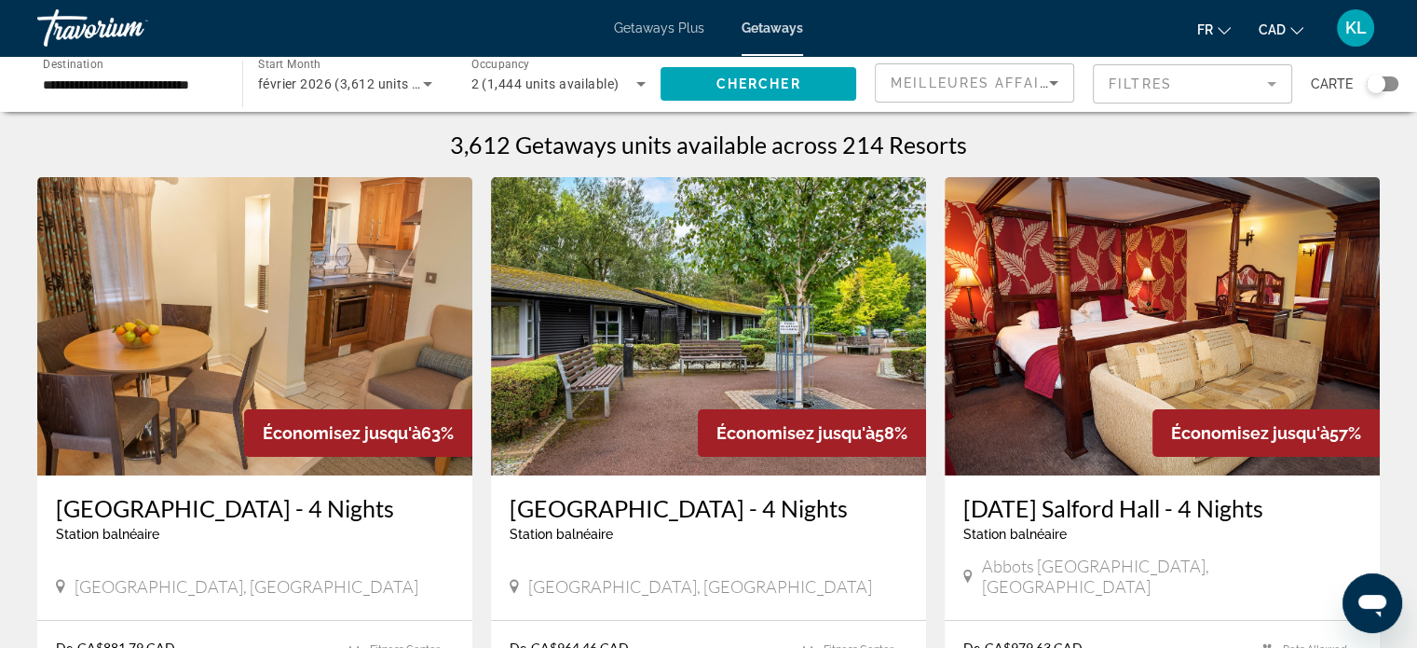
click at [1378, 85] on div "Search widget" at bounding box center [1376, 84] width 19 height 19
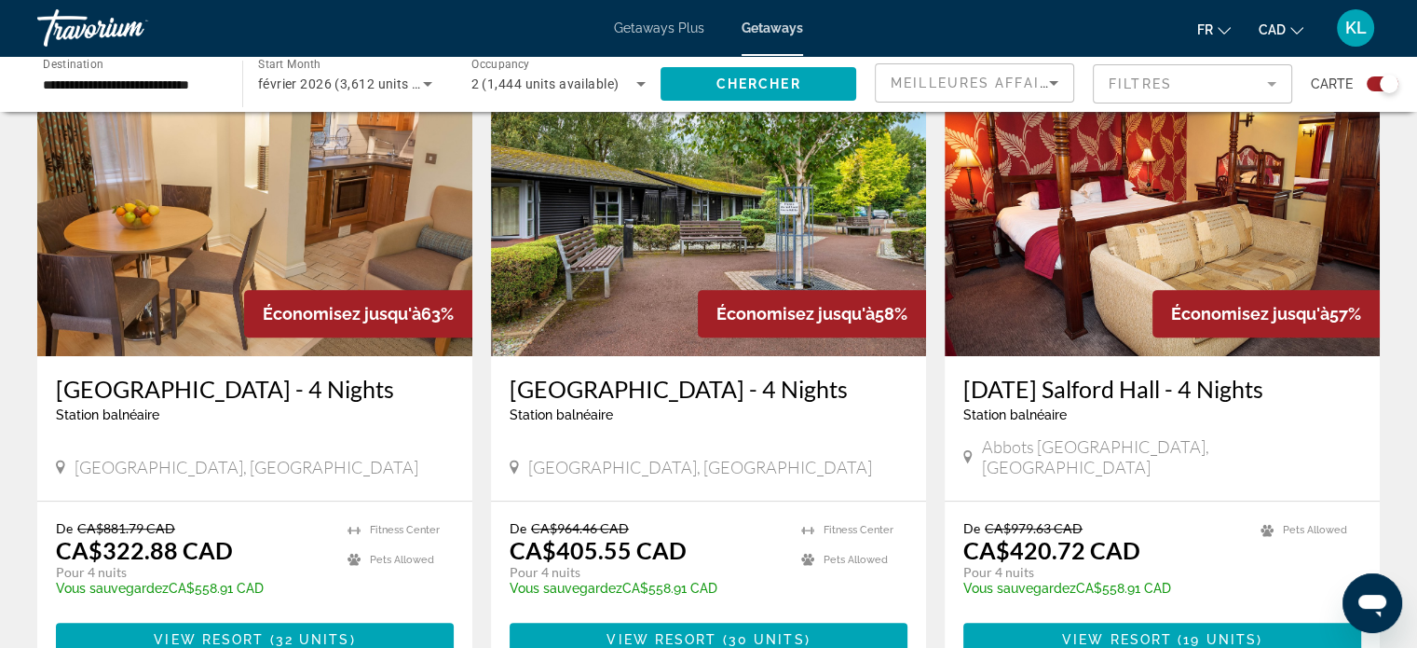
scroll to position [700, 0]
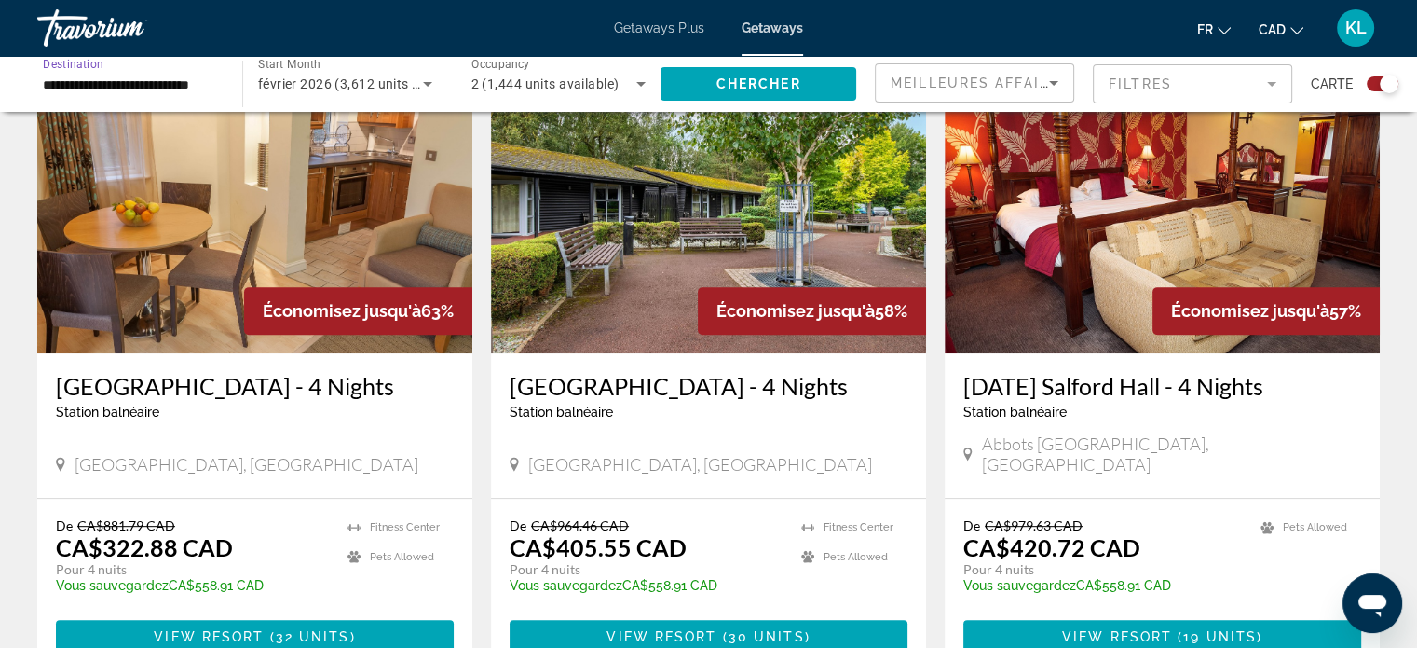
click at [93, 83] on input "**********" at bounding box center [130, 85] width 175 height 22
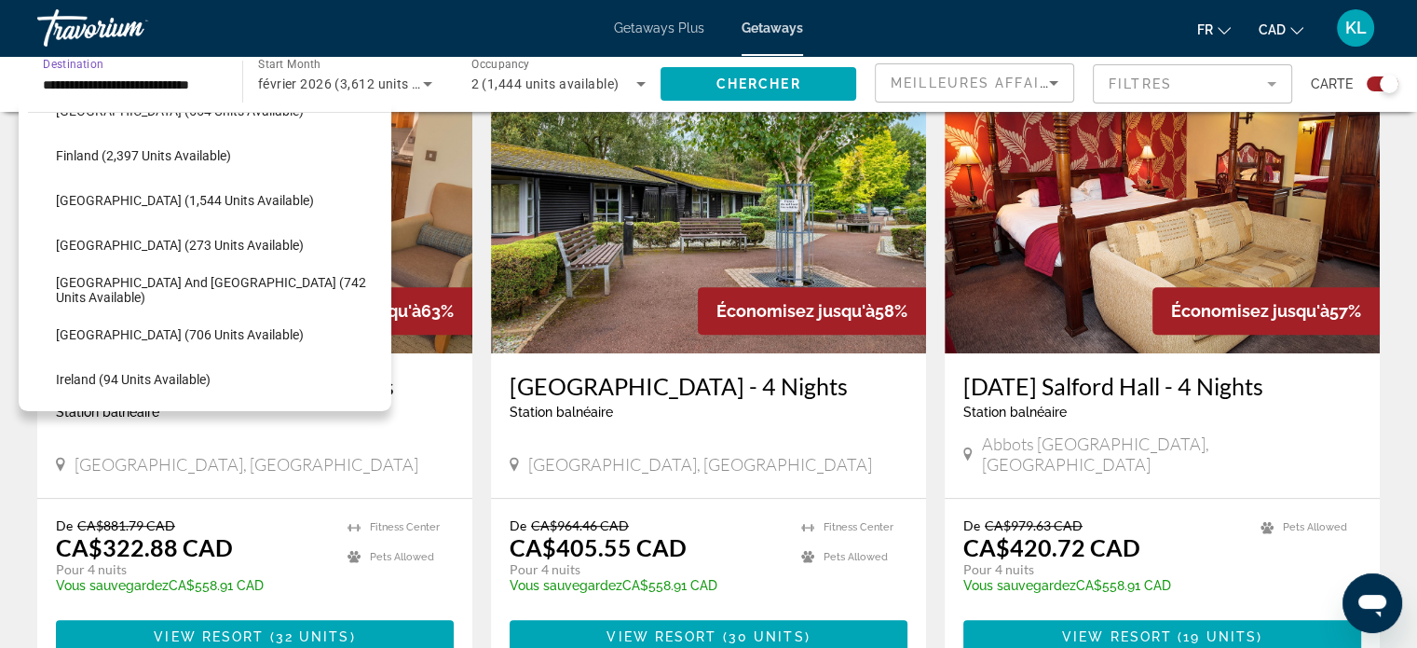
scroll to position [486, 0]
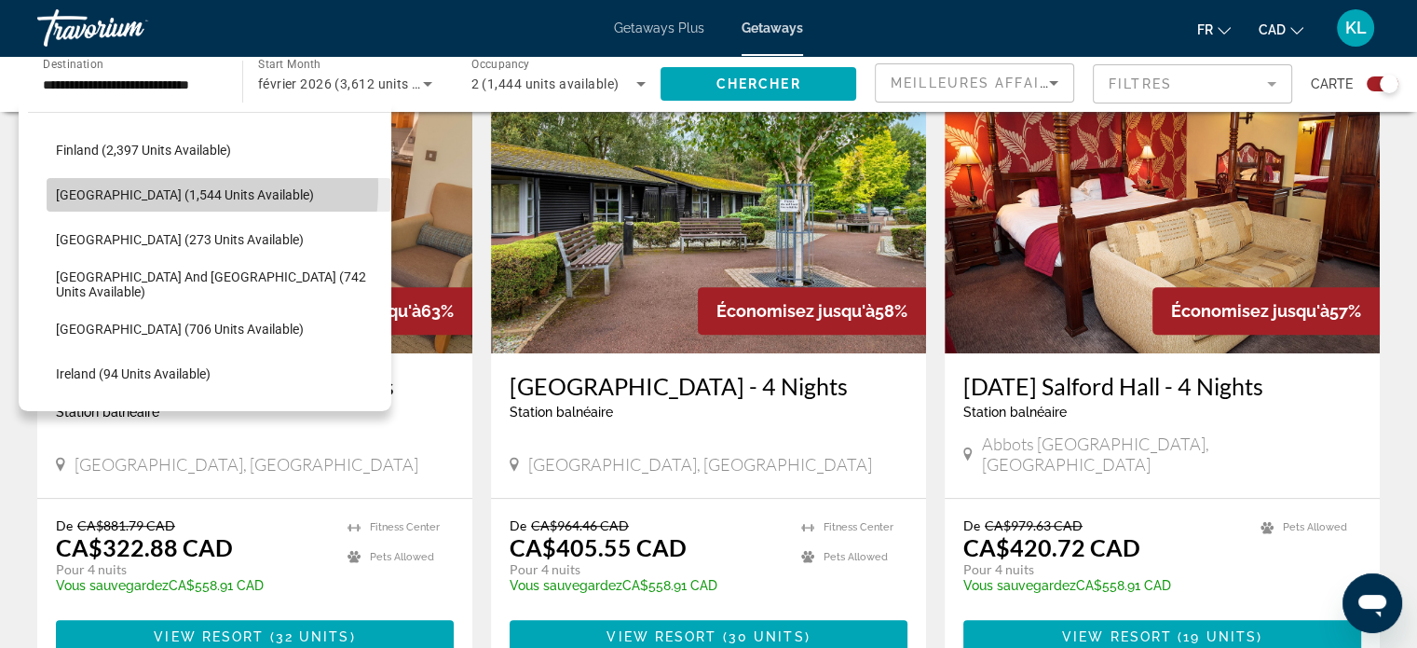
click at [147, 187] on span "[GEOGRAPHIC_DATA] (1,544 units available)" at bounding box center [185, 194] width 258 height 15
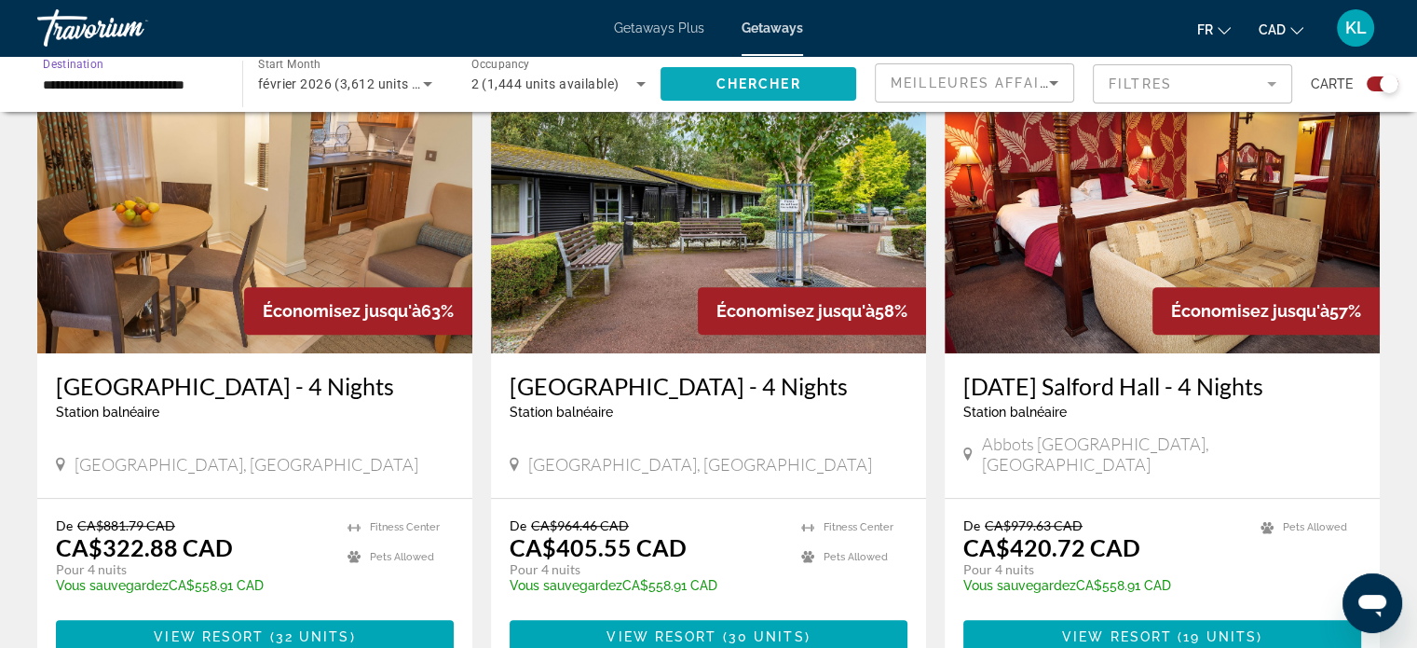
click at [742, 81] on span "Chercher" at bounding box center [759, 83] width 85 height 15
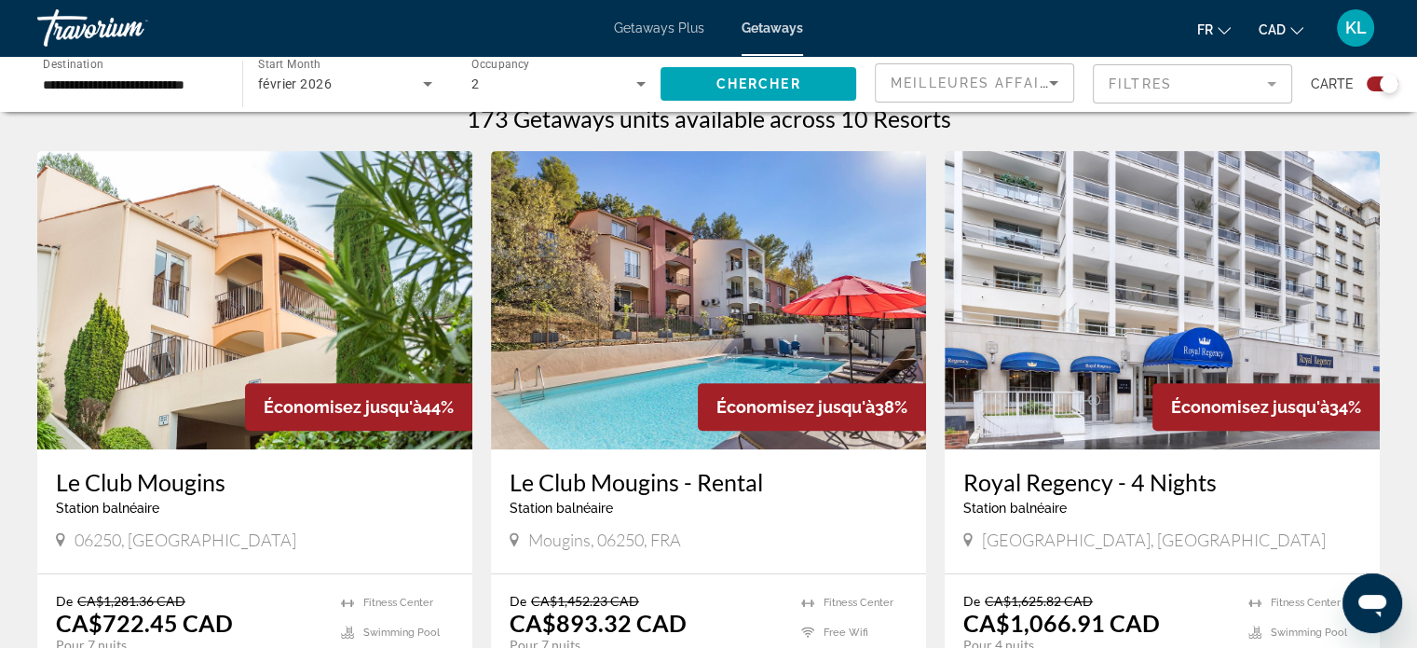
scroll to position [444, 0]
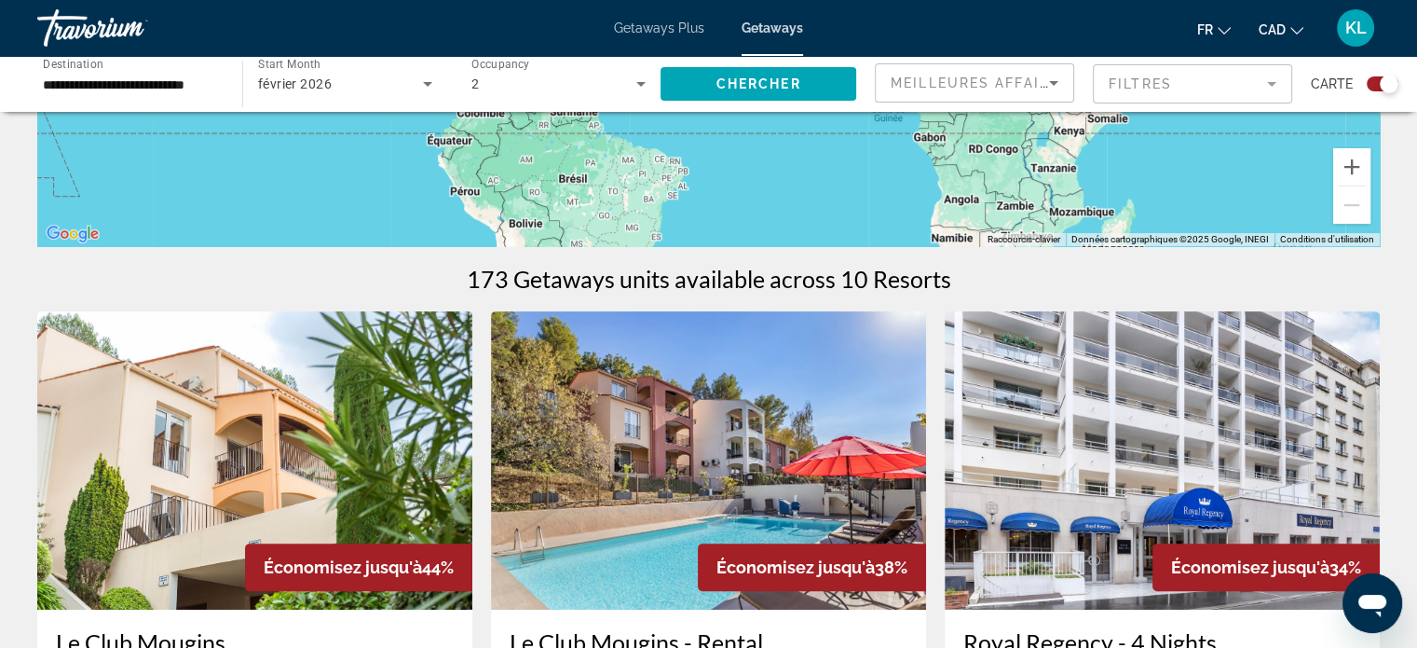
click at [198, 83] on input "**********" at bounding box center [130, 85] width 175 height 22
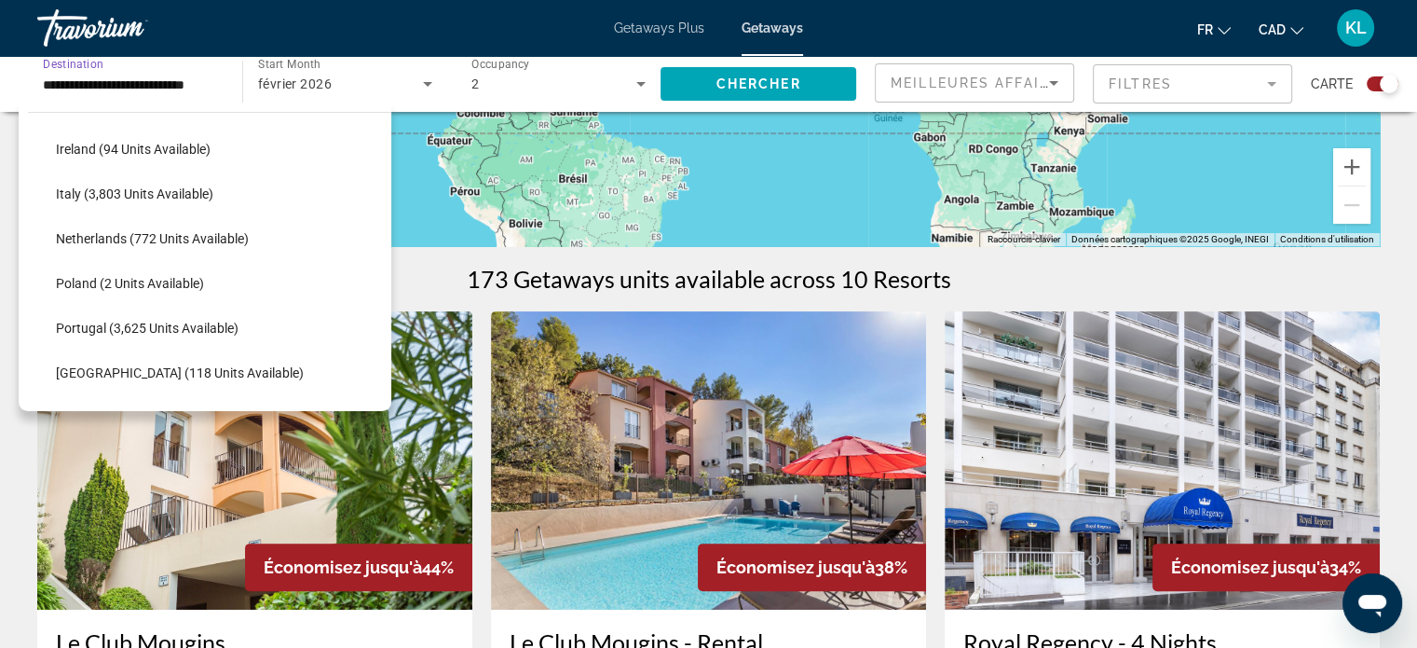
scroll to position [721, 0]
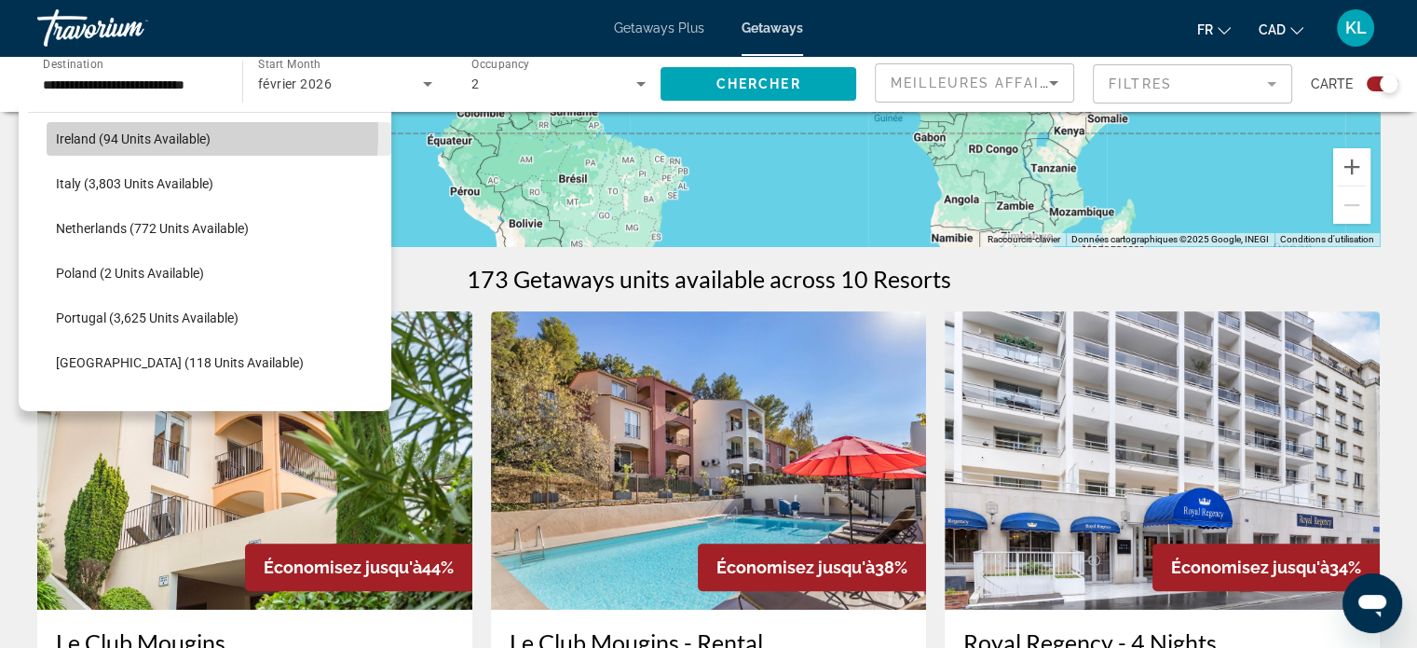
click at [152, 133] on span "Ireland (94 units available)" at bounding box center [133, 138] width 155 height 15
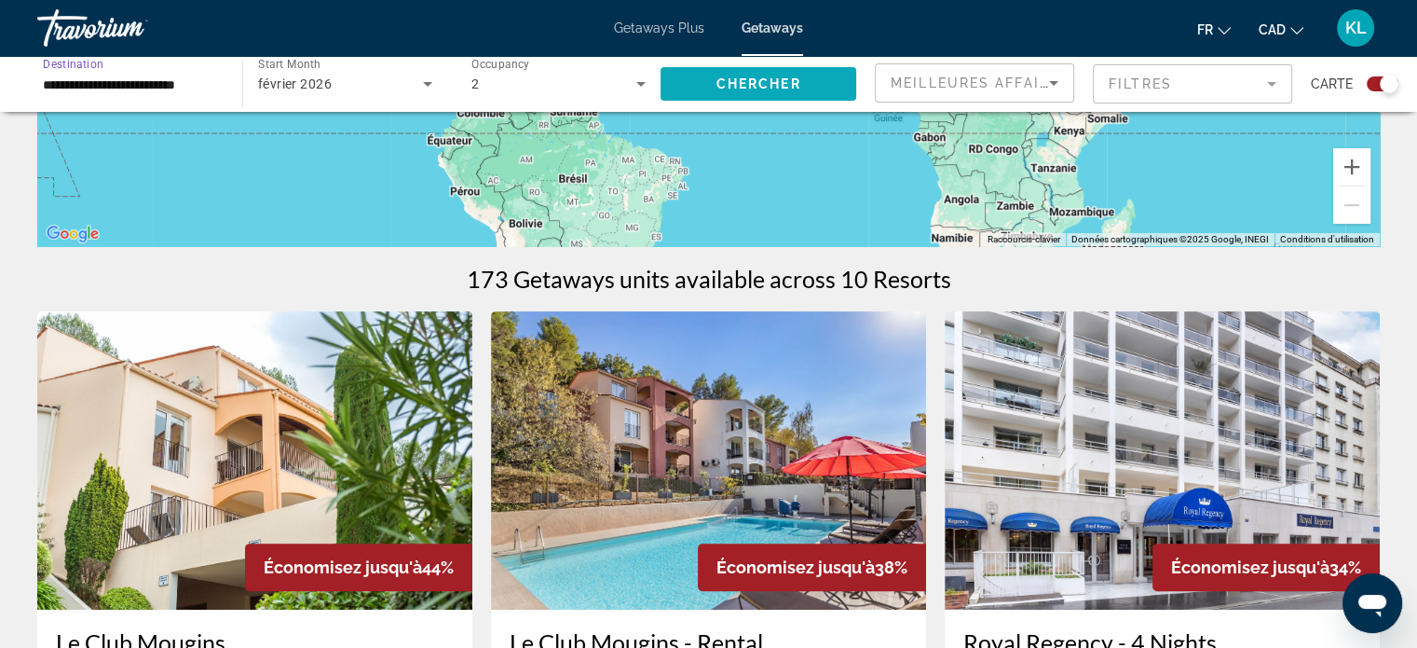
click at [757, 74] on span "Search widget" at bounding box center [759, 84] width 196 height 45
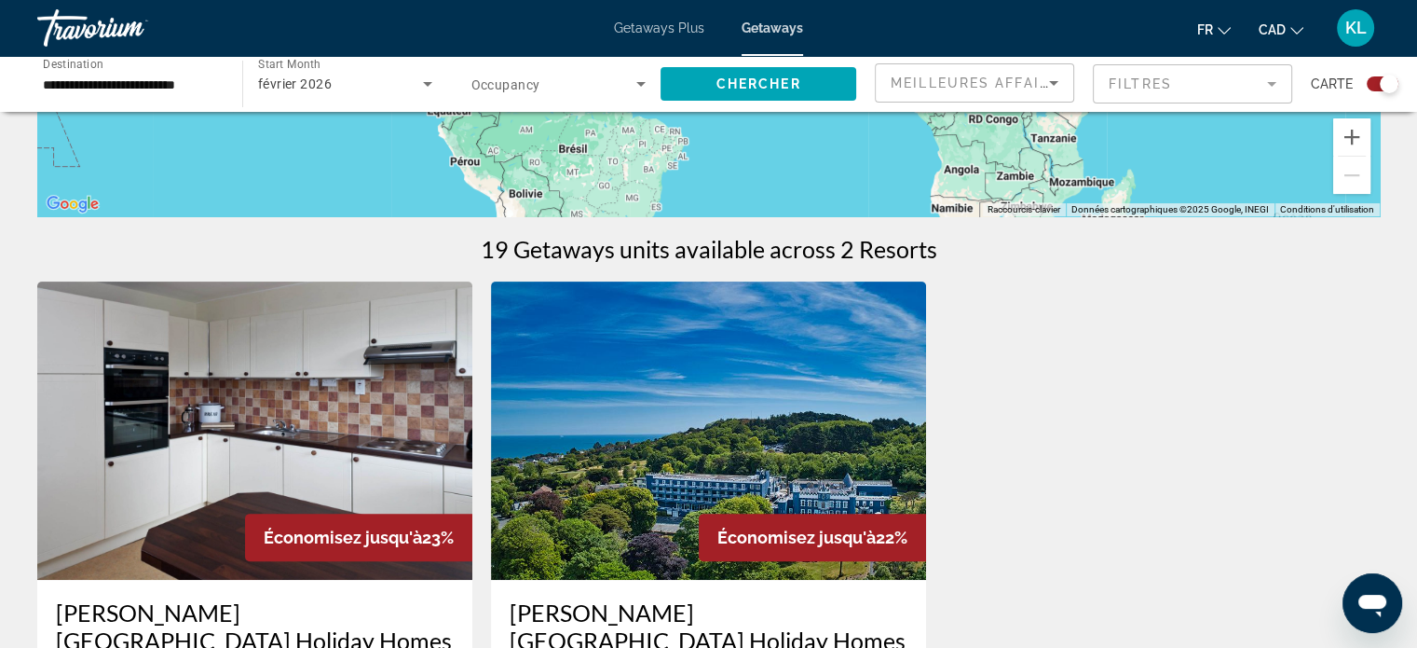
scroll to position [462, 0]
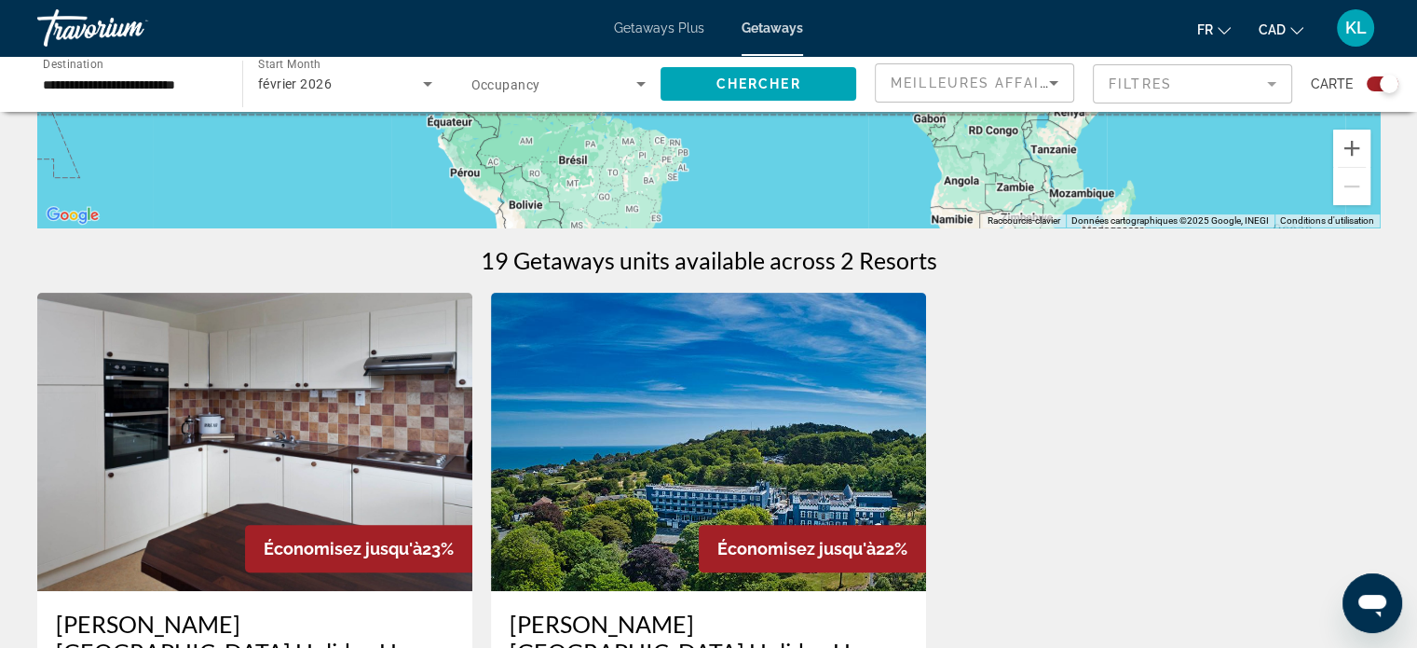
click at [182, 69] on div "**********" at bounding box center [130, 84] width 175 height 53
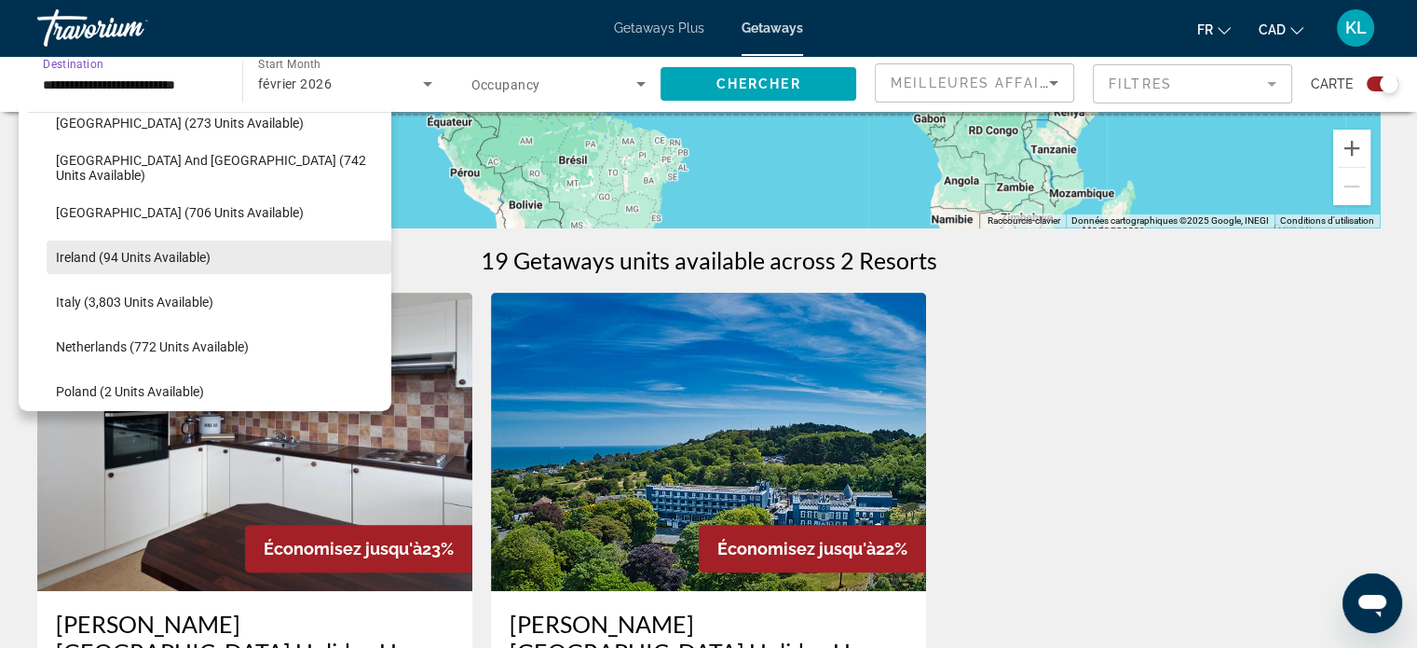
scroll to position [644, 0]
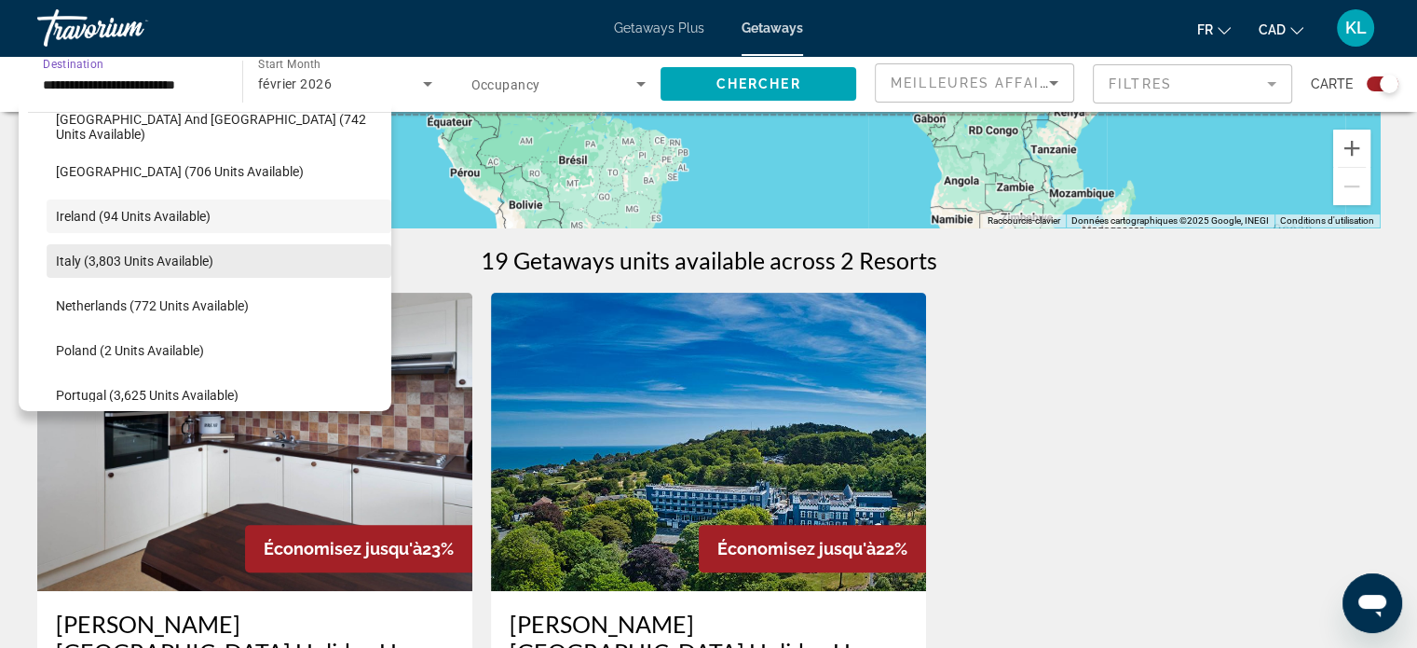
click at [148, 260] on span "Italy (3,803 units available)" at bounding box center [134, 260] width 157 height 15
type input "**********"
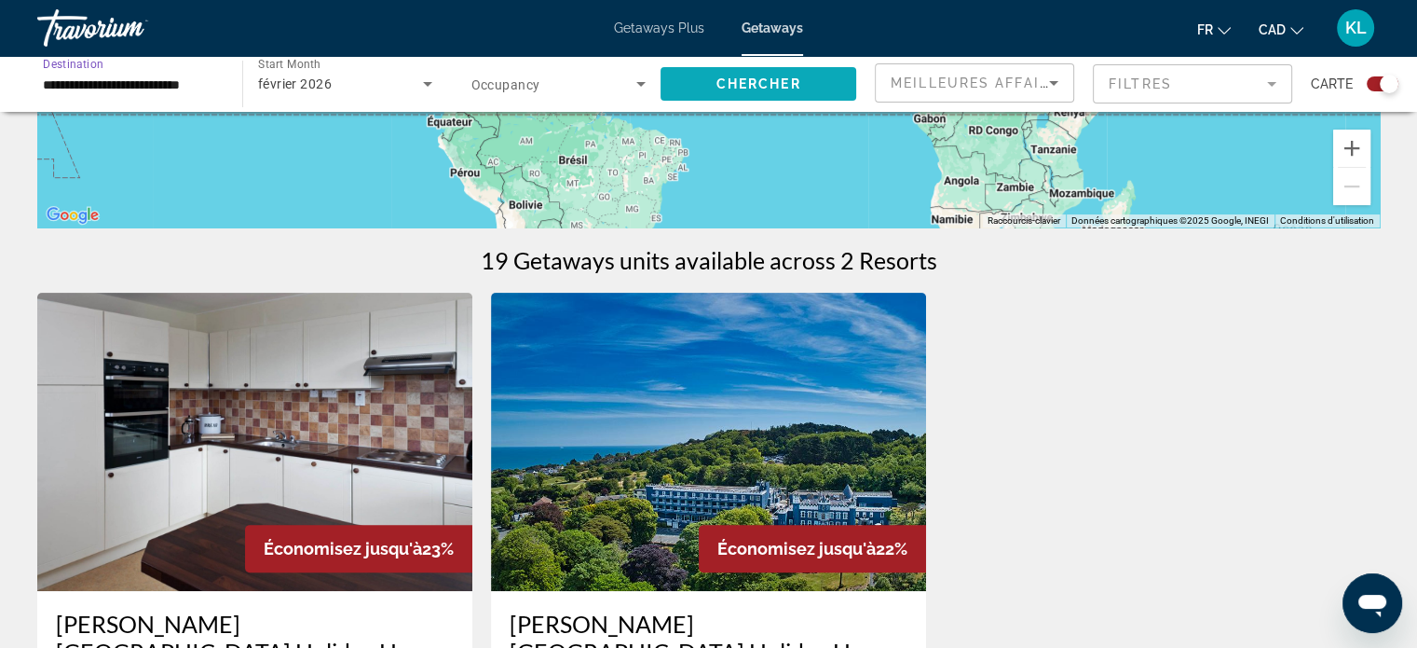
click at [768, 91] on span "Search widget" at bounding box center [759, 84] width 196 height 45
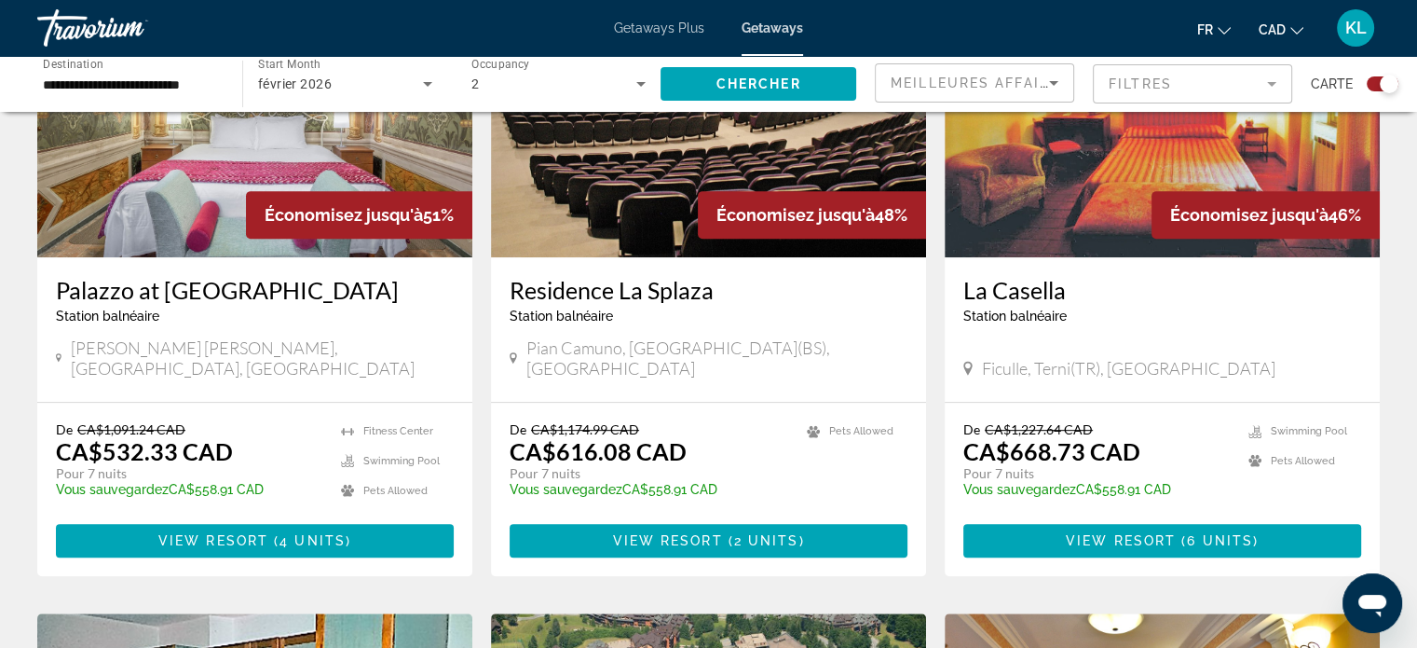
scroll to position [795, 0]
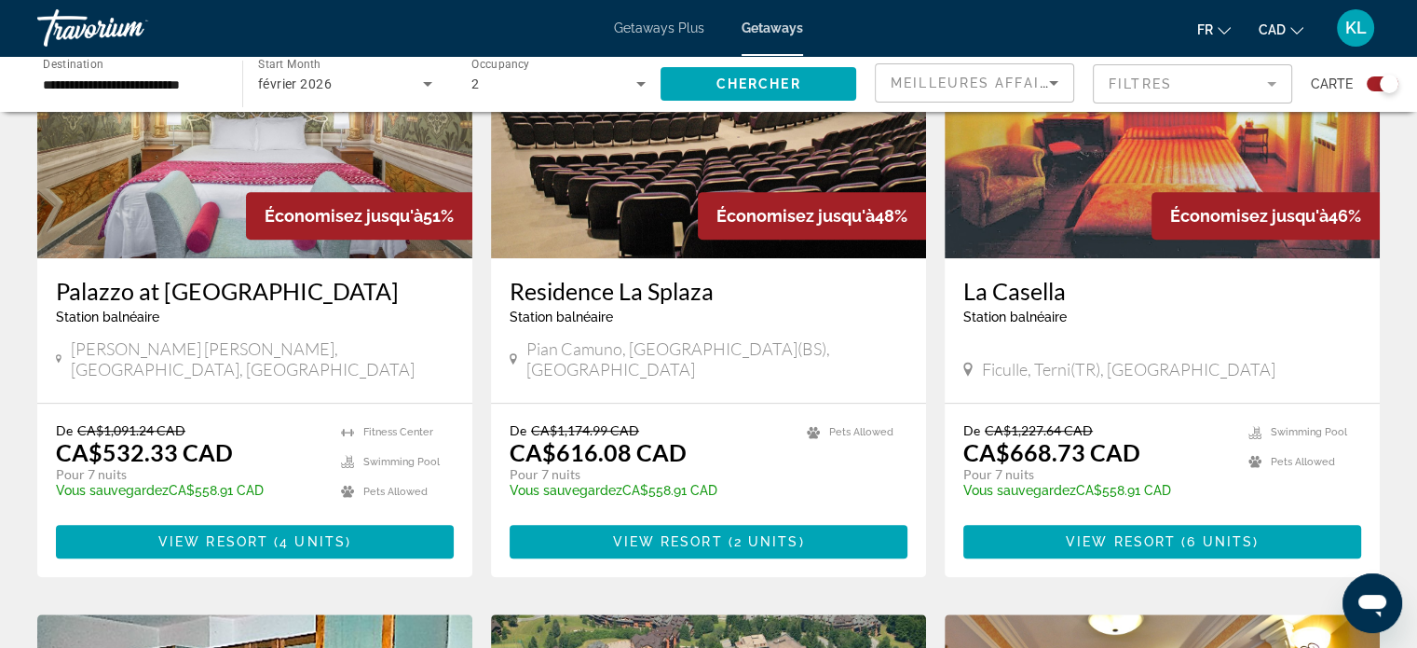
click at [1145, 77] on mat-form-field "Filtres" at bounding box center [1192, 83] width 199 height 39
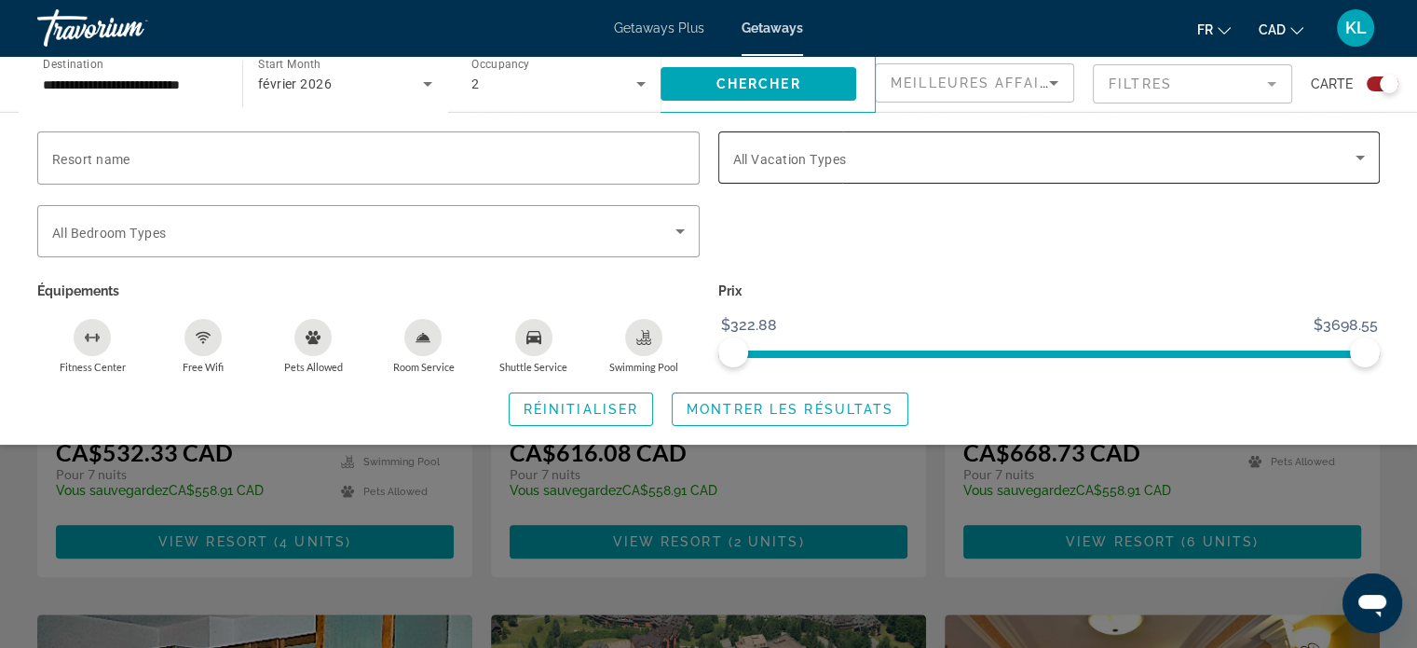
click at [796, 163] on span "All Vacation Types" at bounding box center [790, 159] width 114 height 15
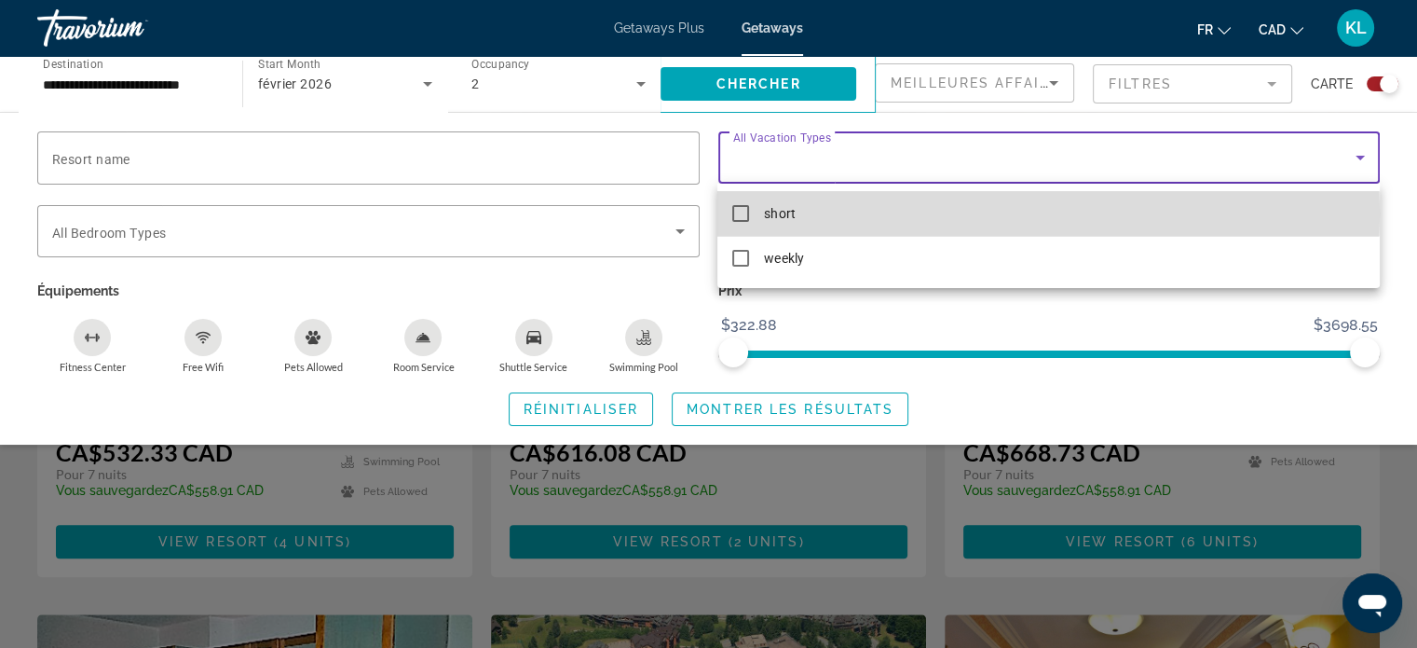
click at [770, 213] on span "short" at bounding box center [779, 213] width 31 height 22
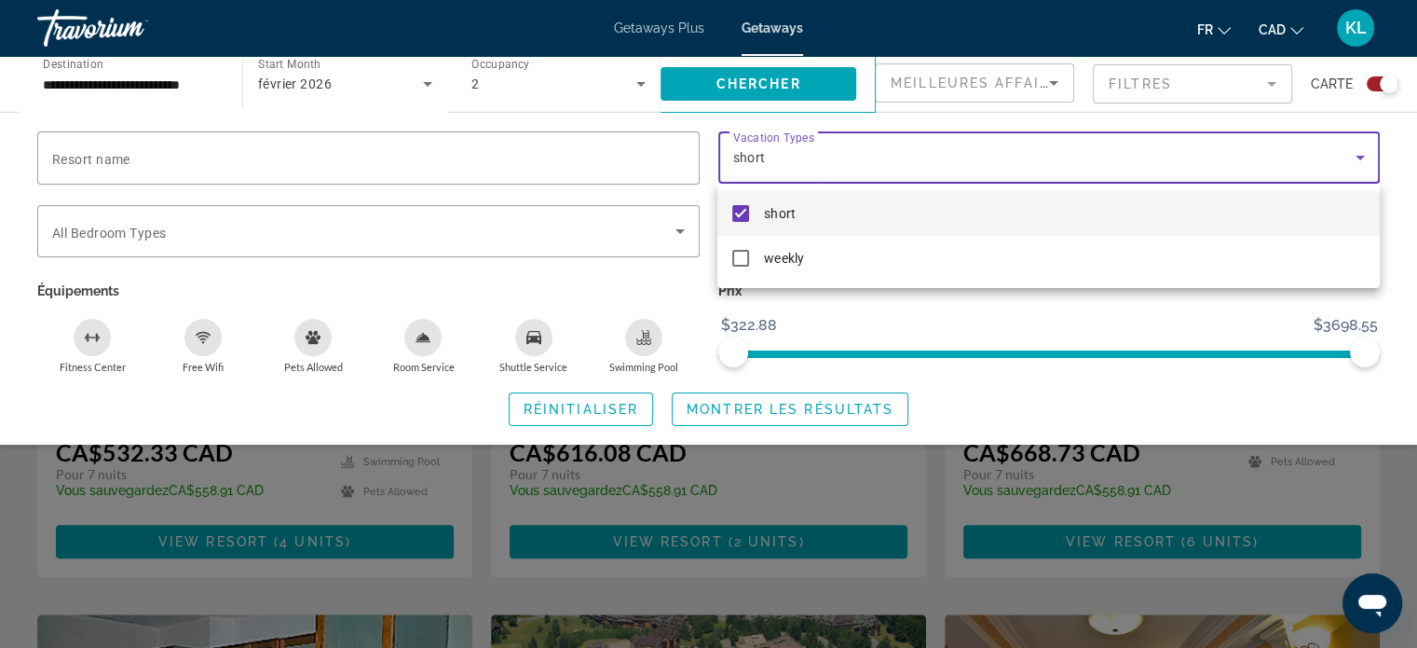
click at [1040, 322] on div at bounding box center [708, 324] width 1417 height 648
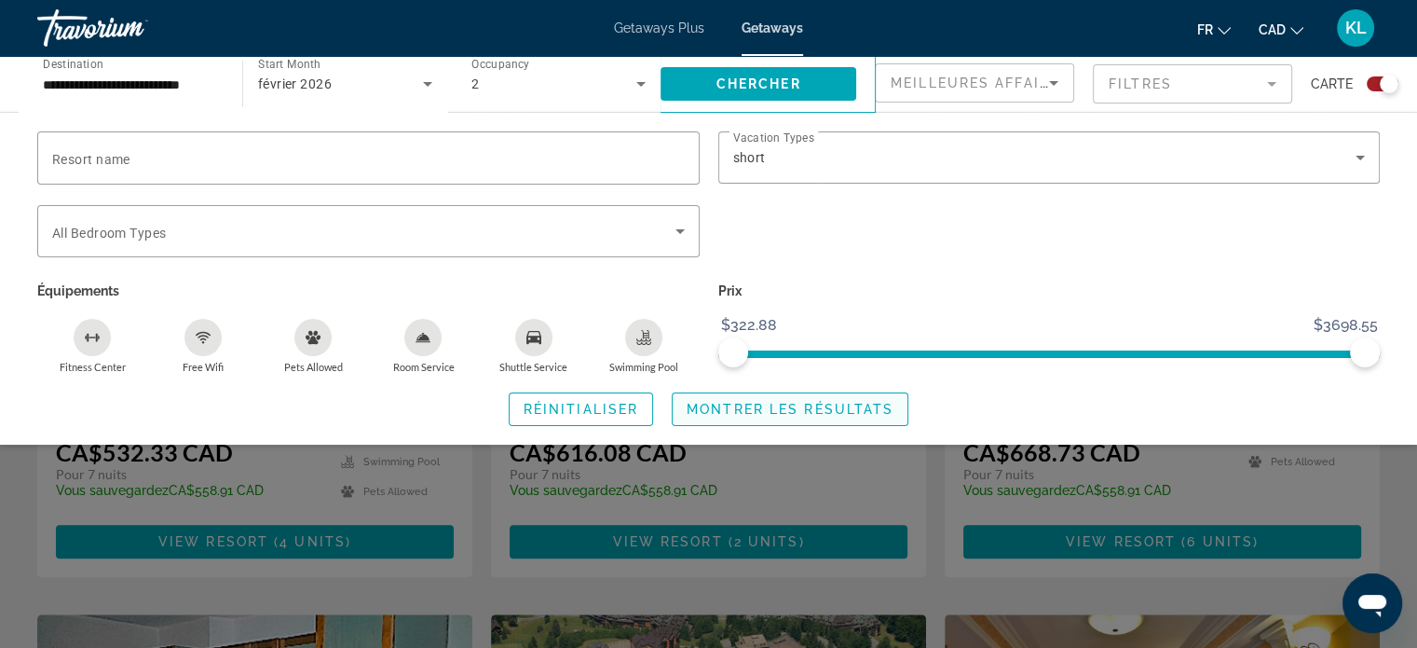
click at [764, 402] on span "Montrer les résultats" at bounding box center [790, 409] width 207 height 15
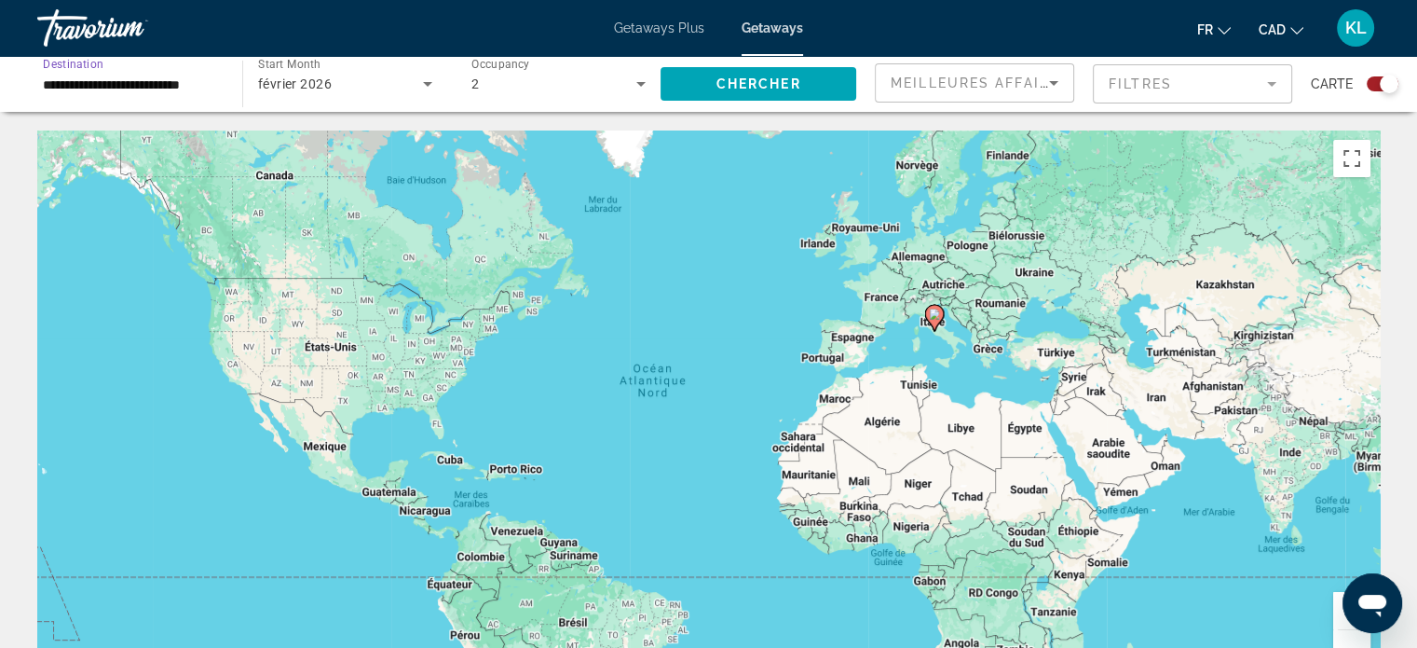
click at [157, 76] on input "**********" at bounding box center [130, 85] width 175 height 22
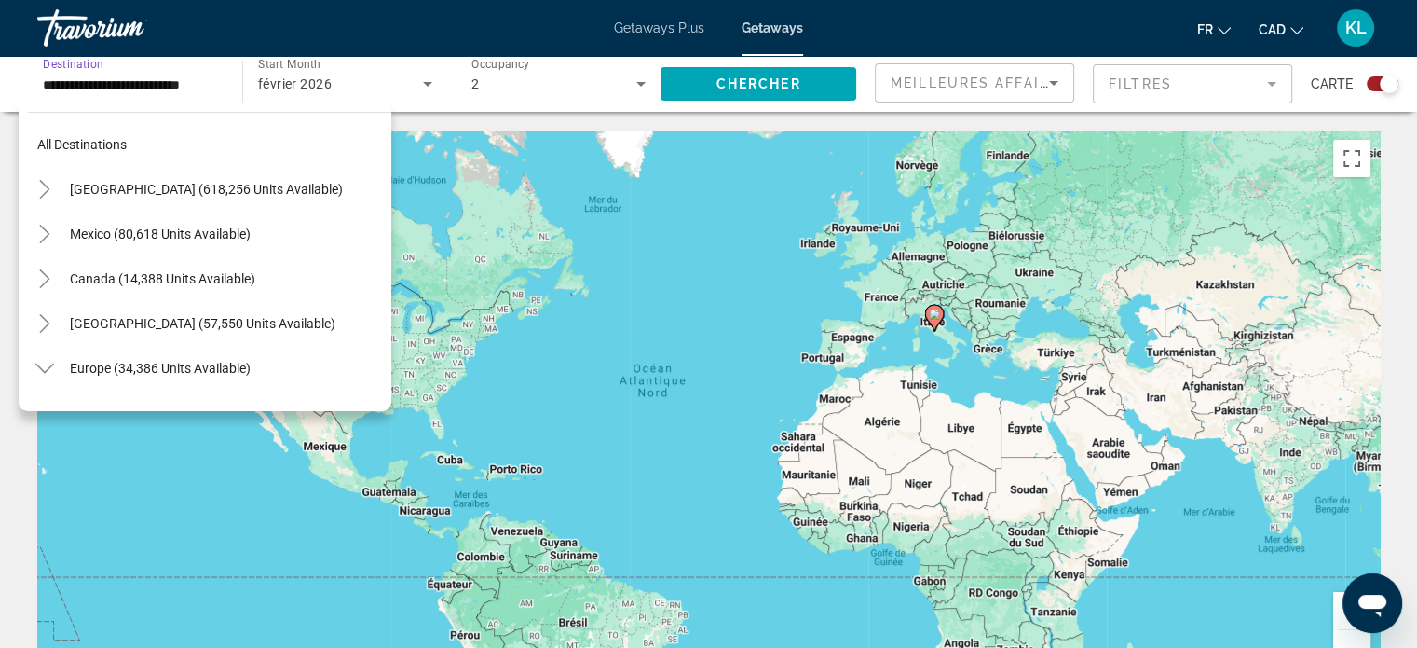
scroll to position [648, 0]
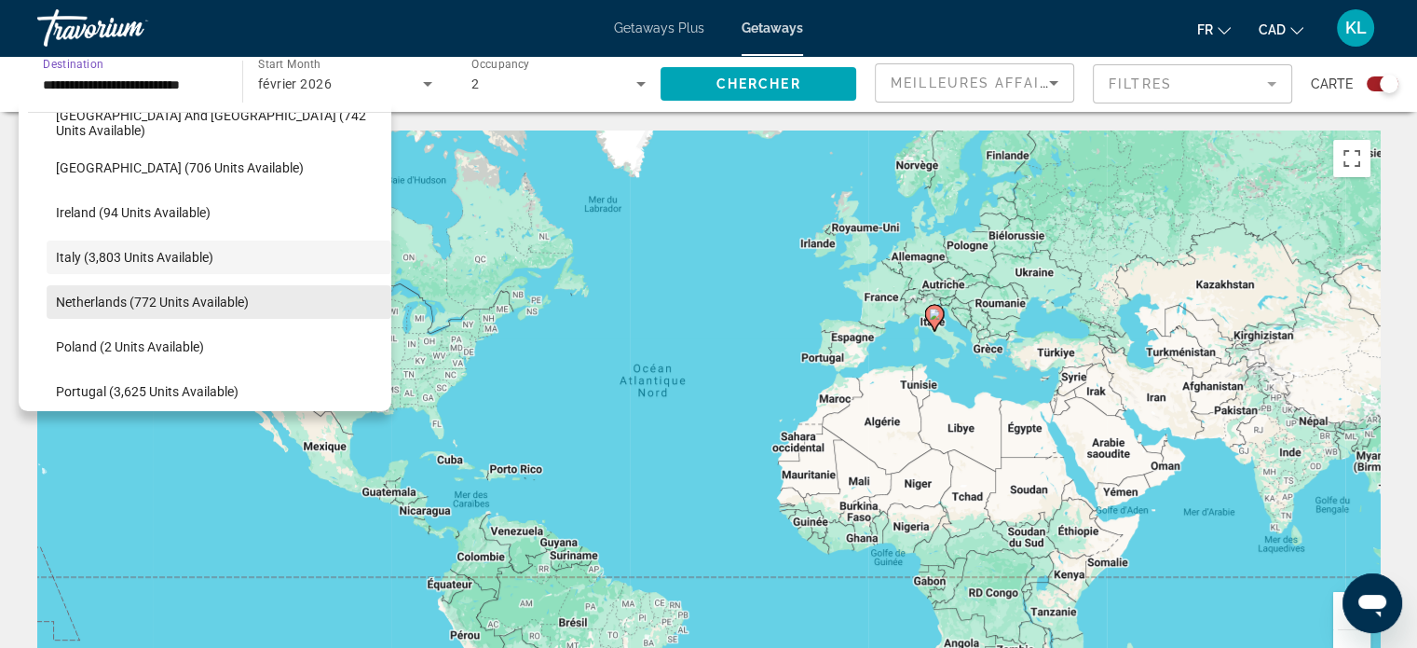
click at [244, 297] on span "Netherlands (772 units available)" at bounding box center [152, 301] width 193 height 15
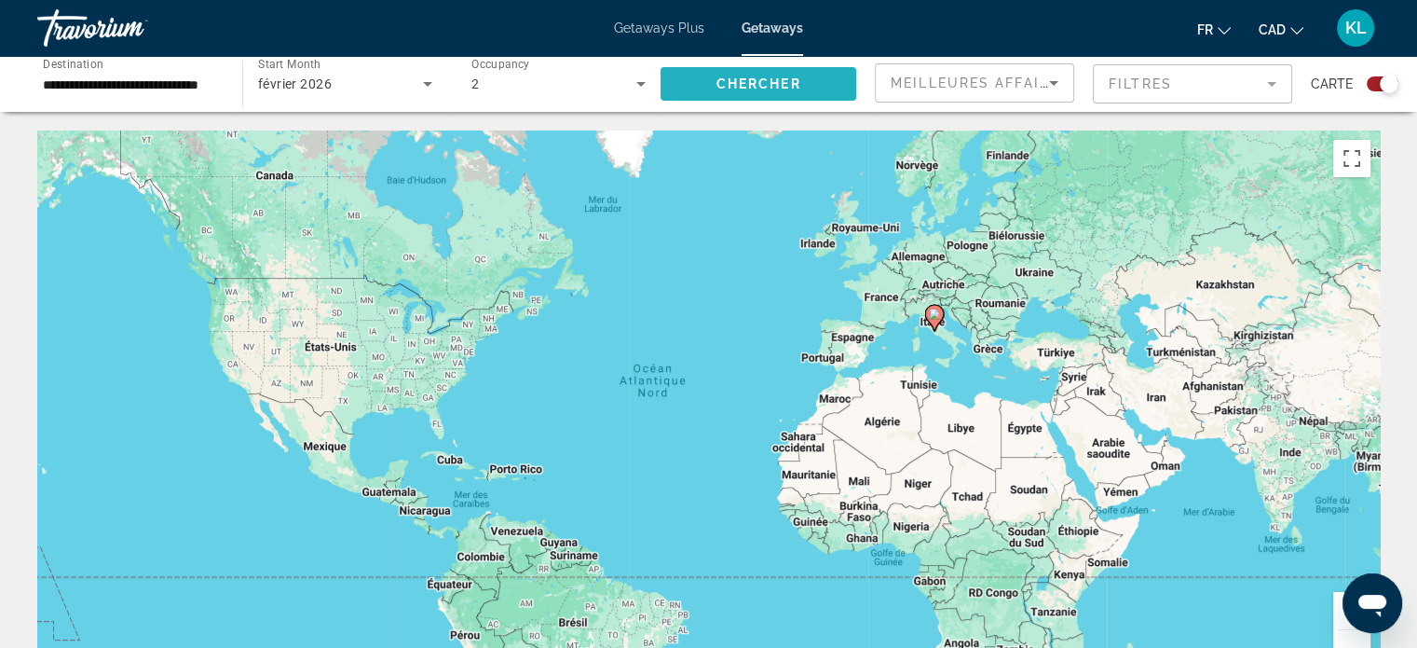
click at [814, 81] on span "Search widget" at bounding box center [759, 84] width 196 height 45
click at [190, 77] on input "**********" at bounding box center [130, 85] width 175 height 22
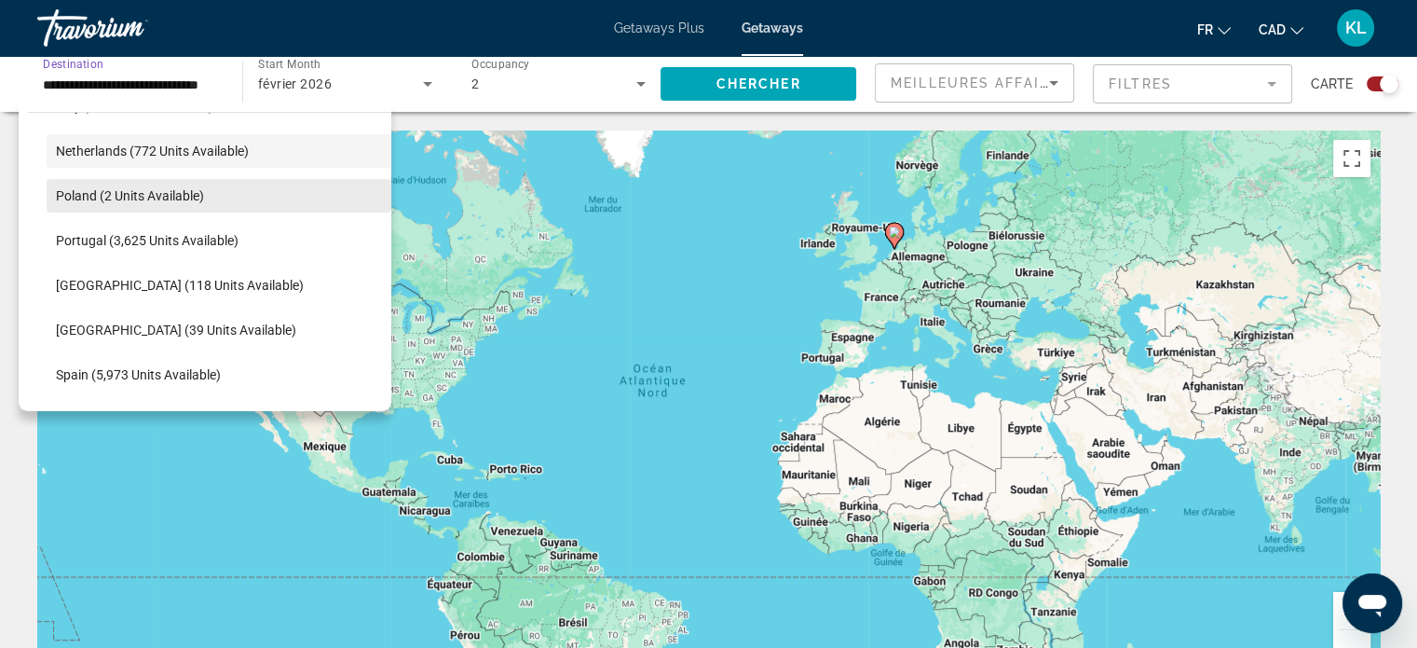
scroll to position [800, 0]
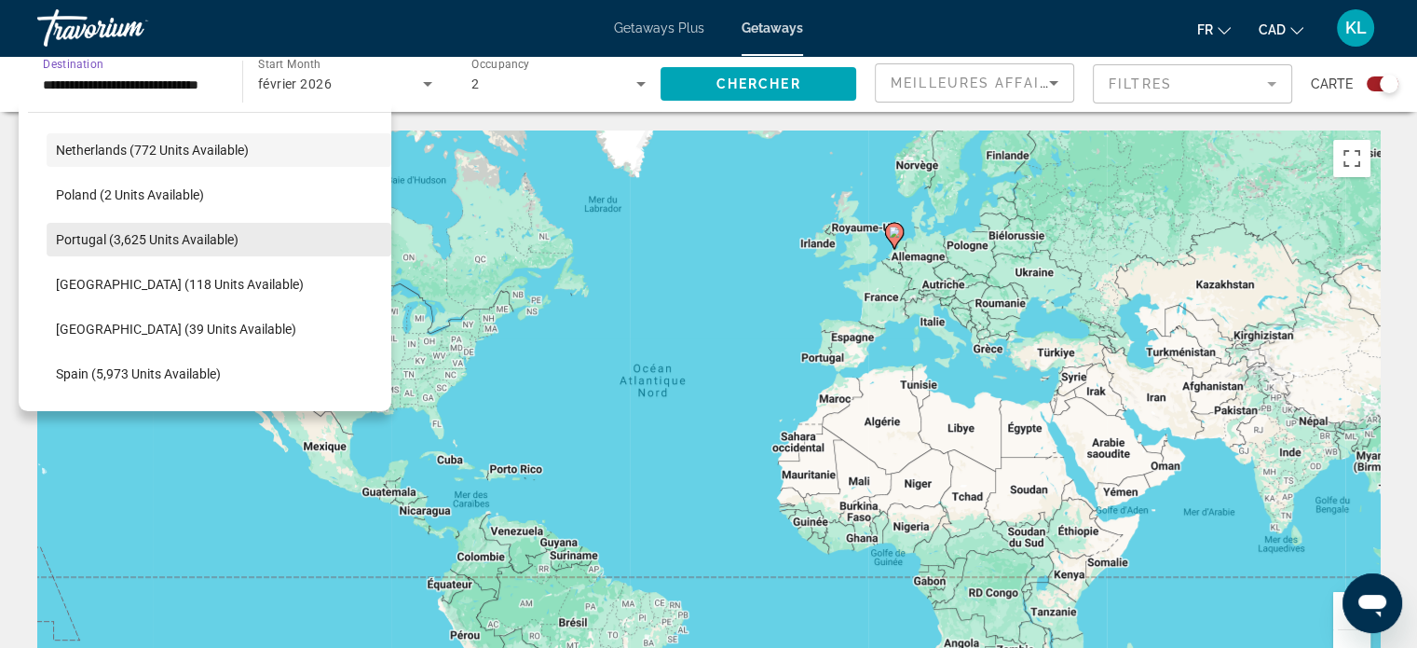
click at [162, 245] on span "Portugal (3,625 units available)" at bounding box center [147, 239] width 183 height 15
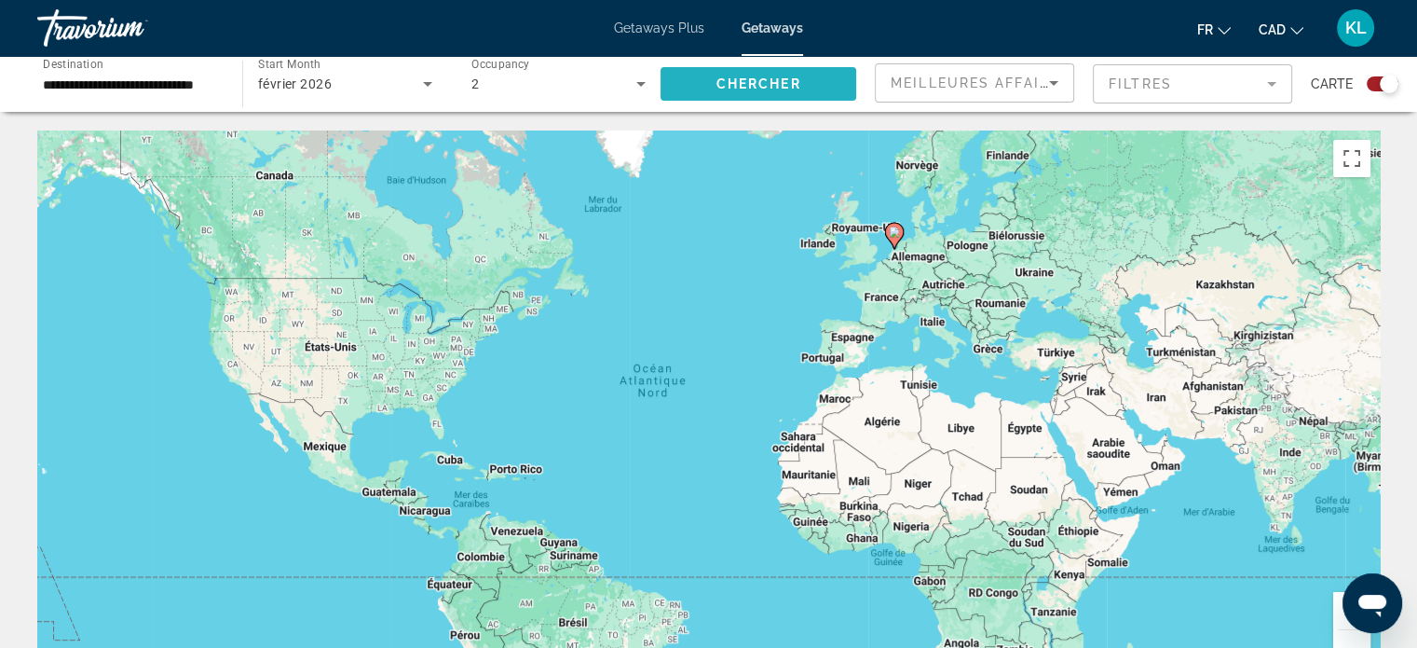
click at [802, 79] on span "Search widget" at bounding box center [759, 84] width 196 height 45
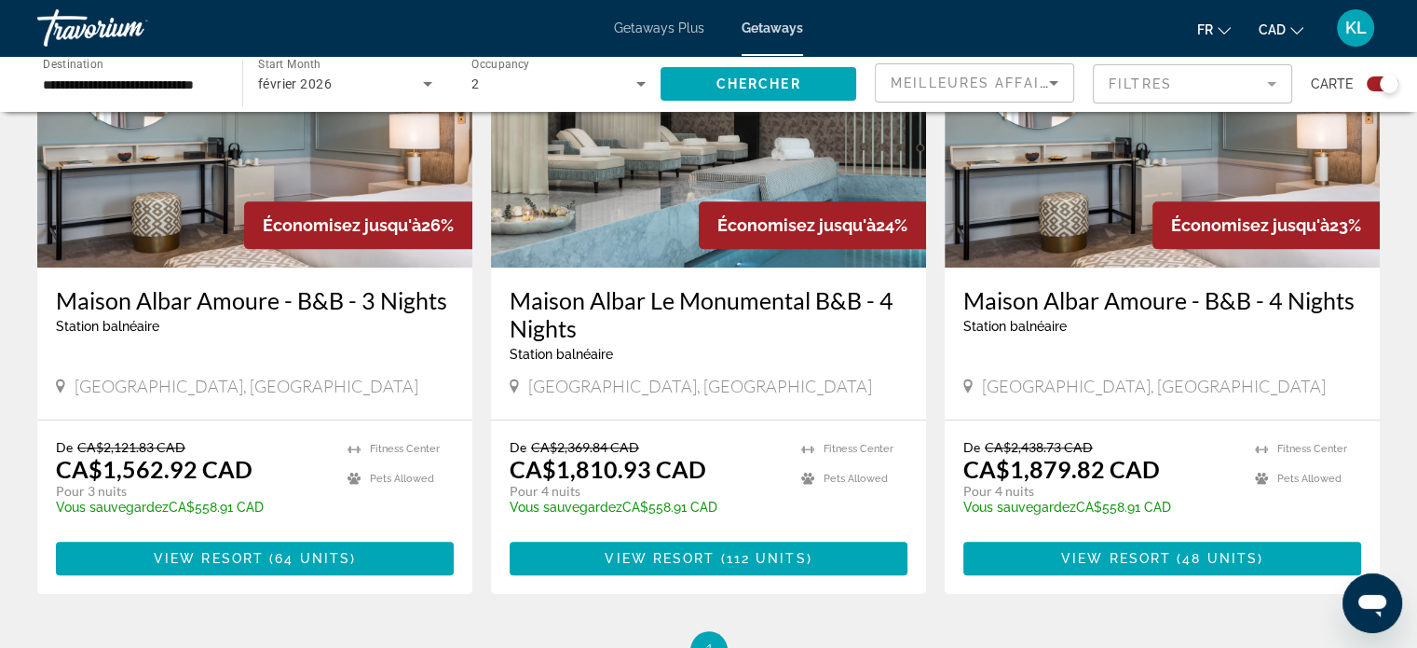
scroll to position [1303, 0]
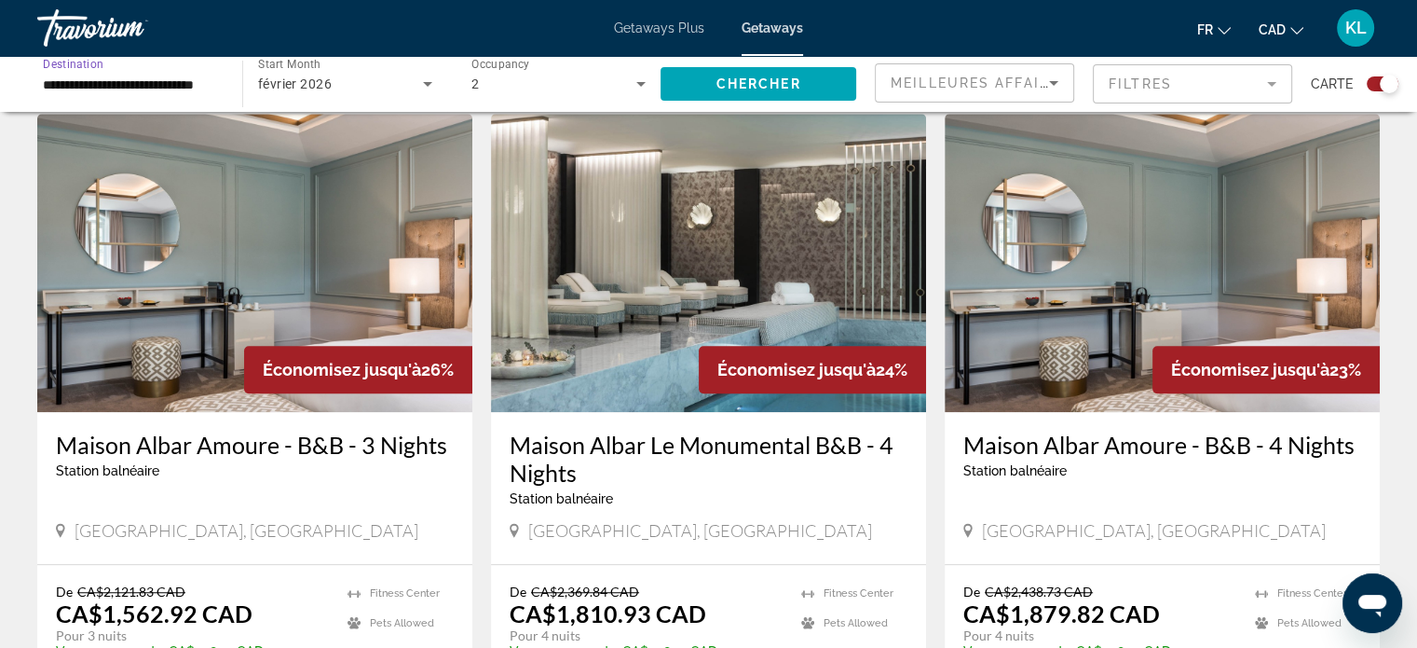
click at [129, 74] on input "**********" at bounding box center [130, 85] width 175 height 22
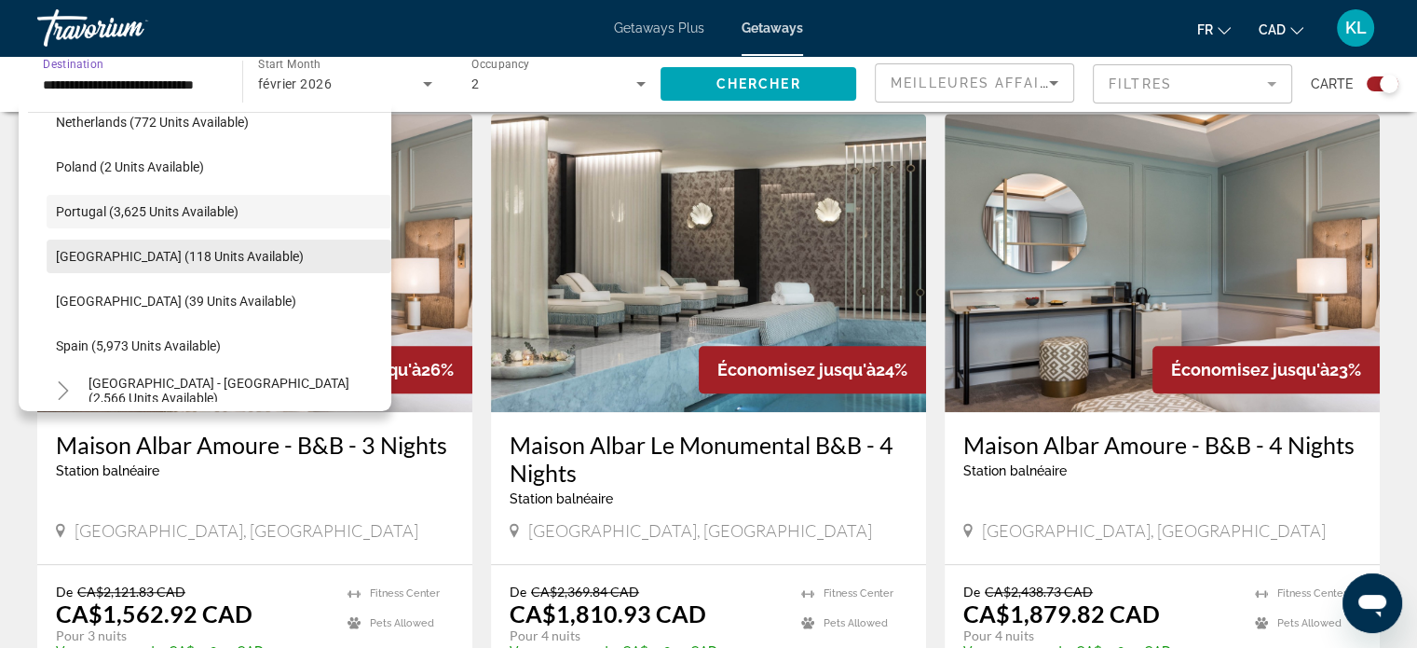
scroll to position [840, 0]
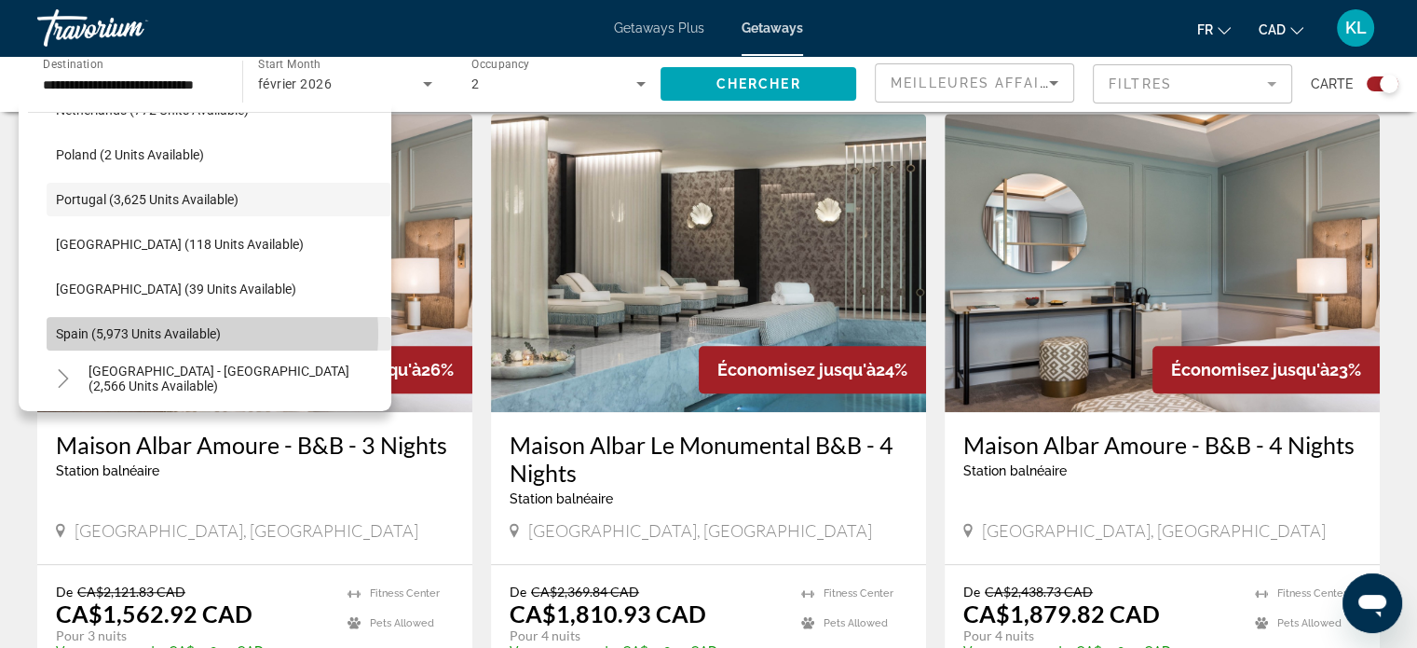
click at [168, 333] on span "Spain (5,973 units available)" at bounding box center [138, 333] width 165 height 15
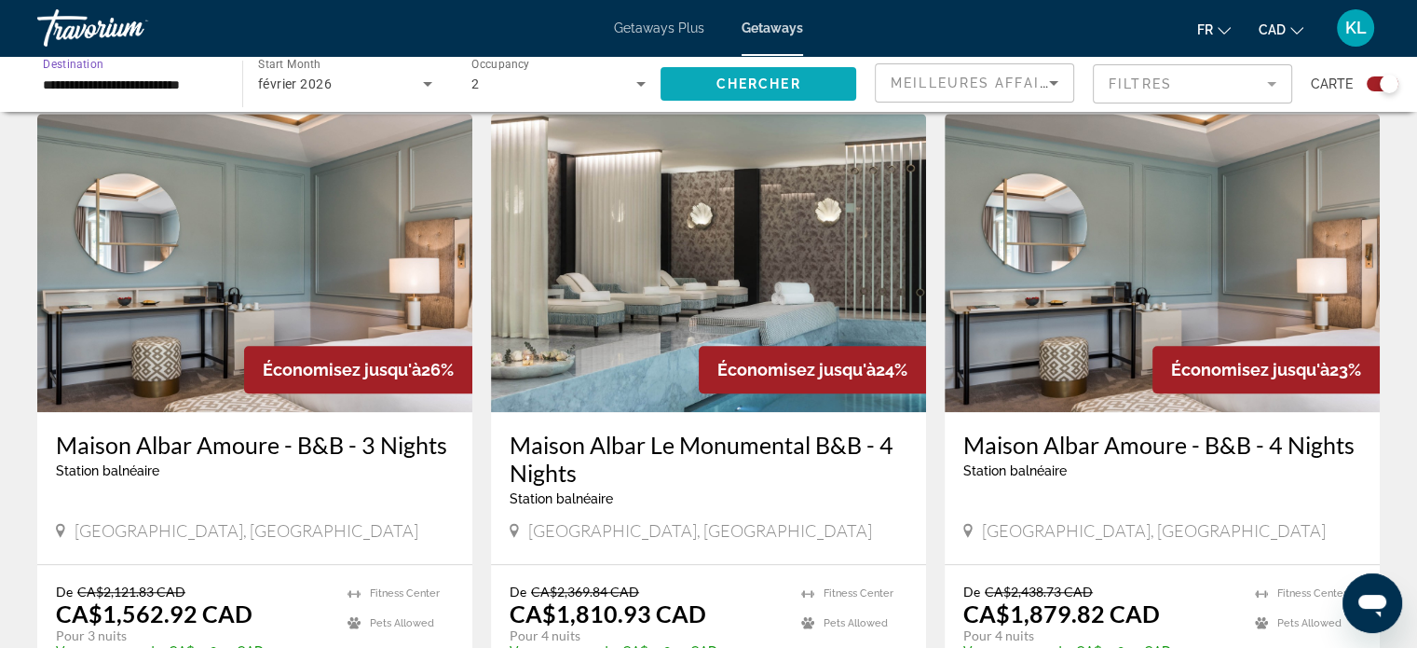
click at [753, 72] on span "Search widget" at bounding box center [759, 84] width 196 height 45
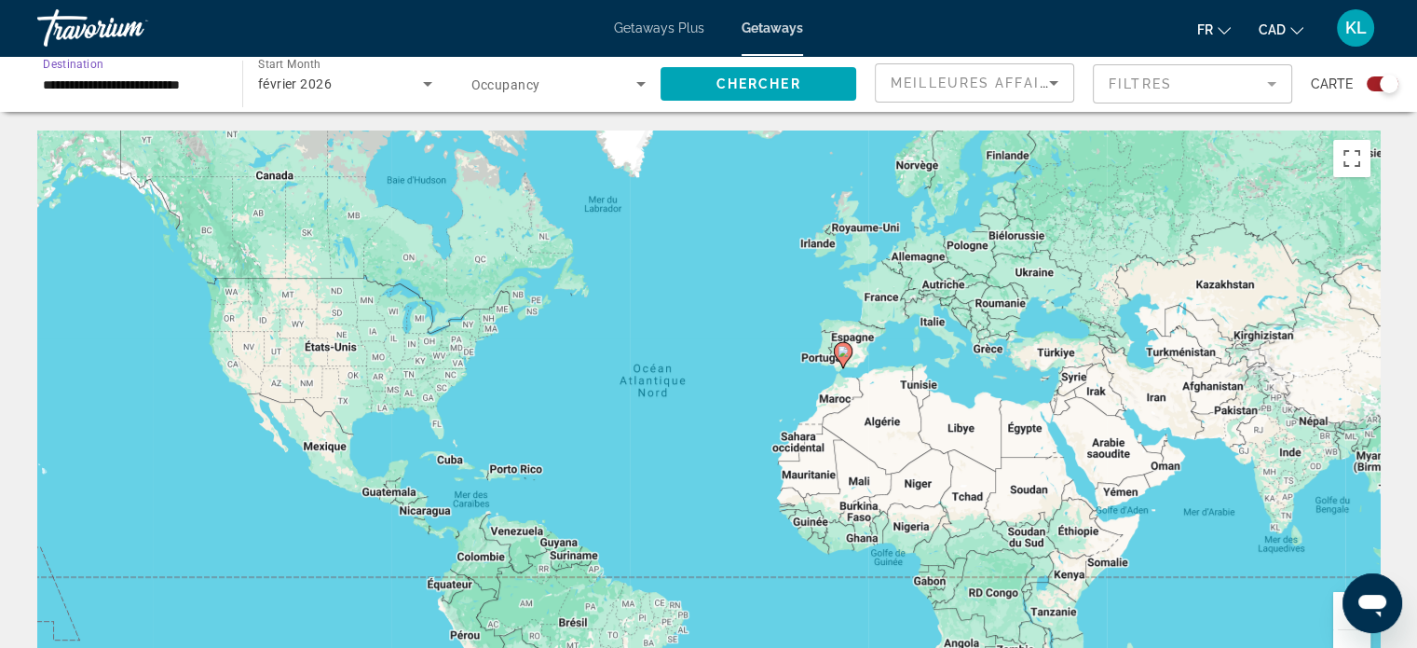
click at [178, 94] on input "**********" at bounding box center [130, 85] width 175 height 22
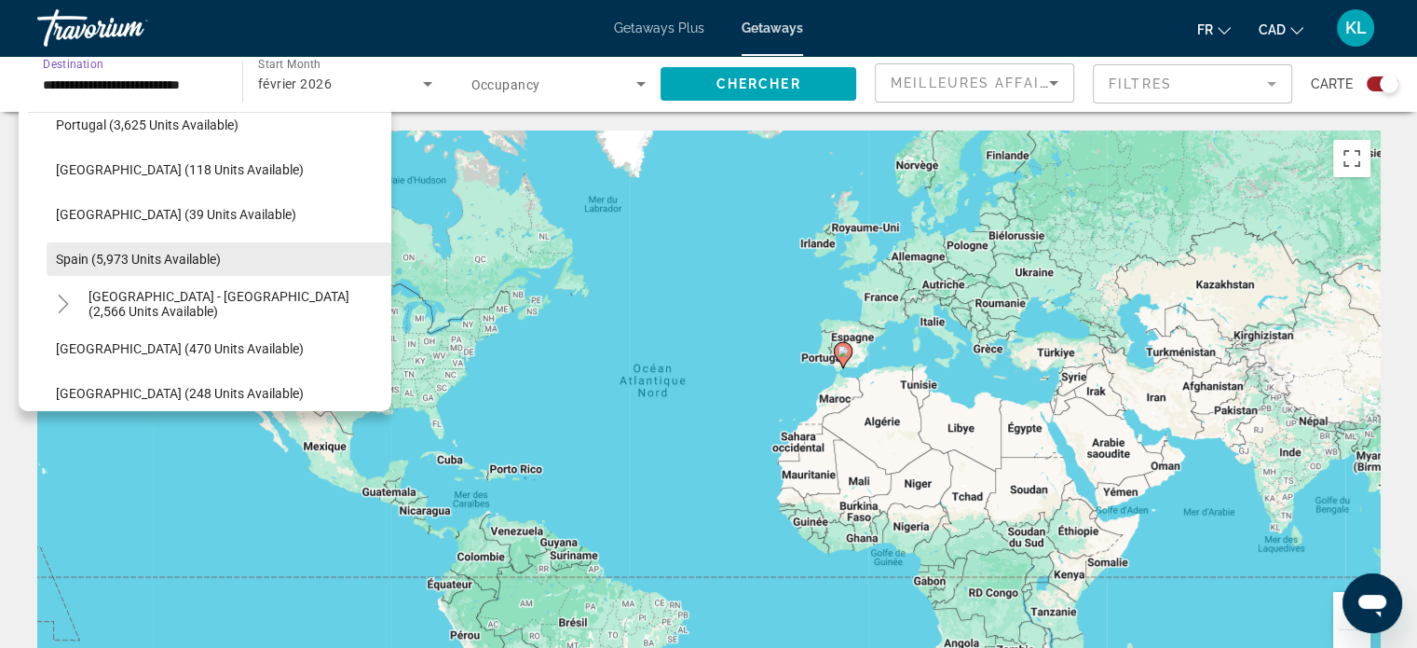
scroll to position [972, 0]
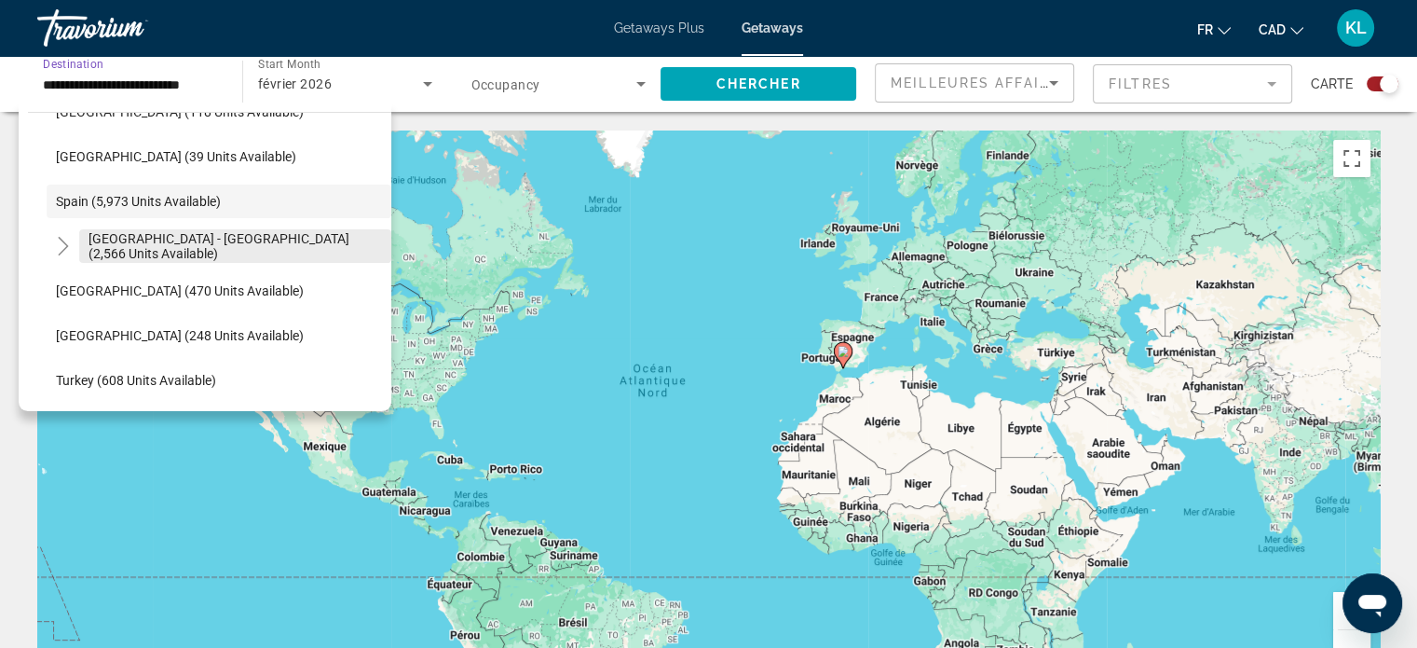
click at [205, 242] on span "[GEOGRAPHIC_DATA] - [GEOGRAPHIC_DATA] (2,566 units available)" at bounding box center [236, 246] width 294 height 30
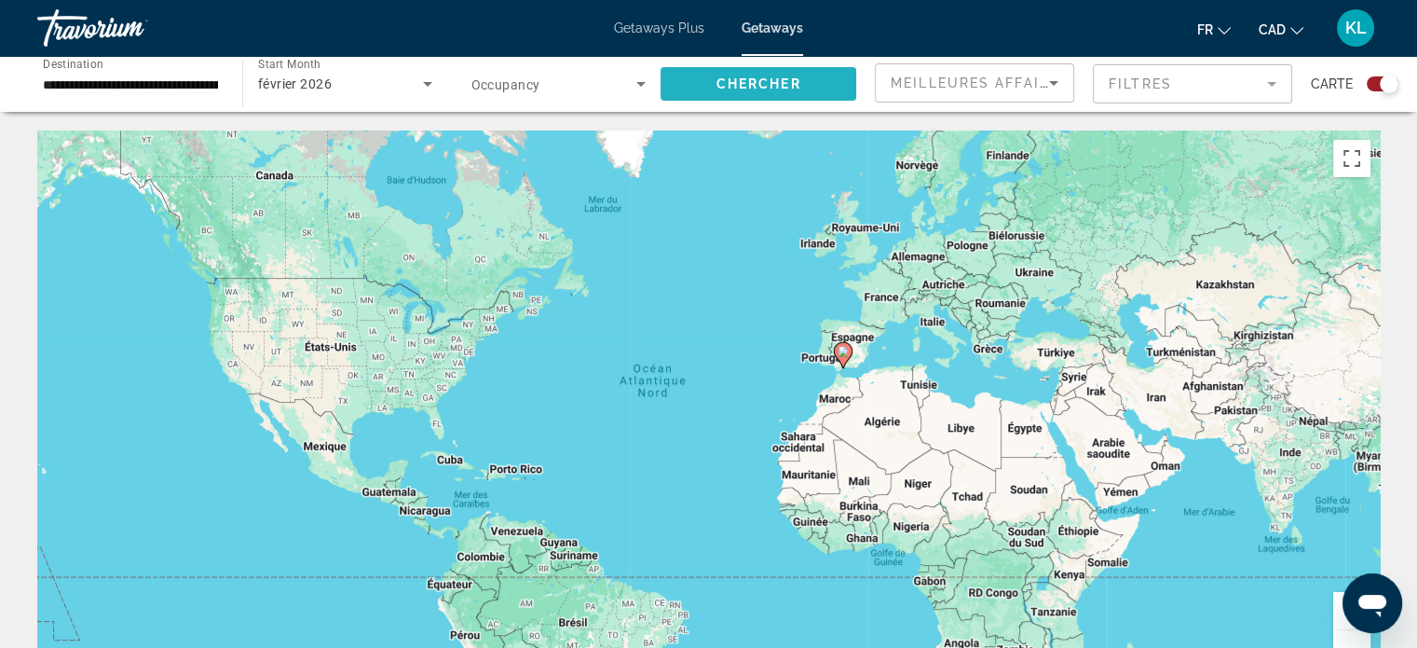
click at [734, 78] on span "Chercher" at bounding box center [759, 83] width 85 height 15
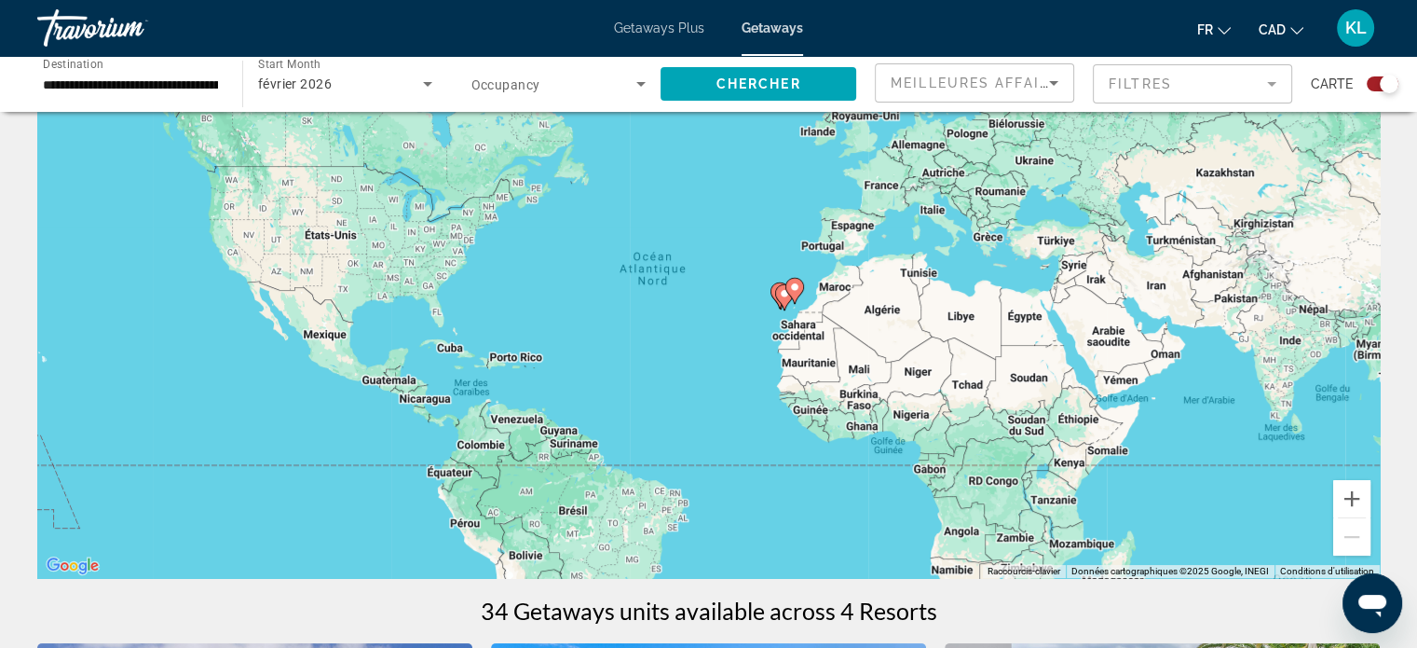
scroll to position [116, 0]
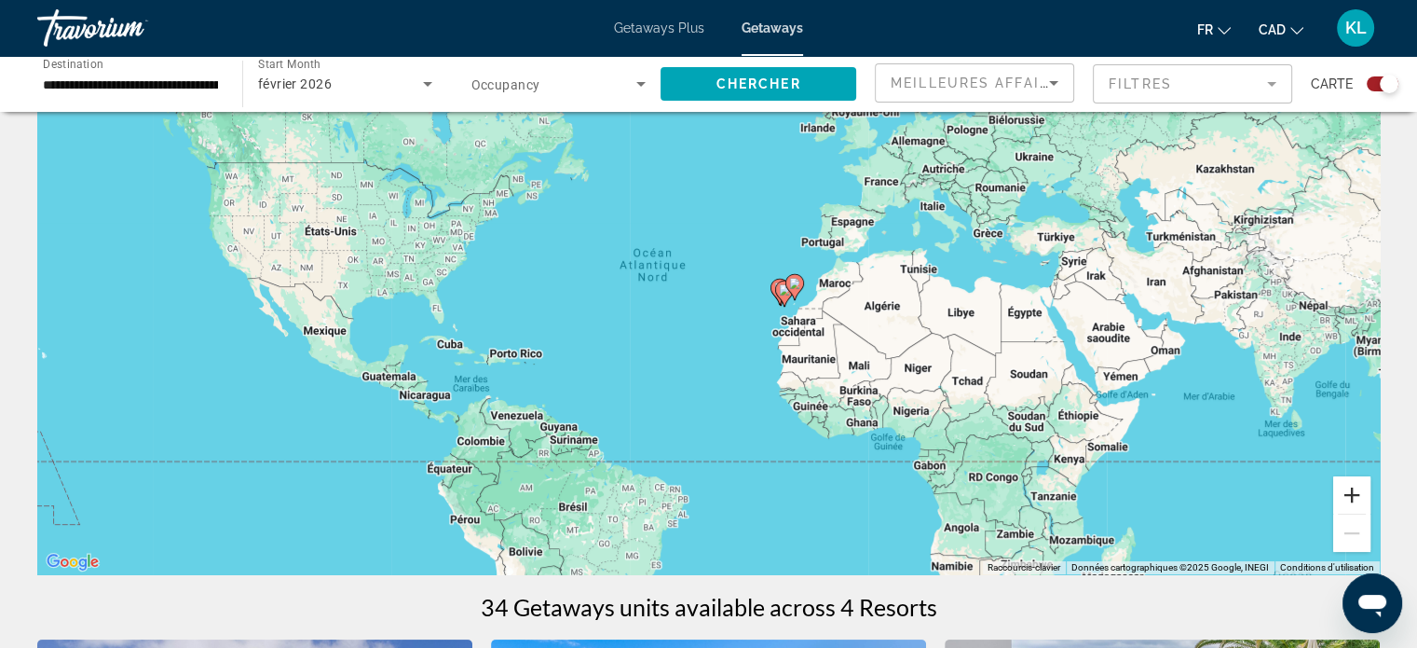
click at [1350, 496] on button "Zoom avant" at bounding box center [1352, 494] width 37 height 37
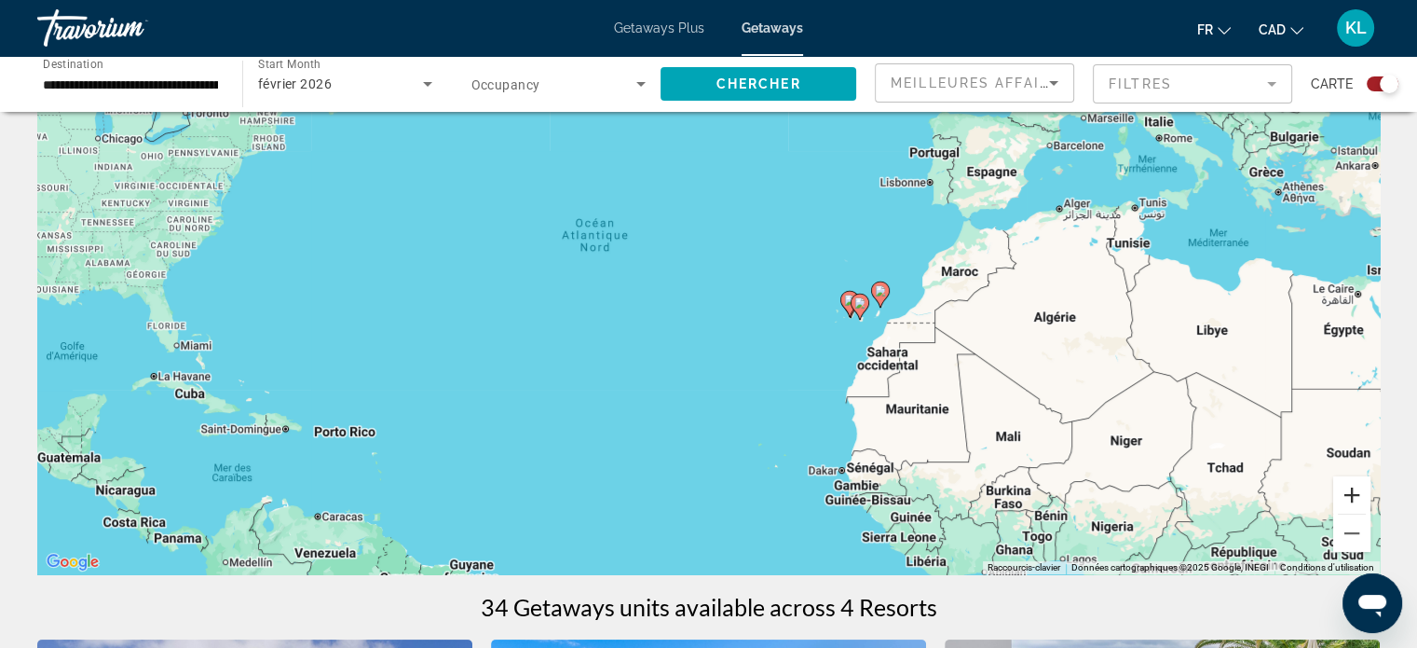
click at [1350, 496] on button "Zoom avant" at bounding box center [1352, 494] width 37 height 37
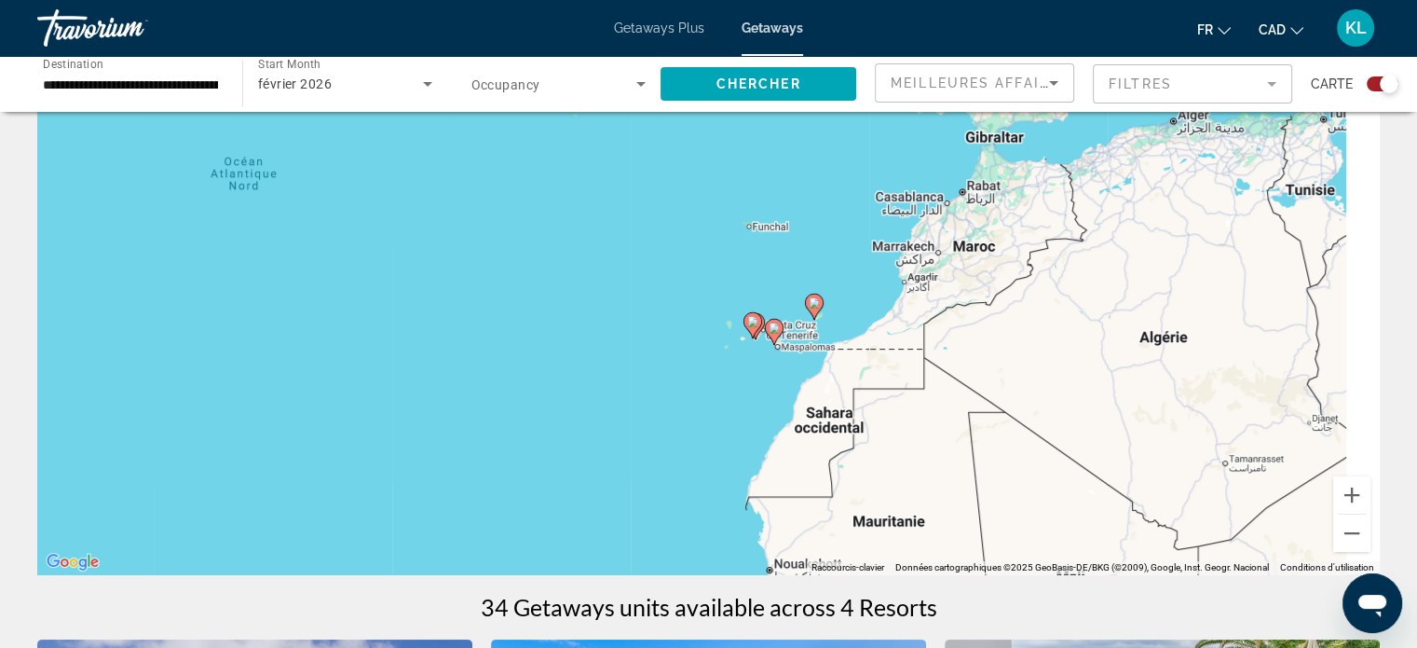
drag, startPoint x: 1029, startPoint y: 364, endPoint x: 786, endPoint y: 368, distance: 243.3
click at [786, 368] on div "Pour activer le glissement du marqueur avec le clavier, appuyez sur Alt+Entrée.…" at bounding box center [708, 294] width 1343 height 559
click at [1349, 489] on button "Zoom avant" at bounding box center [1352, 494] width 37 height 37
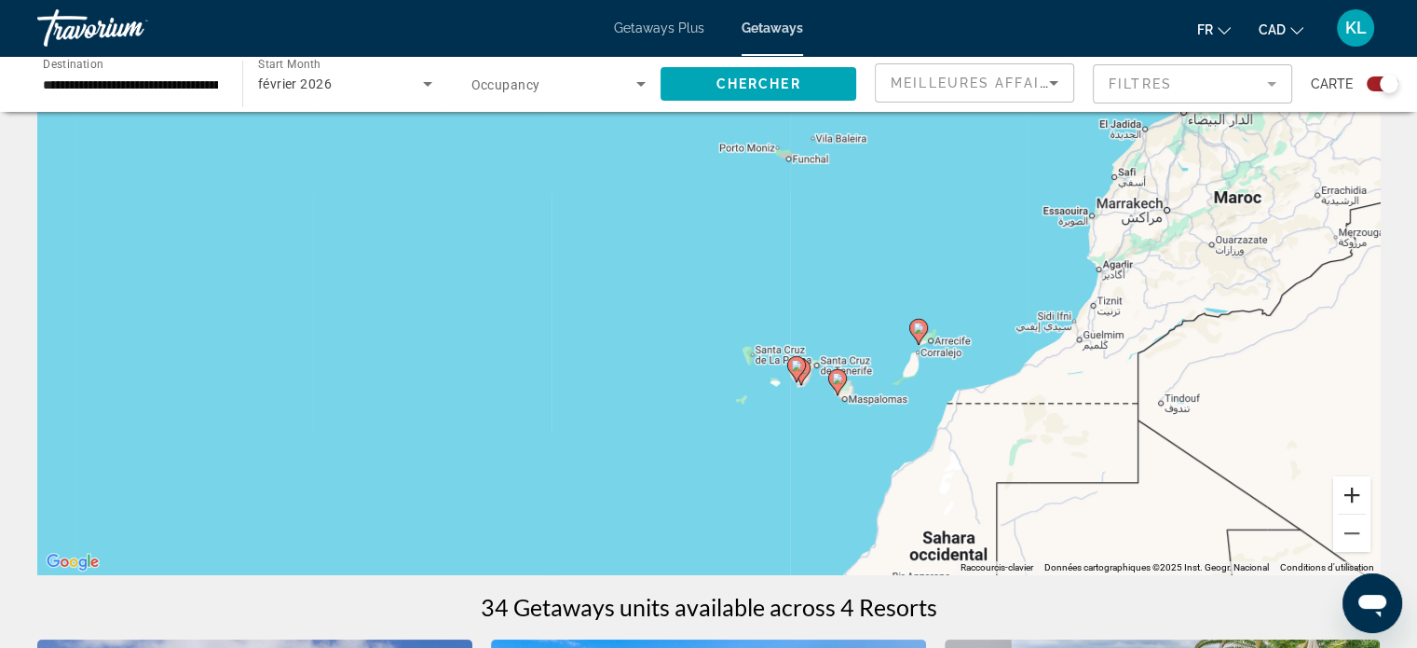
click at [1349, 489] on button "Zoom avant" at bounding box center [1352, 494] width 37 height 37
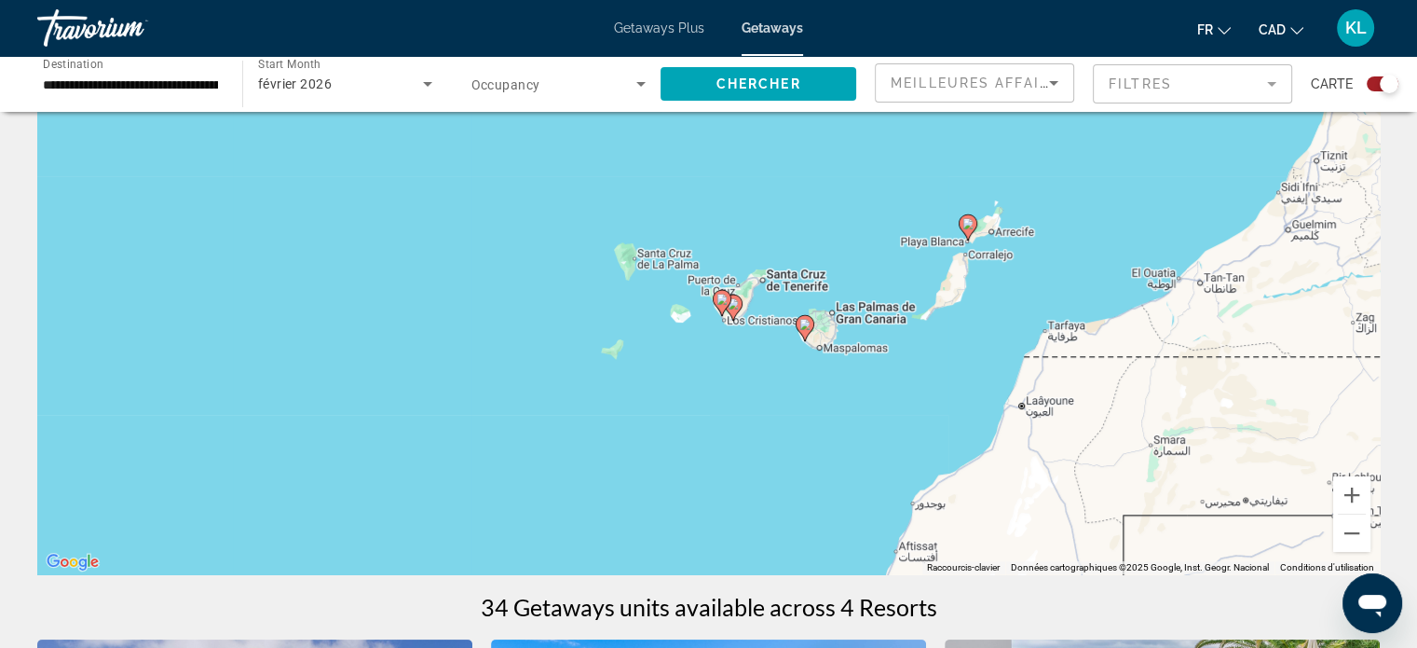
drag, startPoint x: 1074, startPoint y: 480, endPoint x: 905, endPoint y: 325, distance: 229.6
click at [905, 325] on div "Pour activer le glissement du marqueur avec le clavier, appuyez sur Alt+Entrée.…" at bounding box center [708, 294] width 1343 height 559
click at [1348, 499] on button "Zoom avant" at bounding box center [1352, 494] width 37 height 37
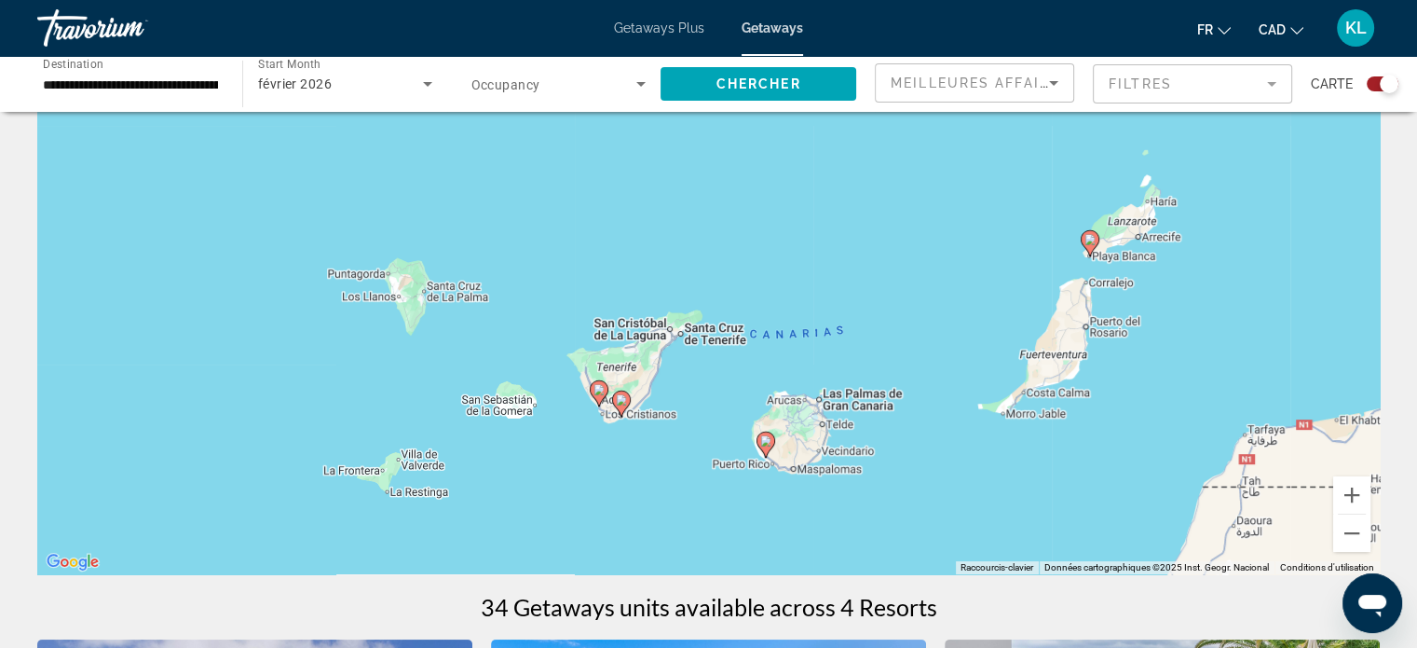
drag, startPoint x: 1143, startPoint y: 413, endPoint x: 1002, endPoint y: 491, distance: 161.8
click at [1002, 491] on div "Pour activer le glissement du marqueur avec le clavier, appuyez sur Alt+Entrée.…" at bounding box center [708, 294] width 1343 height 559
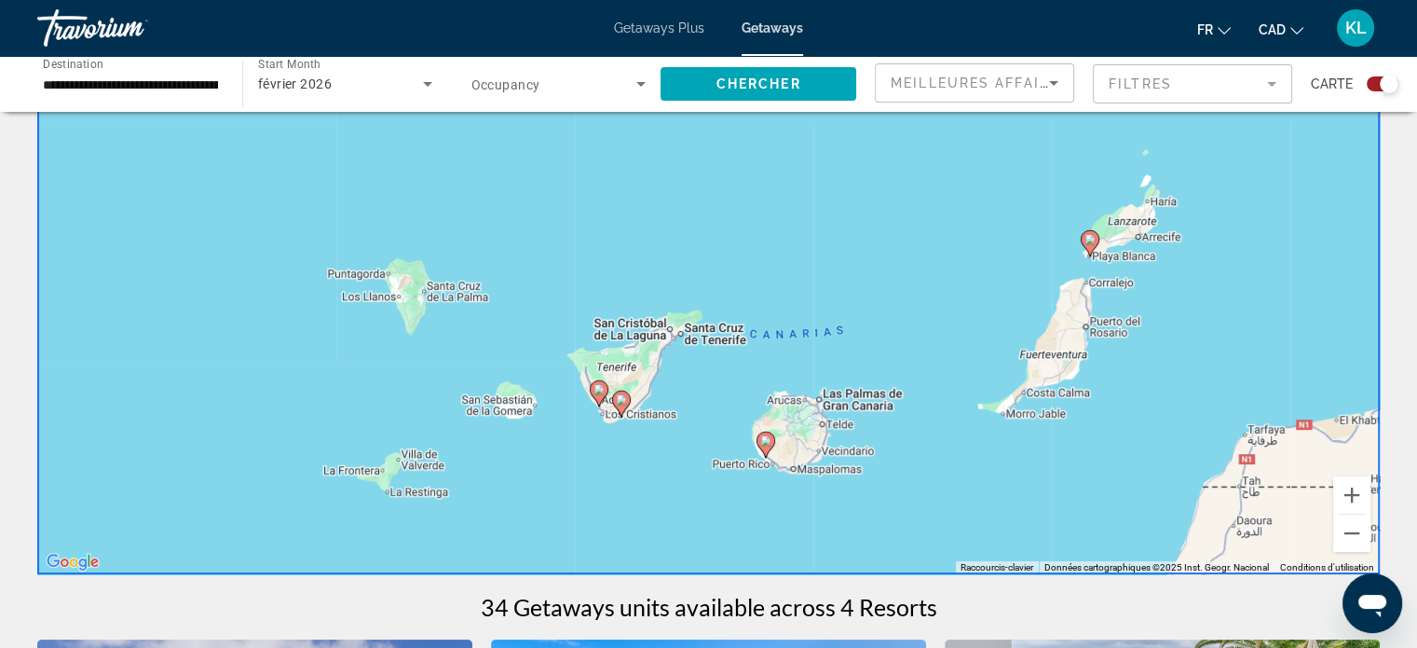
click at [161, 82] on input "**********" at bounding box center [130, 85] width 175 height 22
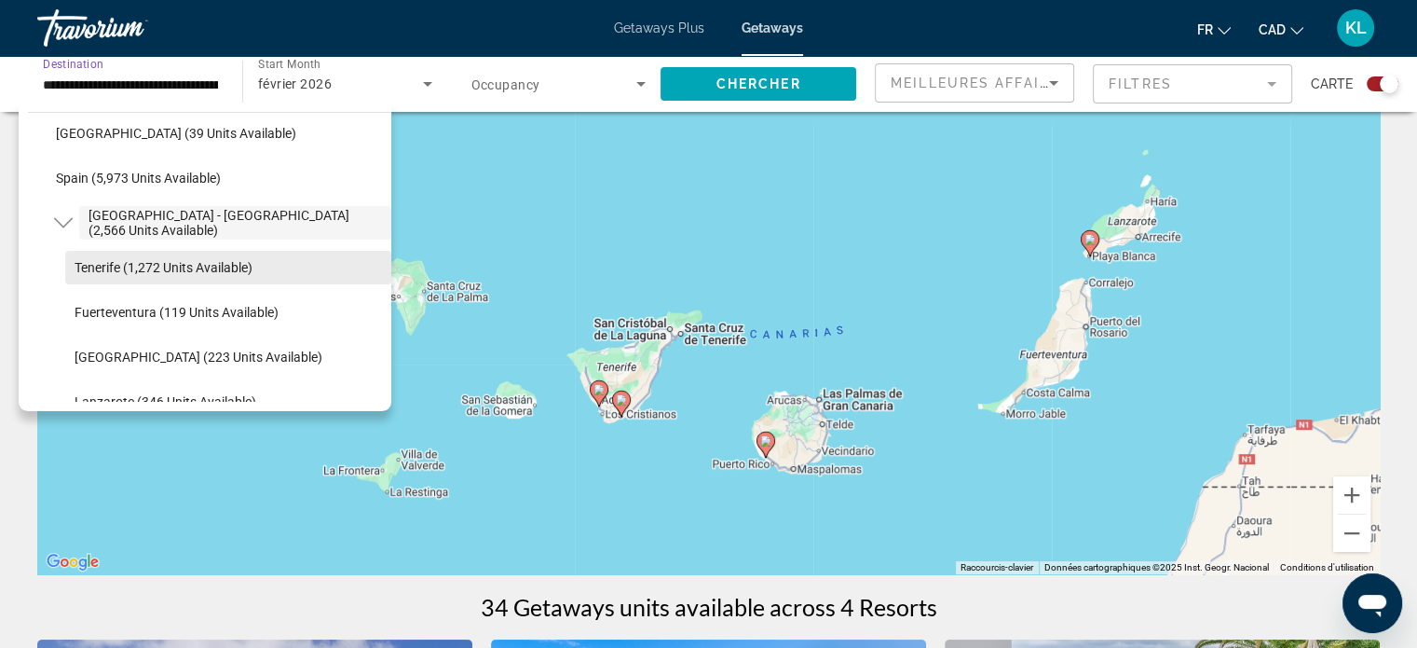
scroll to position [996, 0]
click at [171, 274] on span "Search widget" at bounding box center [228, 266] width 326 height 45
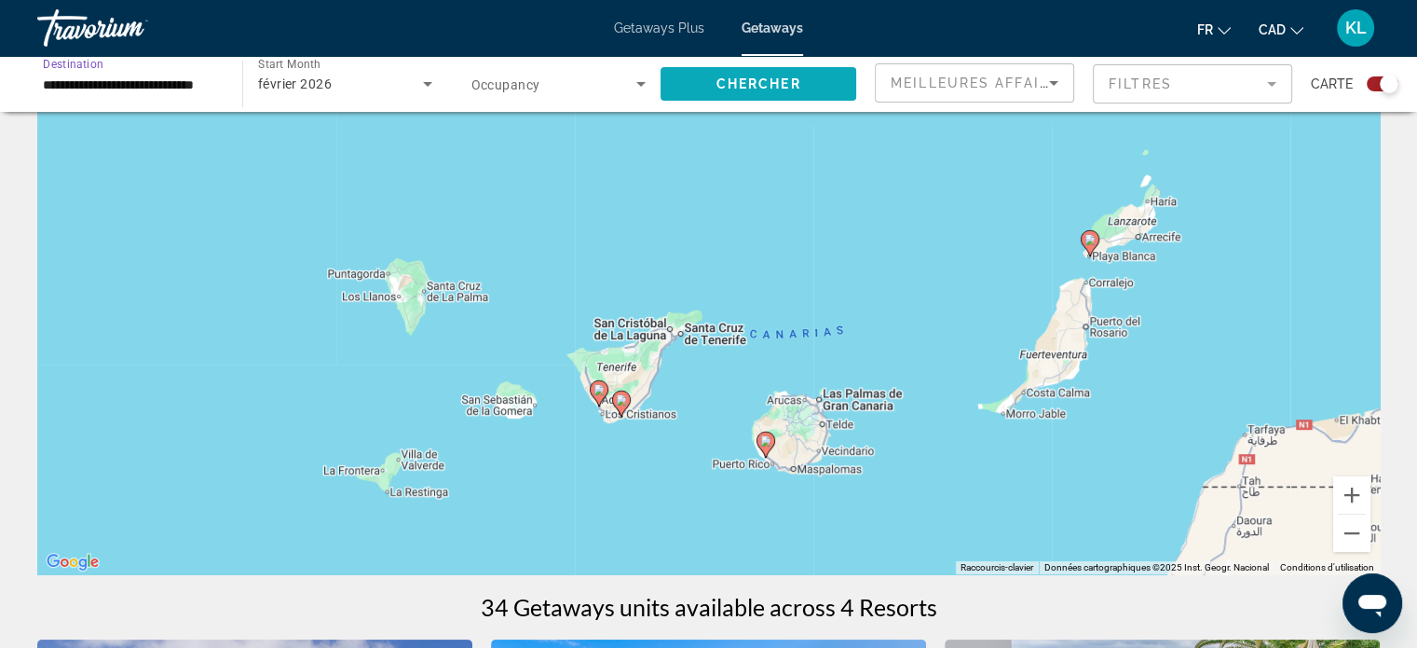
click at [746, 77] on span "Chercher" at bounding box center [759, 83] width 85 height 15
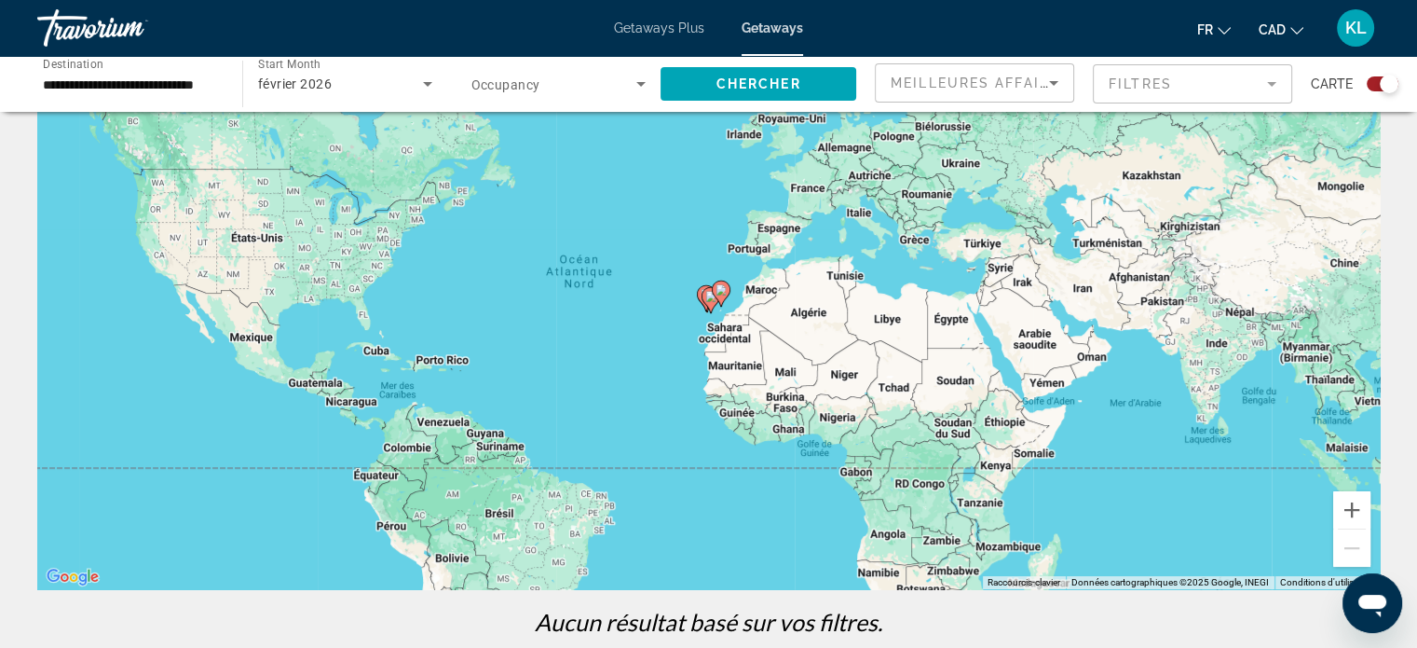
scroll to position [100, 0]
click at [725, 291] on image "Main content" at bounding box center [721, 290] width 11 height 11
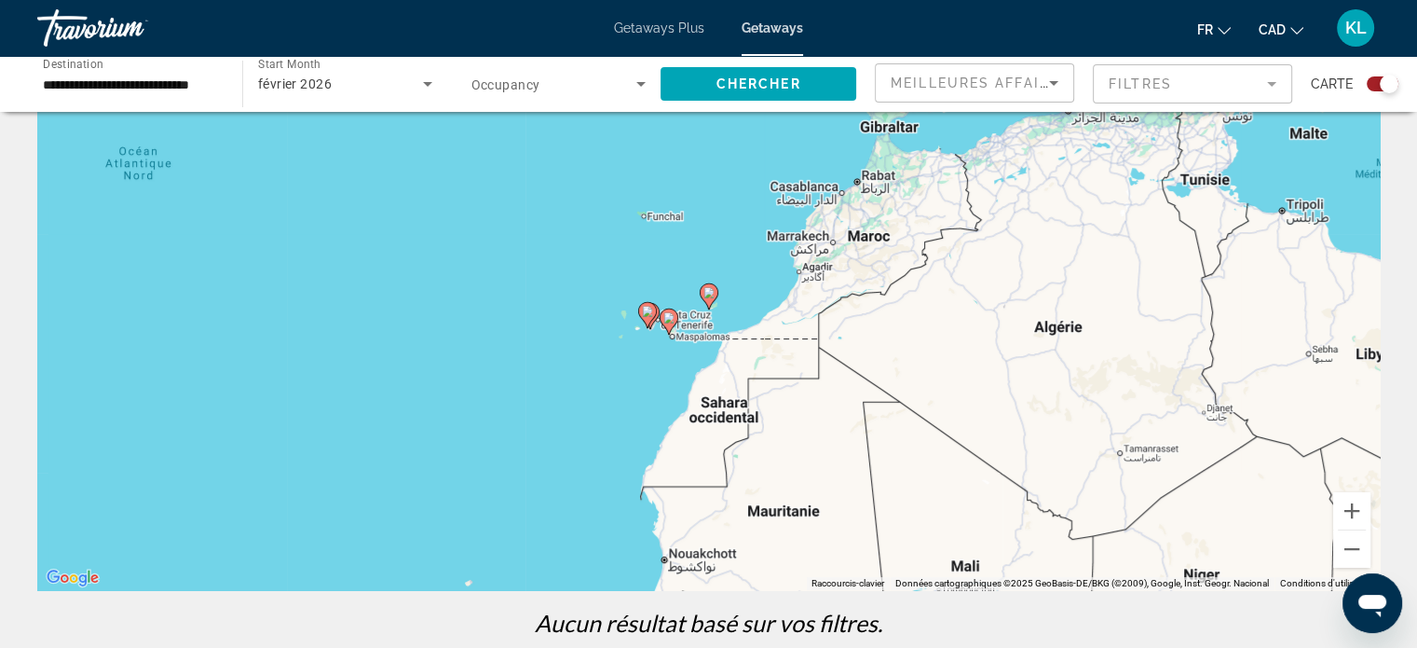
click at [707, 294] on image "Main content" at bounding box center [709, 292] width 11 height 11
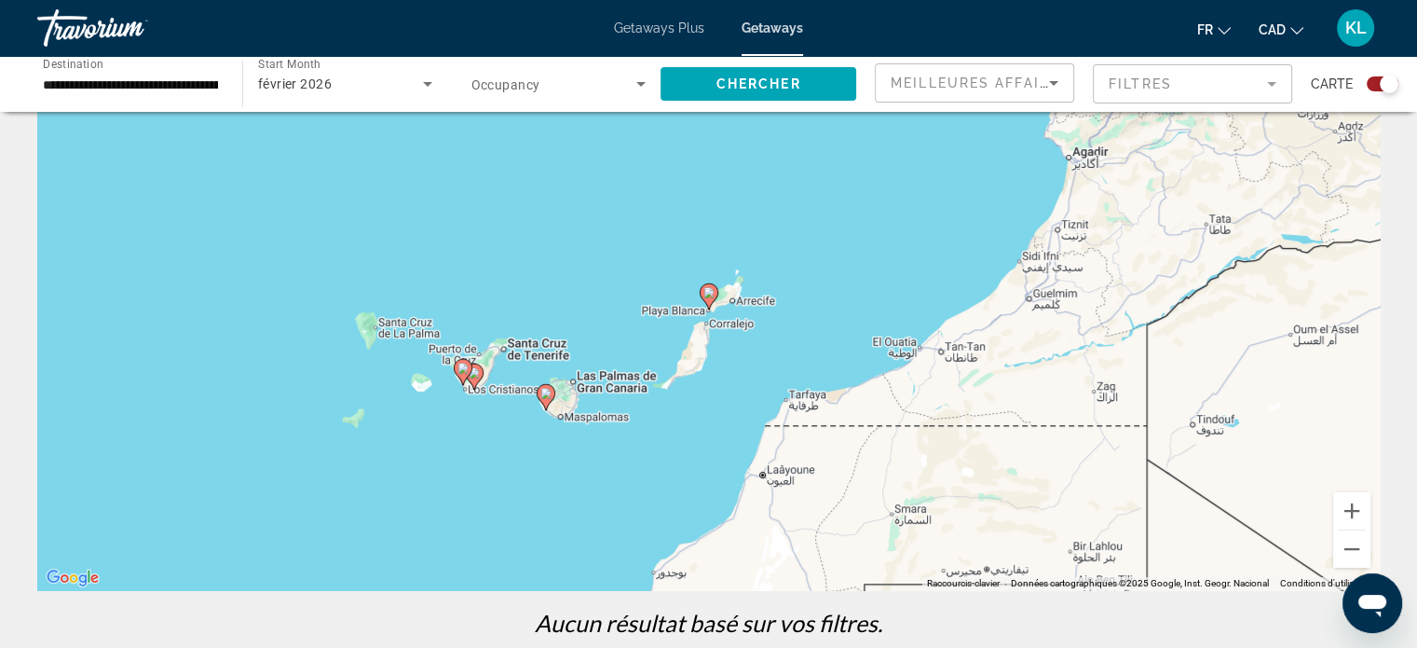
click at [707, 294] on image "Main content" at bounding box center [709, 292] width 11 height 11
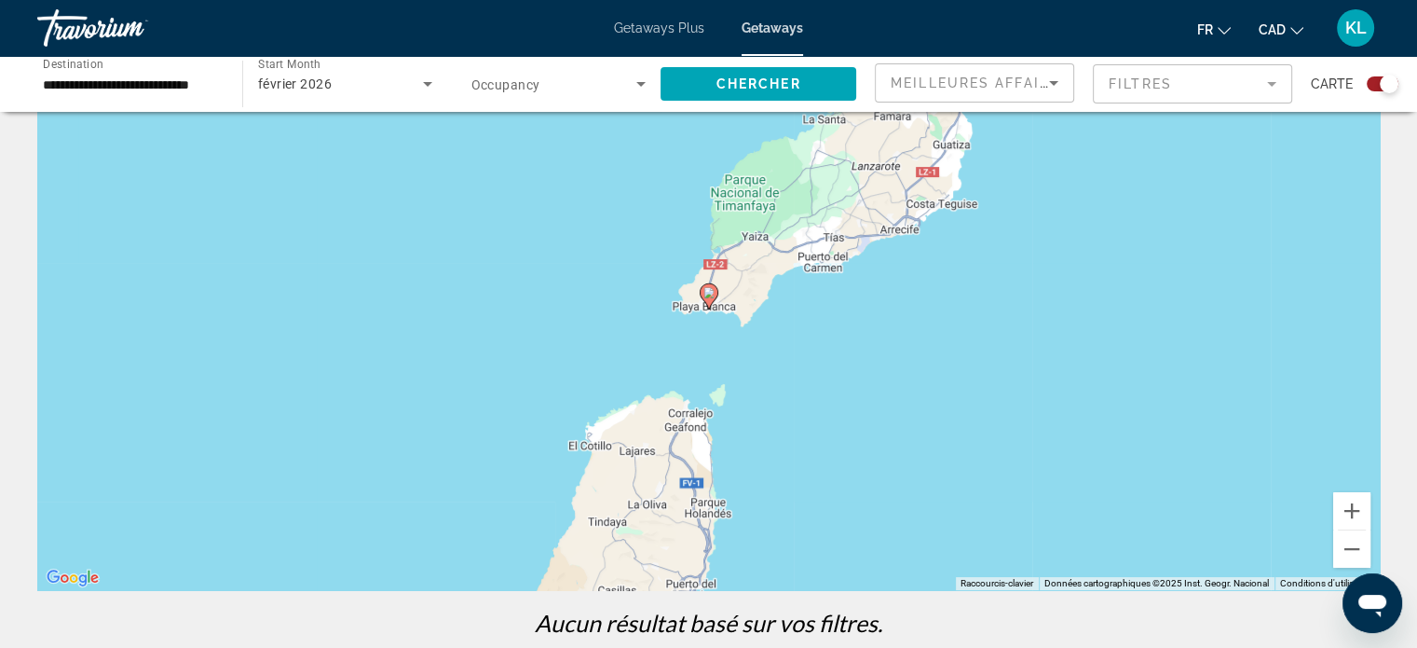
click at [707, 294] on image "Main content" at bounding box center [709, 292] width 11 height 11
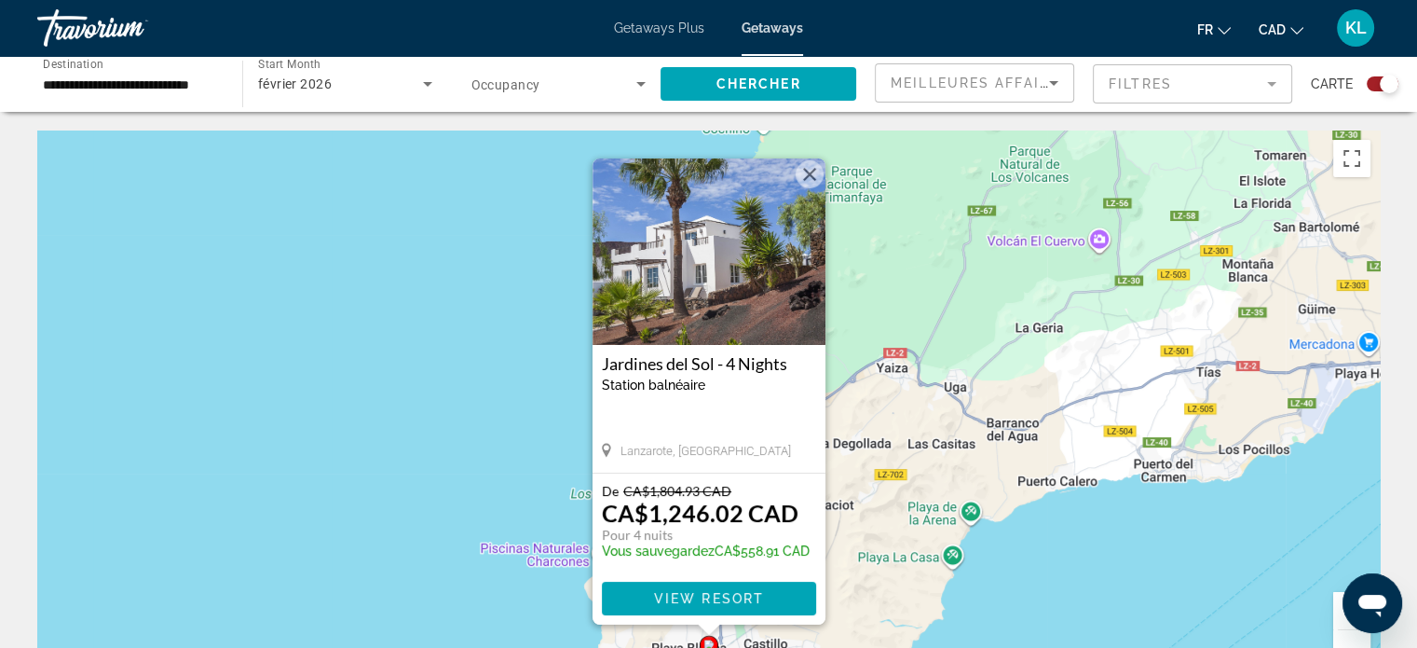
click at [809, 171] on button "Fermer" at bounding box center [810, 174] width 28 height 28
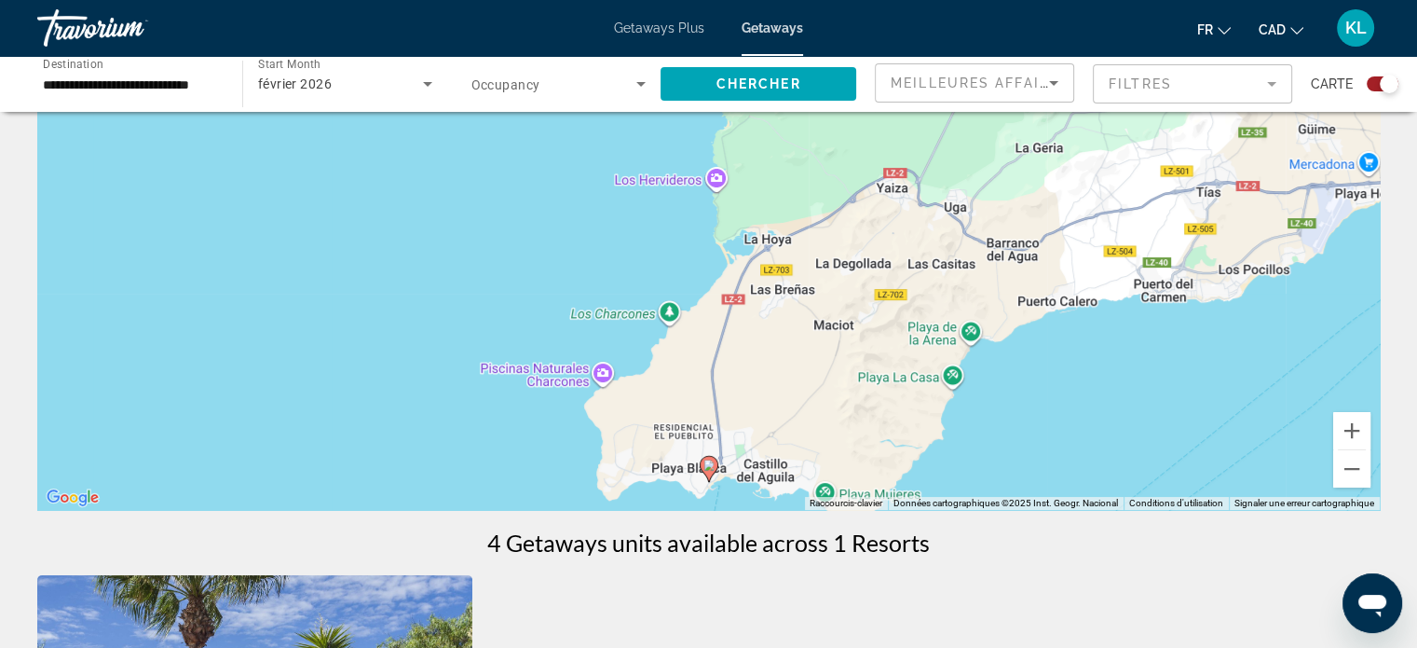
scroll to position [194, 0]
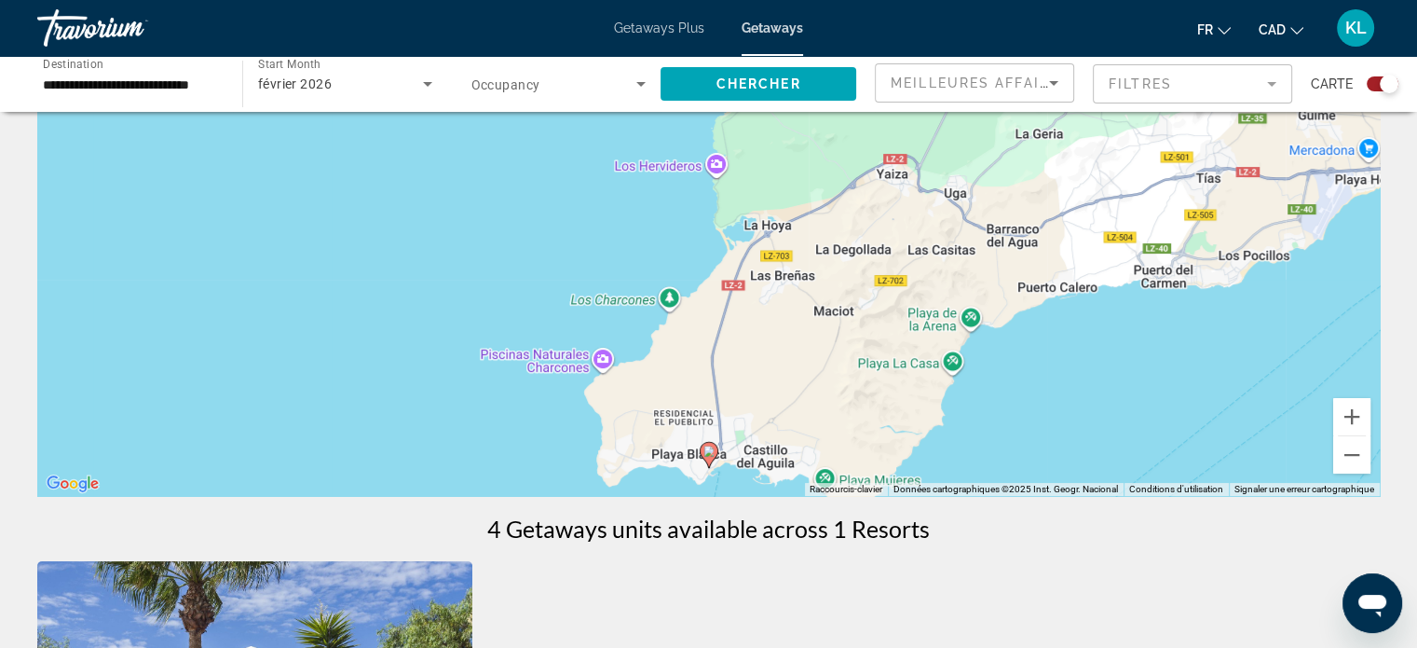
click at [123, 74] on input "**********" at bounding box center [130, 85] width 175 height 22
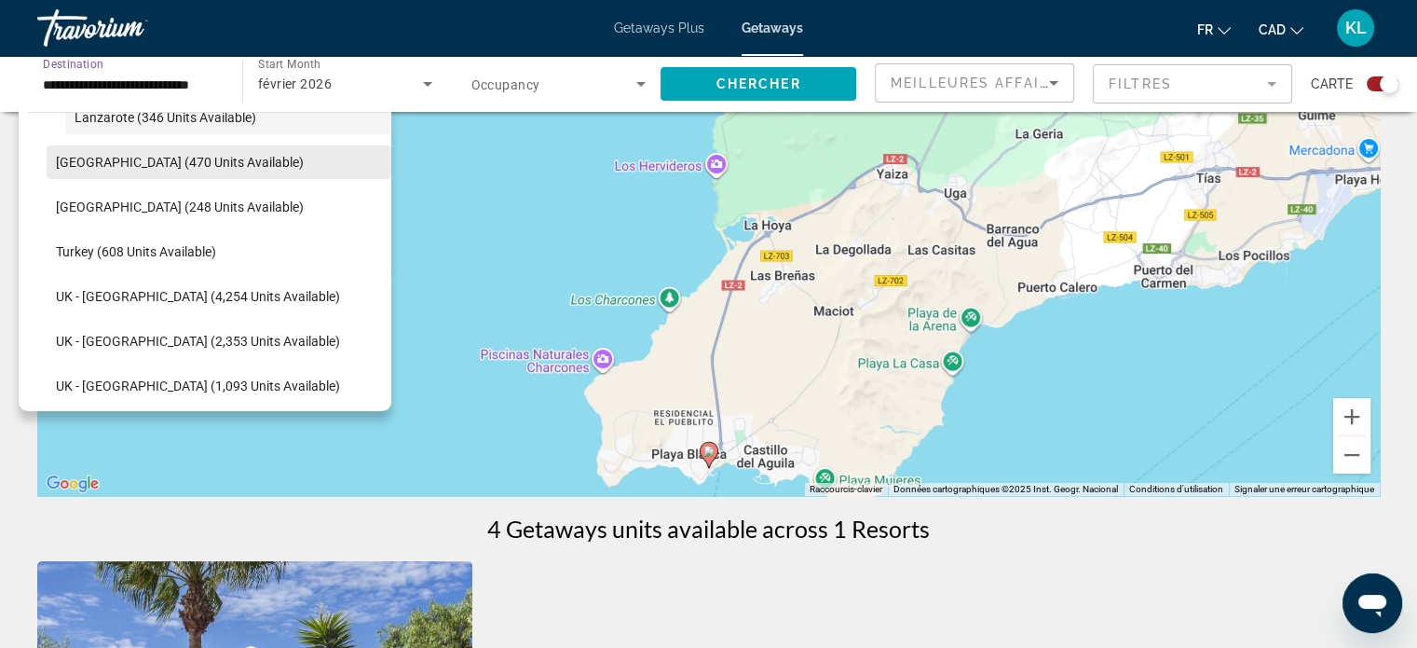
scroll to position [1335, 0]
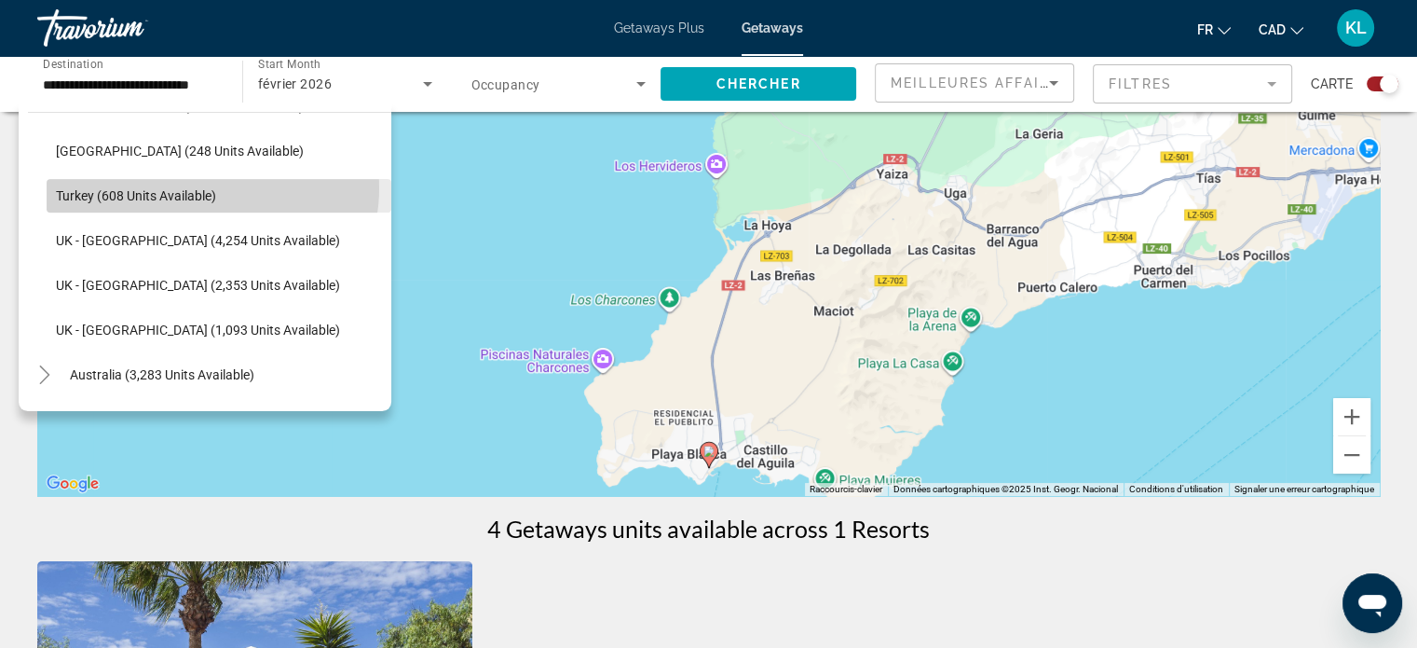
click at [201, 188] on span "Turkey (608 units available)" at bounding box center [136, 195] width 160 height 15
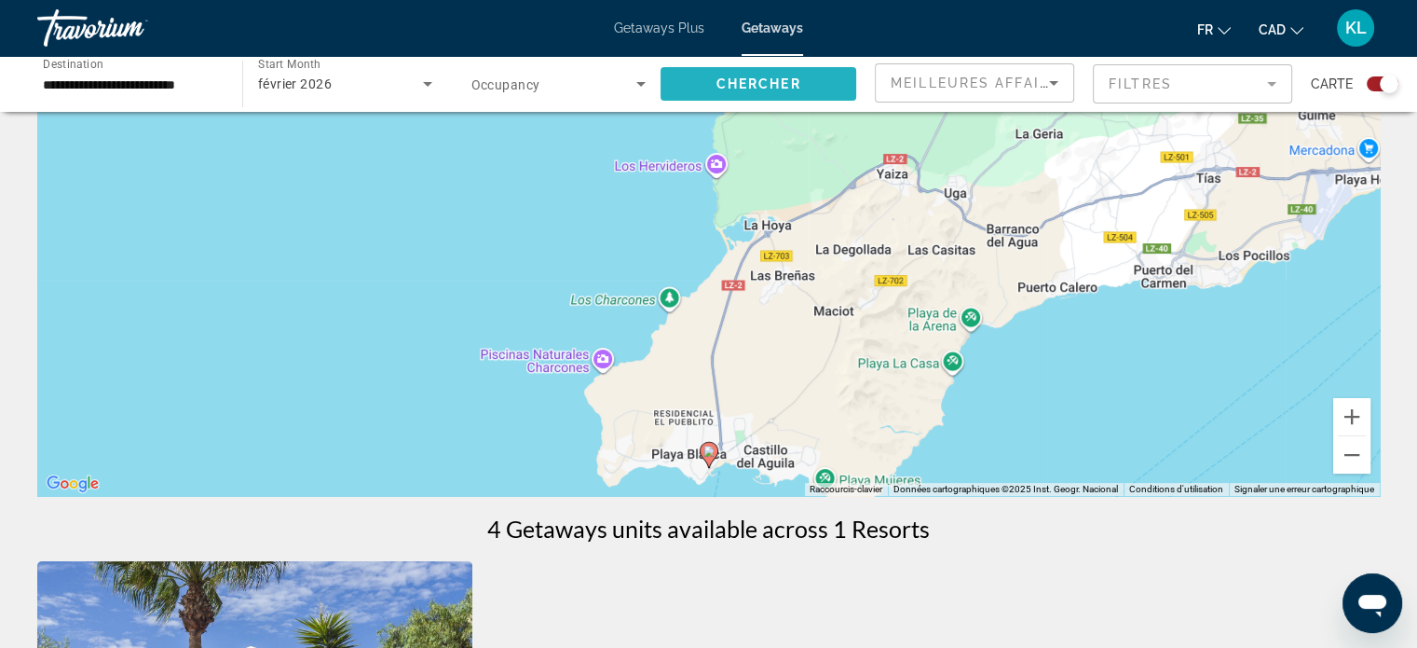
click at [805, 75] on span "Search widget" at bounding box center [759, 84] width 196 height 45
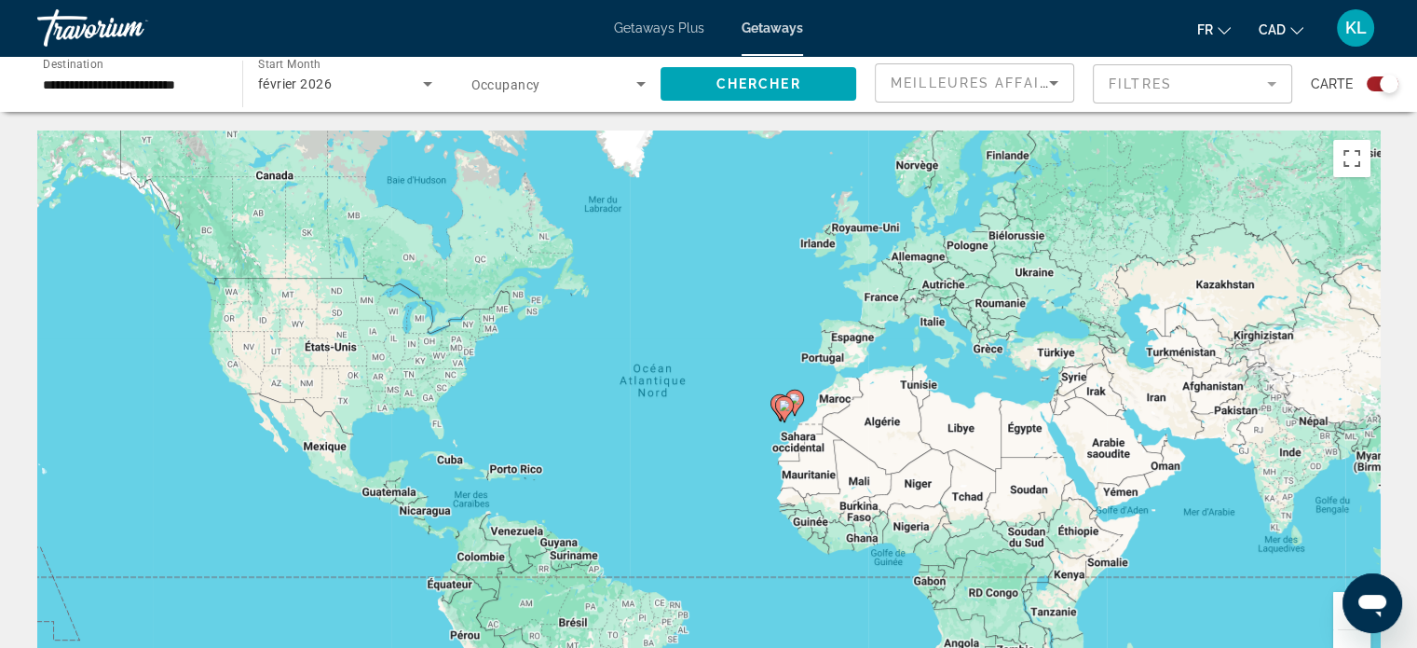
click at [1025, 89] on span "Meilleures affaires" at bounding box center [980, 82] width 179 height 15
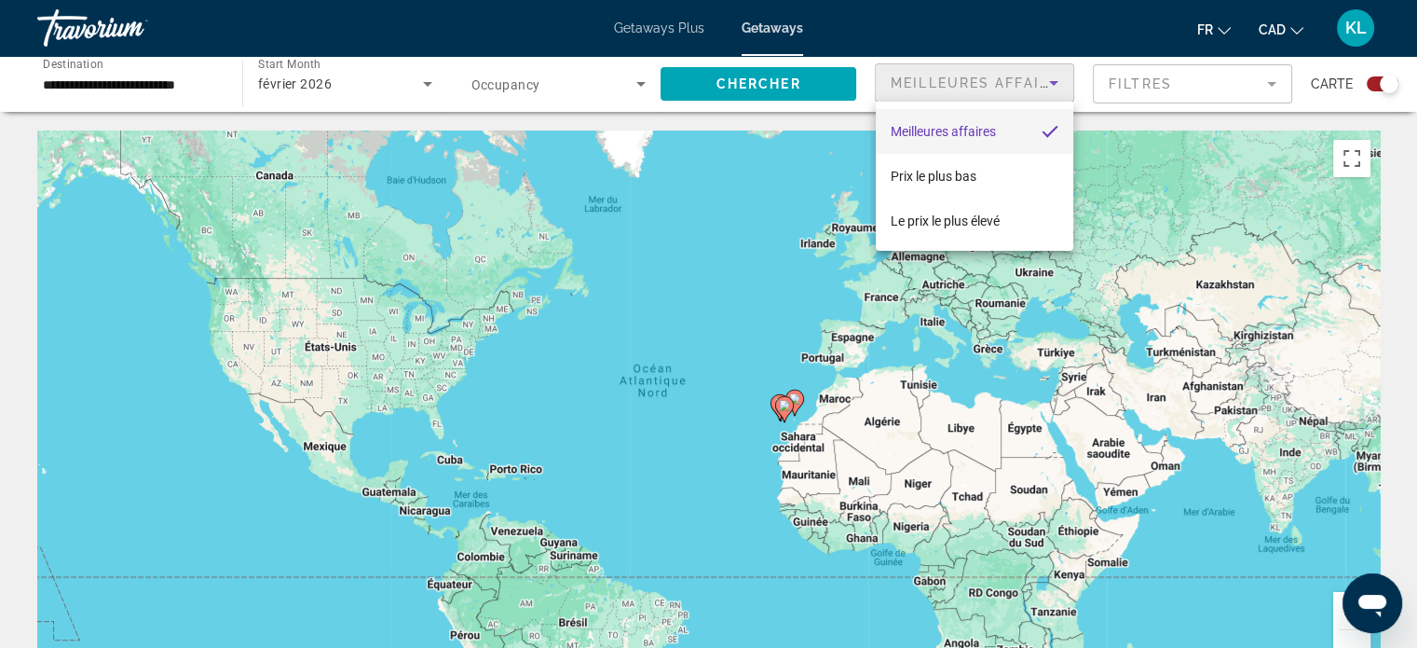
click at [1025, 89] on div at bounding box center [708, 324] width 1417 height 648
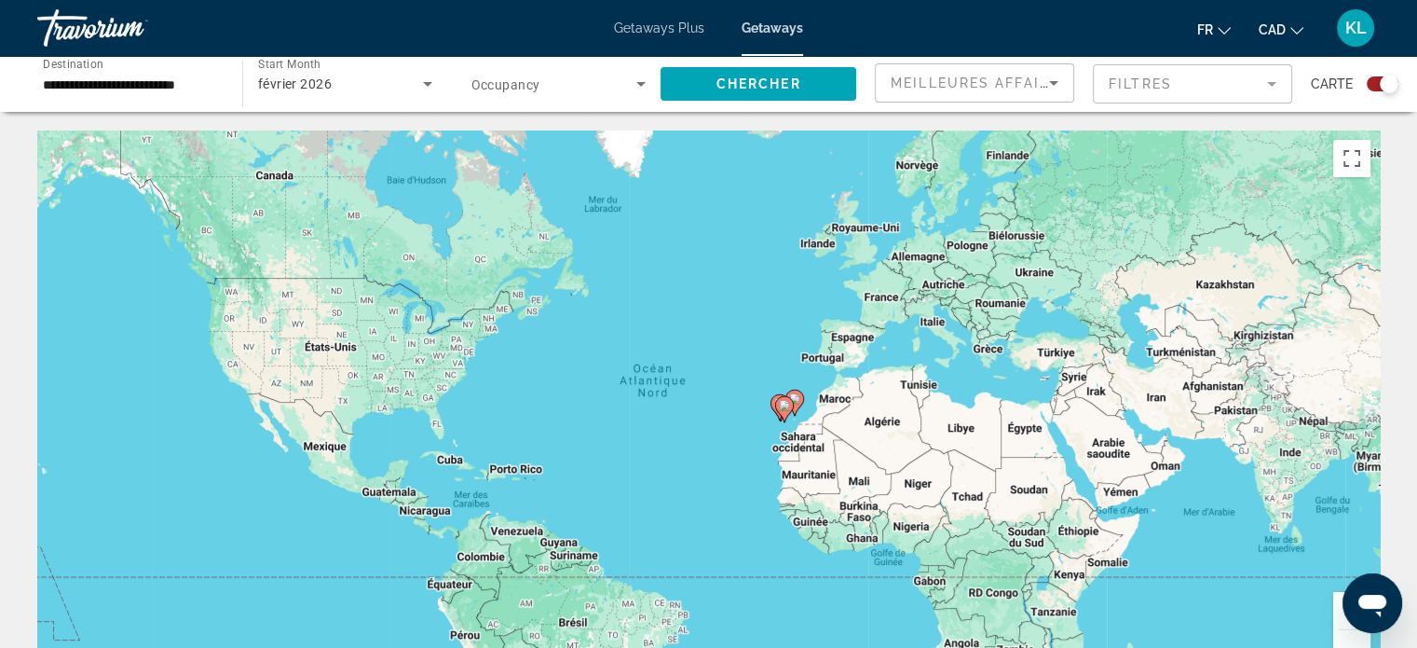
click at [1142, 91] on mat-form-field "Filtres" at bounding box center [1192, 83] width 199 height 39
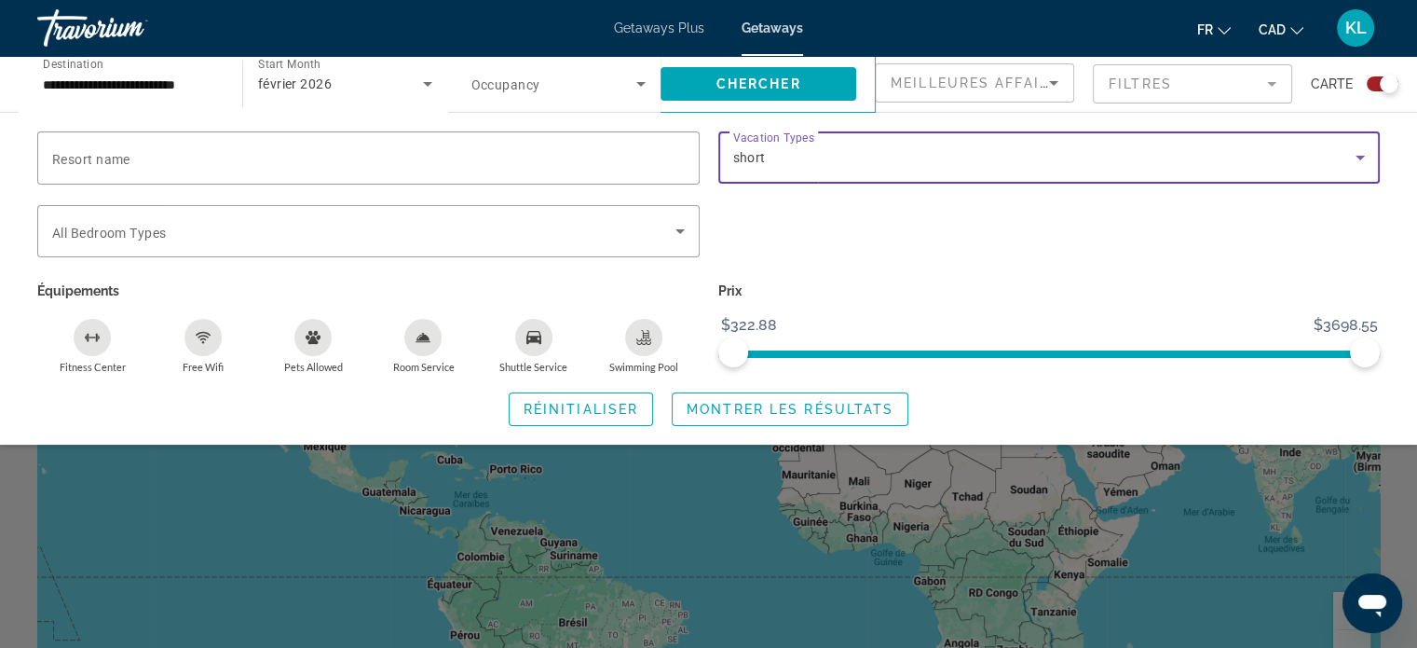
click at [831, 166] on div "short" at bounding box center [1044, 157] width 623 height 22
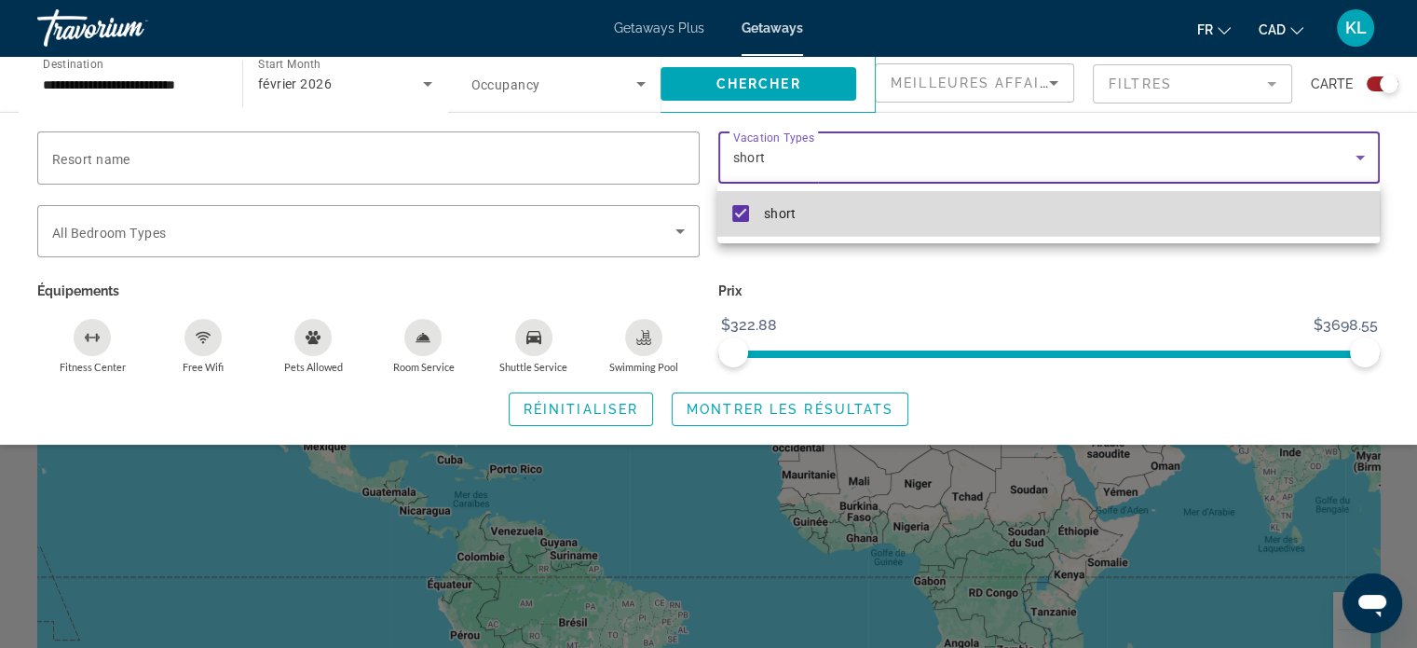
click at [743, 216] on mat-pseudo-checkbox at bounding box center [740, 213] width 17 height 17
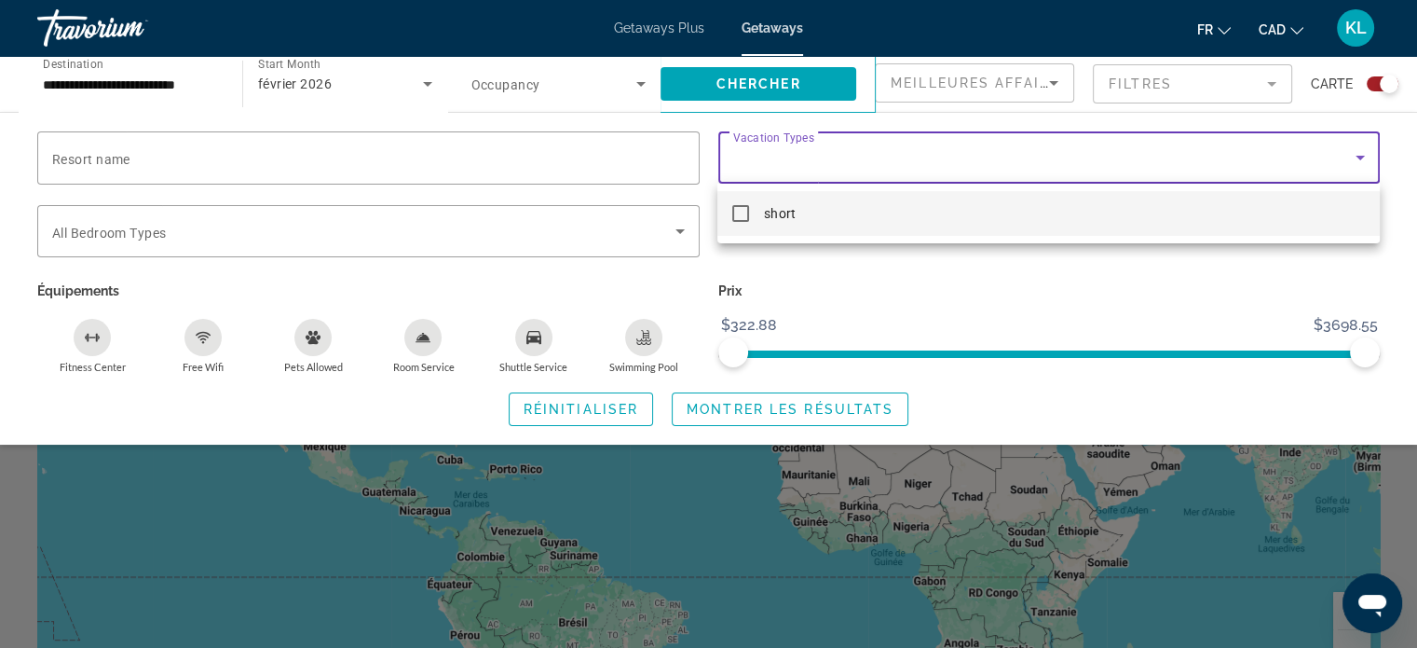
click at [767, 417] on div at bounding box center [708, 324] width 1417 height 648
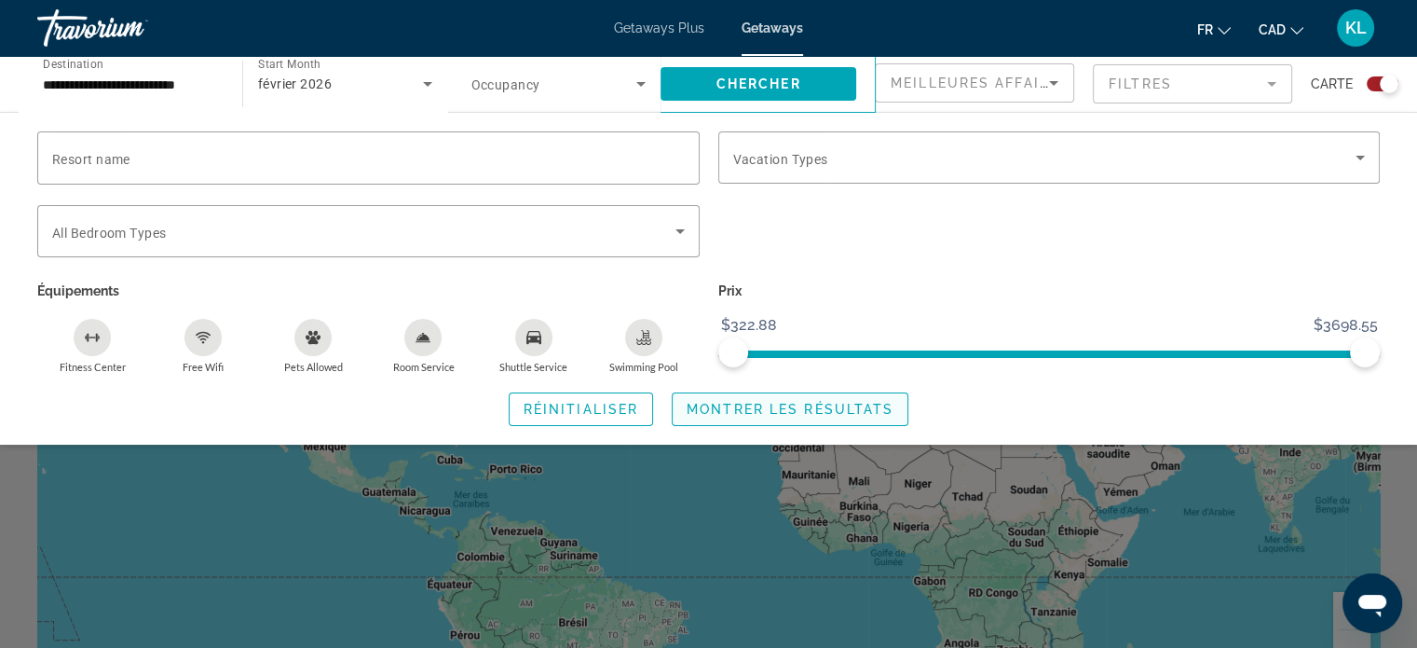
click at [716, 419] on span "Search widget" at bounding box center [790, 409] width 235 height 45
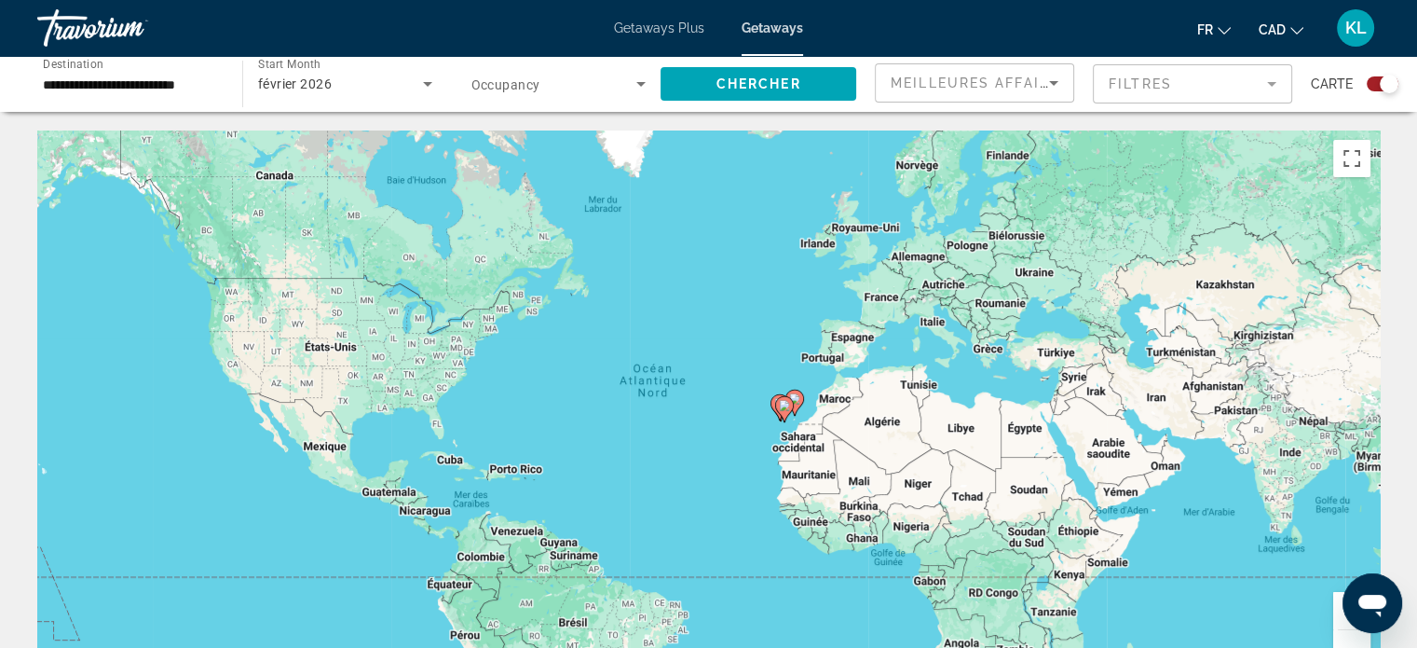
click at [159, 81] on input "**********" at bounding box center [130, 85] width 175 height 22
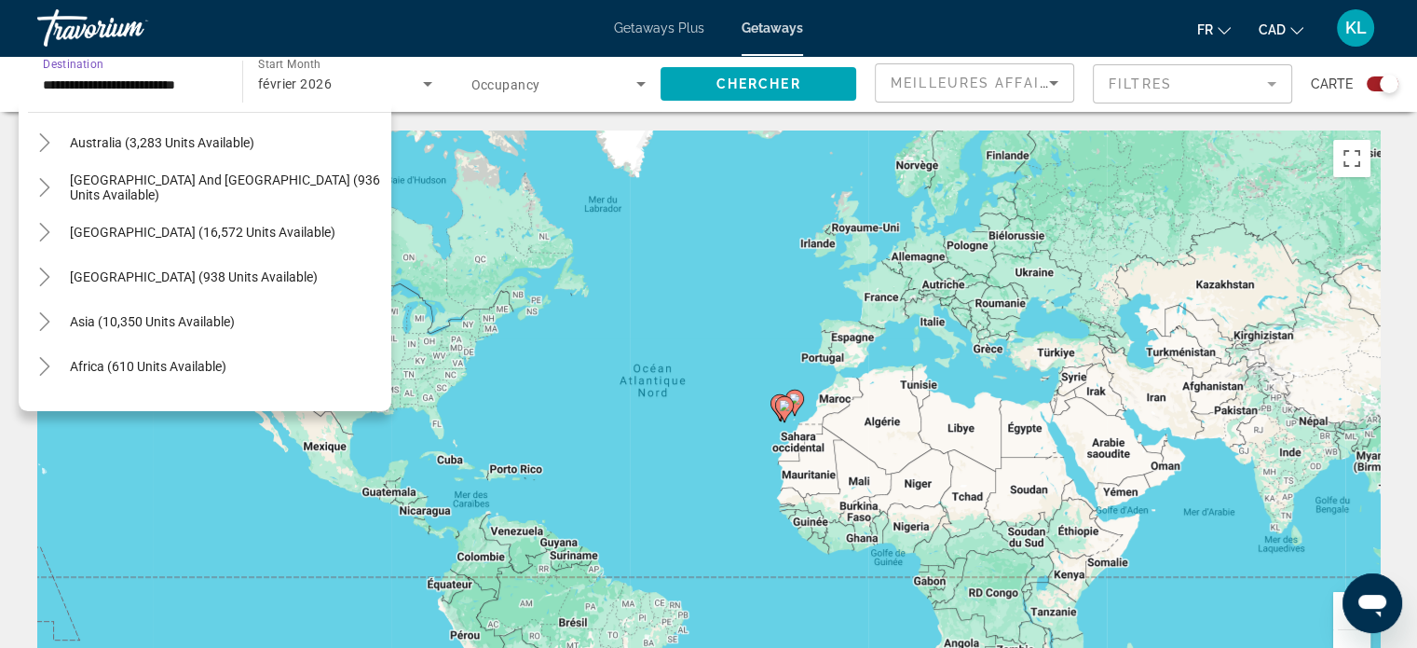
scroll to position [1420, 0]
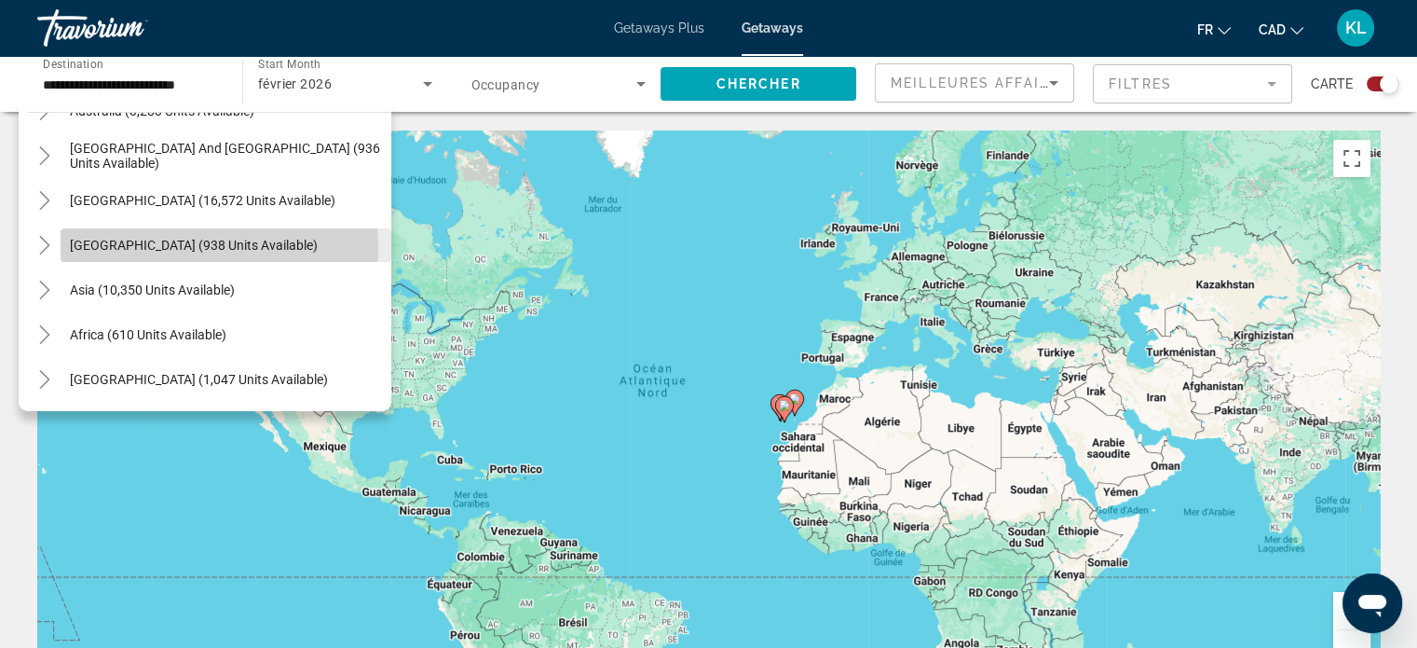
click at [145, 246] on span "[GEOGRAPHIC_DATA] (938 units available)" at bounding box center [194, 245] width 248 height 15
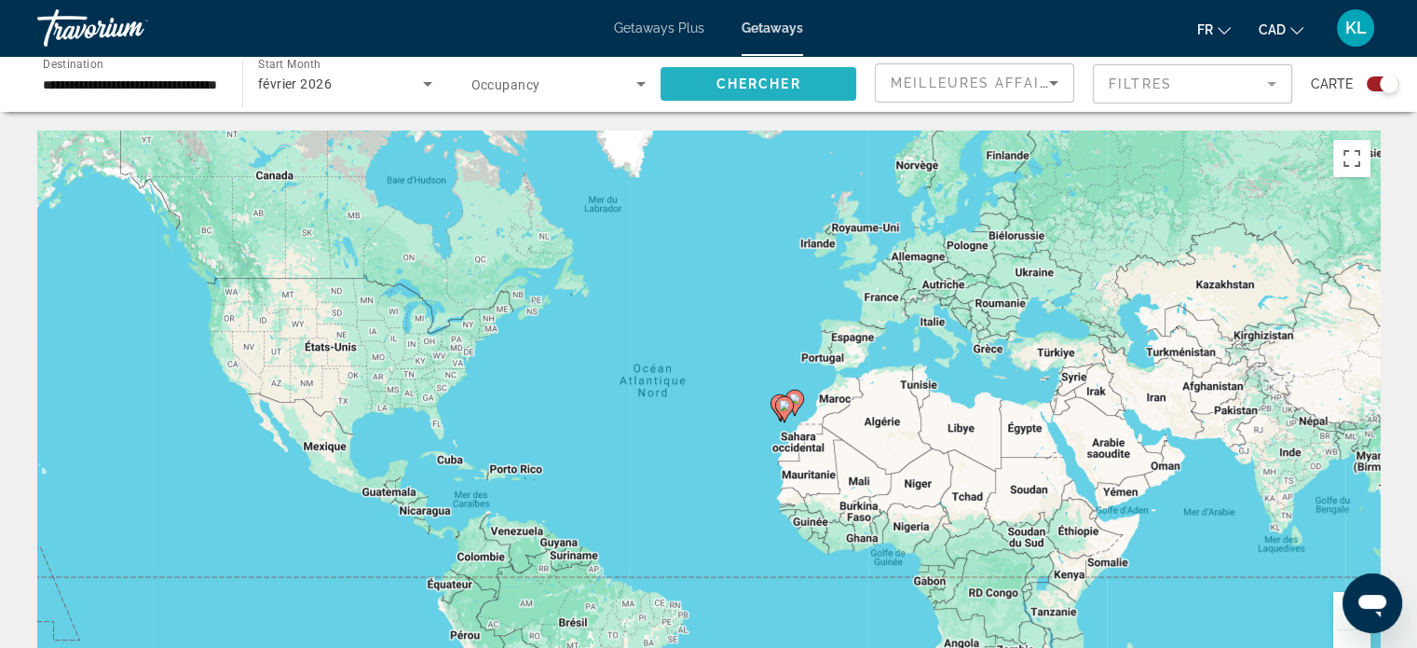
click at [732, 75] on span "Search widget" at bounding box center [759, 84] width 196 height 45
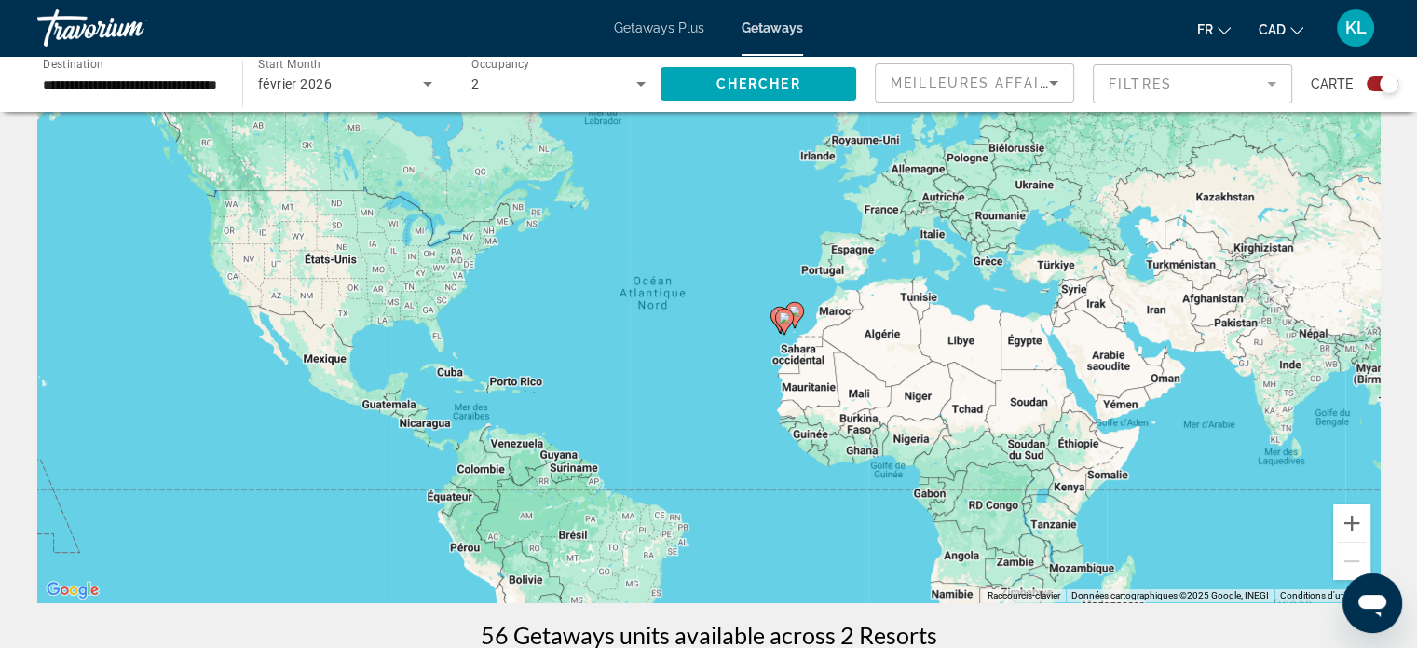
scroll to position [37, 0]
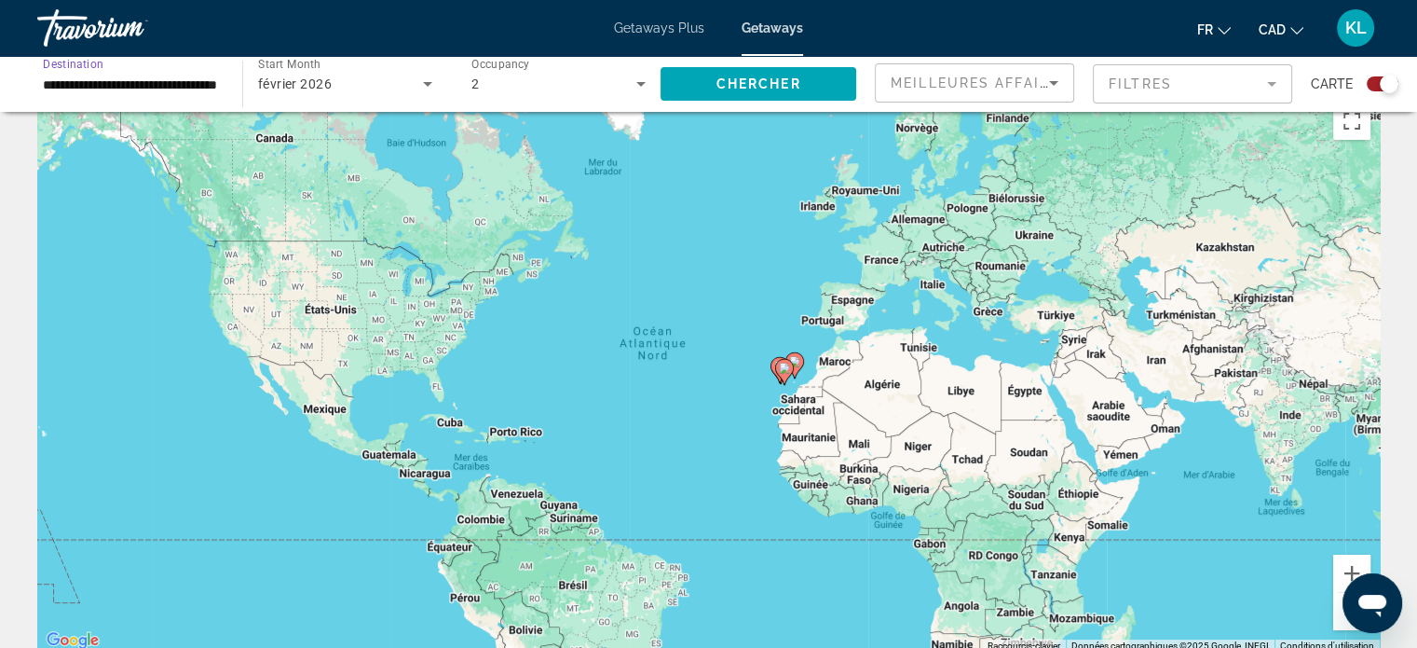
click at [185, 86] on input "**********" at bounding box center [130, 85] width 175 height 22
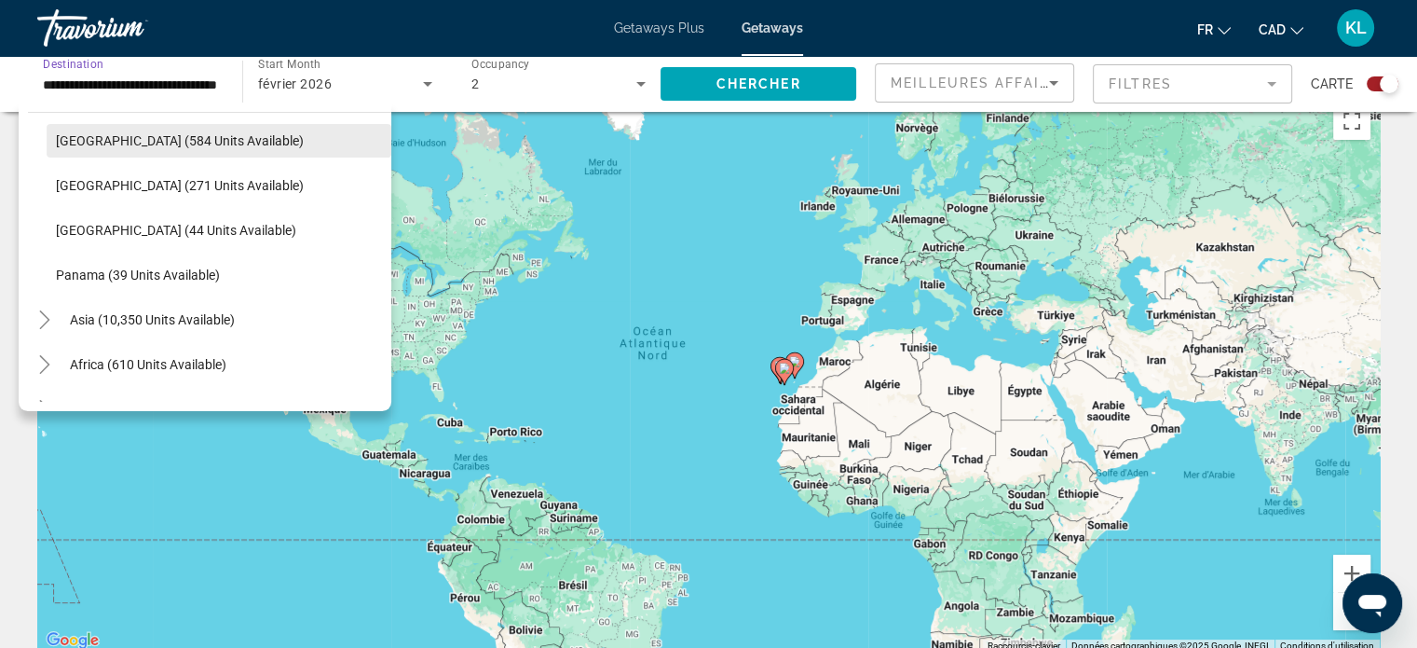
scroll to position [481, 0]
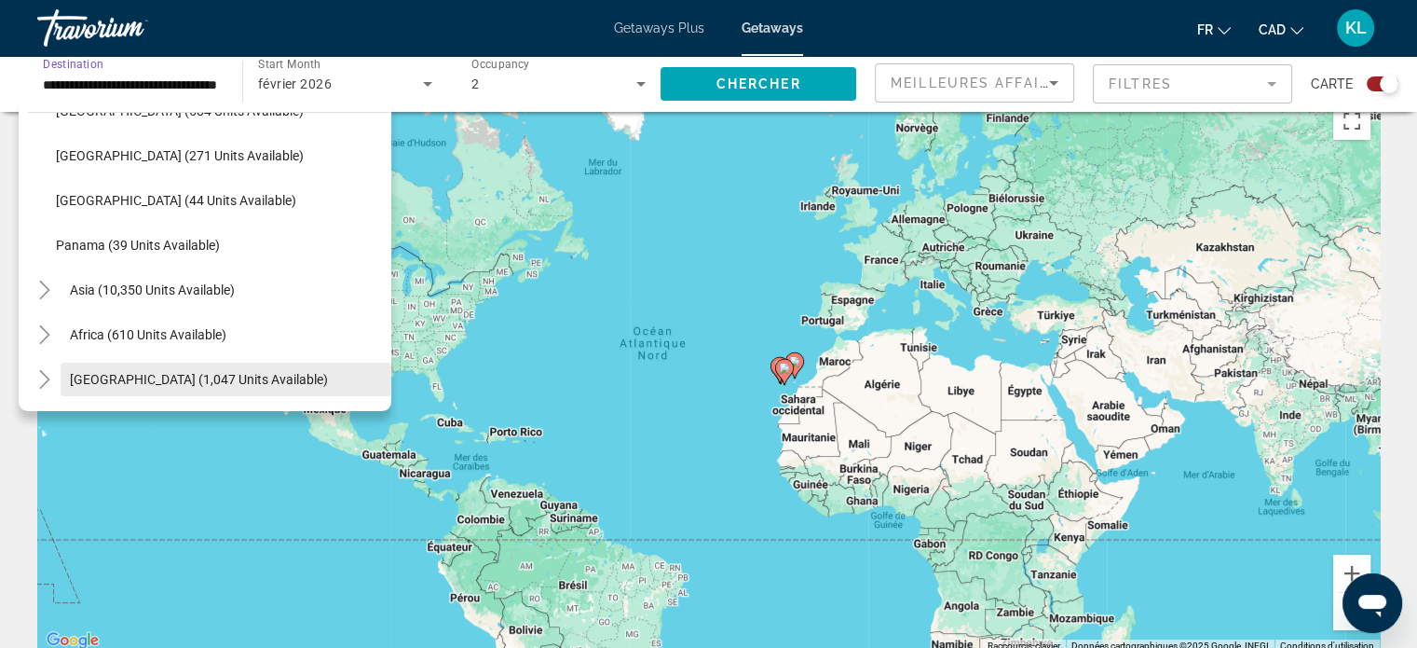
click at [168, 375] on span "[GEOGRAPHIC_DATA] (1,047 units available)" at bounding box center [199, 379] width 258 height 15
type input "**********"
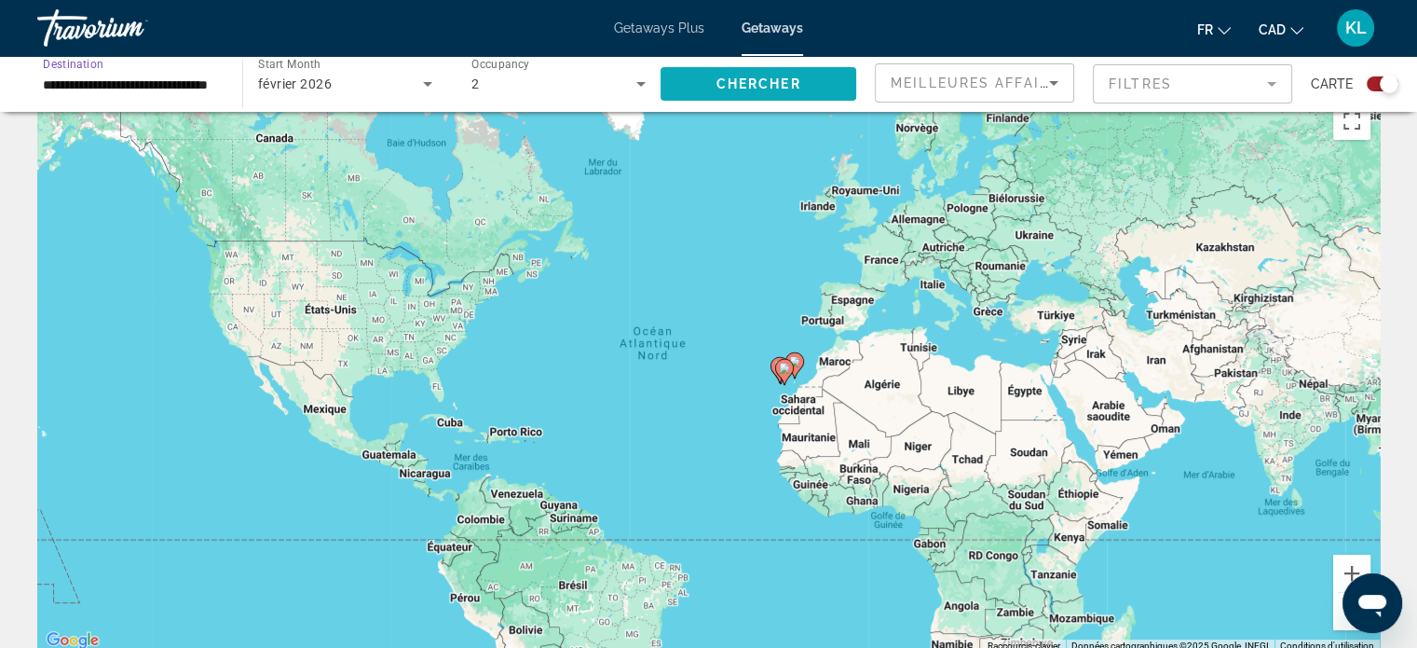
click at [794, 80] on span "Chercher" at bounding box center [759, 83] width 85 height 15
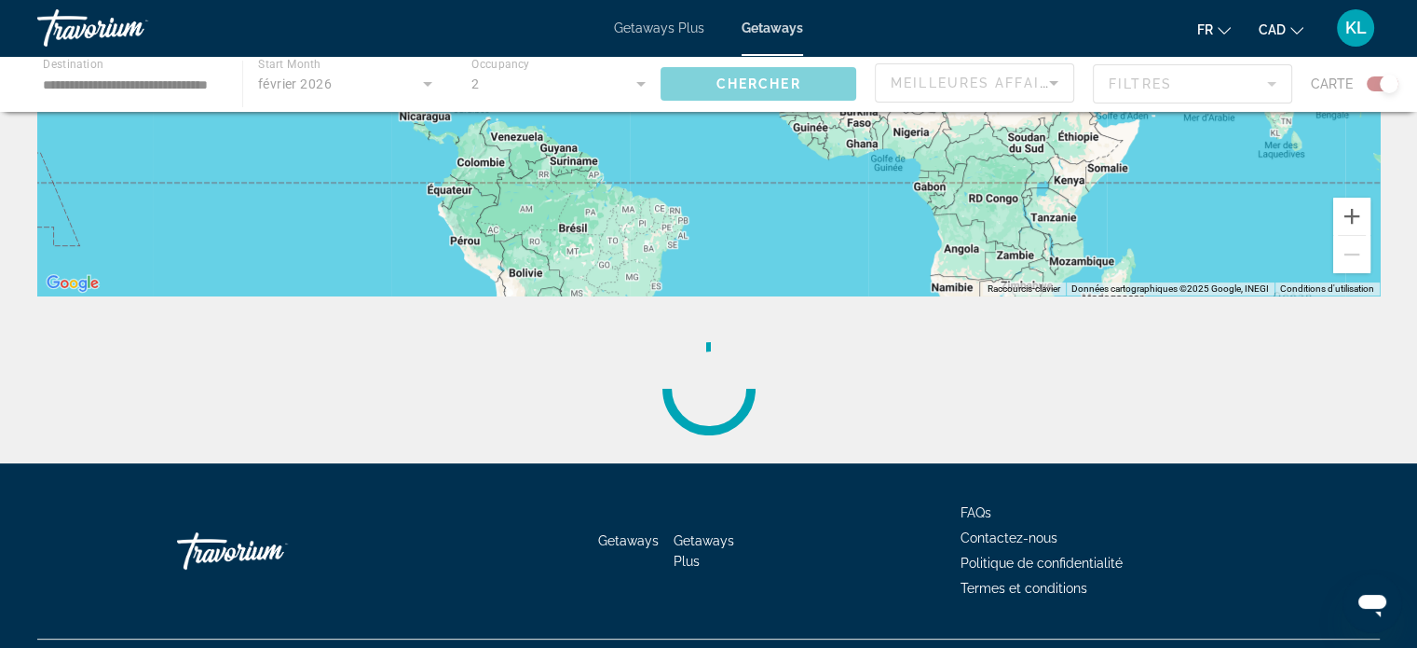
scroll to position [403, 0]
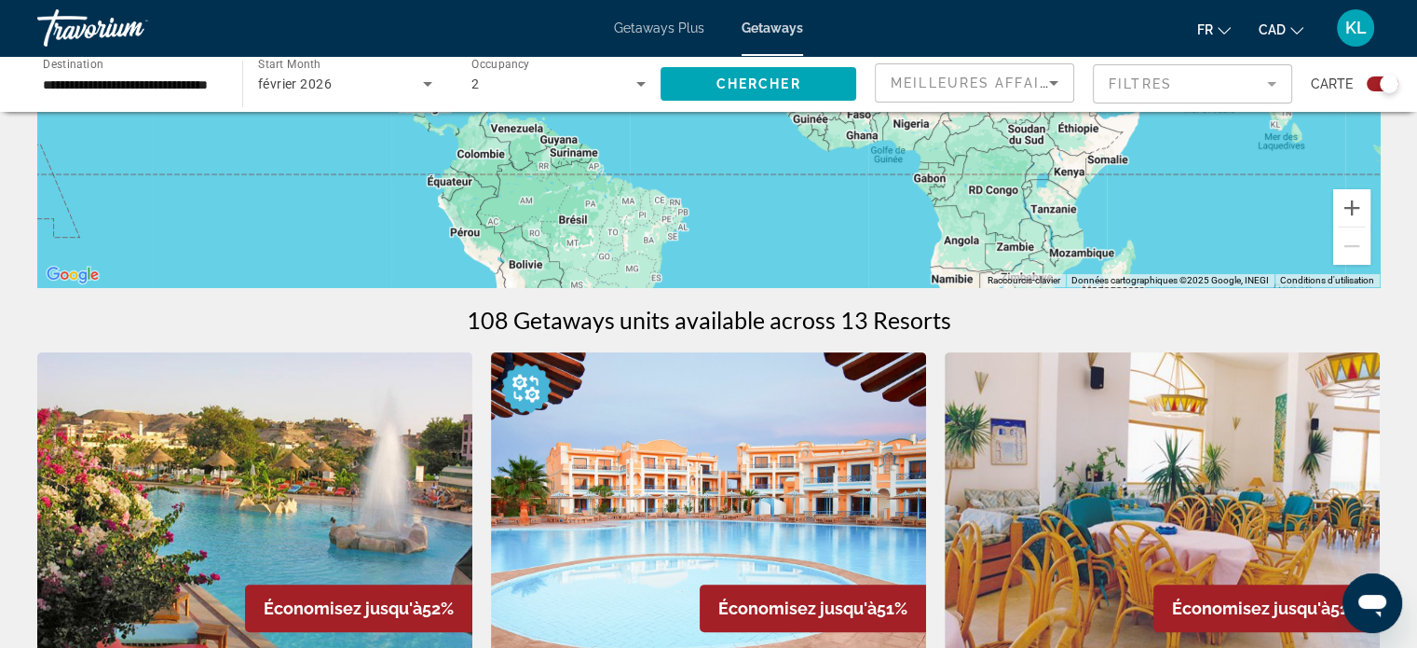
click at [1382, 82] on div "Search widget" at bounding box center [1389, 84] width 19 height 19
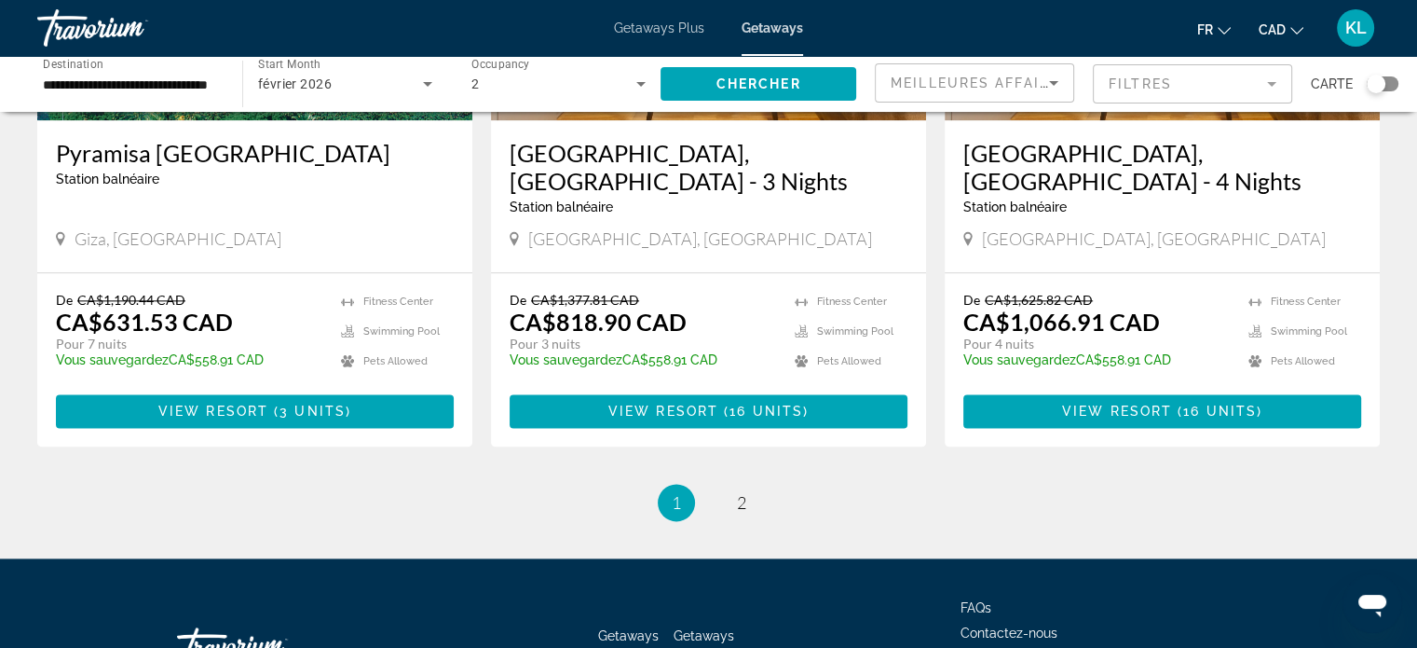
scroll to position [2366, 0]
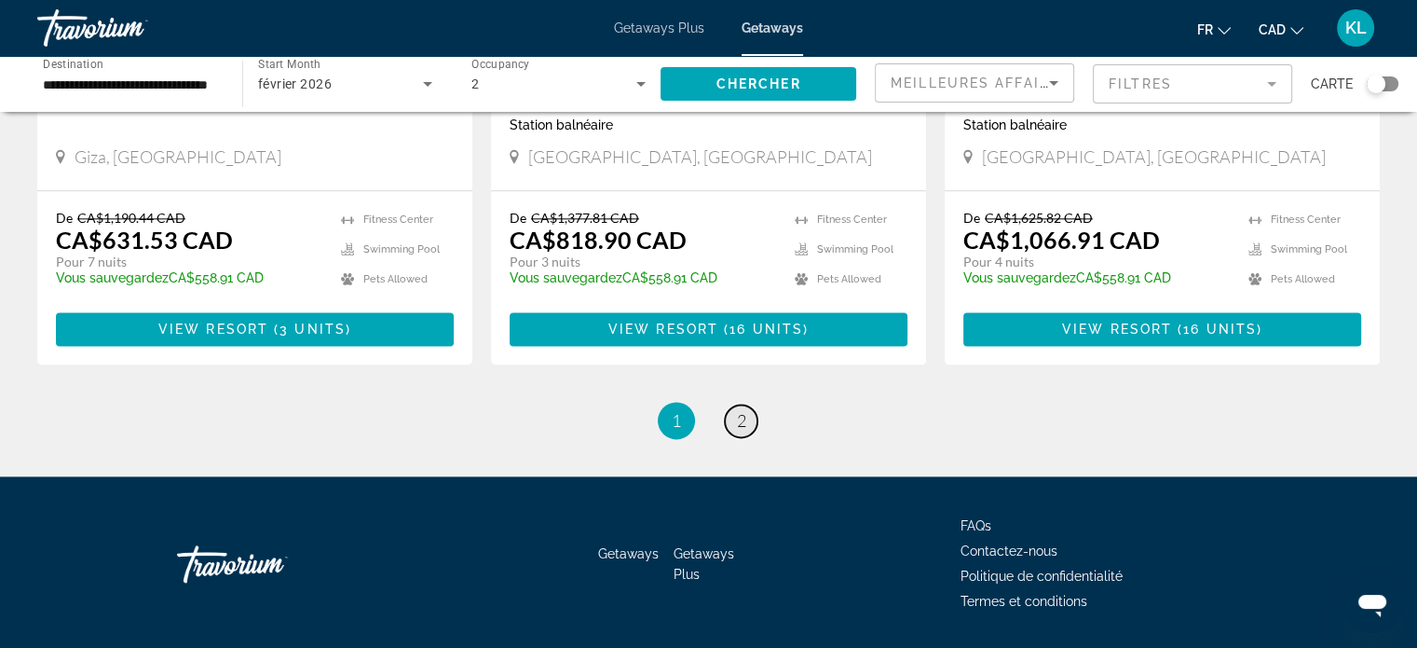
click at [738, 410] on span "2" at bounding box center [741, 420] width 9 height 21
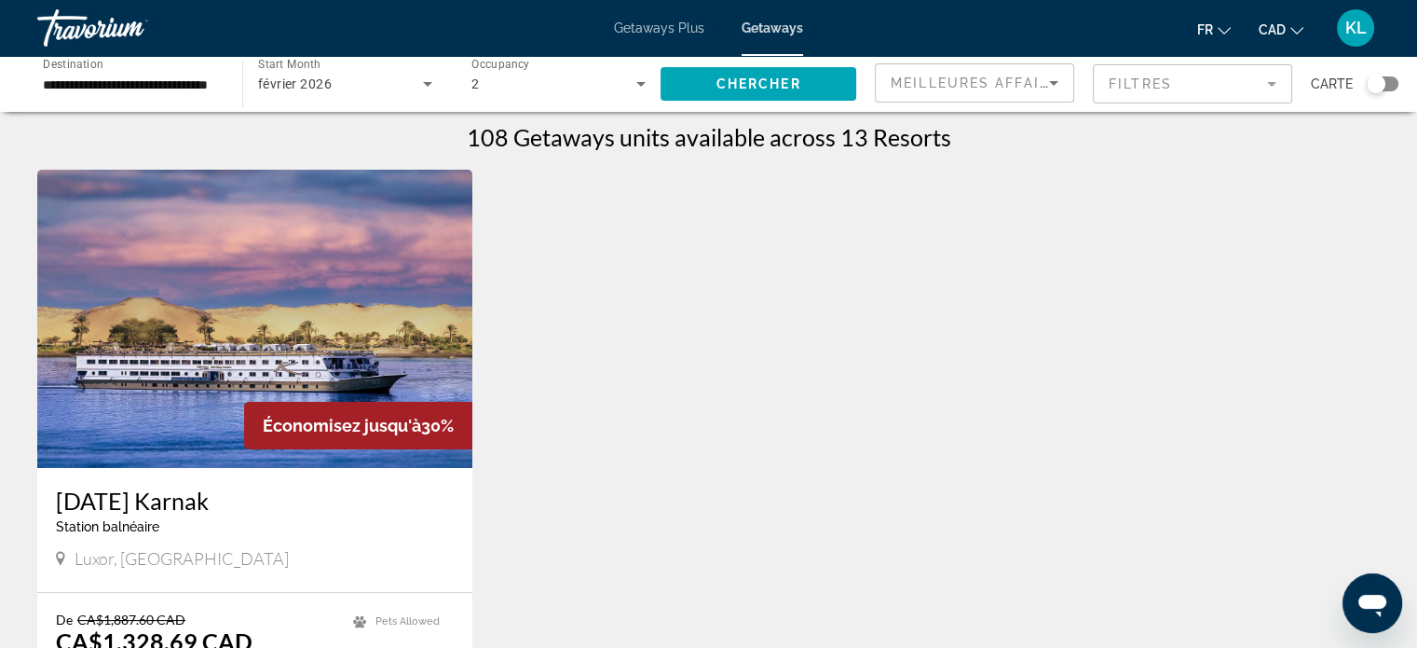
scroll to position [198, 0]
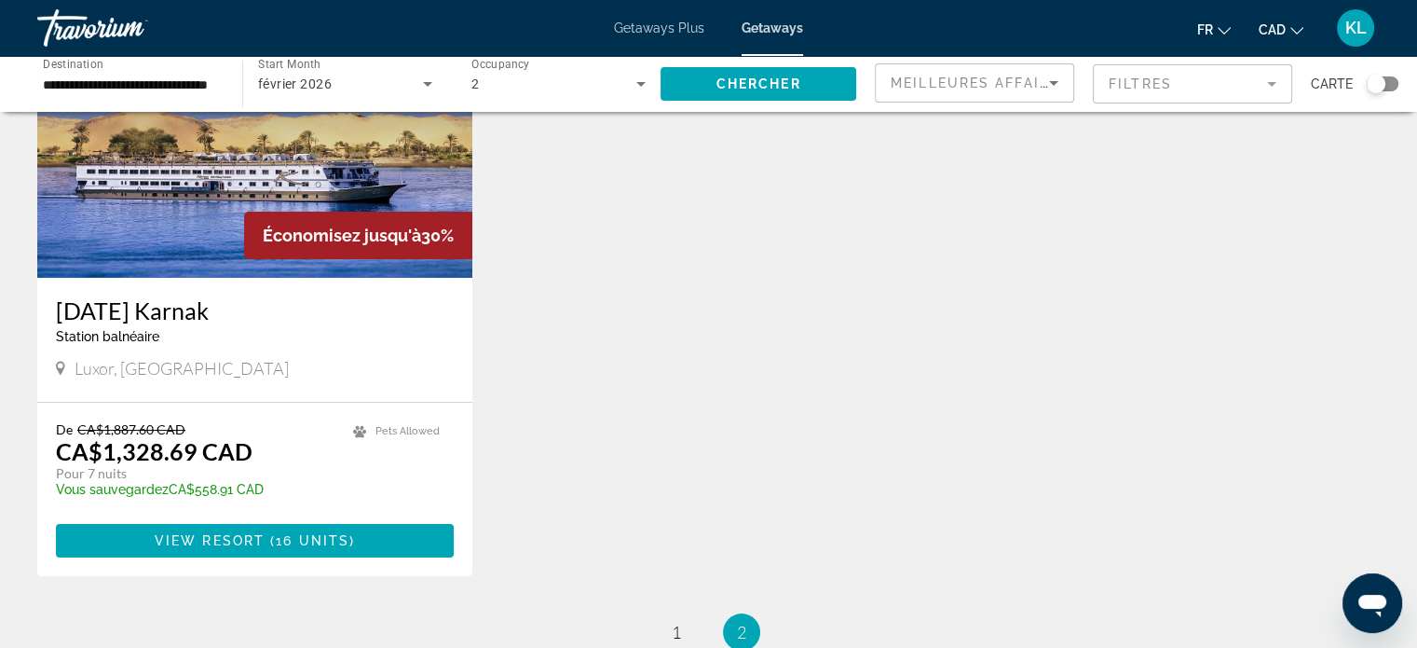
click at [305, 179] on img "Main content" at bounding box center [254, 128] width 435 height 298
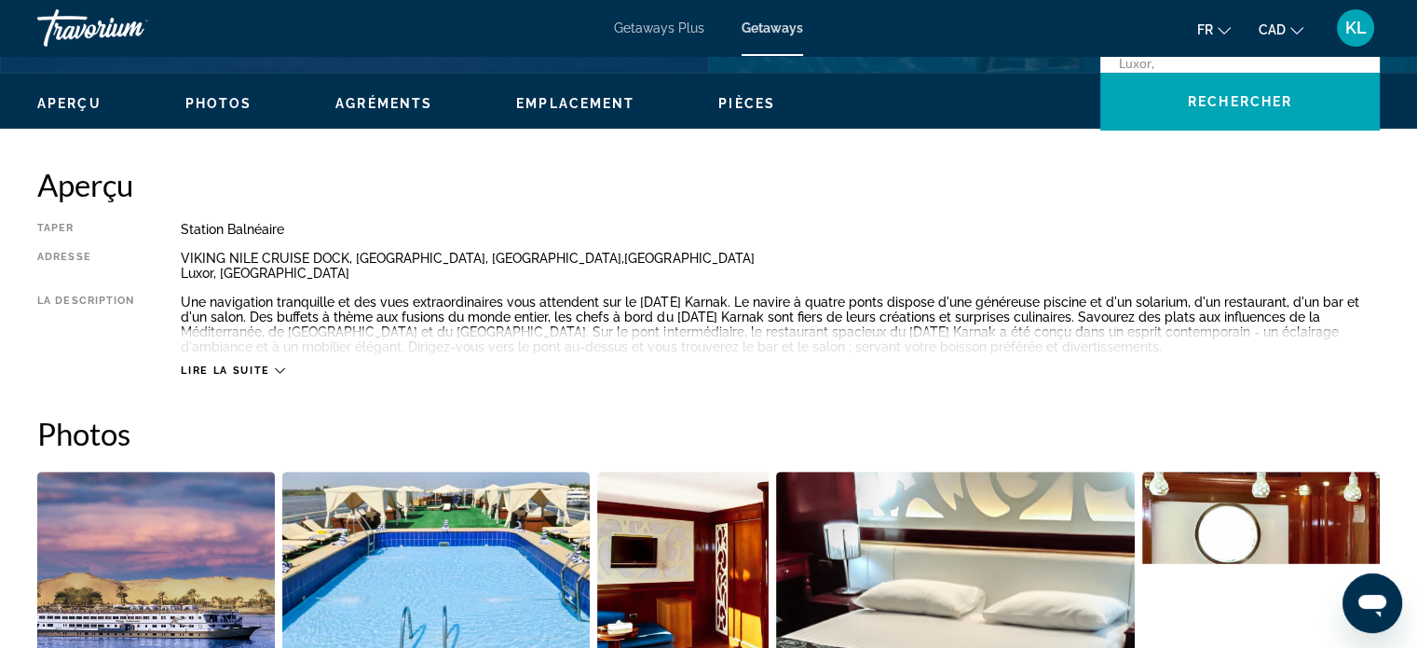
scroll to position [544, 0]
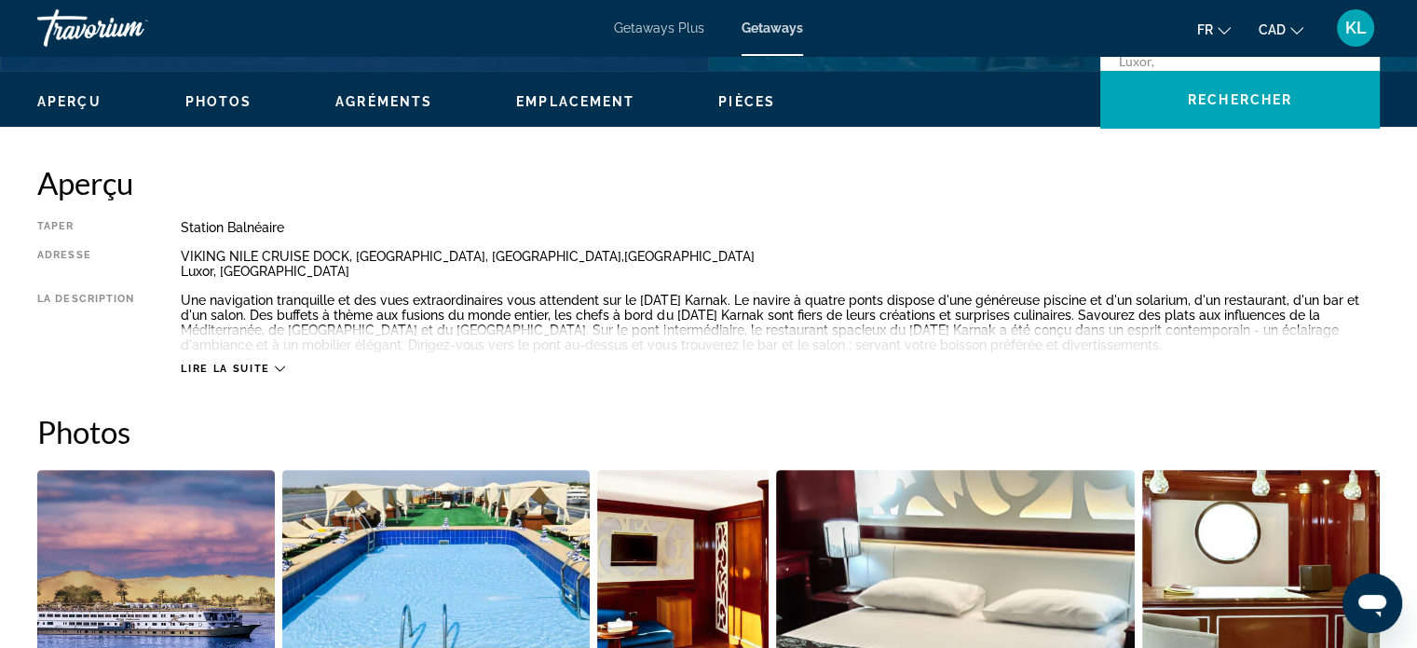
click at [237, 363] on span "Lire la suite" at bounding box center [225, 369] width 89 height 12
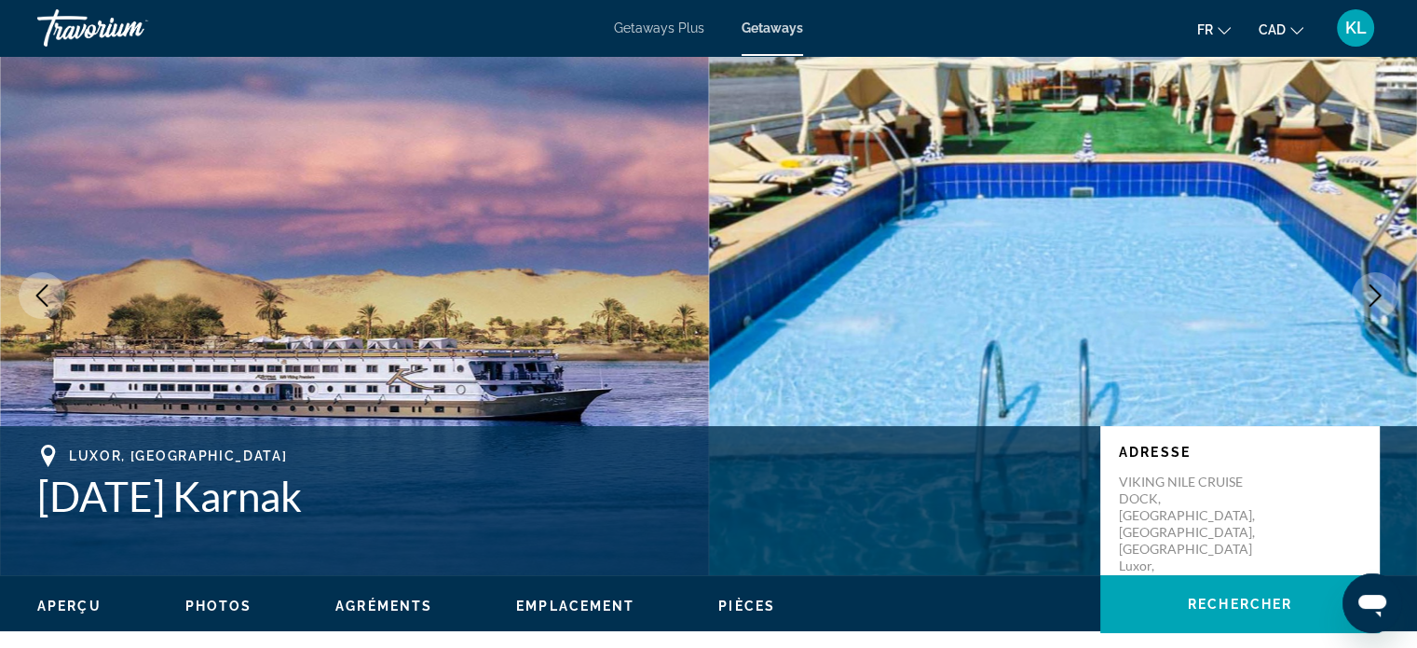
scroll to position [0, 0]
